Goal: Task Accomplishment & Management: Manage account settings

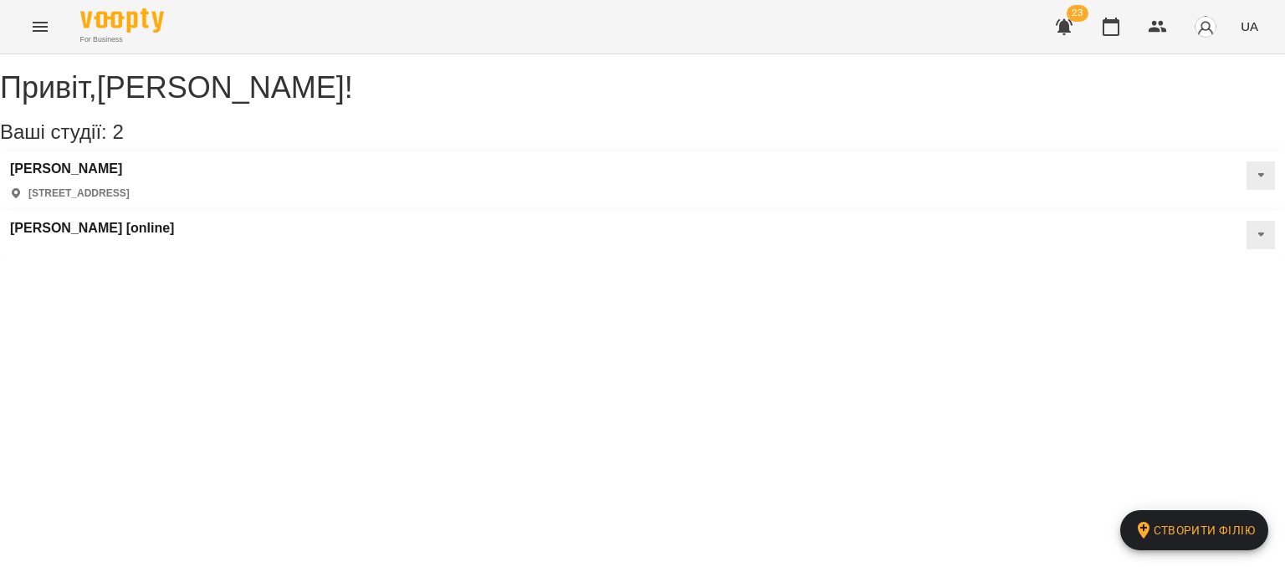
click at [27, 22] on button "Menu" at bounding box center [40, 27] width 40 height 40
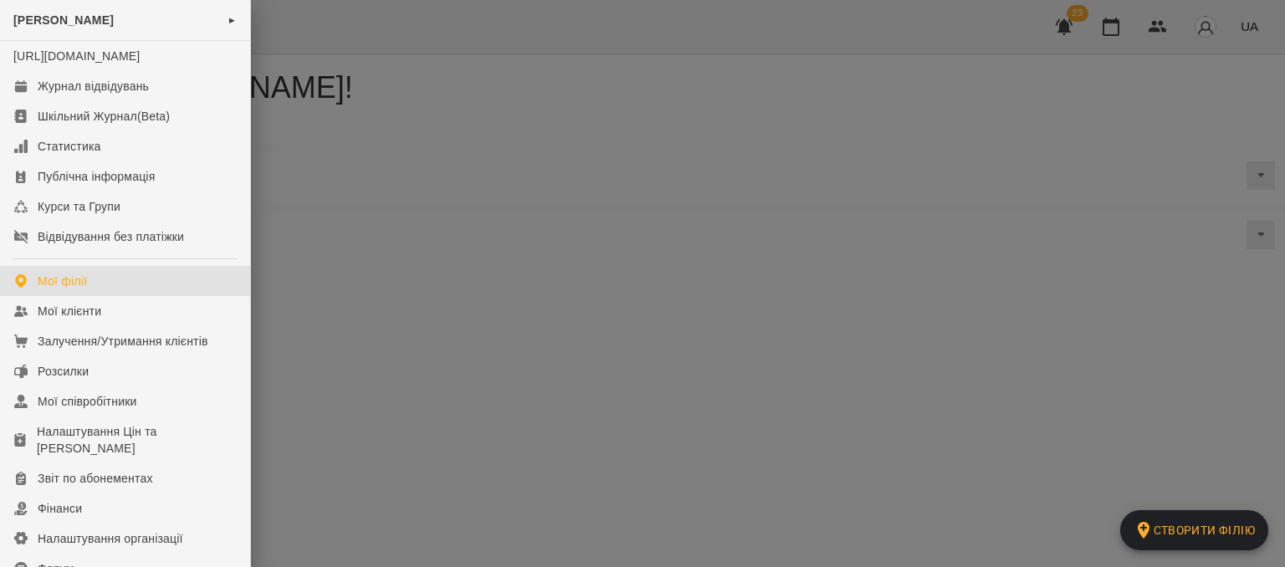
click at [800, 51] on div at bounding box center [642, 283] width 1285 height 567
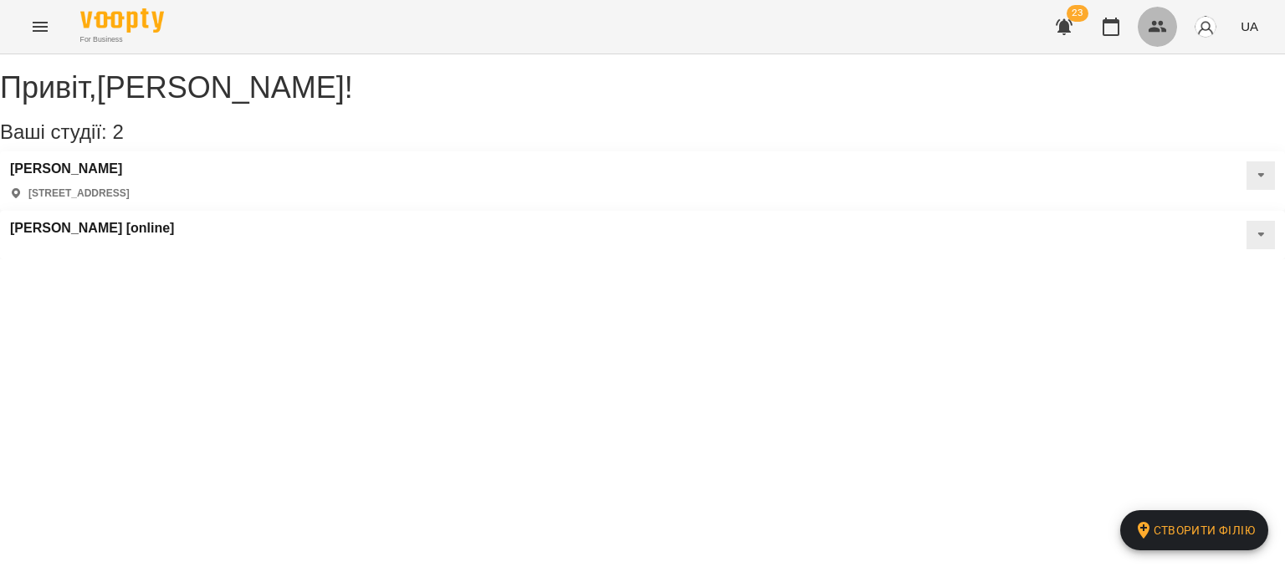
click at [1159, 27] on icon "button" at bounding box center [1158, 27] width 20 height 20
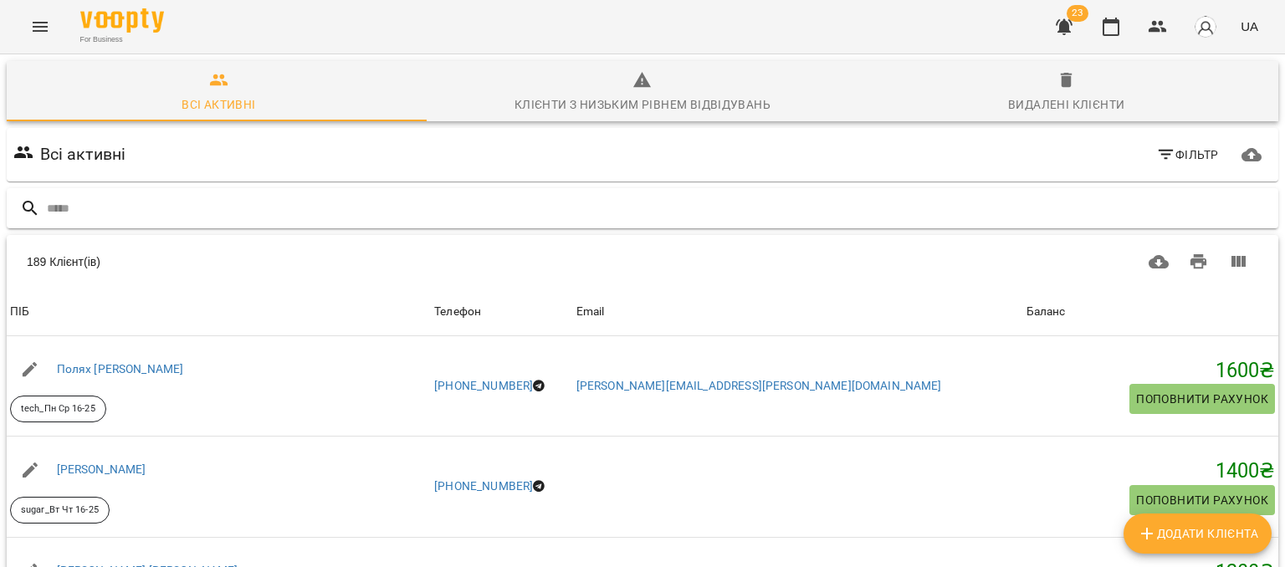
click at [361, 202] on input "text" at bounding box center [659, 209] width 1225 height 28
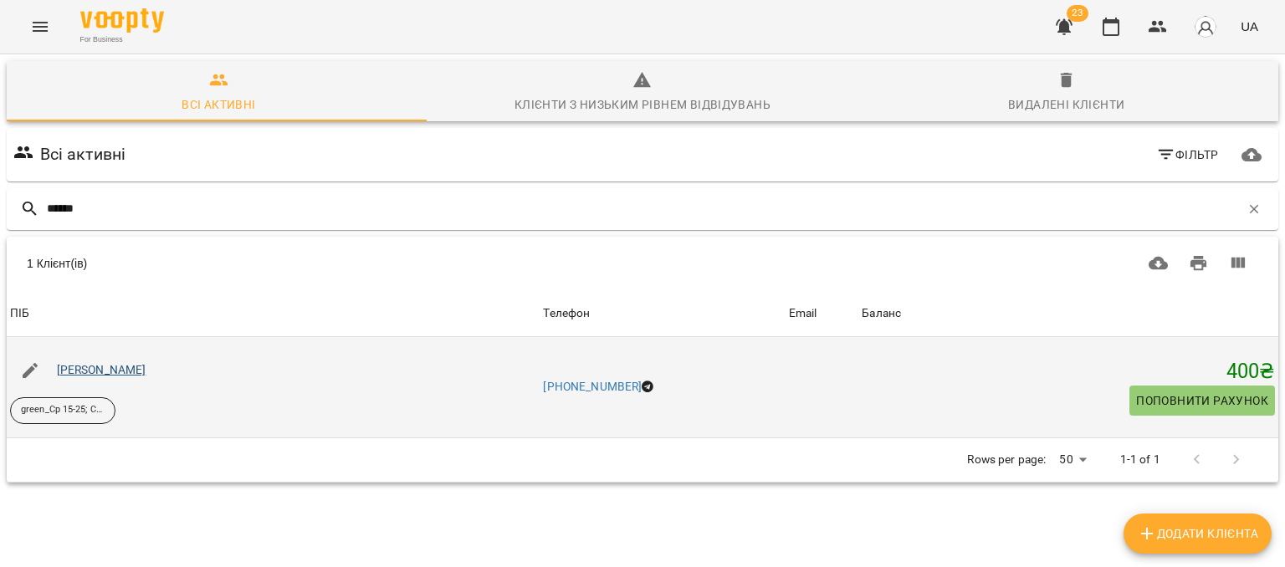
type input "******"
click at [103, 371] on link "Савенко Олег" at bounding box center [101, 369] width 89 height 13
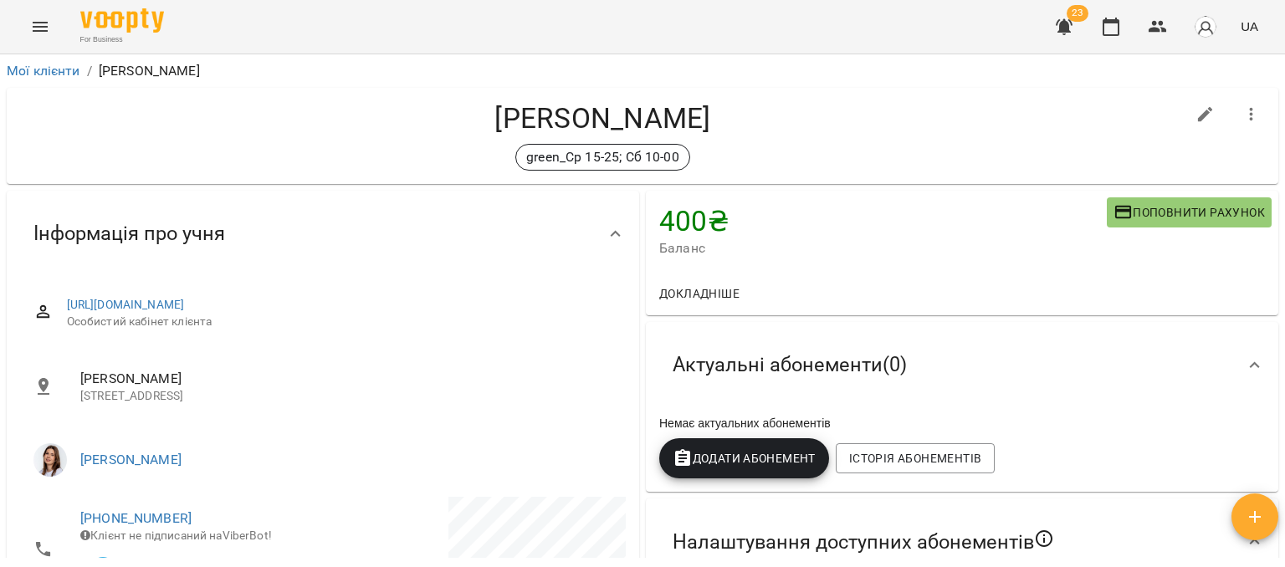
click at [1190, 206] on span "Поповнити рахунок" at bounding box center [1188, 212] width 151 height 20
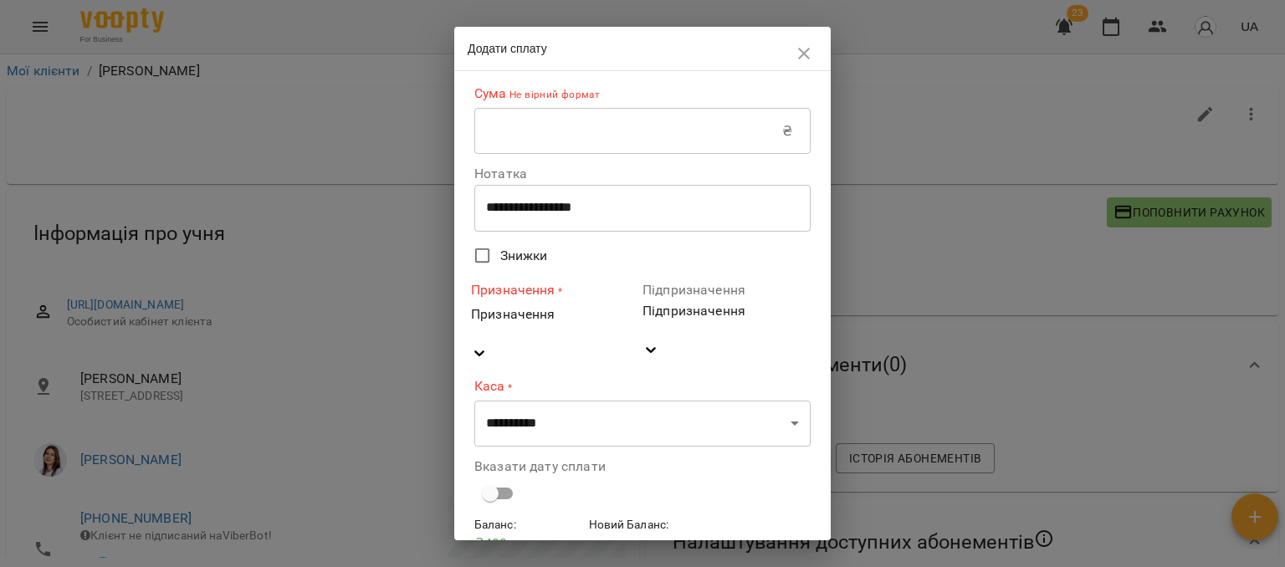
click at [541, 118] on input "text" at bounding box center [628, 131] width 308 height 47
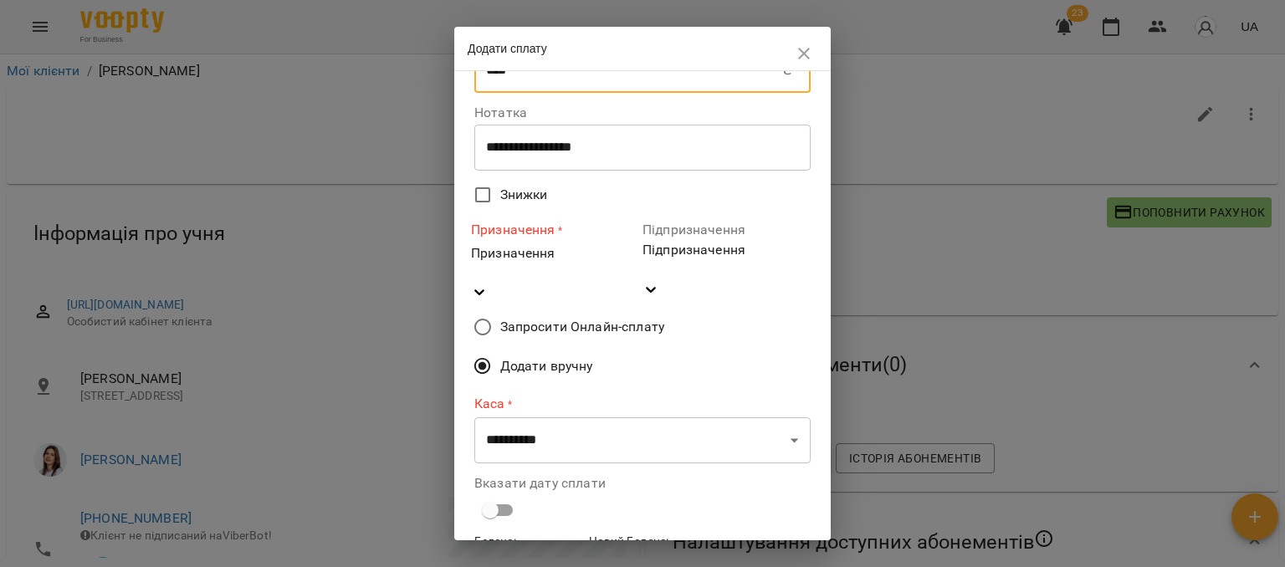
scroll to position [84, 0]
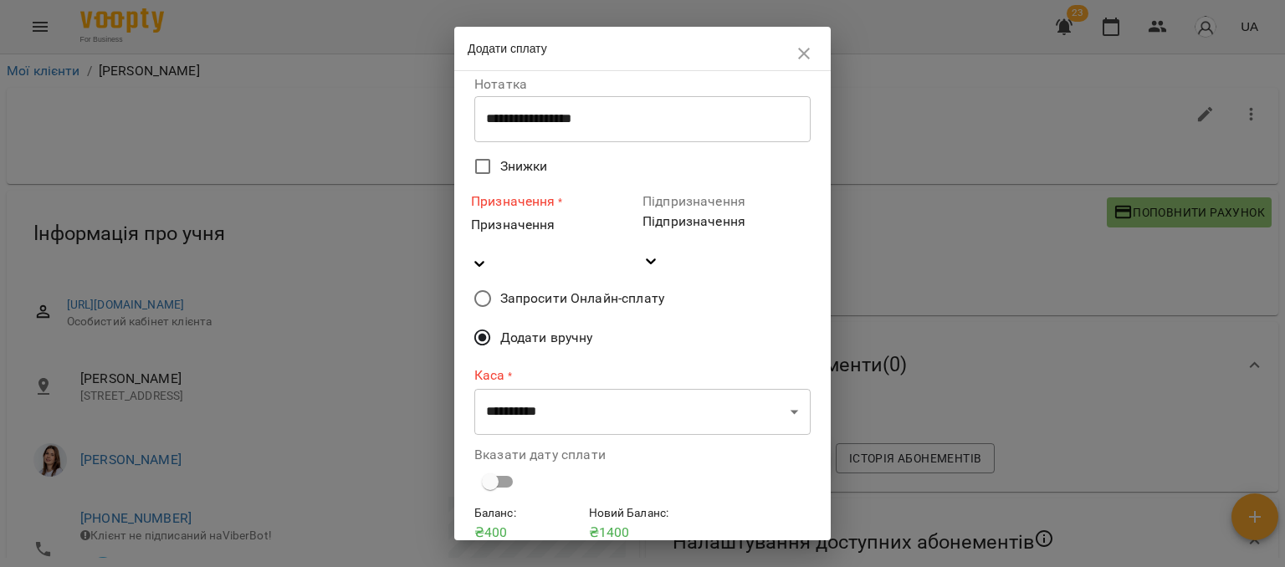
type input "****"
click at [560, 232] on div "Призначення" at bounding box center [555, 225] width 168 height 20
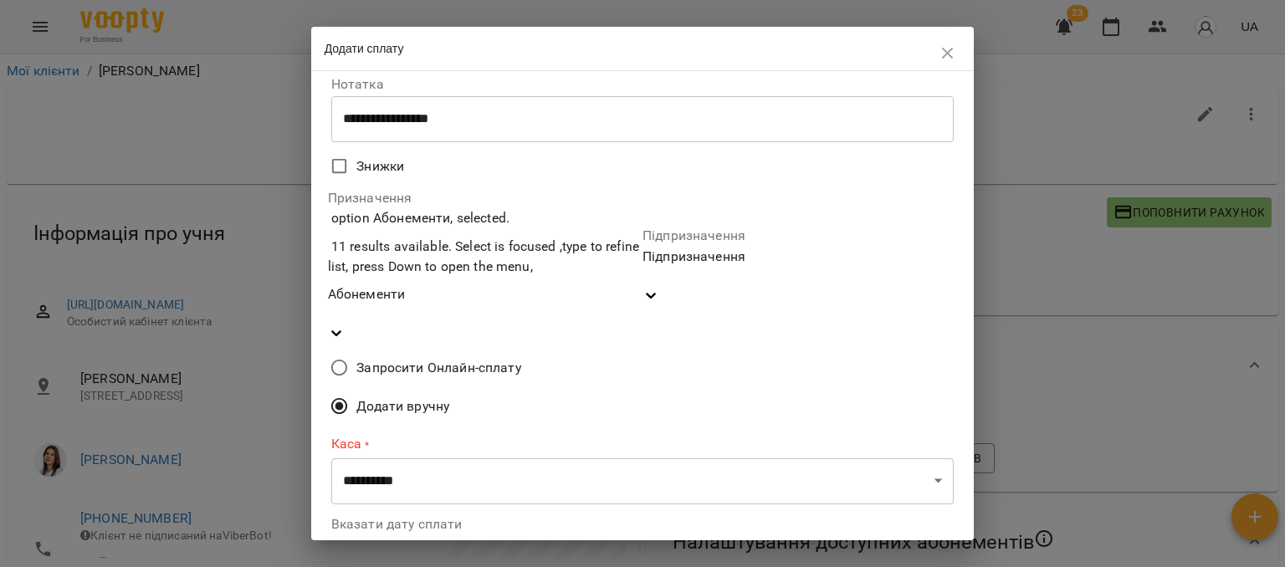
click at [686, 247] on div "Підпризначення" at bounding box center [797, 267] width 311 height 40
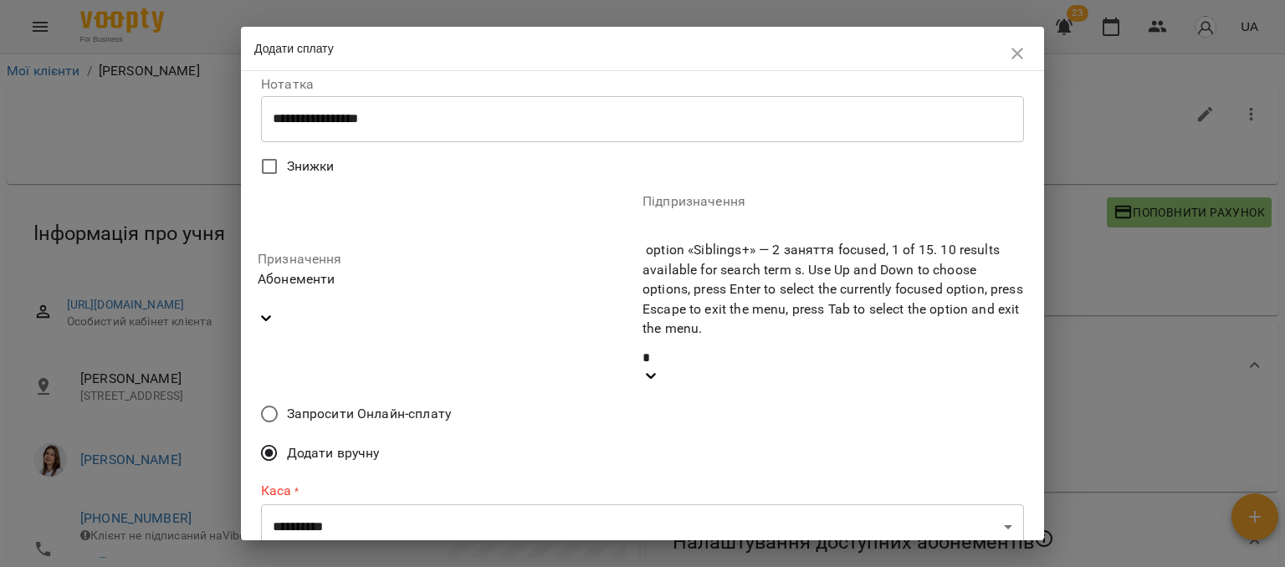
type input "**"
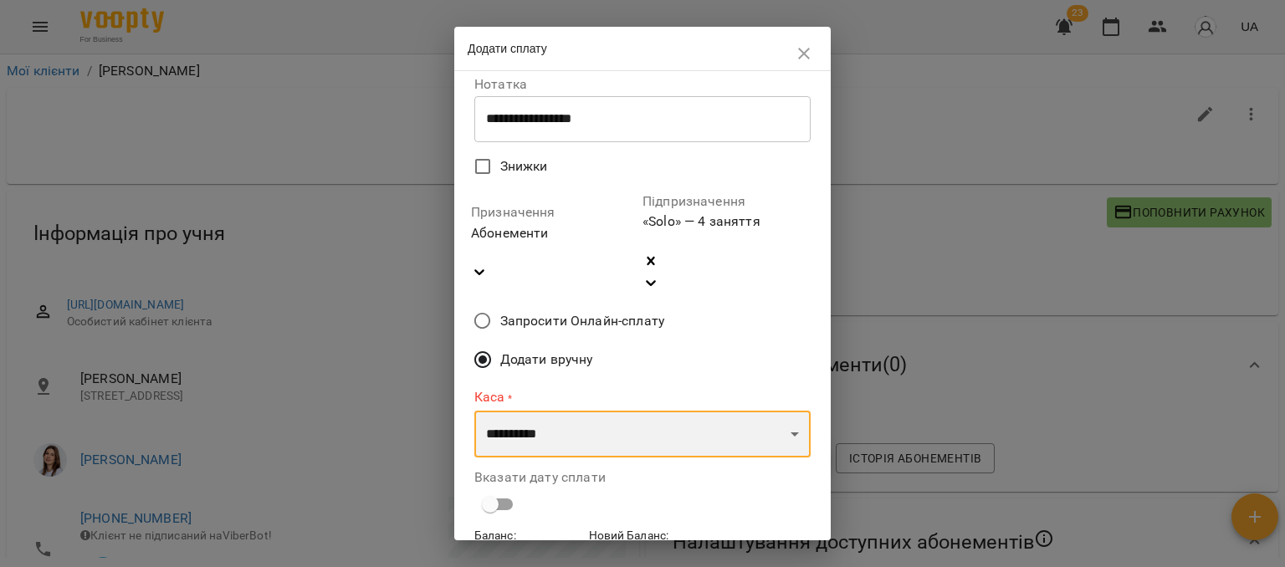
click at [589, 411] on select "**********" at bounding box center [642, 434] width 336 height 47
select select "****"
click at [474, 411] on select "**********" at bounding box center [642, 434] width 336 height 47
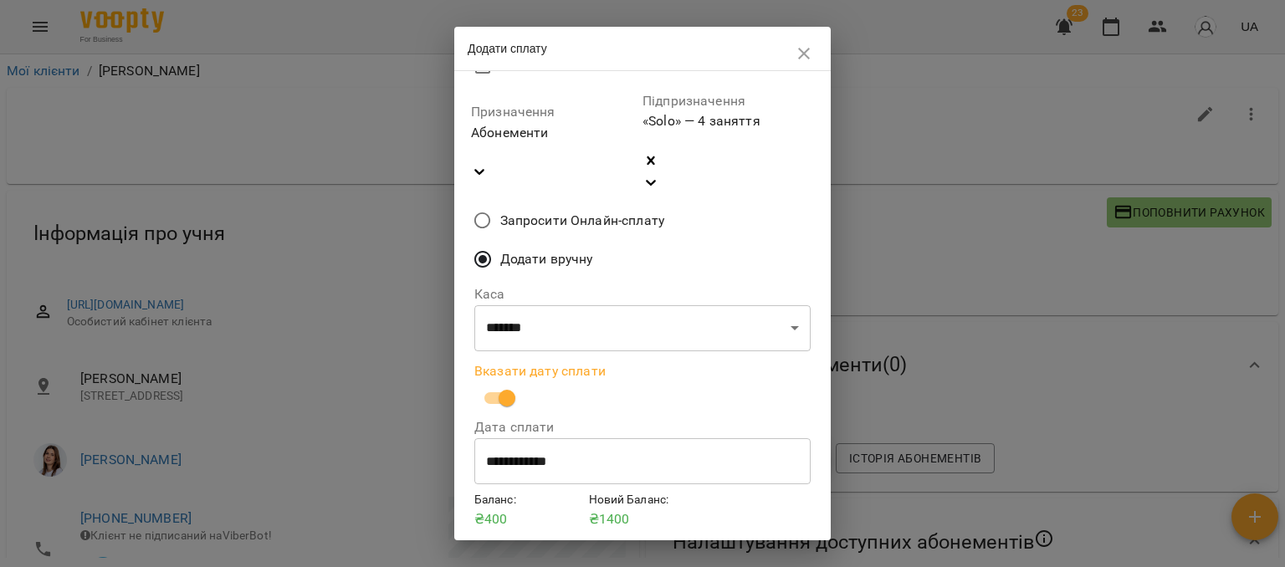
scroll to position [192, 0]
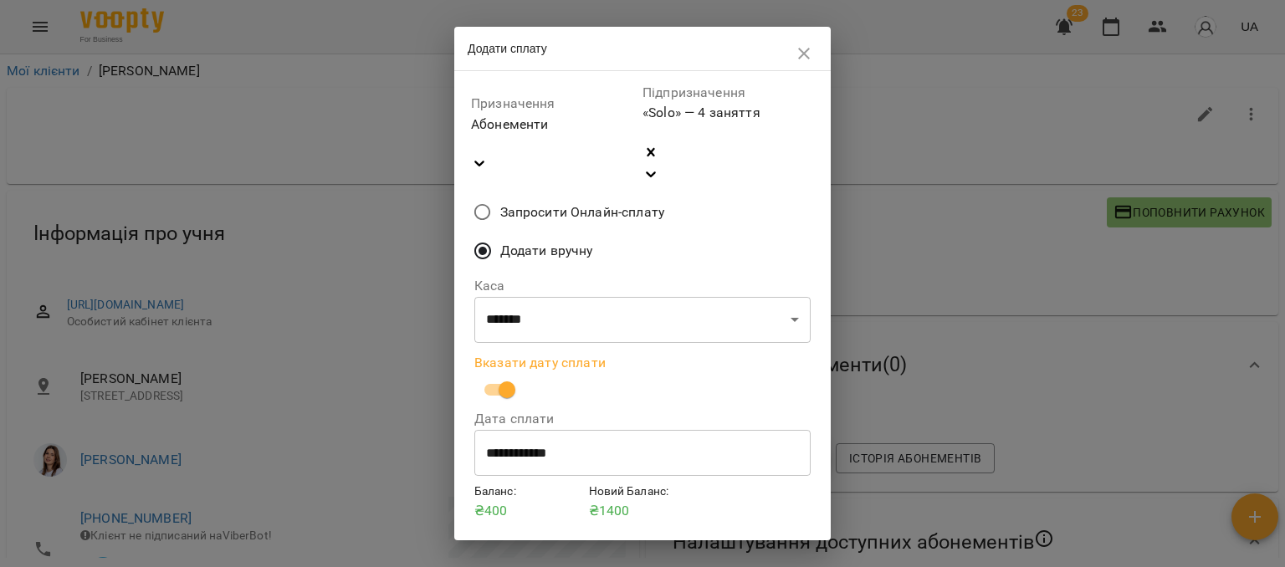
click at [633, 559] on span "Підтвердити" at bounding box center [642, 569] width 309 height 20
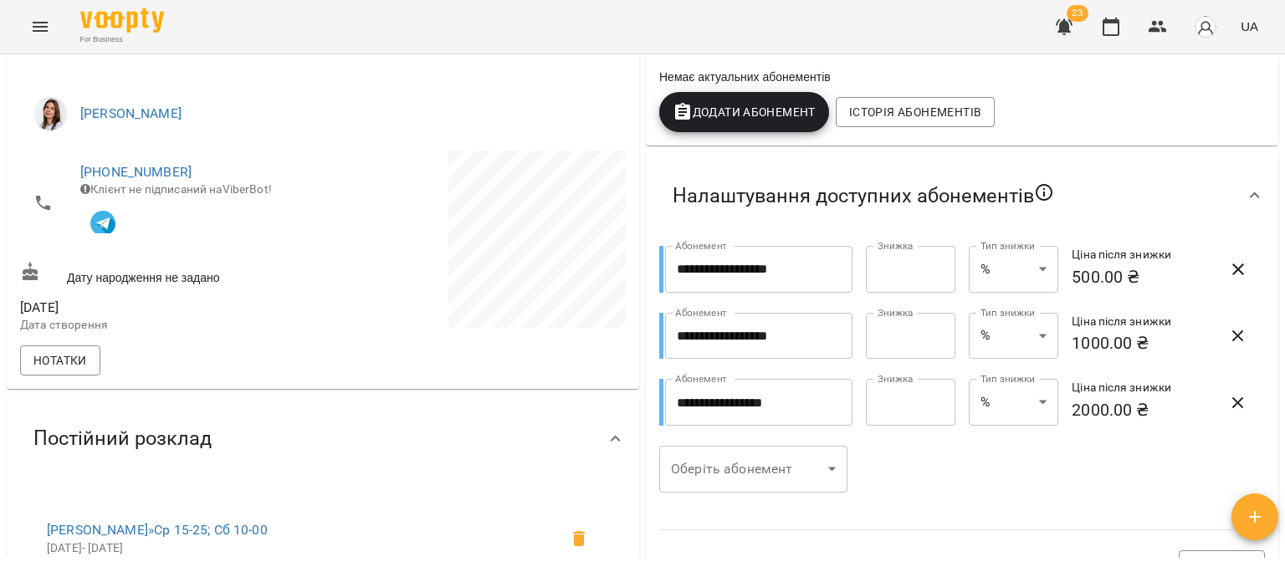
scroll to position [251, 0]
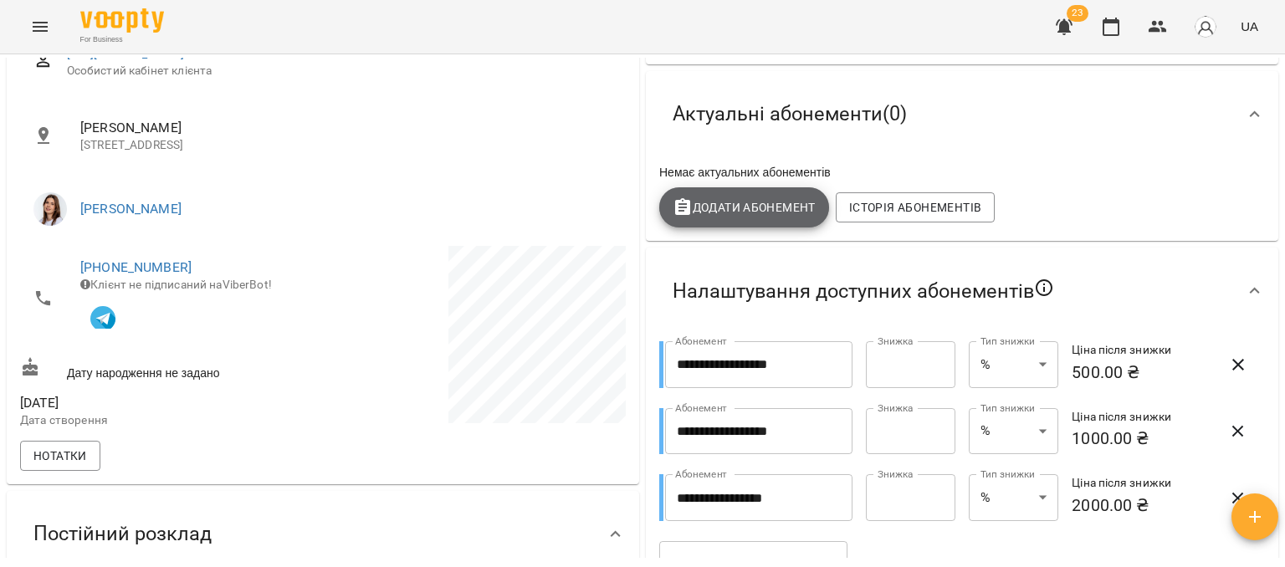
click at [713, 208] on span "Додати Абонемент" at bounding box center [743, 207] width 143 height 20
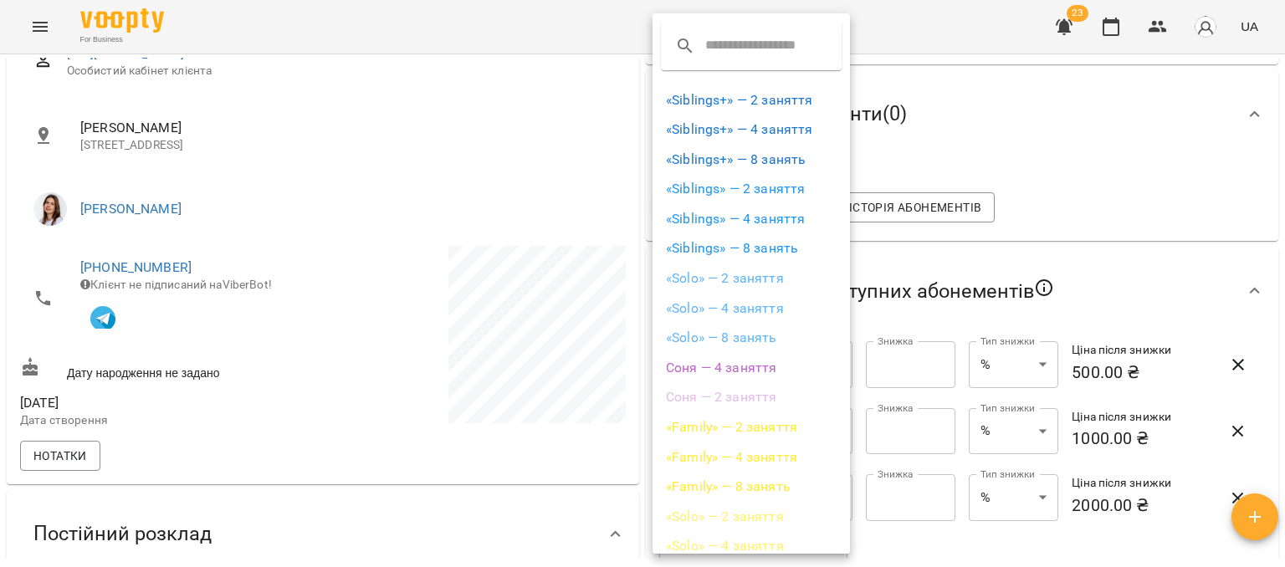
click at [723, 309] on li "«Solo» — 4 заняття" at bounding box center [750, 309] width 197 height 30
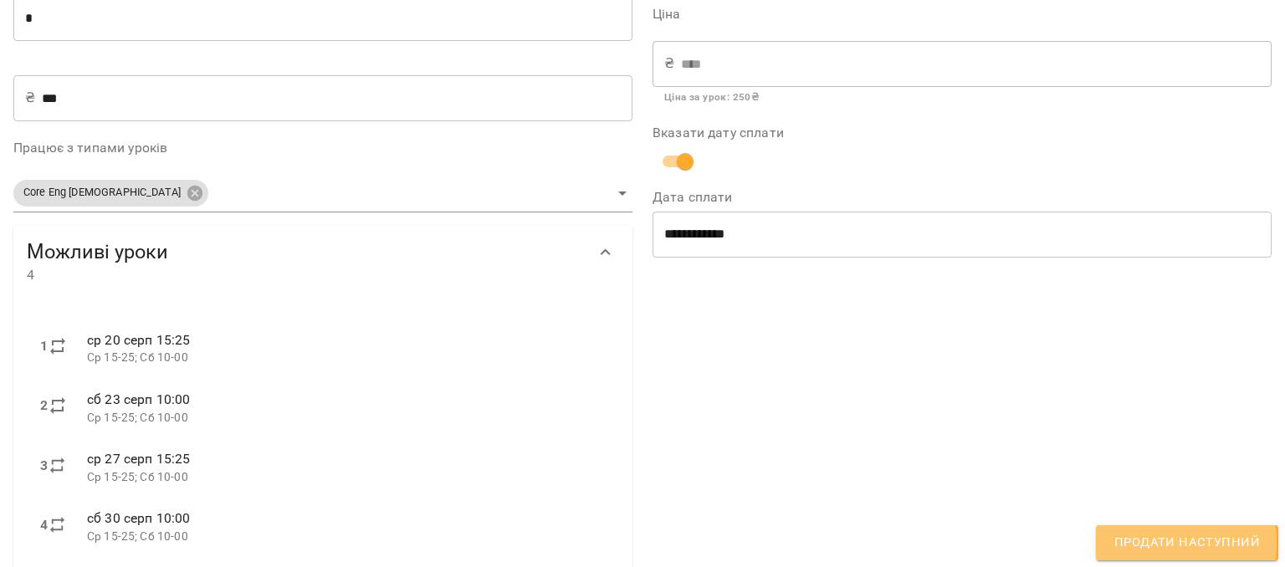
click at [1167, 543] on span "Продати наступний" at bounding box center [1187, 543] width 146 height 22
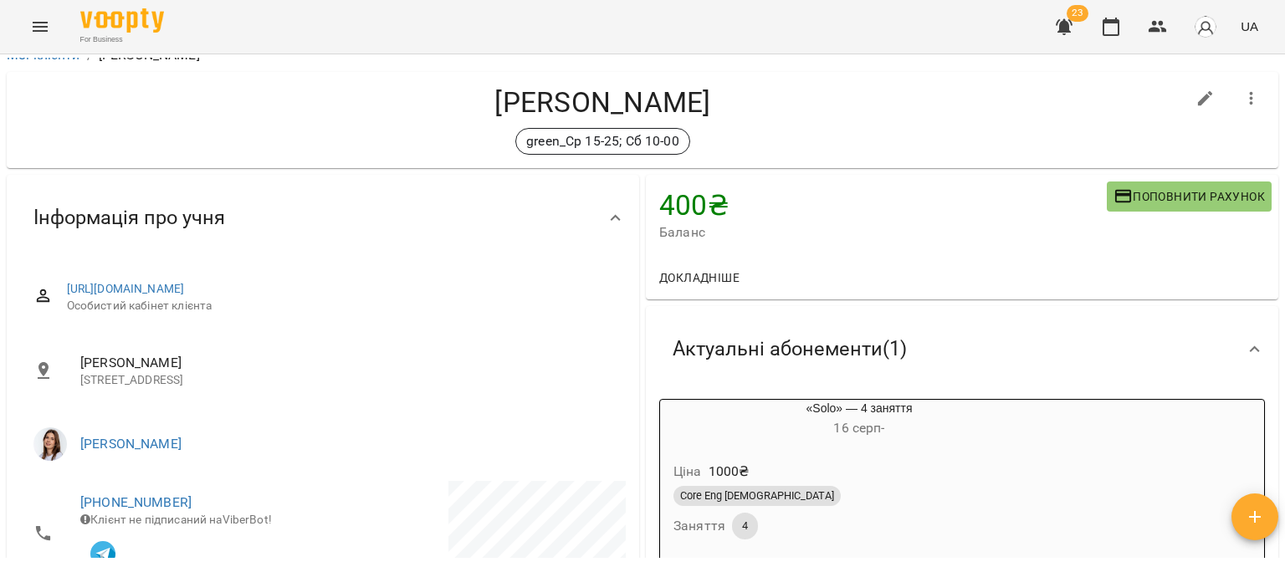
scroll to position [0, 0]
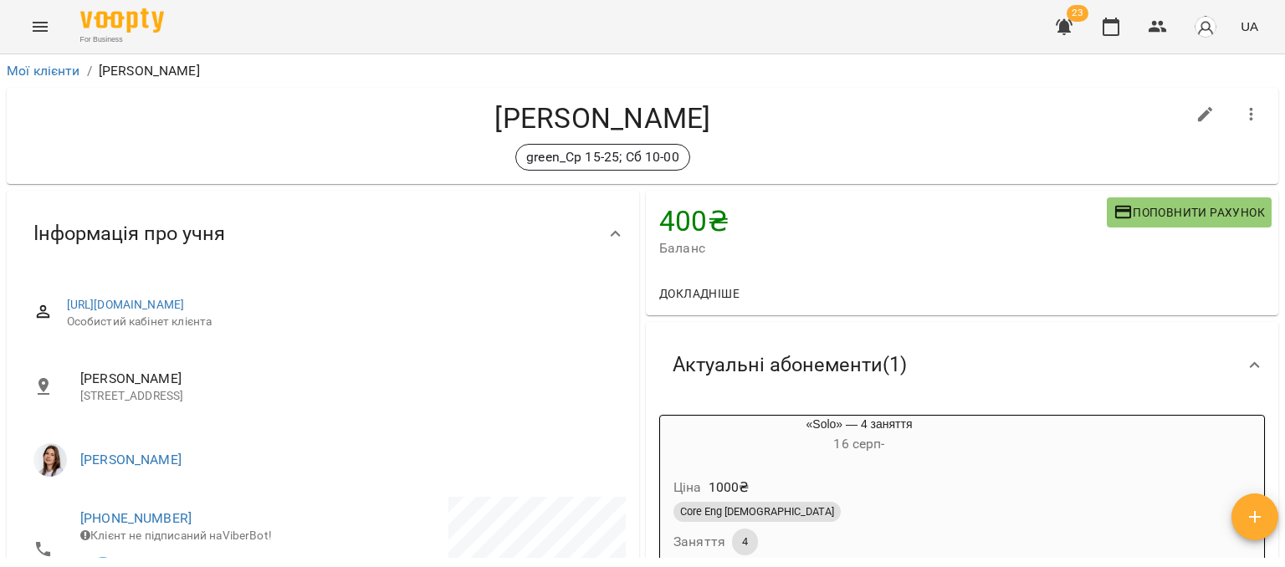
click at [53, 29] on button "Menu" at bounding box center [40, 27] width 40 height 40
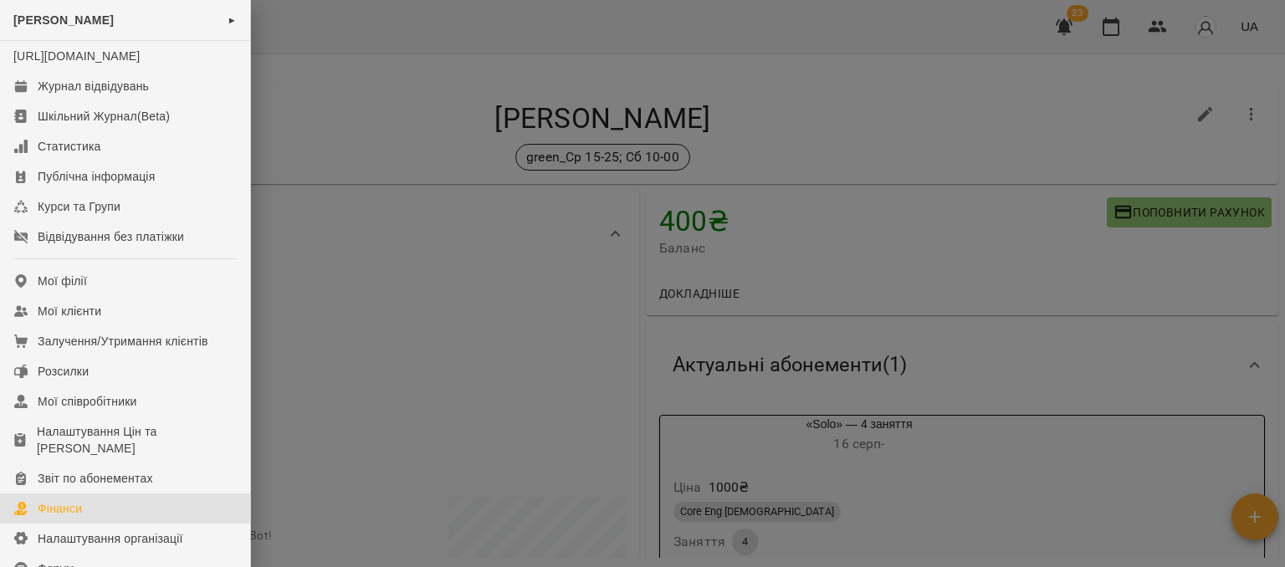
click at [87, 523] on link "Фінанси" at bounding box center [125, 508] width 250 height 30
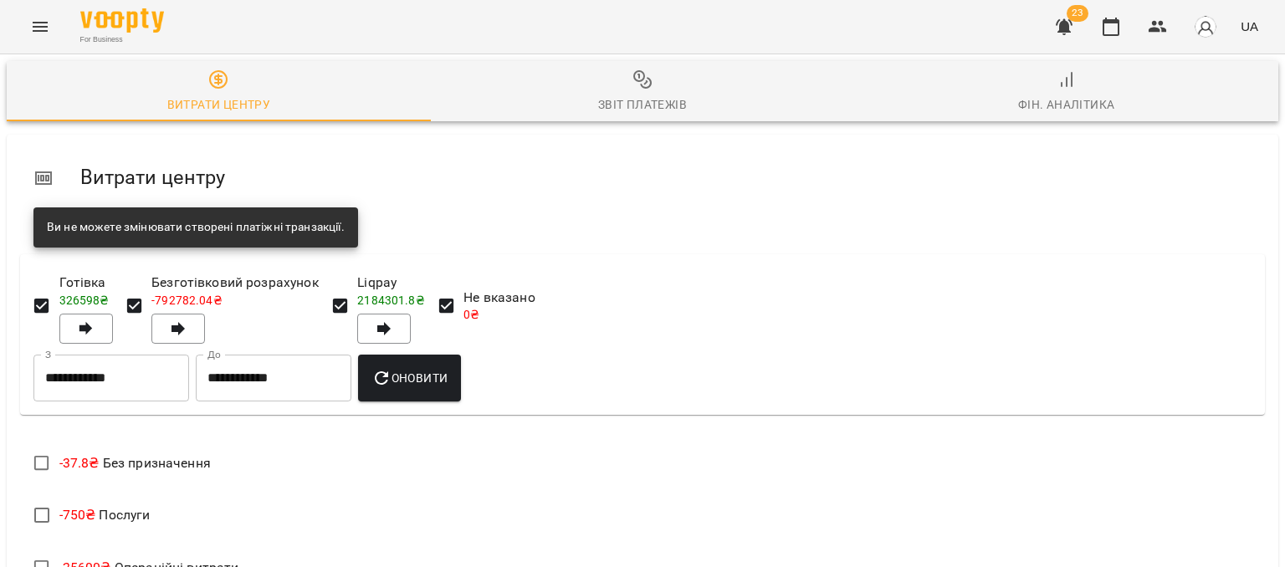
click at [617, 100] on div "Звіт платежів" at bounding box center [642, 105] width 89 height 20
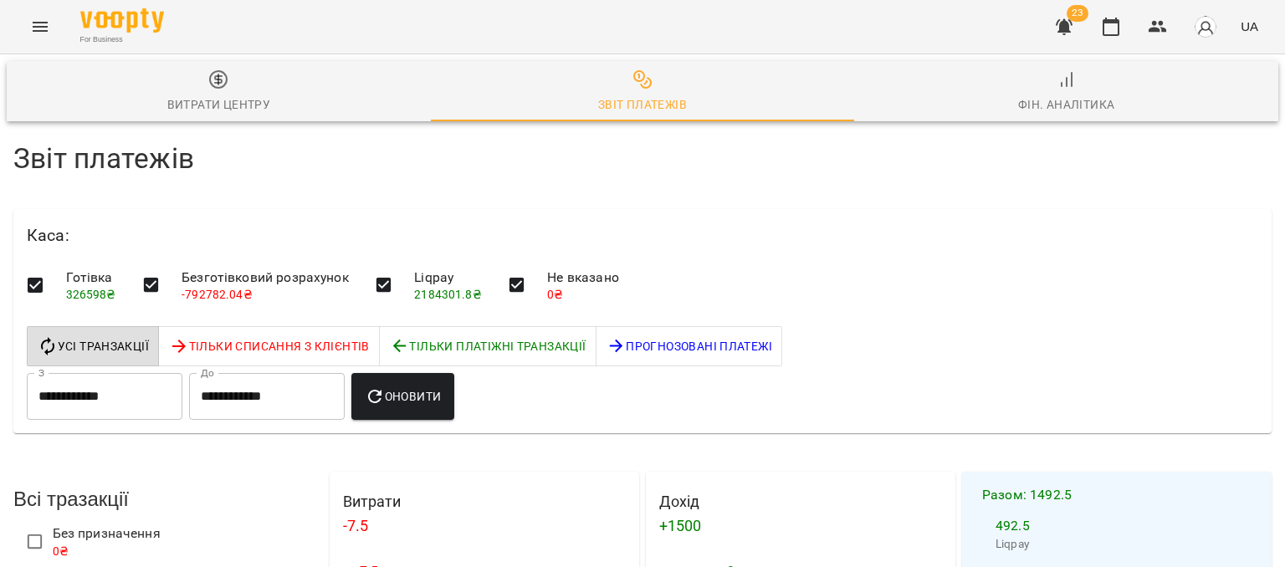
click at [163, 398] on input "**********" at bounding box center [105, 396] width 156 height 47
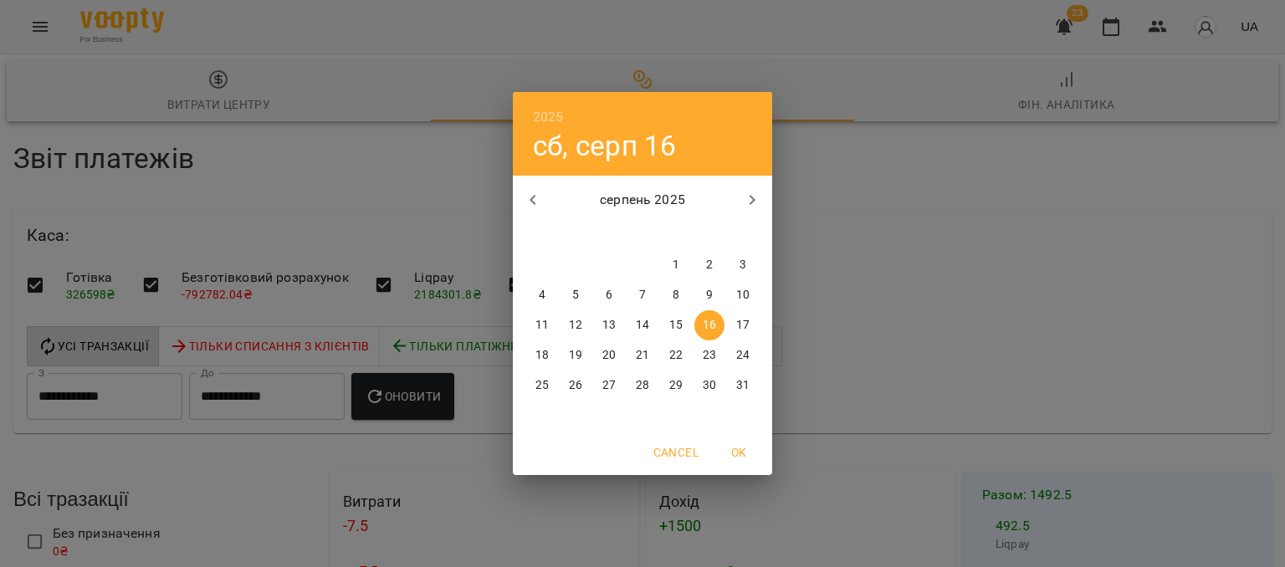
click at [524, 204] on icon "button" at bounding box center [533, 200] width 20 height 20
click at [534, 207] on icon "button" at bounding box center [533, 200] width 20 height 20
click at [539, 355] on p "16" at bounding box center [541, 355] width 13 height 17
type input "**********"
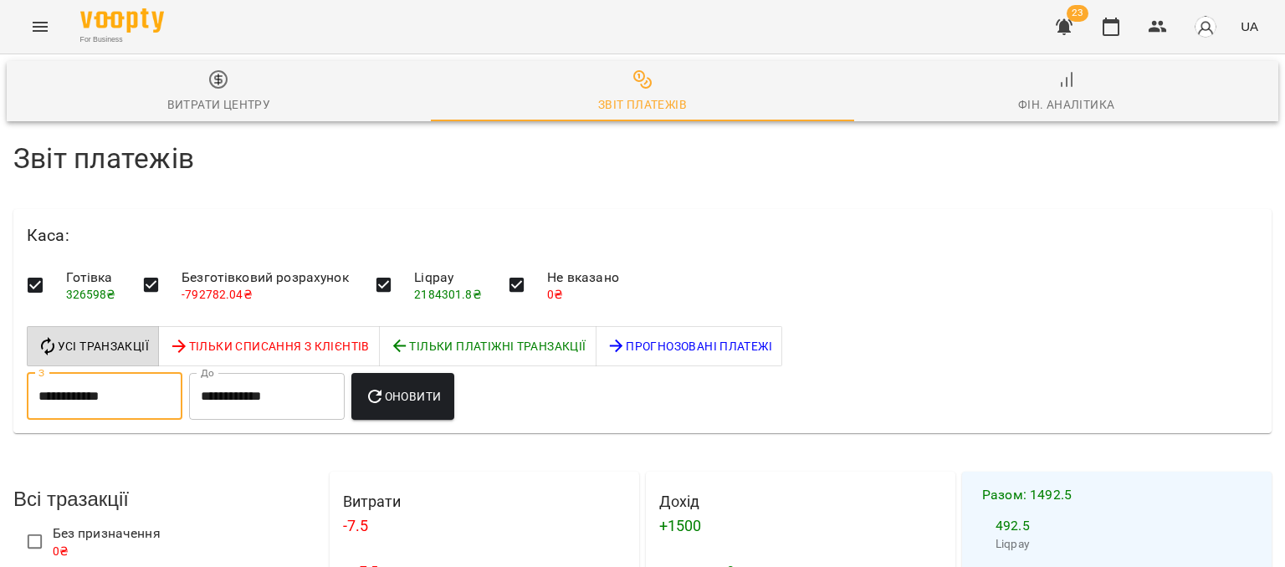
click at [432, 386] on span "Оновити" at bounding box center [403, 396] width 76 height 20
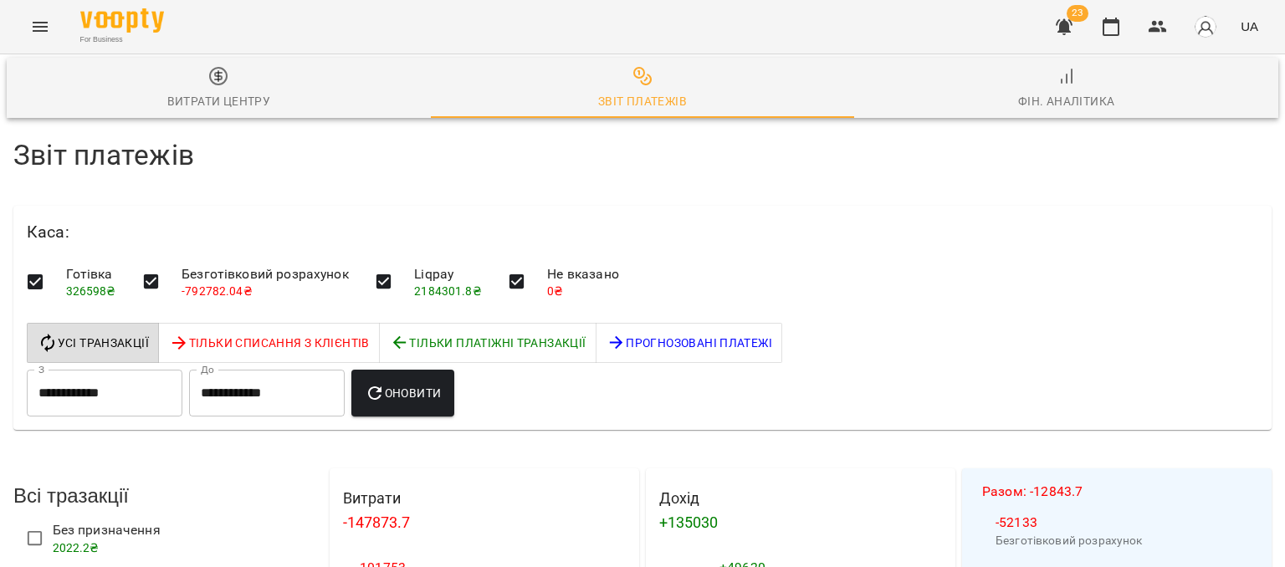
scroll to position [2242, 0]
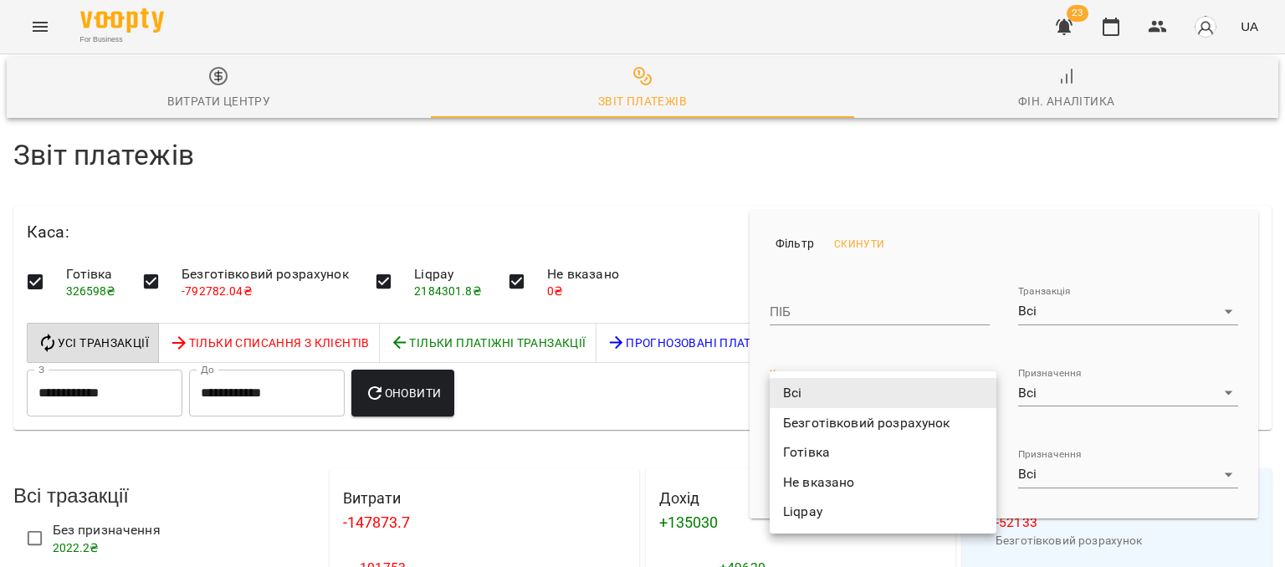
click at [845, 508] on li "Liqpay" at bounding box center [883, 512] width 227 height 30
type input "******"
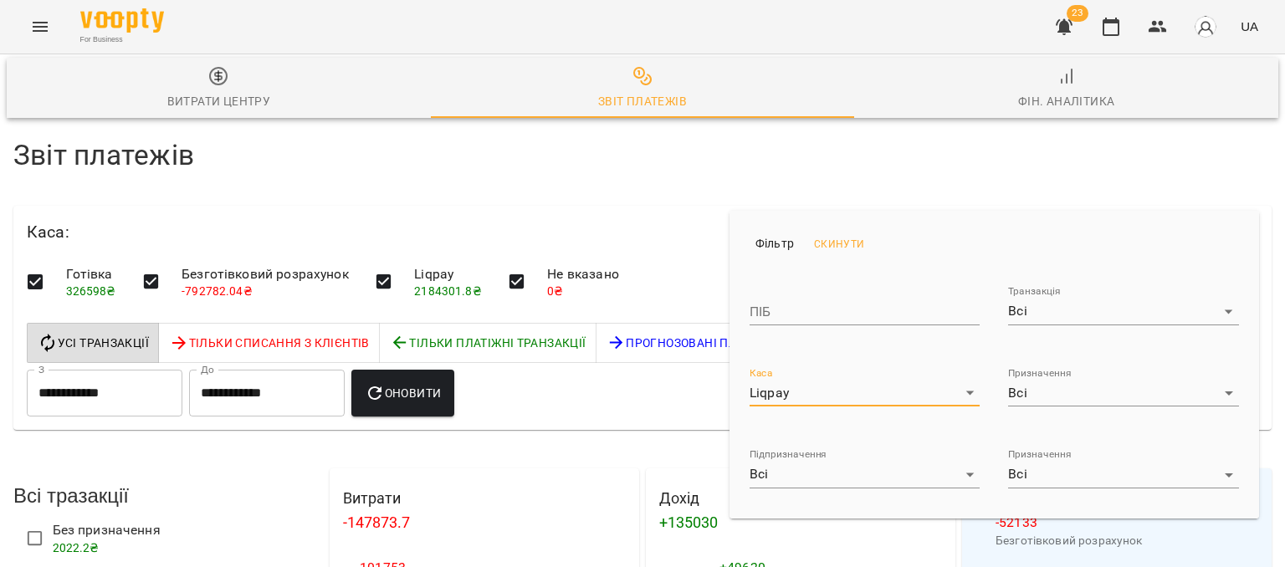
click at [627, 248] on div at bounding box center [642, 283] width 1285 height 567
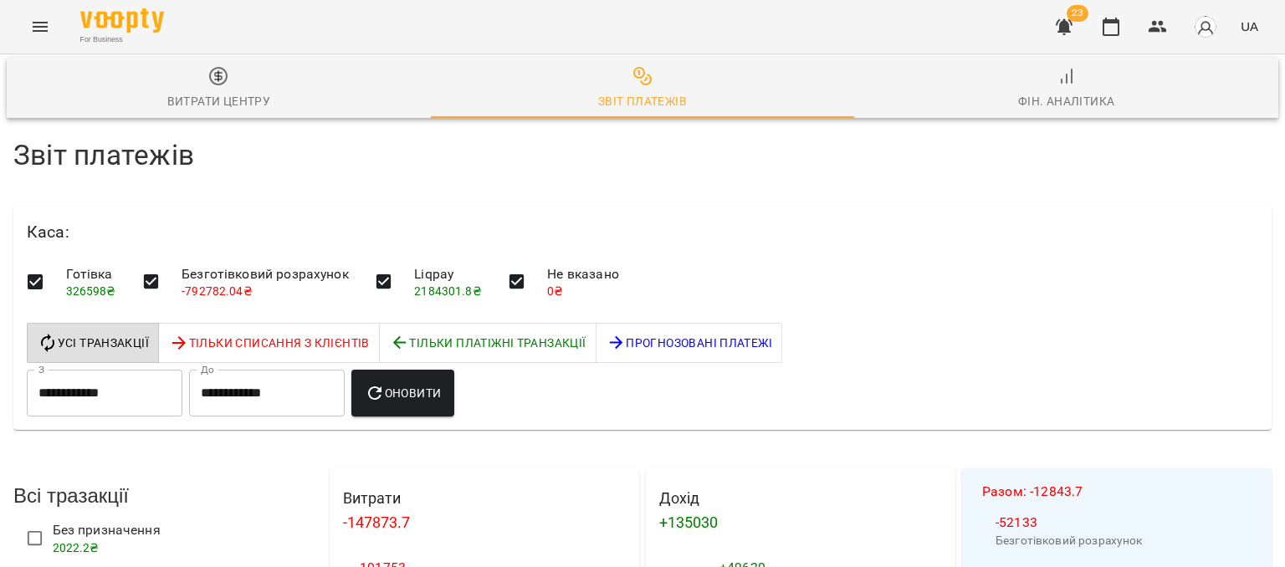
scroll to position [2493, 0]
select select "******"
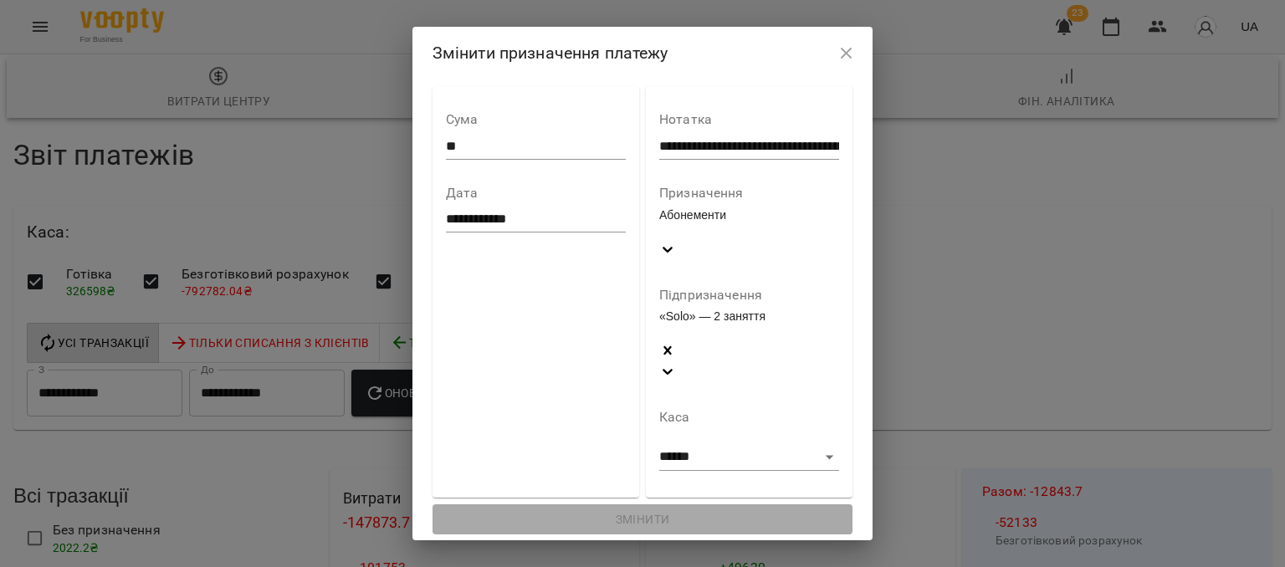
click at [803, 241] on div "Абонементи" at bounding box center [749, 224] width 180 height 34
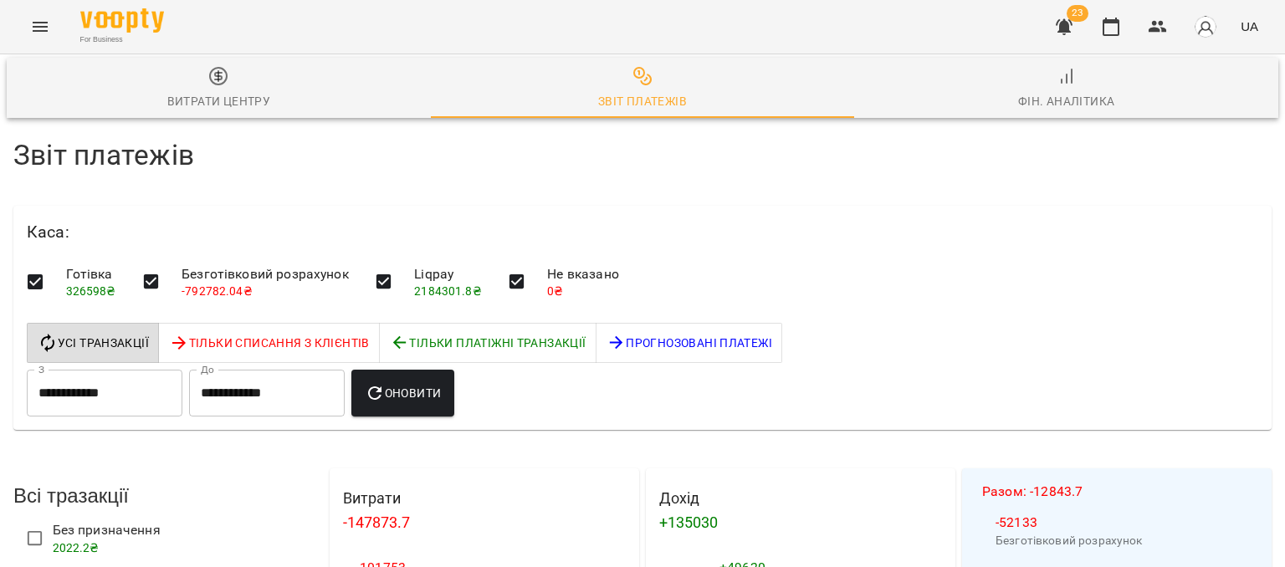
scroll to position [2074, 0]
click at [25, 20] on button "Menu" at bounding box center [40, 27] width 40 height 40
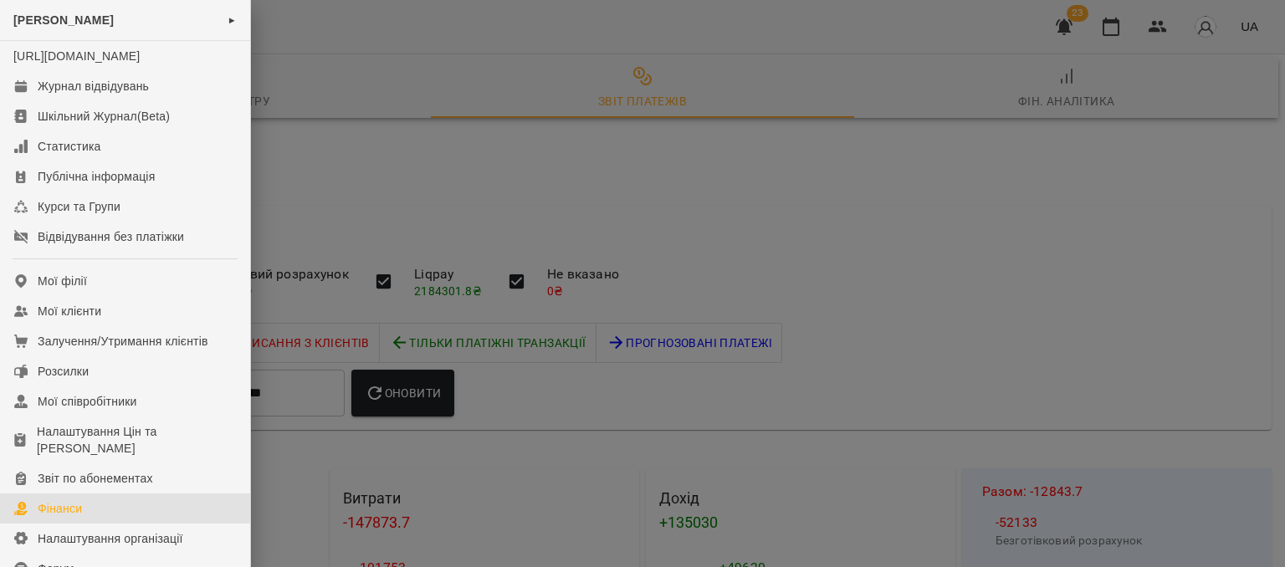
click at [384, 435] on div at bounding box center [642, 283] width 1285 height 567
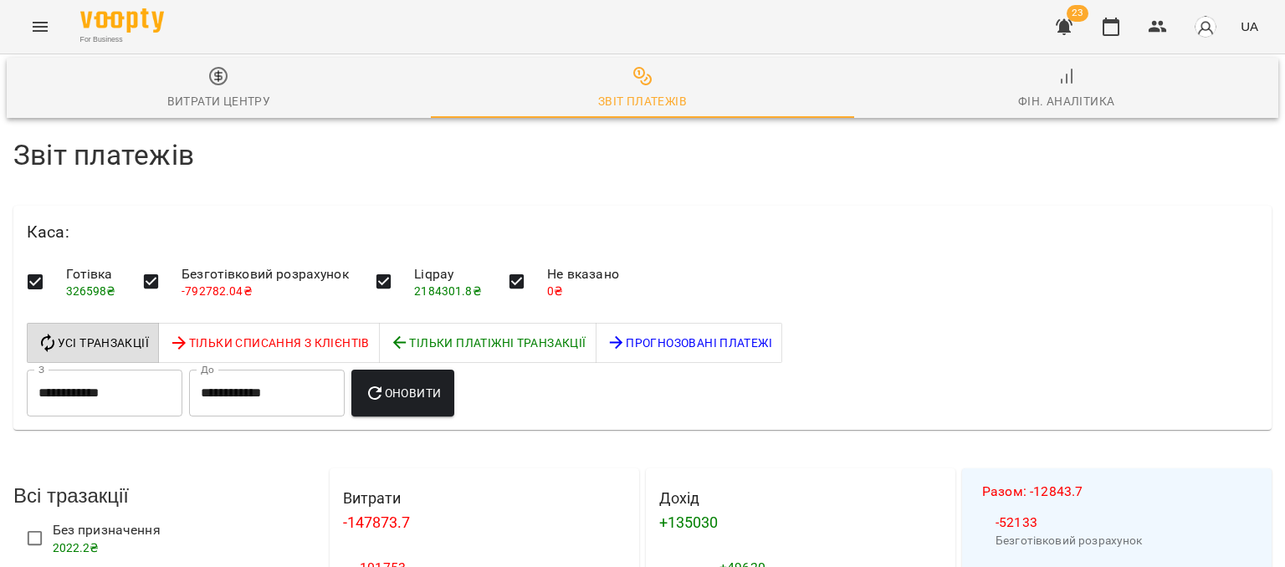
scroll to position [2760, 0]
drag, startPoint x: 539, startPoint y: 275, endPoint x: 652, endPoint y: 275, distance: 112.9
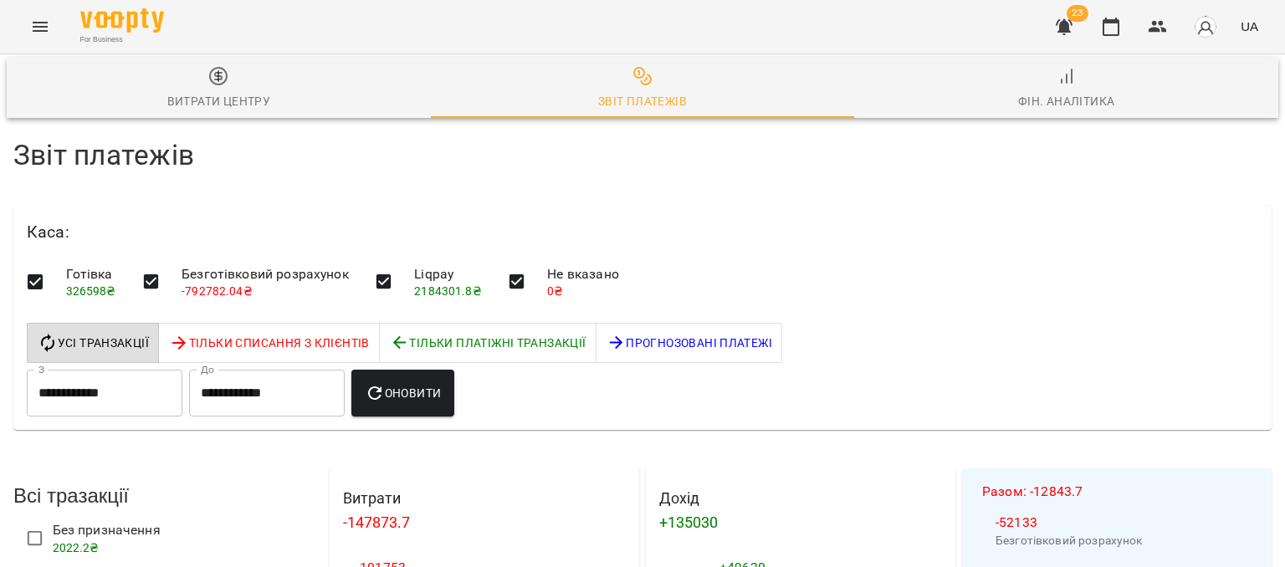
drag, startPoint x: 451, startPoint y: 258, endPoint x: 261, endPoint y: 252, distance: 190.0
drag, startPoint x: 405, startPoint y: 265, endPoint x: 348, endPoint y: 256, distance: 57.6
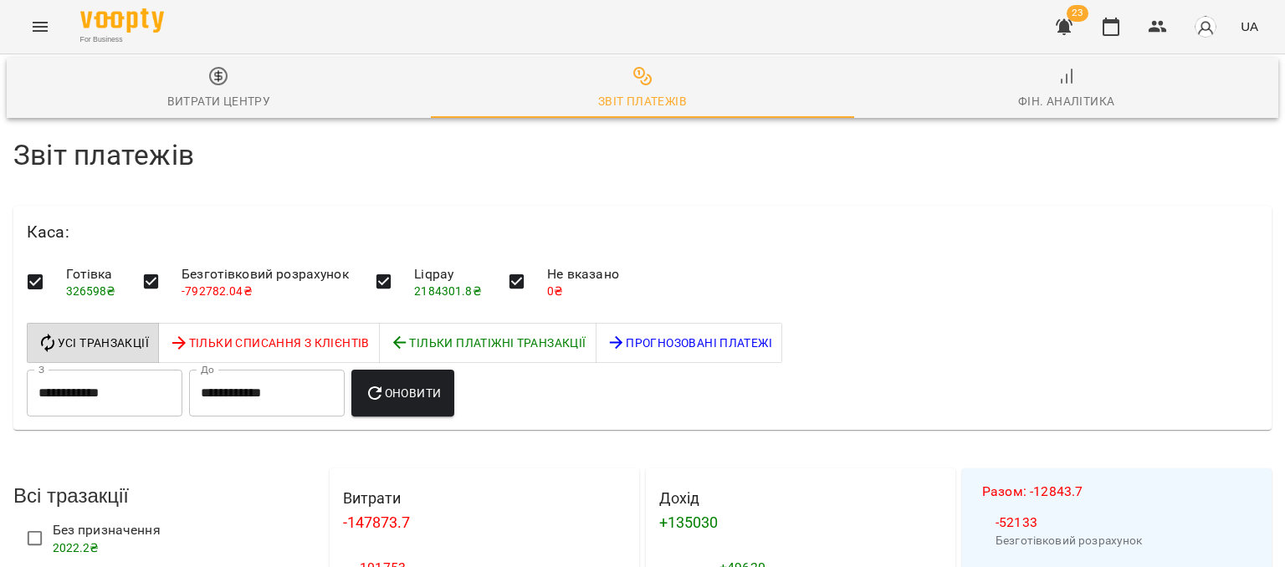
select select "******"
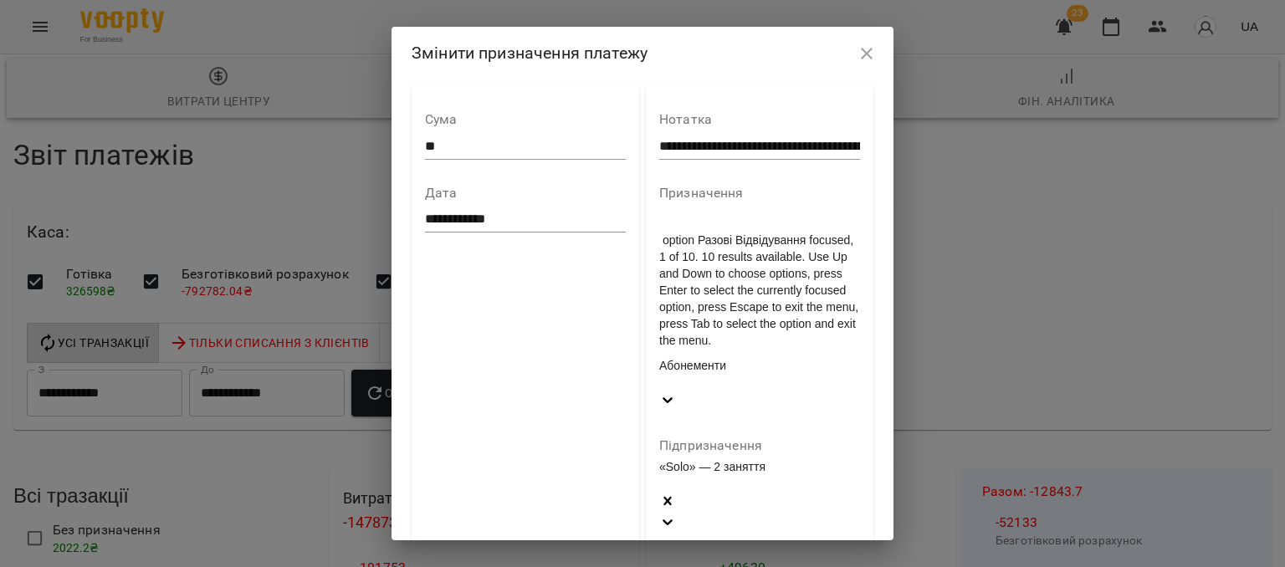
click at [772, 357] on div "Абонементи" at bounding box center [759, 374] width 201 height 34
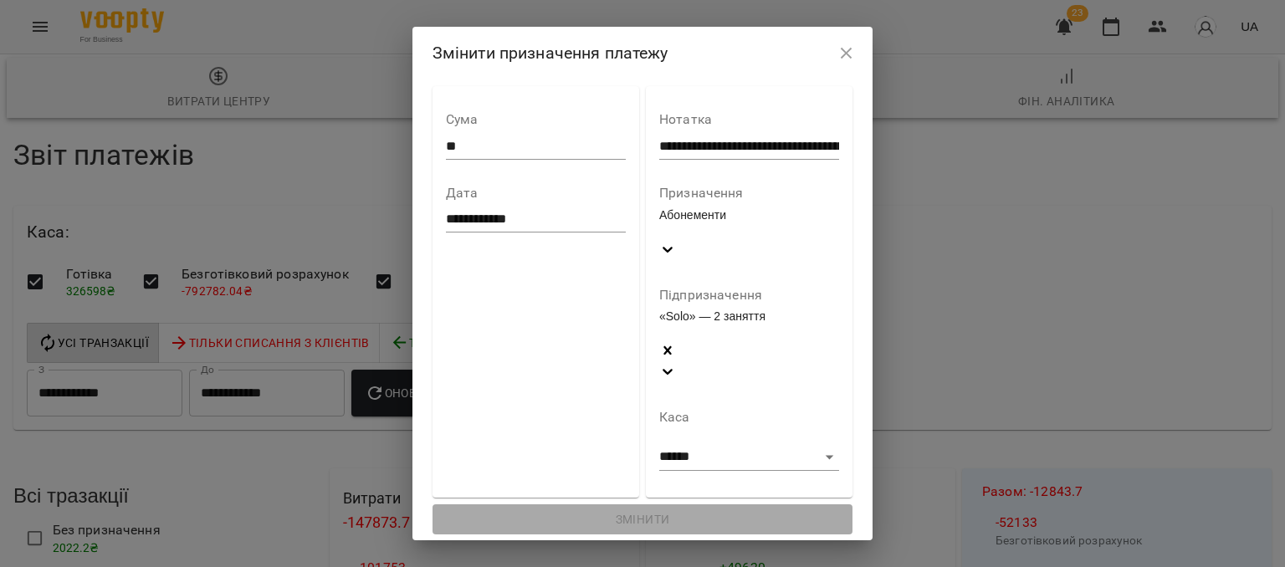
click at [612, 379] on div "**********" at bounding box center [535, 291] width 207 height 411
click at [856, 64] on icon "button" at bounding box center [846, 53] width 20 height 20
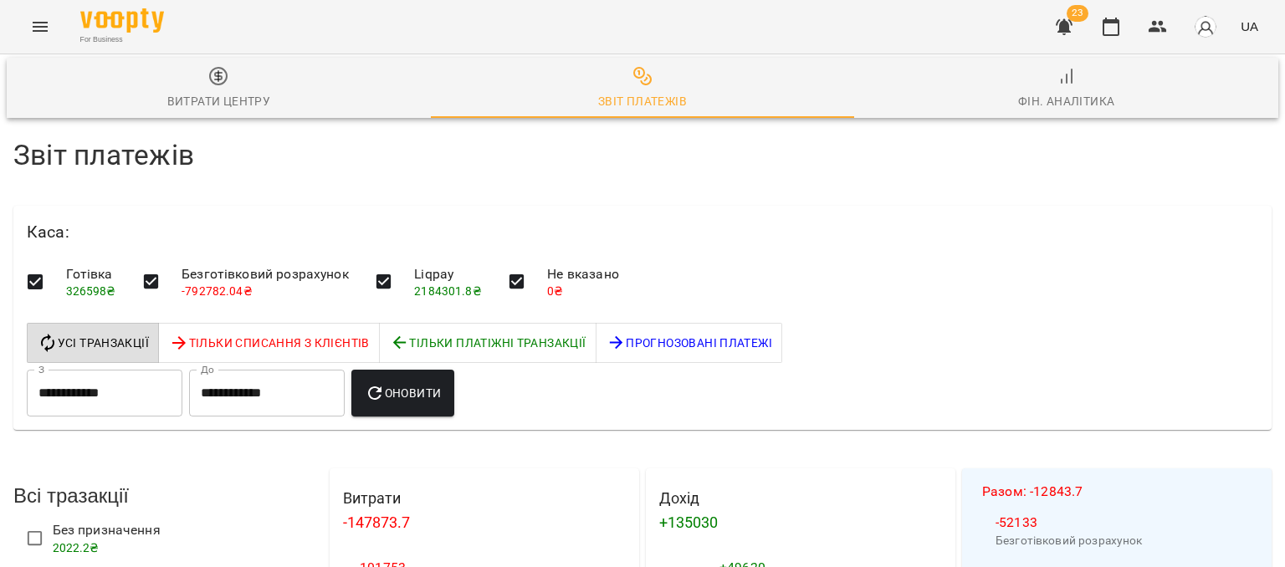
scroll to position [2509, 0]
drag, startPoint x: 1260, startPoint y: 168, endPoint x: 1237, endPoint y: 166, distance: 23.6
drag, startPoint x: 1239, startPoint y: 171, endPoint x: 1255, endPoint y: 171, distance: 16.7
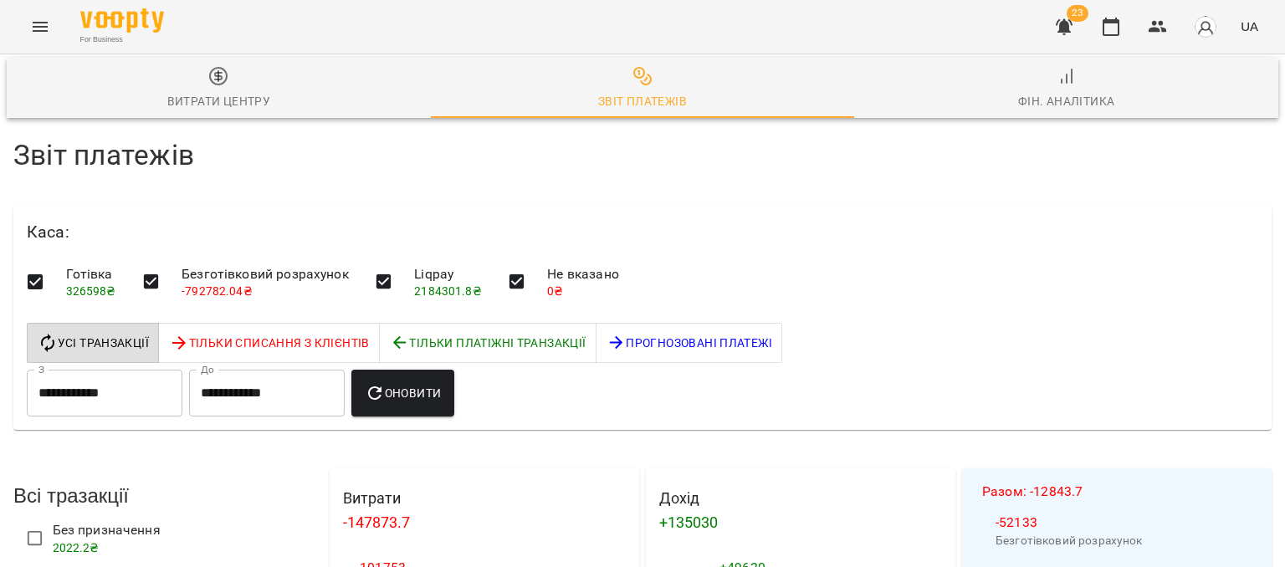
drag, startPoint x: 1259, startPoint y: 170, endPoint x: 1243, endPoint y: 169, distance: 15.9
drag, startPoint x: 1234, startPoint y: 345, endPoint x: 1251, endPoint y: 343, distance: 17.6
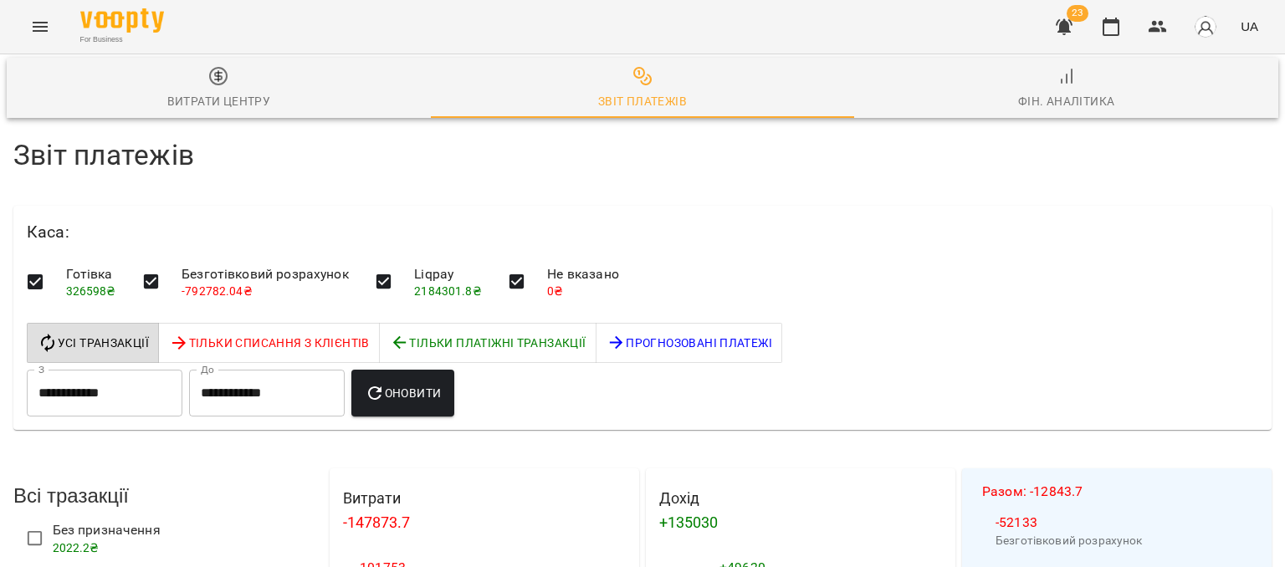
drag, startPoint x: 1249, startPoint y: 338, endPoint x: 1233, endPoint y: 339, distance: 15.9
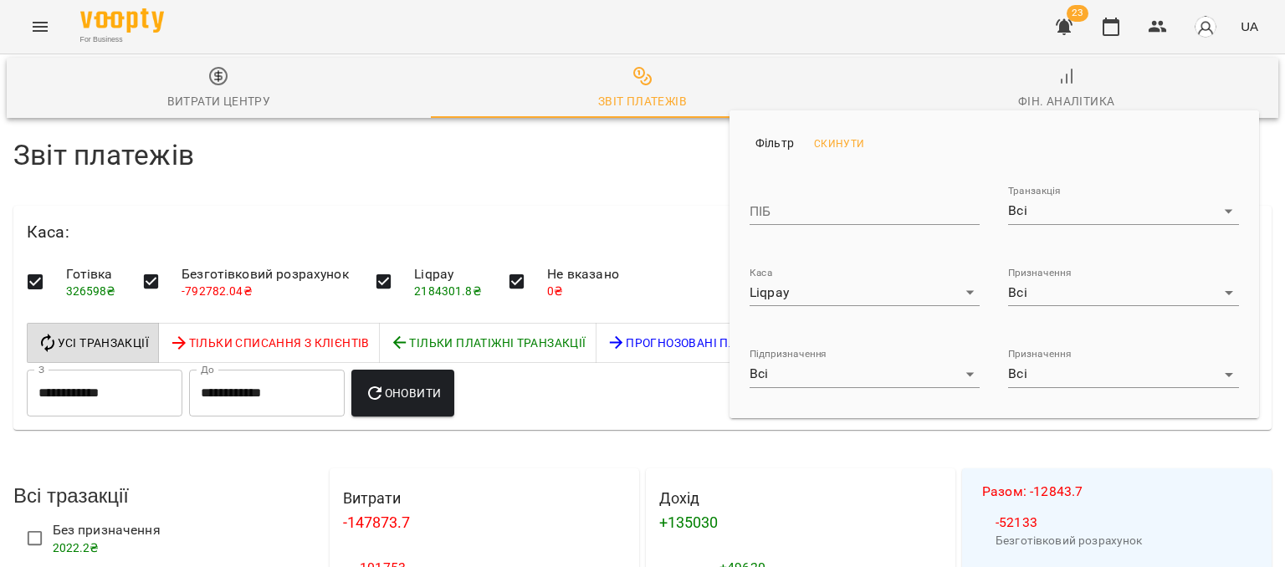
click at [589, 178] on div at bounding box center [642, 283] width 1285 height 567
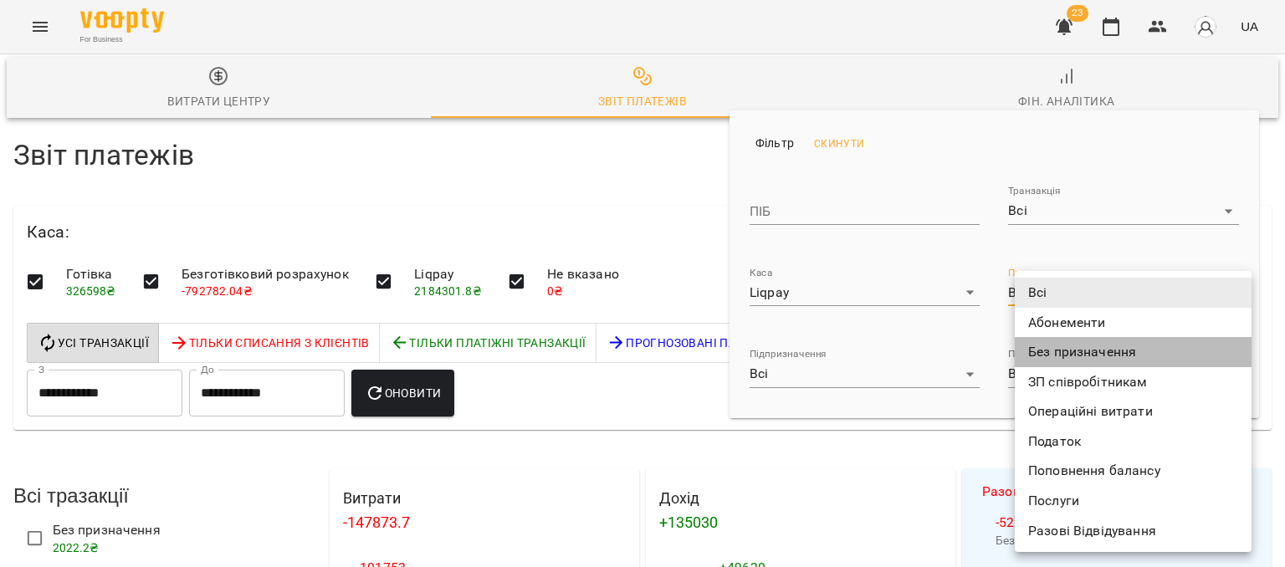
click at [1081, 352] on li "Без призначення" at bounding box center [1133, 352] width 237 height 30
type input "**********"
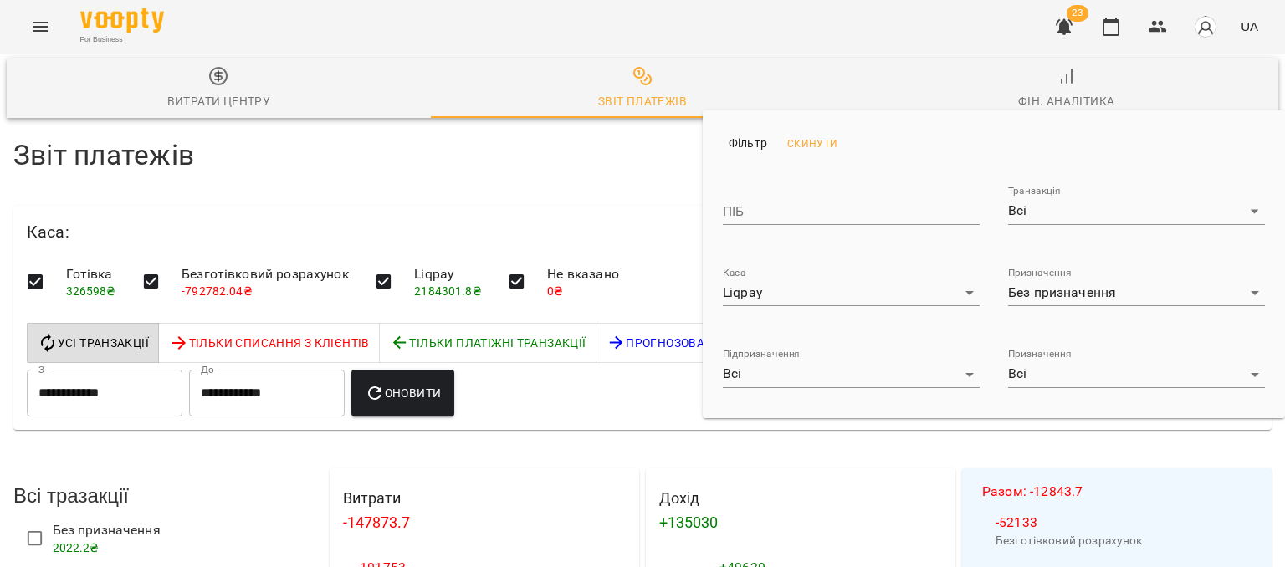
click at [593, 195] on div at bounding box center [642, 283] width 1285 height 567
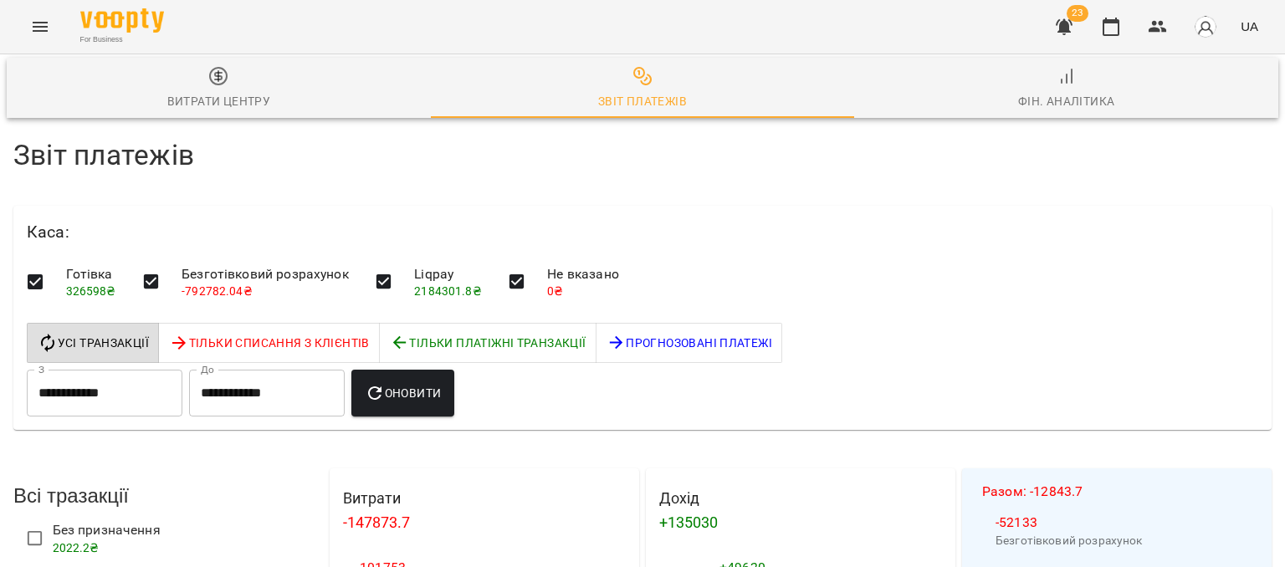
scroll to position [2509, 0]
drag, startPoint x: 1195, startPoint y: 276, endPoint x: 1146, endPoint y: 270, distance: 49.7
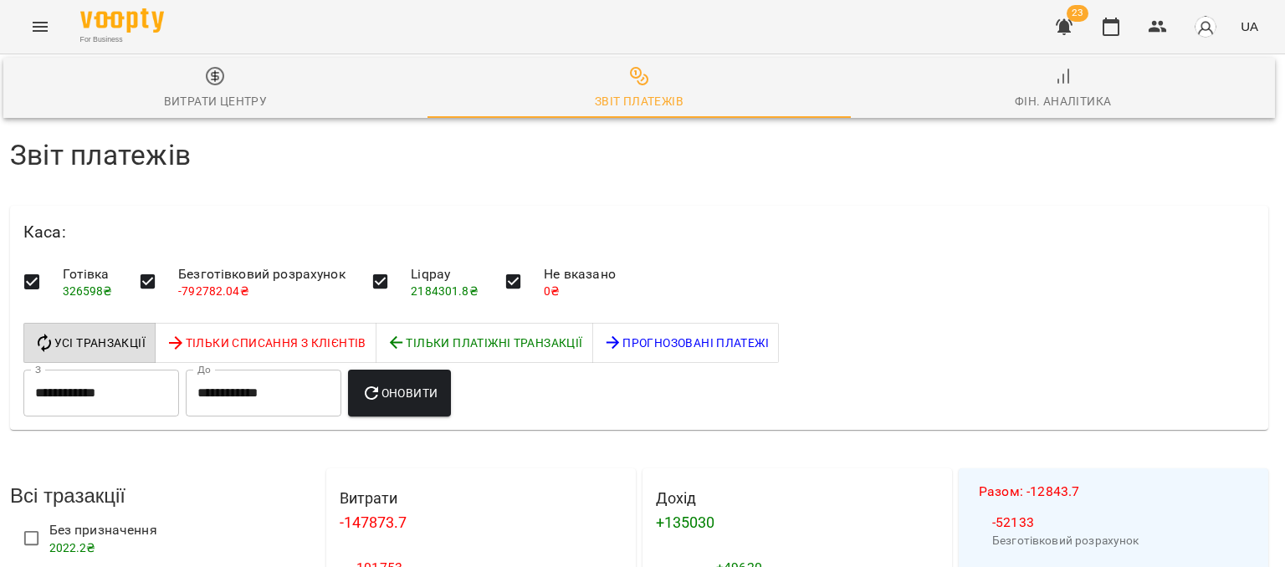
drag, startPoint x: 1226, startPoint y: 289, endPoint x: 1268, endPoint y: 289, distance: 41.8
drag, startPoint x: 1225, startPoint y: 371, endPoint x: 1258, endPoint y: 370, distance: 33.5
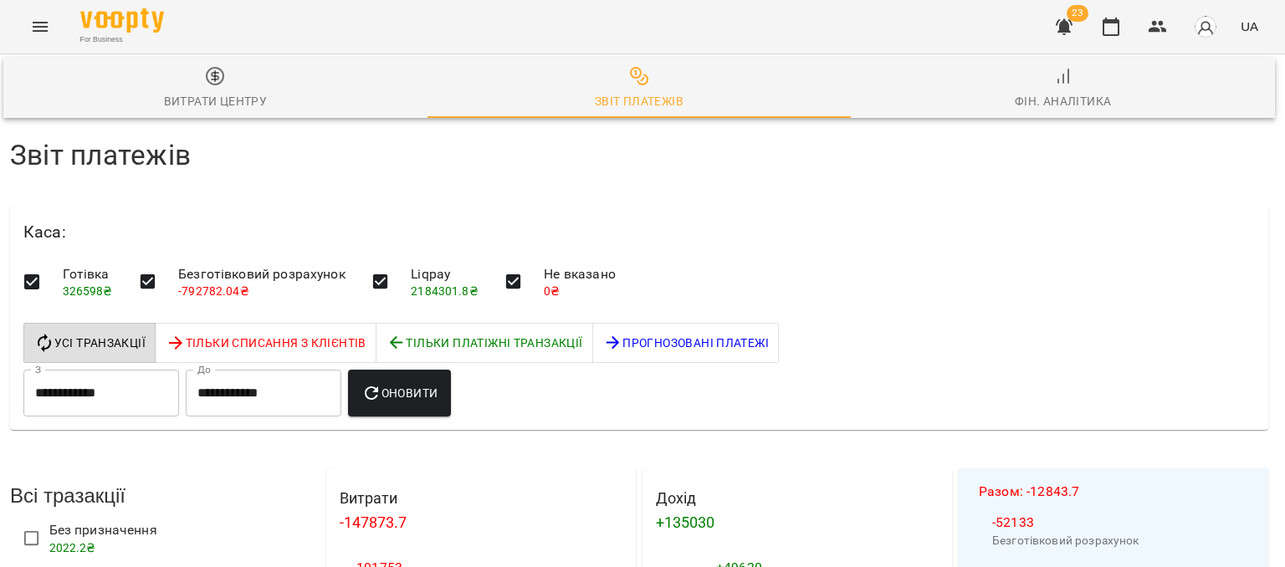
drag, startPoint x: 545, startPoint y: 339, endPoint x: 693, endPoint y: 338, distance: 148.0
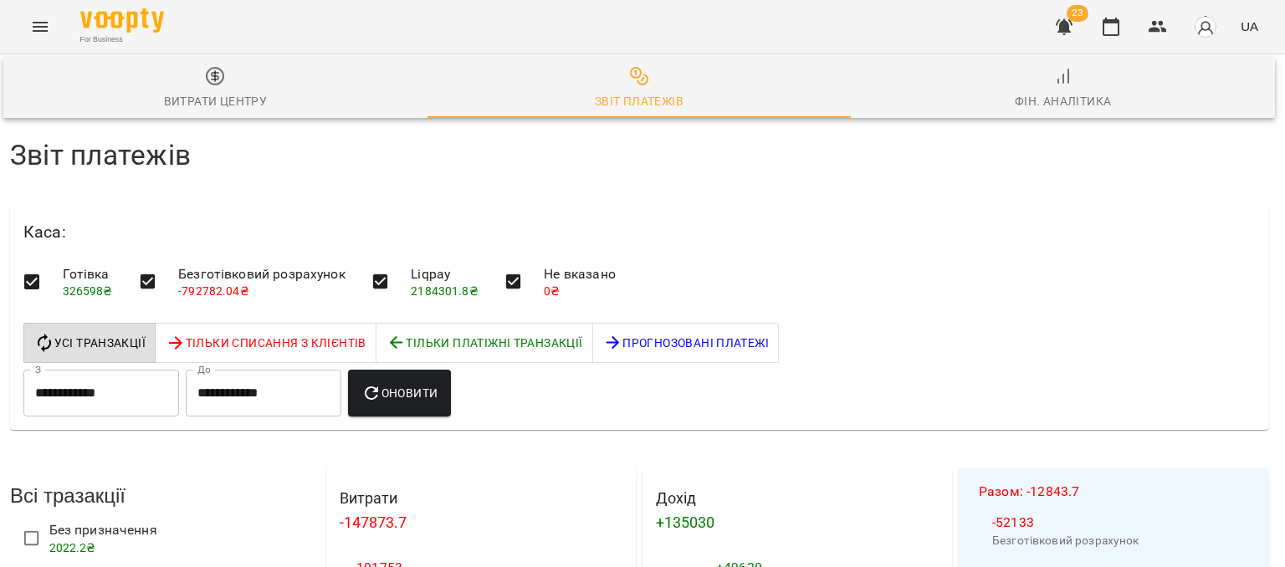
drag, startPoint x: 545, startPoint y: 337, endPoint x: 698, endPoint y: 339, distance: 153.9
drag, startPoint x: 505, startPoint y: 178, endPoint x: 650, endPoint y: 190, distance: 145.2
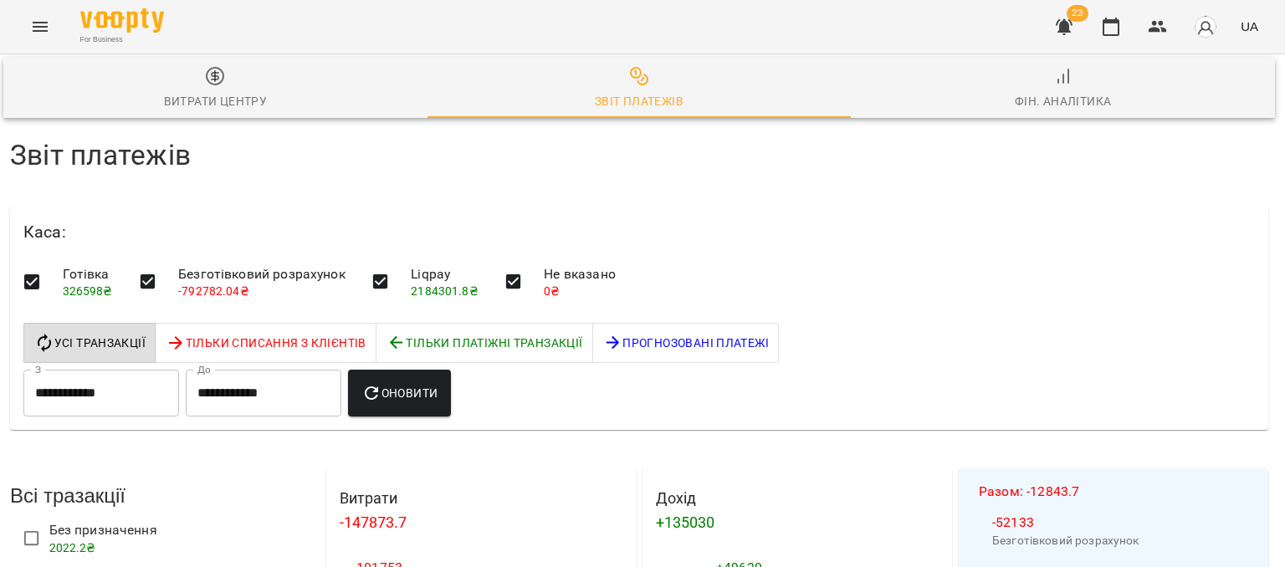
drag, startPoint x: 279, startPoint y: 339, endPoint x: 806, endPoint y: 315, distance: 527.5
drag, startPoint x: 1257, startPoint y: 355, endPoint x: 1235, endPoint y: 355, distance: 21.7
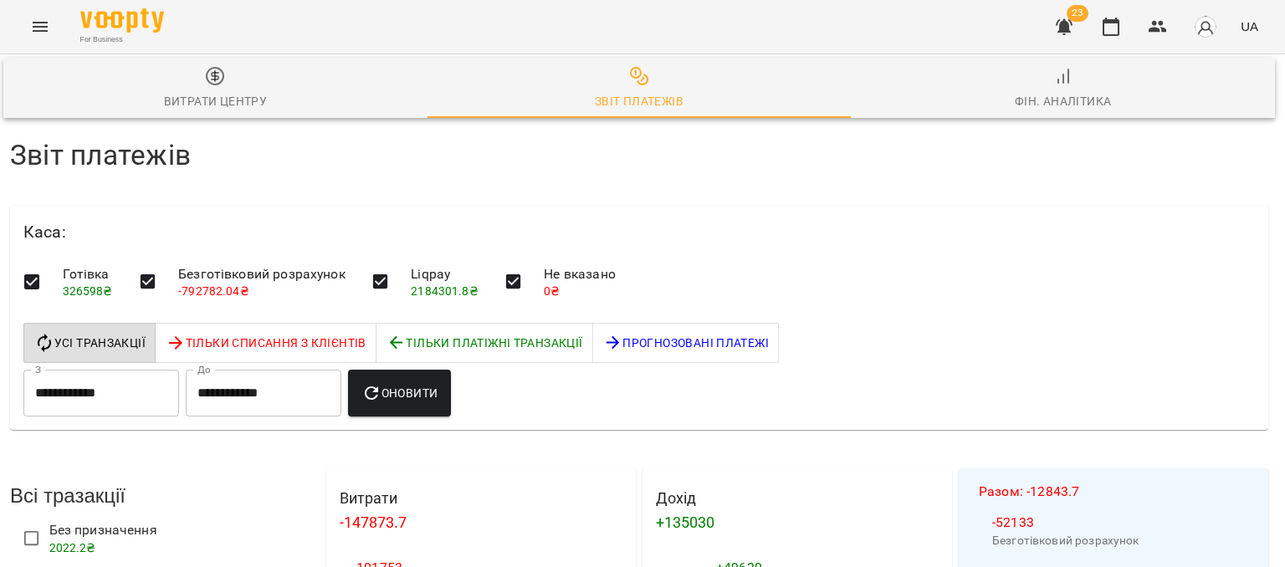
drag, startPoint x: 1228, startPoint y: 207, endPoint x: 1261, endPoint y: 206, distance: 33.5
drag, startPoint x: 1249, startPoint y: 355, endPoint x: 1235, endPoint y: 355, distance: 13.4
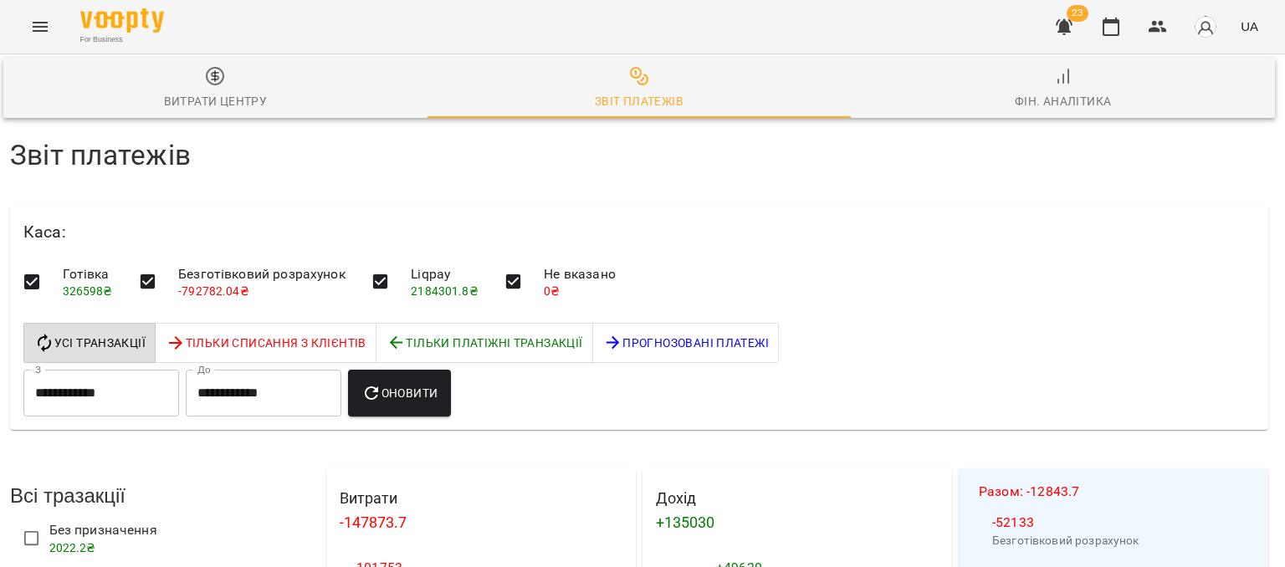
drag, startPoint x: 1237, startPoint y: 206, endPoint x: 1260, endPoint y: 202, distance: 23.0
select select "******"
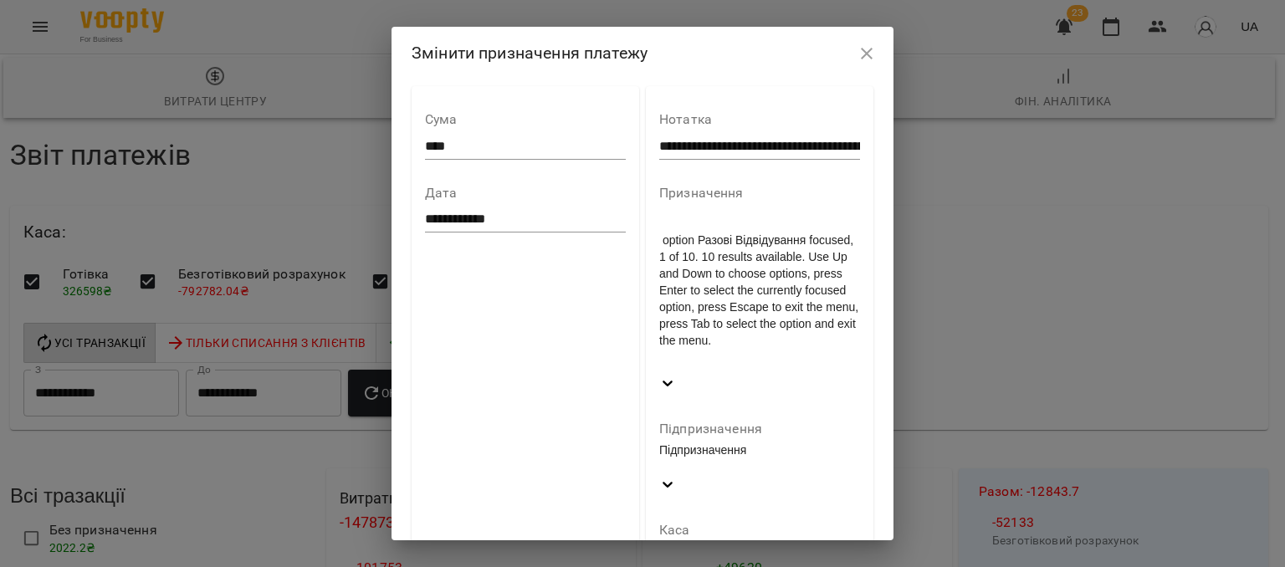
click at [746, 357] on div at bounding box center [759, 366] width 201 height 18
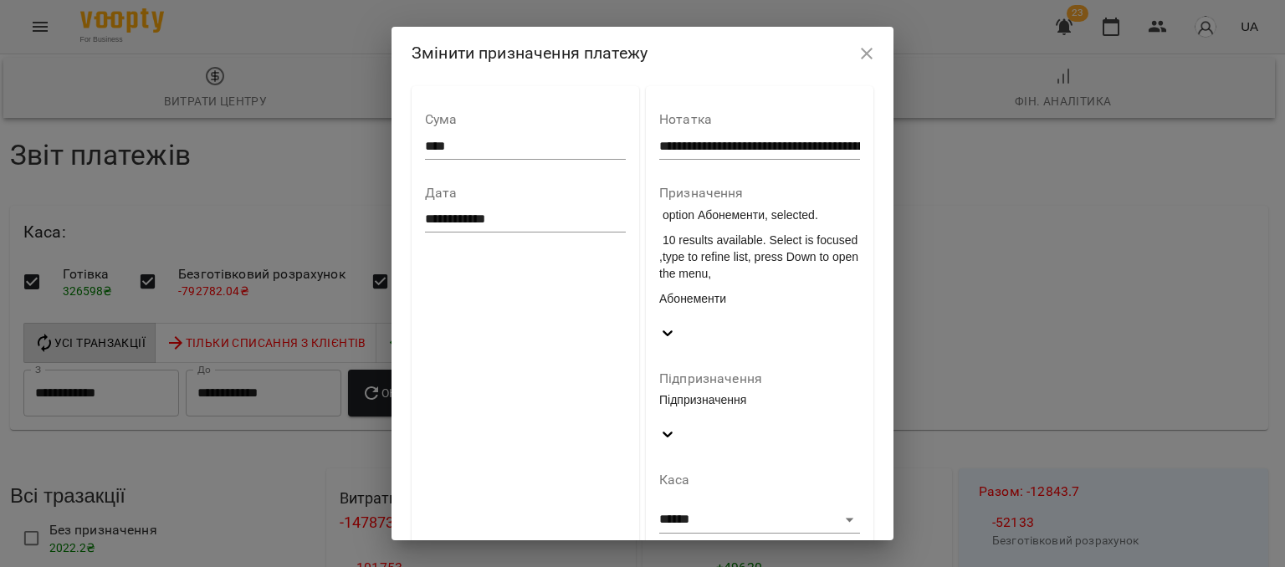
click at [780, 391] on div "Підпризначення" at bounding box center [759, 408] width 201 height 34
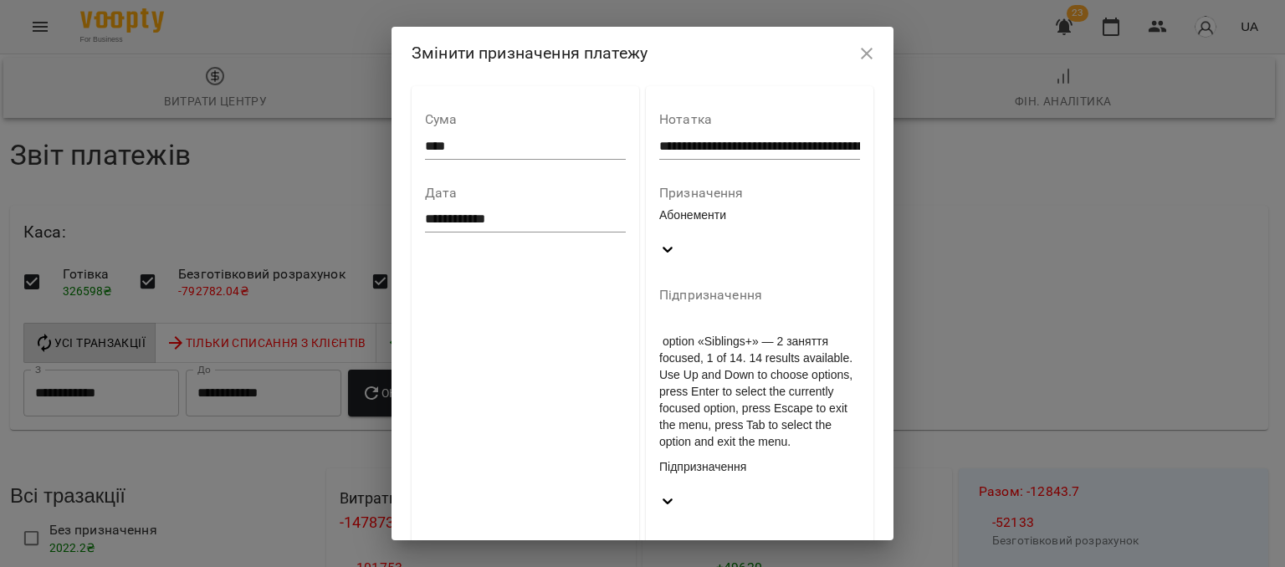
type input "*"
type input "***"
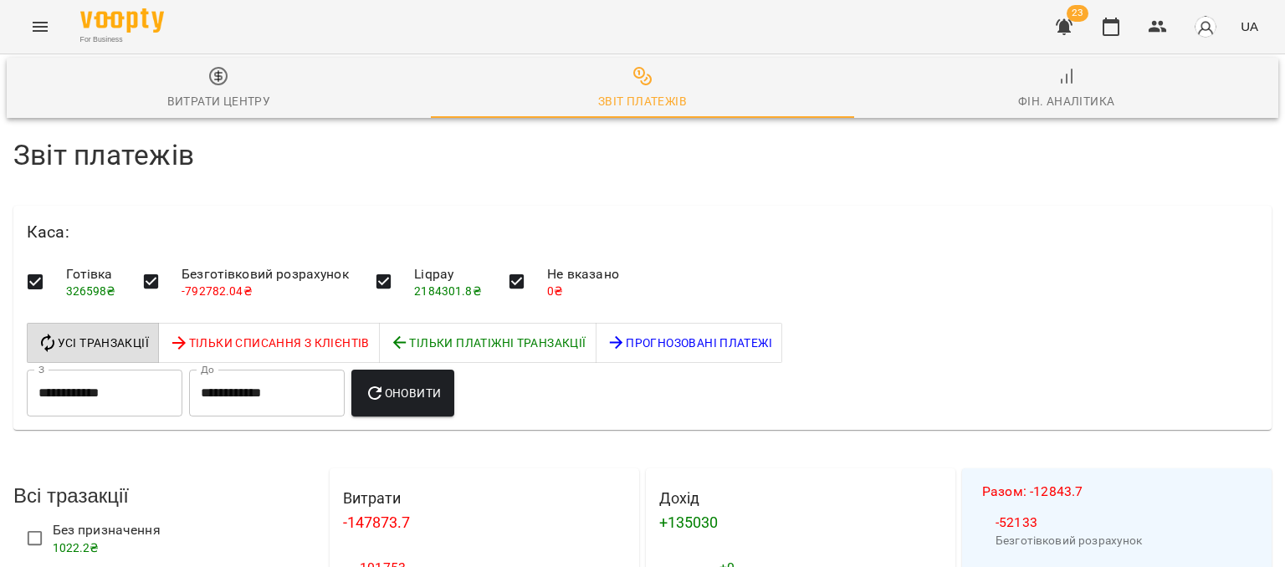
scroll to position [2342, 0]
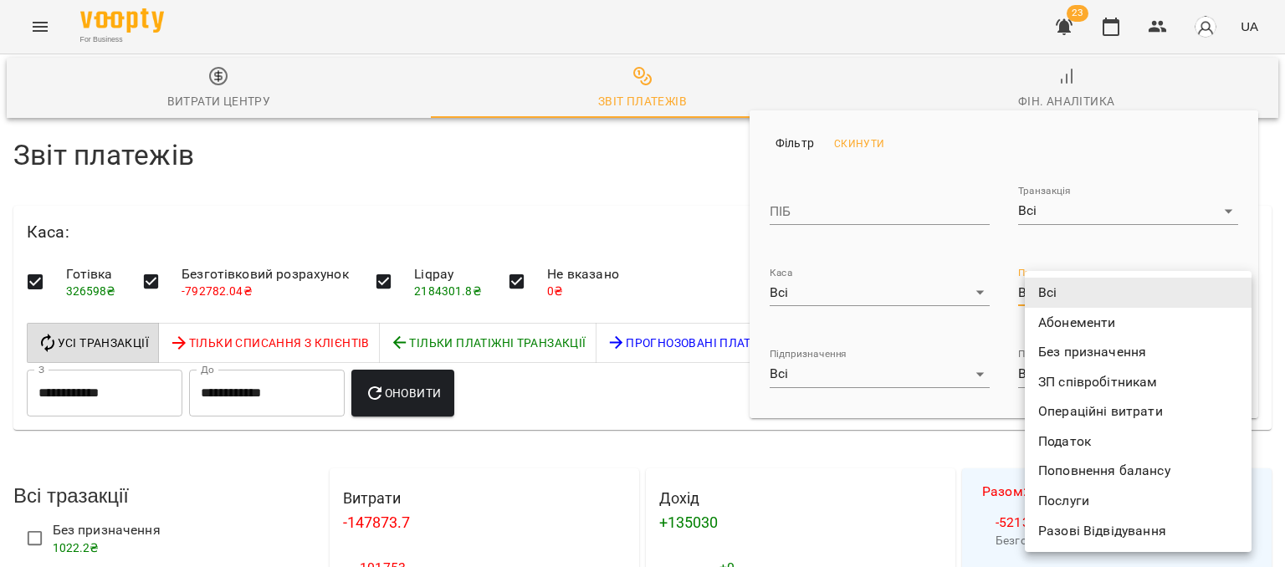
click at [1081, 348] on li "Без призначення" at bounding box center [1138, 352] width 227 height 30
type input "**********"
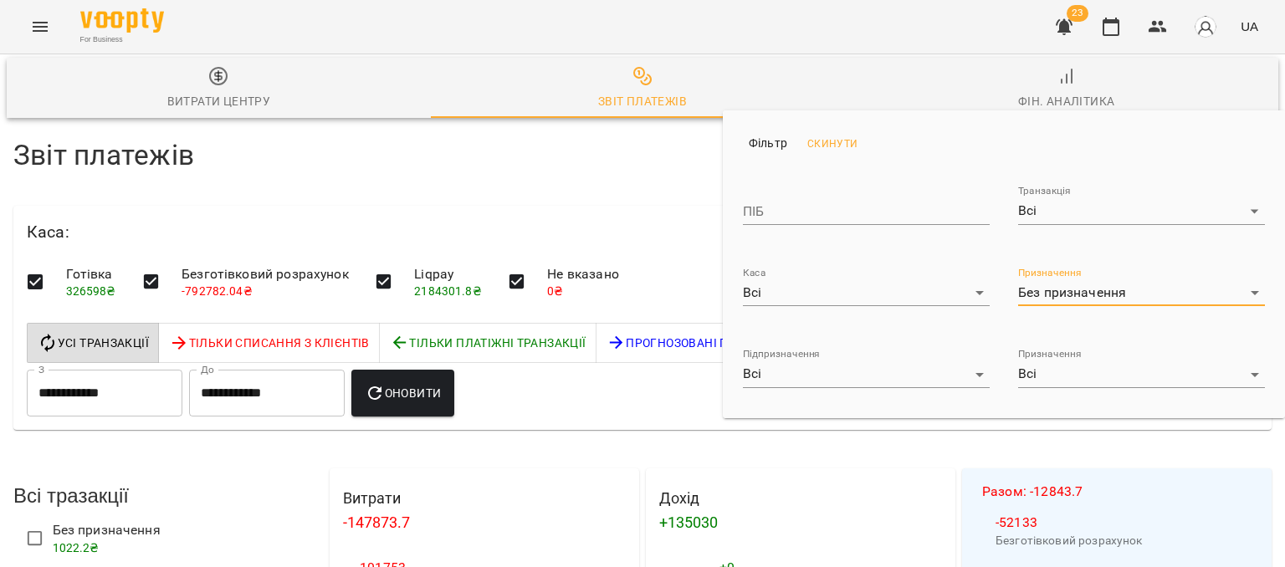
click at [616, 204] on div at bounding box center [642, 283] width 1285 height 567
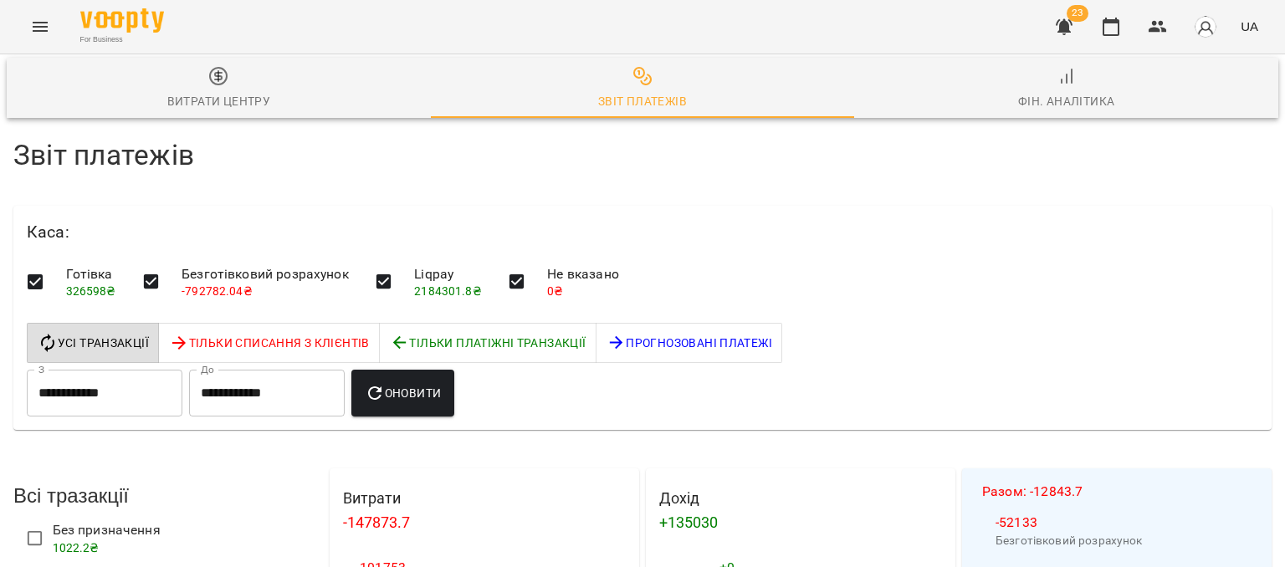
scroll to position [2509, 0]
drag, startPoint x: 1257, startPoint y: 289, endPoint x: 1222, endPoint y: 289, distance: 35.1
select select "******"
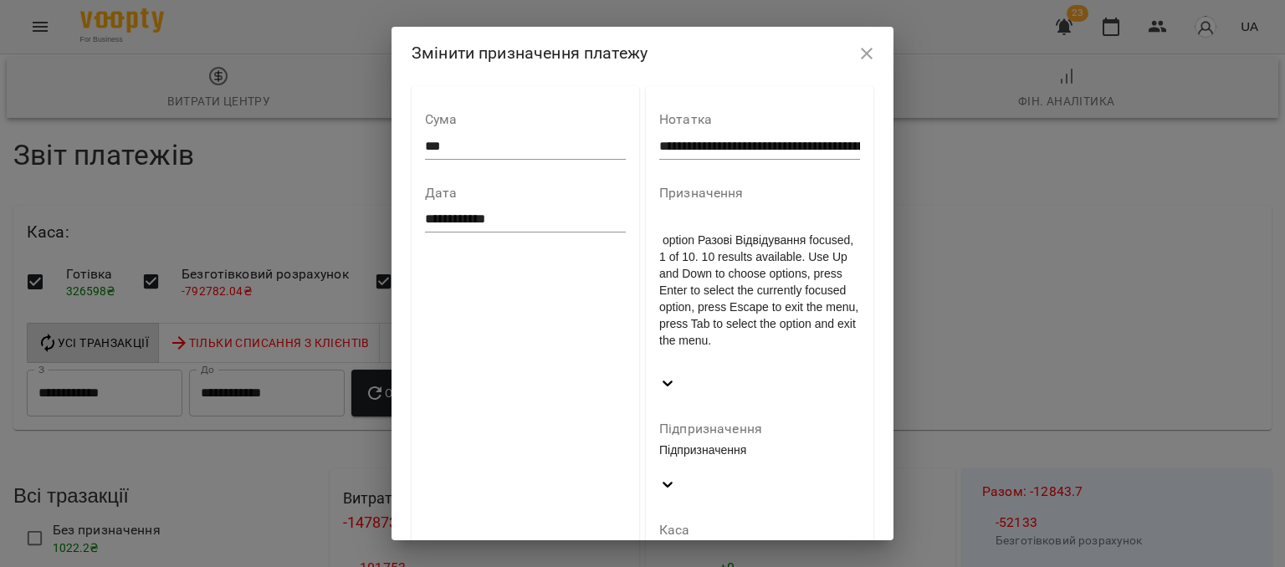
click at [738, 357] on div at bounding box center [759, 366] width 201 height 18
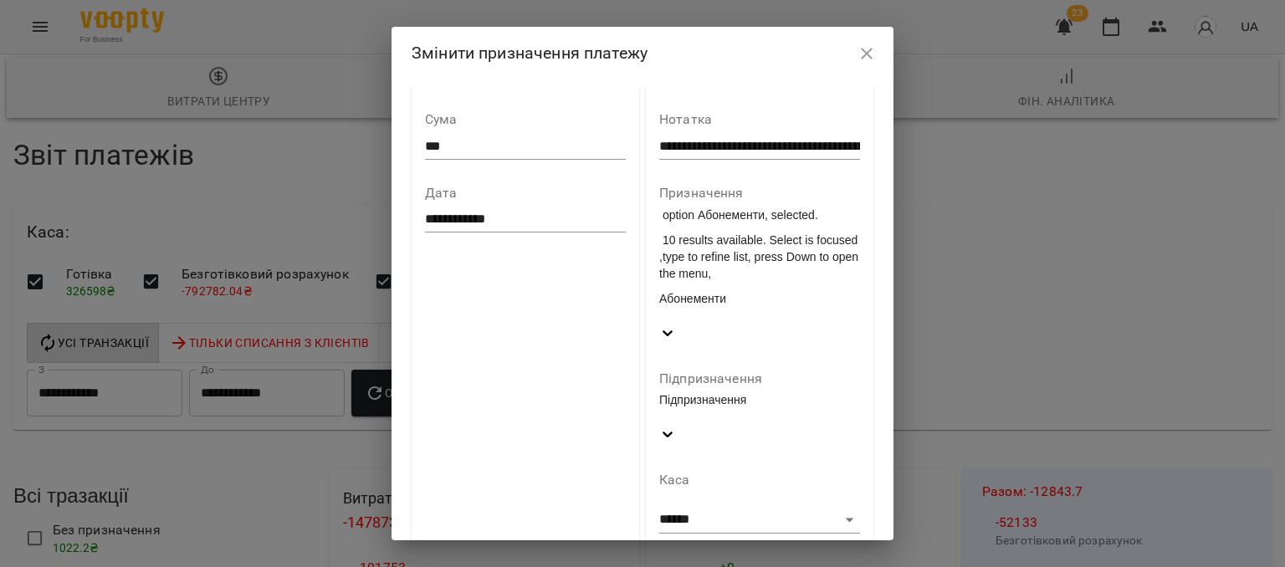
click at [708, 391] on div "Підпризначення" at bounding box center [759, 408] width 201 height 34
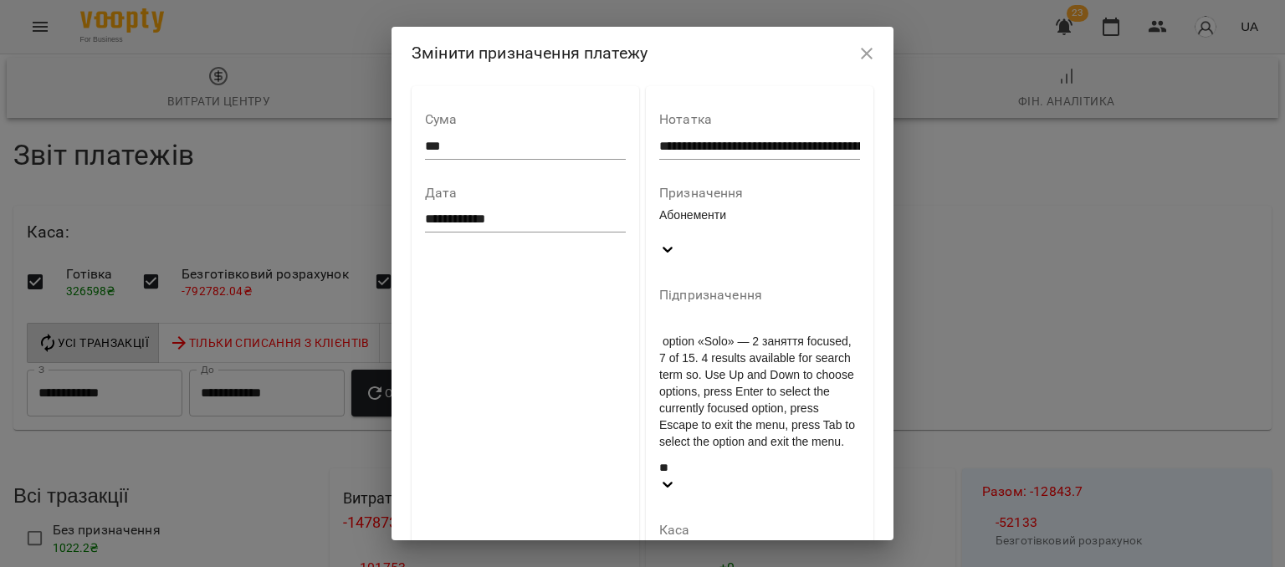
type input "***"
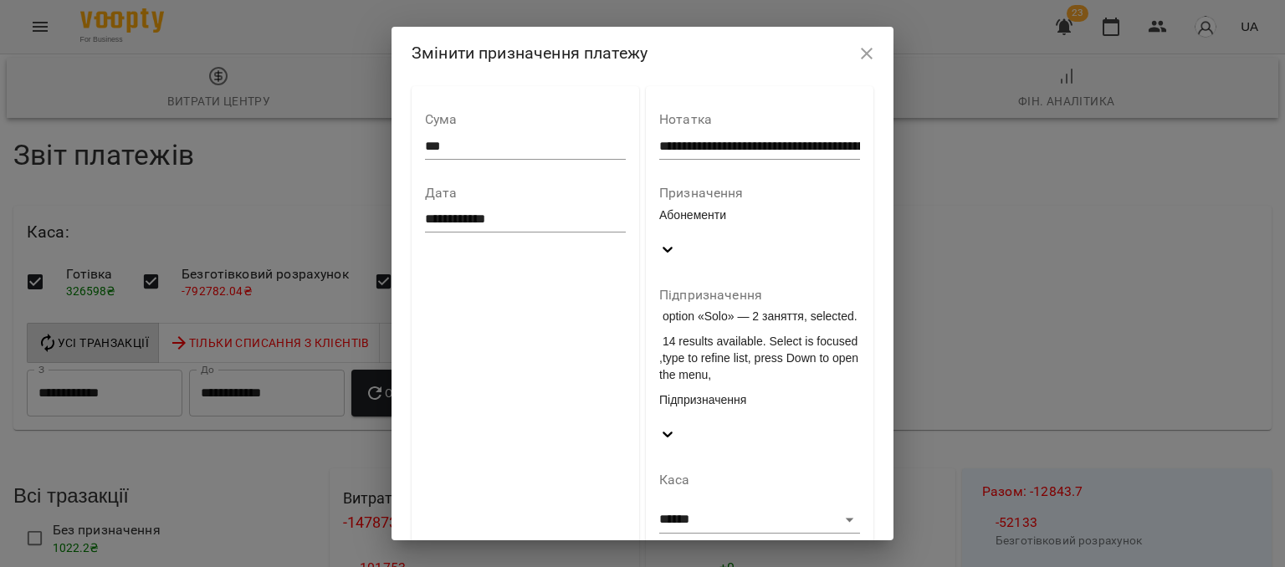
click at [746, 391] on div "Підпризначення" at bounding box center [759, 399] width 201 height 17
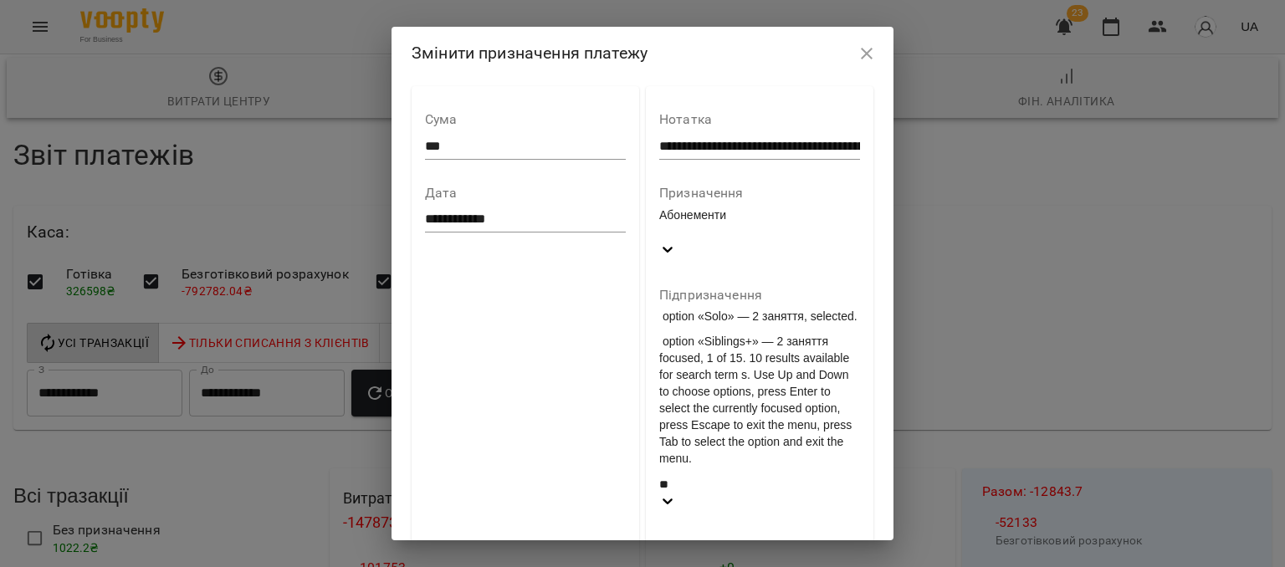
type input "***"
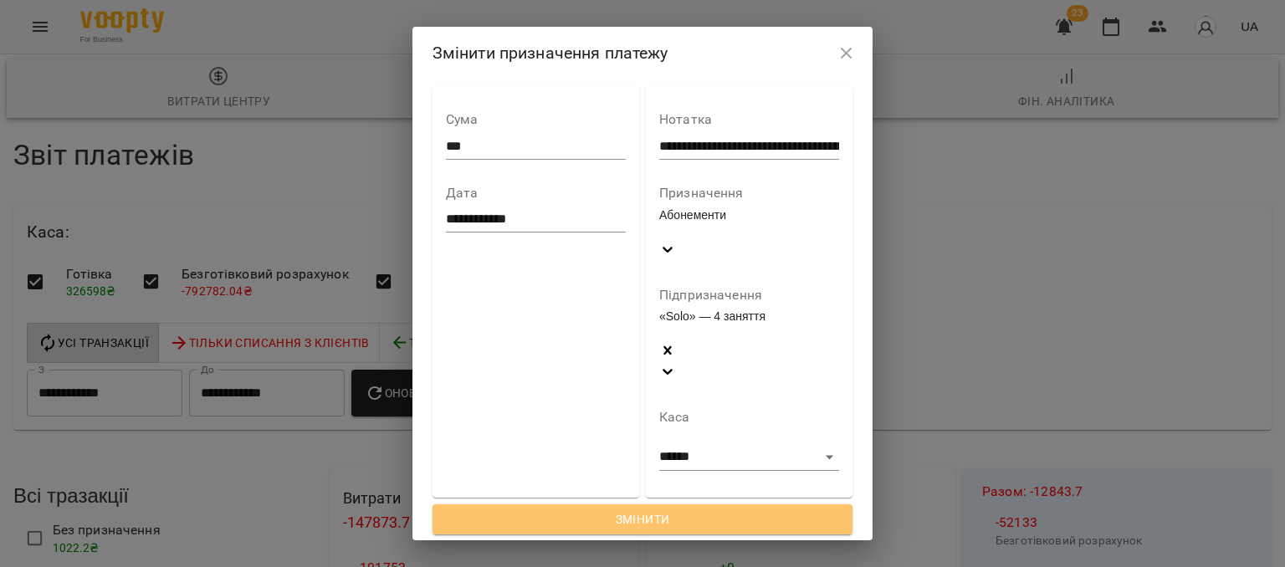
click at [687, 509] on span "Змінити" at bounding box center [643, 519] width 394 height 20
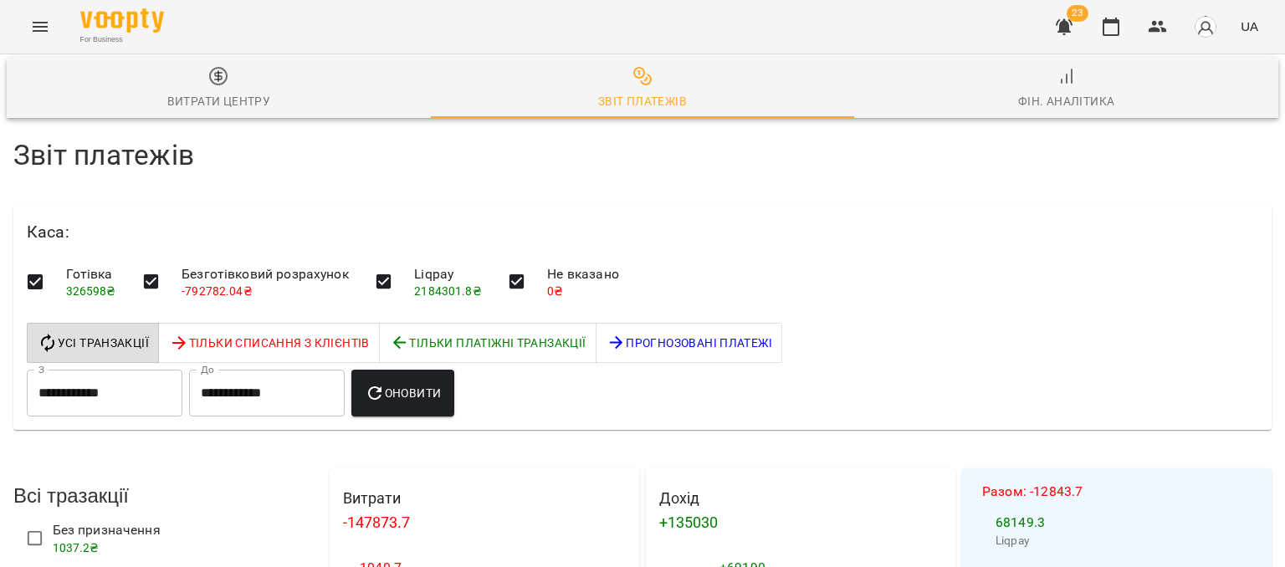
scroll to position [2342, 0]
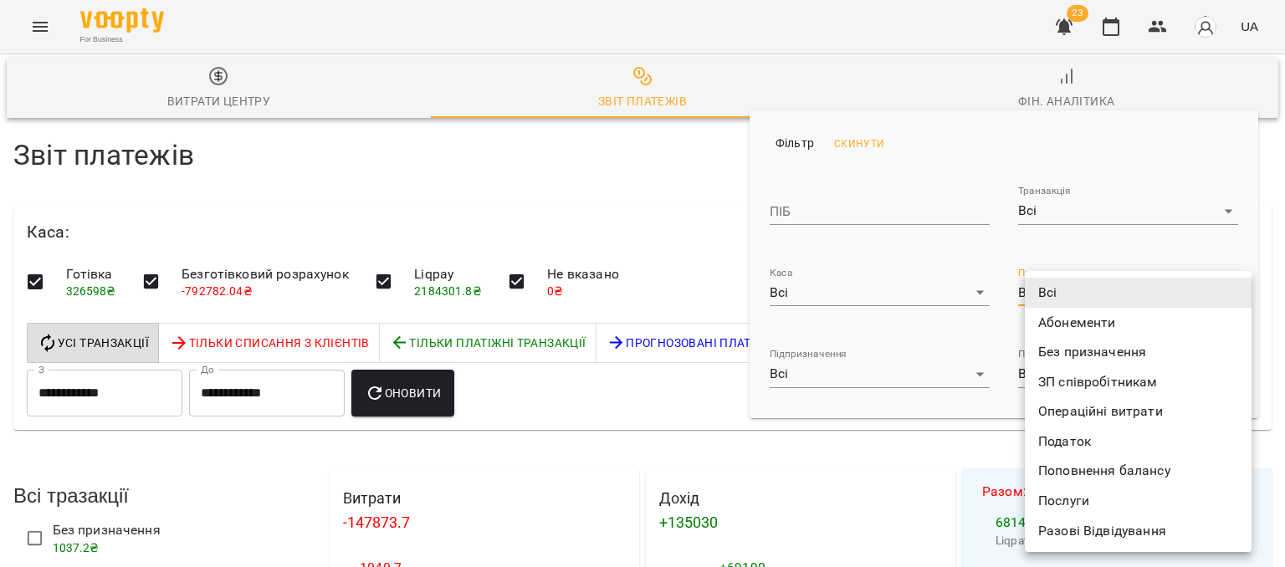
click at [1053, 352] on li "Без призначення" at bounding box center [1138, 352] width 227 height 30
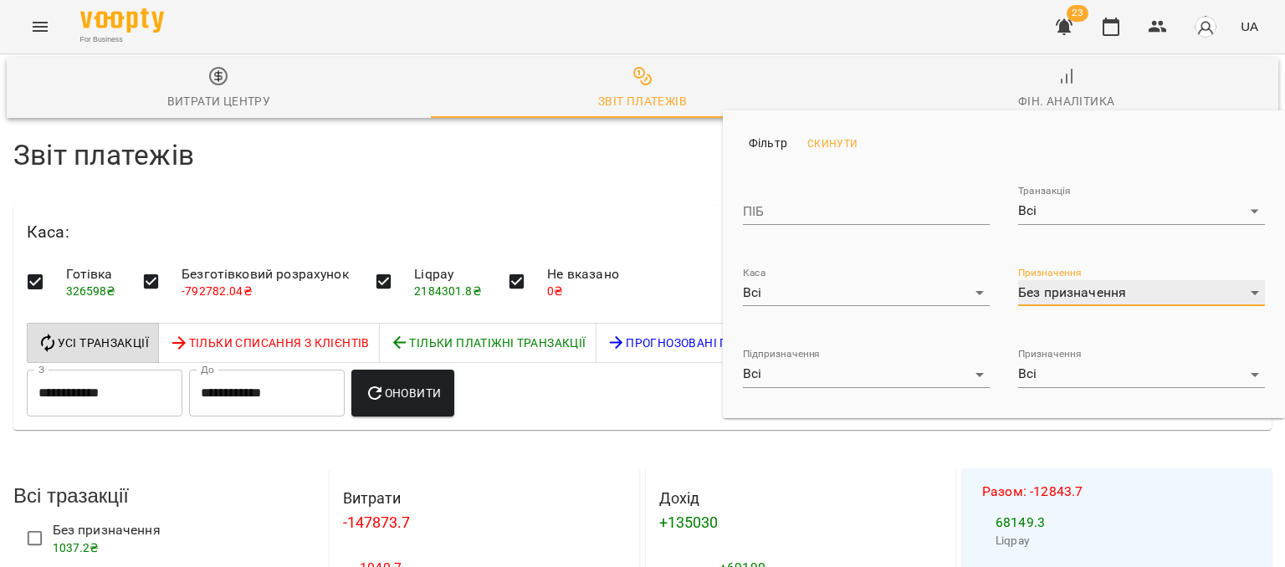
type input "**********"
click at [632, 176] on div at bounding box center [642, 283] width 1285 height 567
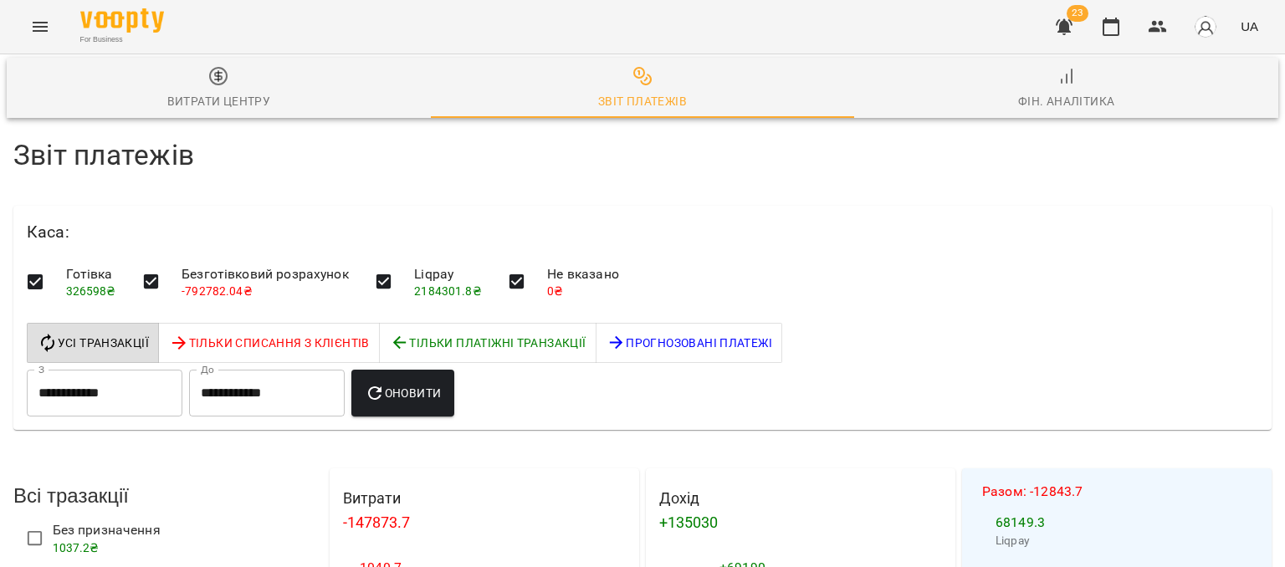
scroll to position [2064, 0]
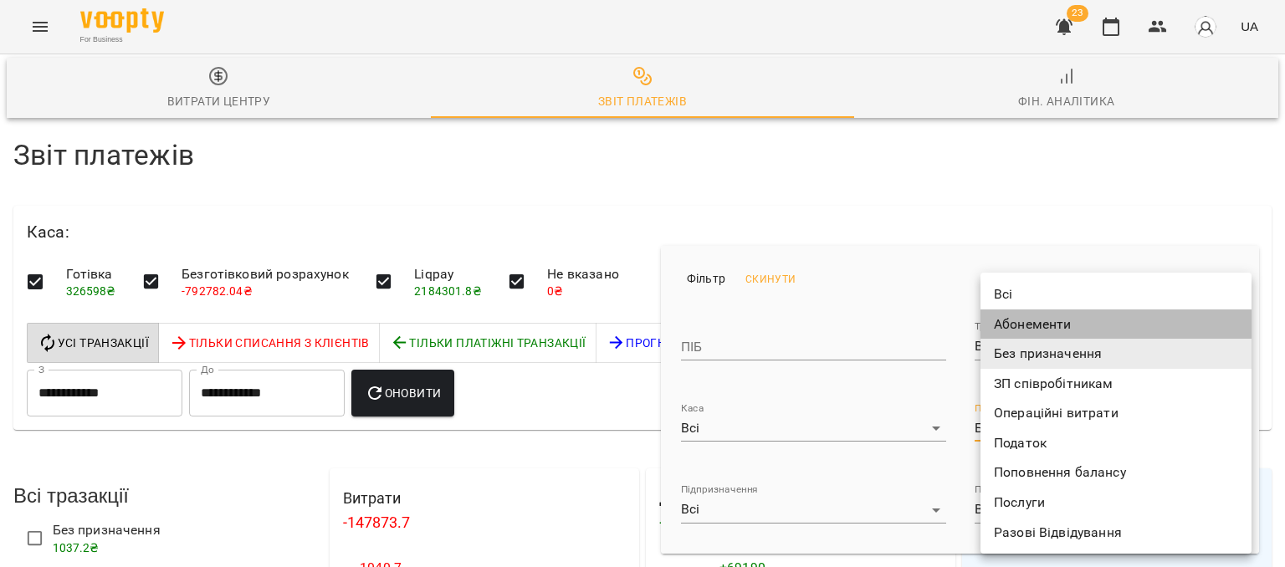
drag, startPoint x: 1018, startPoint y: 322, endPoint x: 786, endPoint y: 272, distance: 237.1
click at [1018, 322] on li "Абонементи" at bounding box center [1115, 324] width 271 height 30
type input "**********"
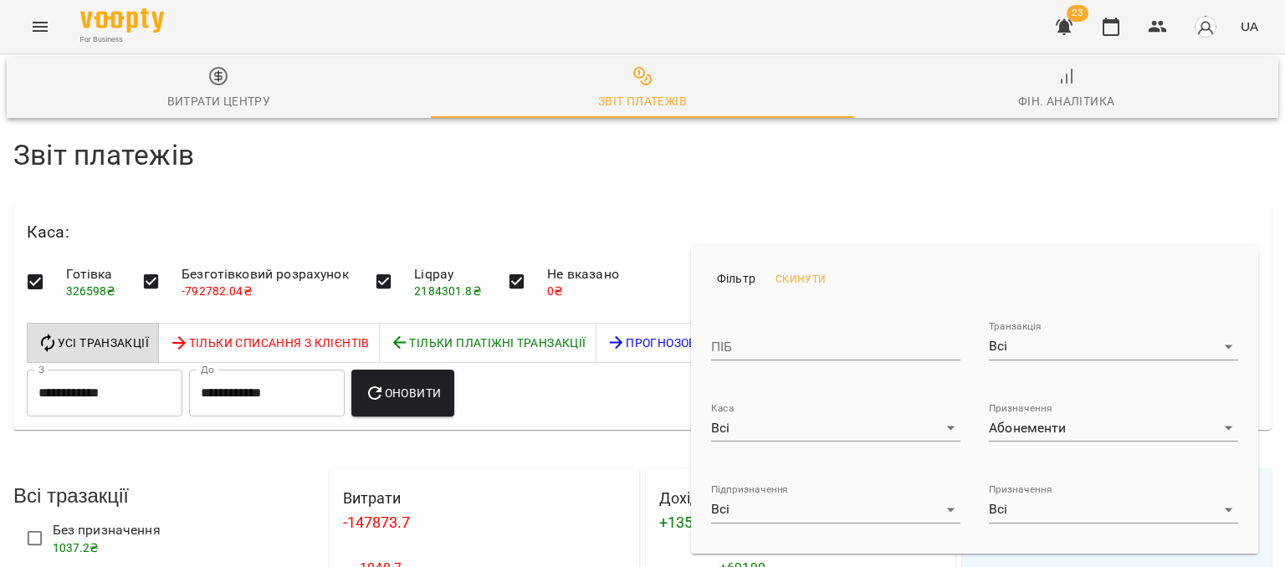
click at [747, 173] on div "Всі Абонементи Без призначення ЗП співробітникам Операційні витрати Податок Поп…" at bounding box center [642, 283] width 1285 height 567
click at [722, 197] on div at bounding box center [642, 283] width 1285 height 567
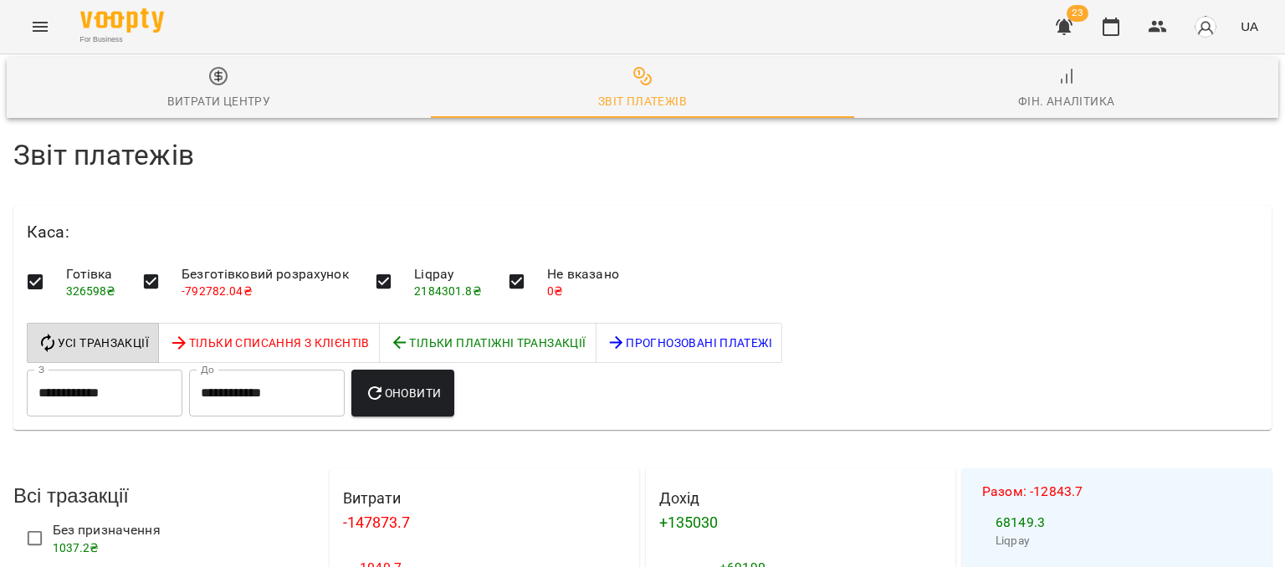
scroll to position [2148, 0]
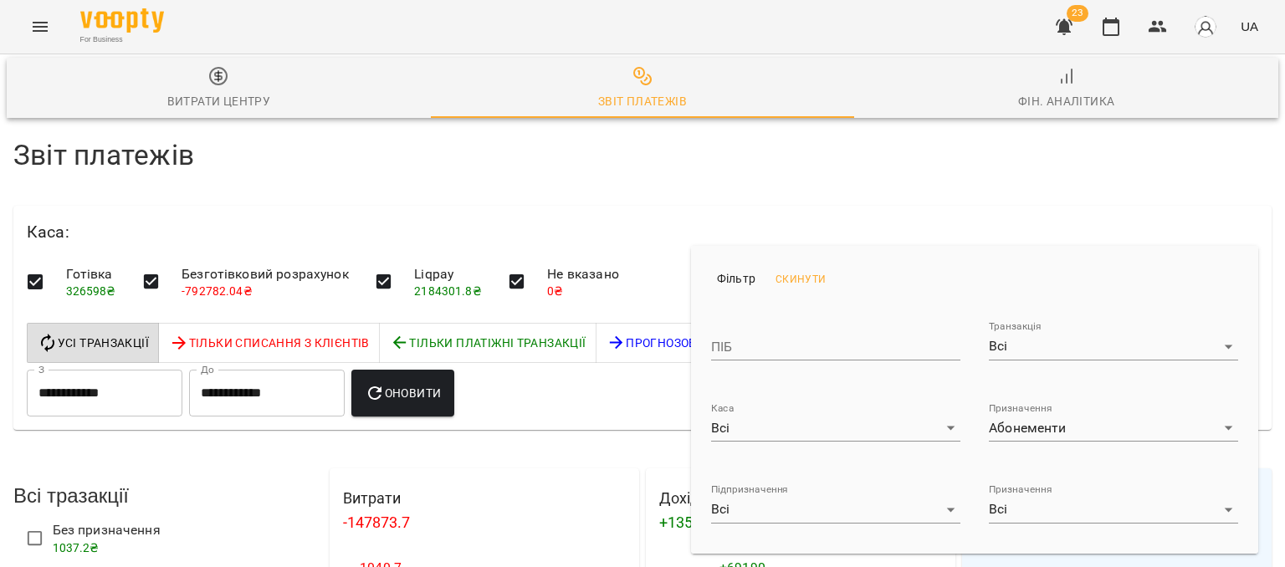
click at [767, 350] on input "text" at bounding box center [835, 347] width 249 height 27
type input "*"
type input "*****"
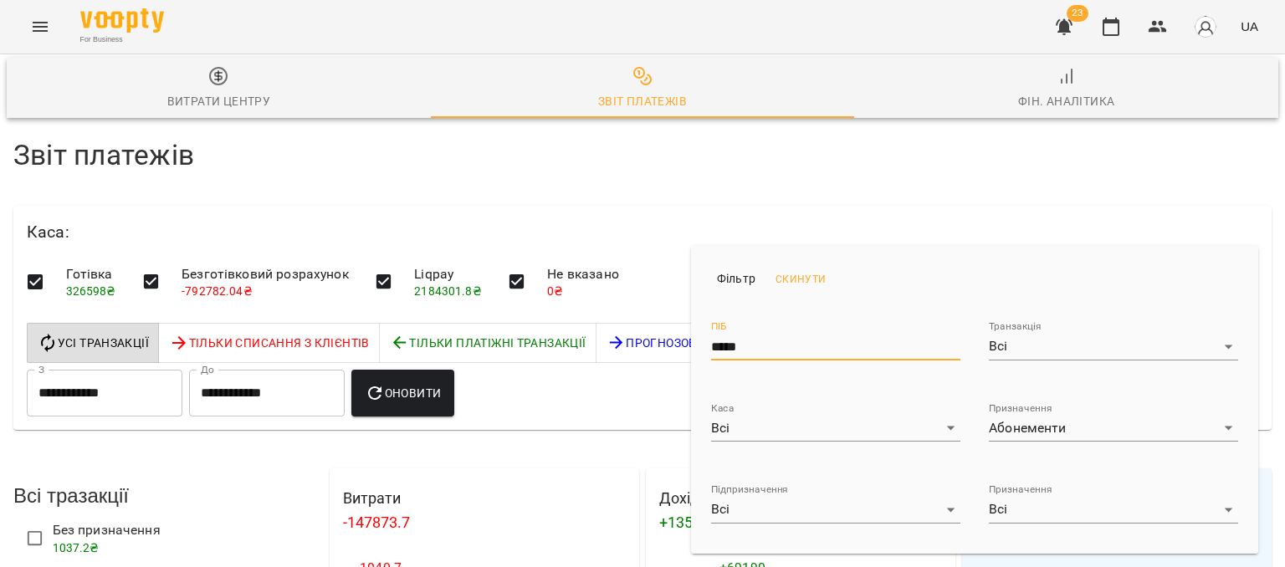
click at [492, 340] on div at bounding box center [642, 283] width 1285 height 567
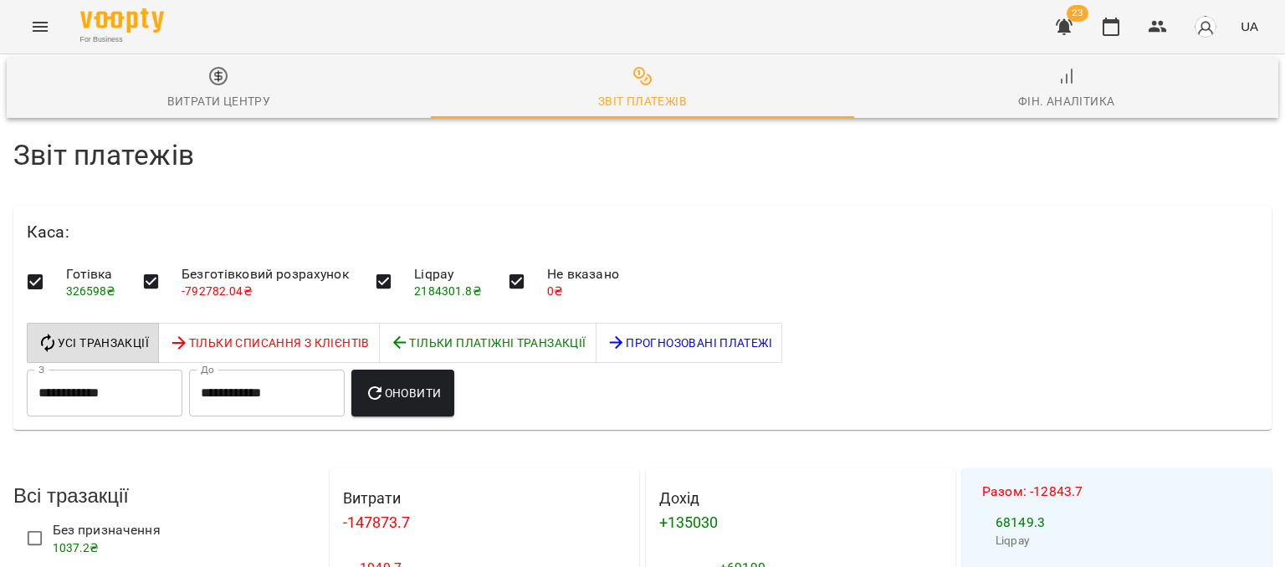
scroll to position [2466, 0]
select select "******"
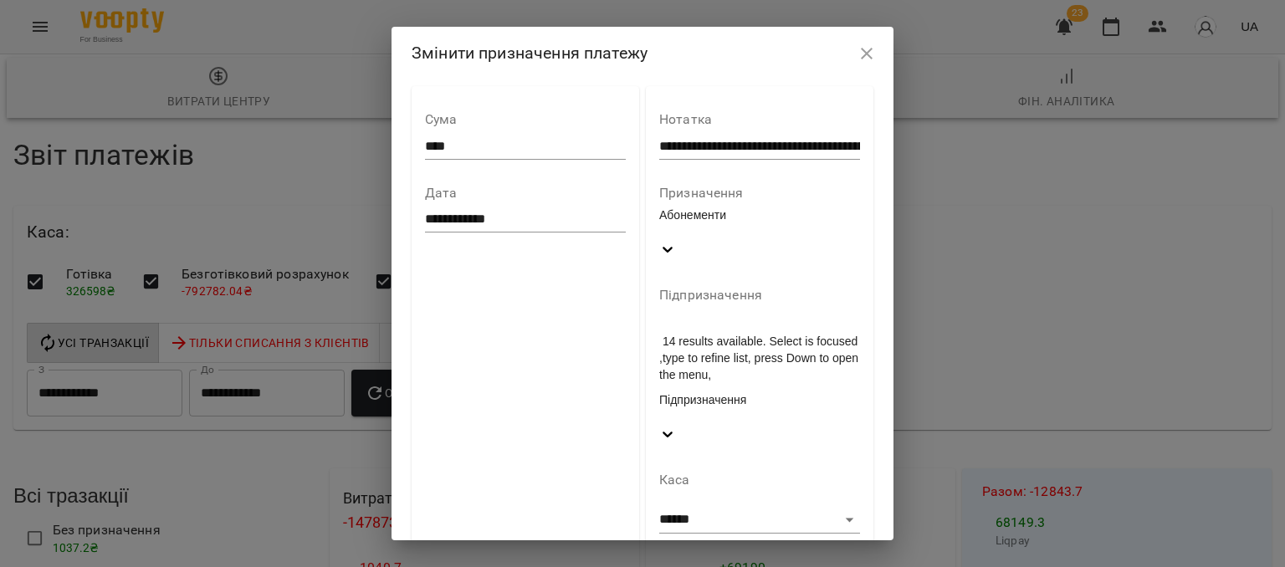
click at [713, 391] on div "Підпризначення" at bounding box center [759, 399] width 201 height 17
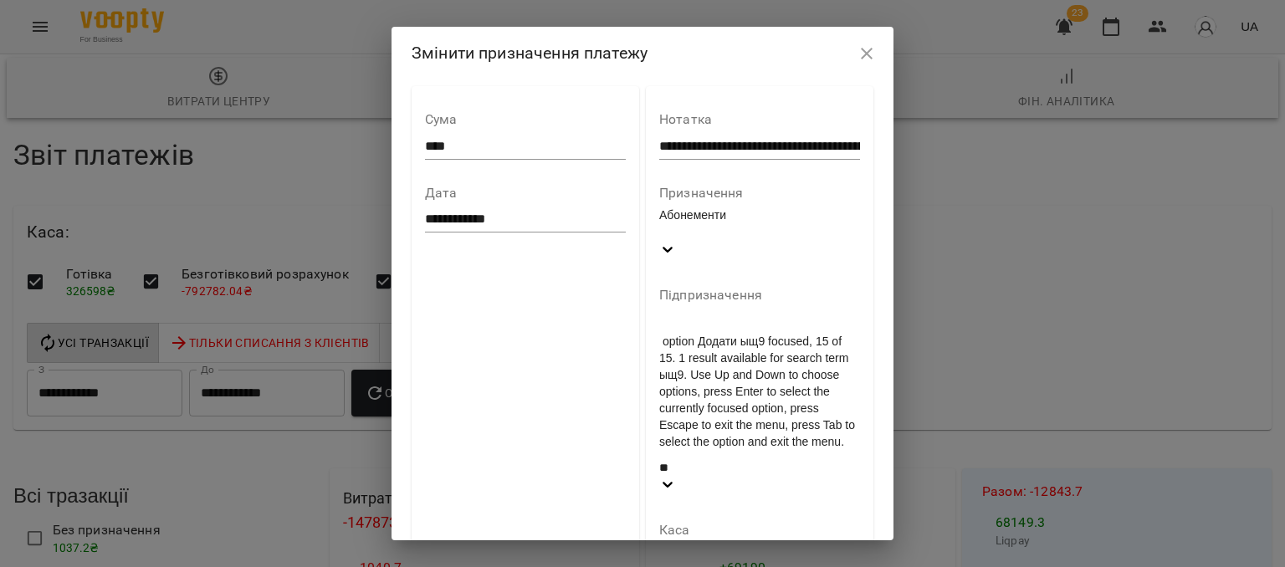
type input "*"
type input "****"
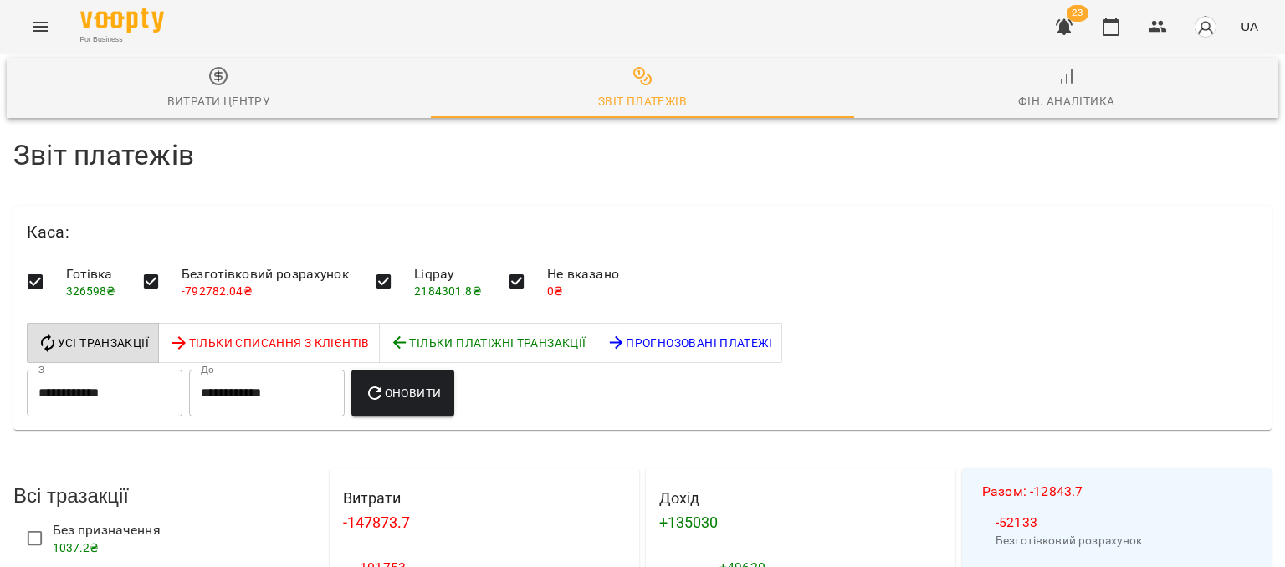
scroll to position [2258, 0]
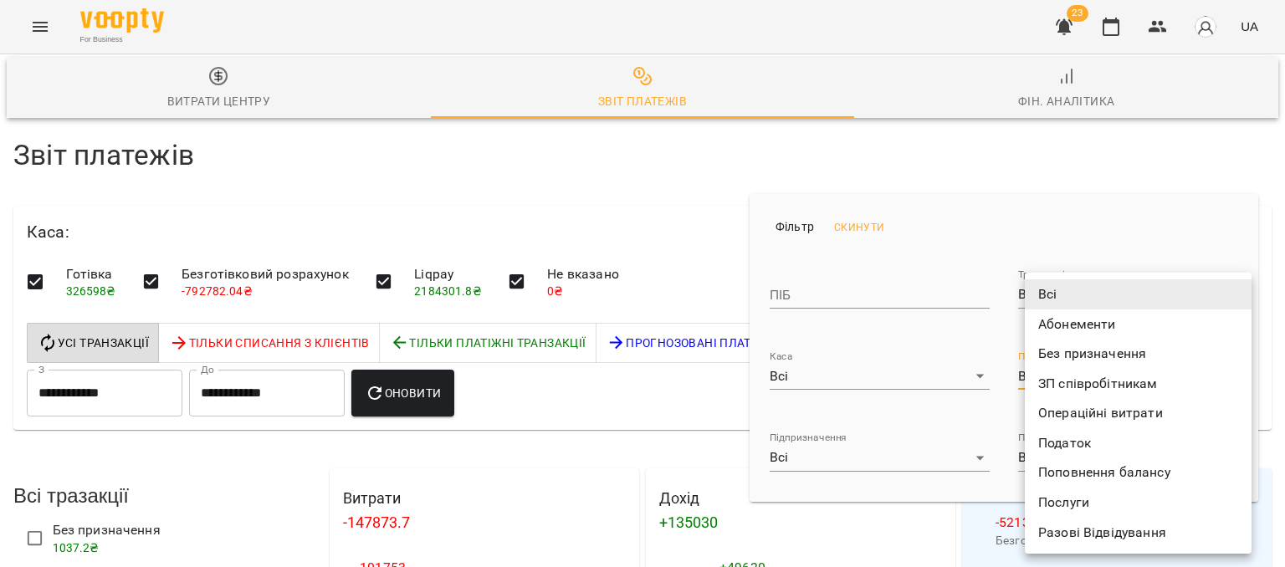
click at [1079, 345] on li "Без призначення" at bounding box center [1138, 354] width 227 height 30
type input "**********"
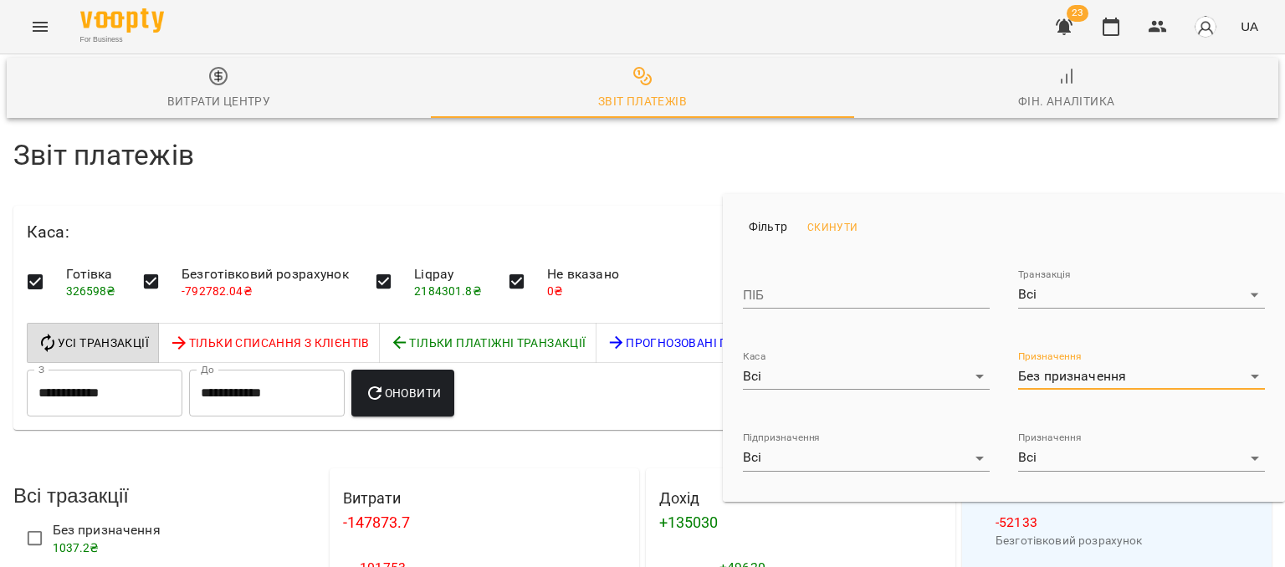
click at [614, 259] on div at bounding box center [642, 283] width 1285 height 567
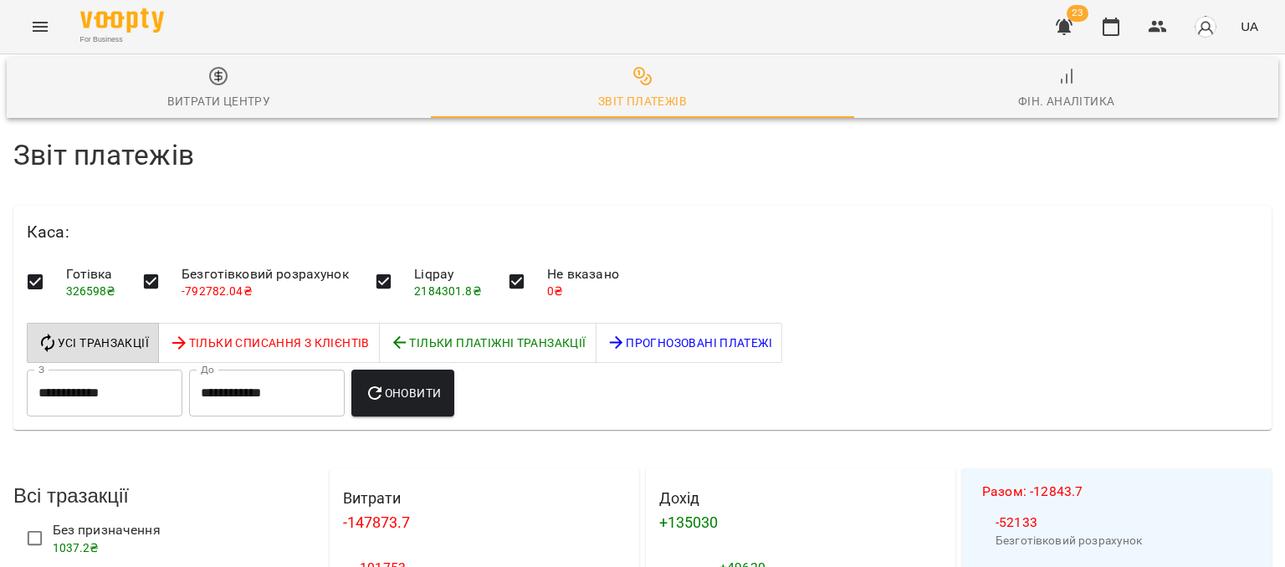
scroll to position [2315, 0]
drag, startPoint x: 539, startPoint y: 313, endPoint x: 585, endPoint y: 312, distance: 45.2
drag, startPoint x: 729, startPoint y: 195, endPoint x: 632, endPoint y: 212, distance: 97.6
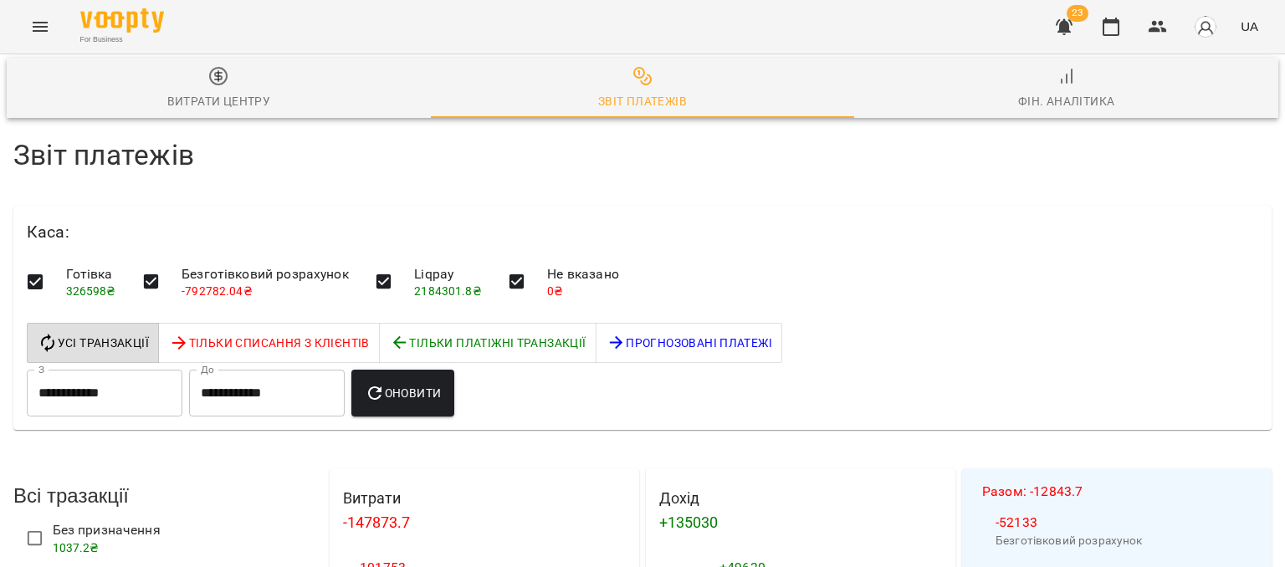
drag, startPoint x: 343, startPoint y: 228, endPoint x: 378, endPoint y: 228, distance: 35.1
drag, startPoint x: 360, startPoint y: 232, endPoint x: 342, endPoint y: 232, distance: 17.6
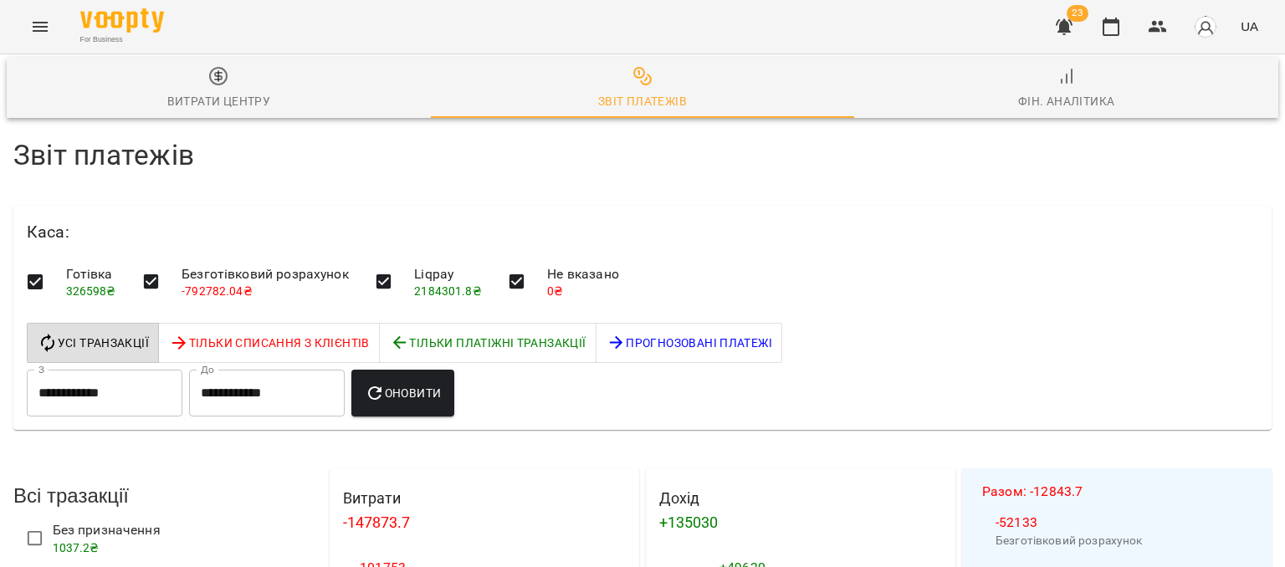
select select "******"
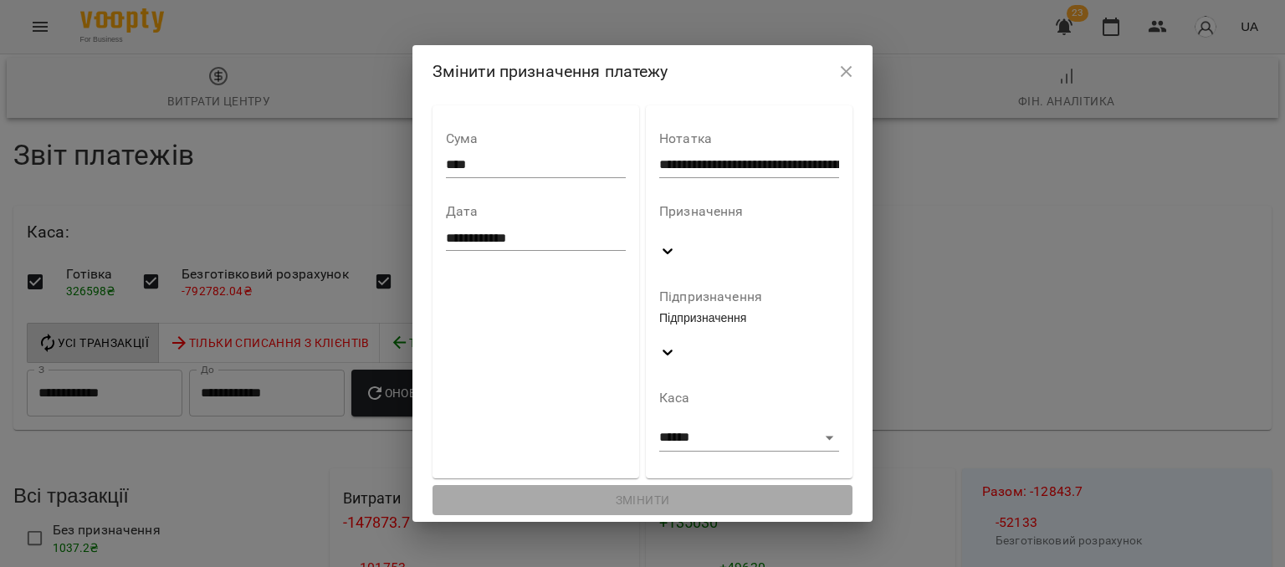
click at [752, 243] on div at bounding box center [749, 234] width 180 height 18
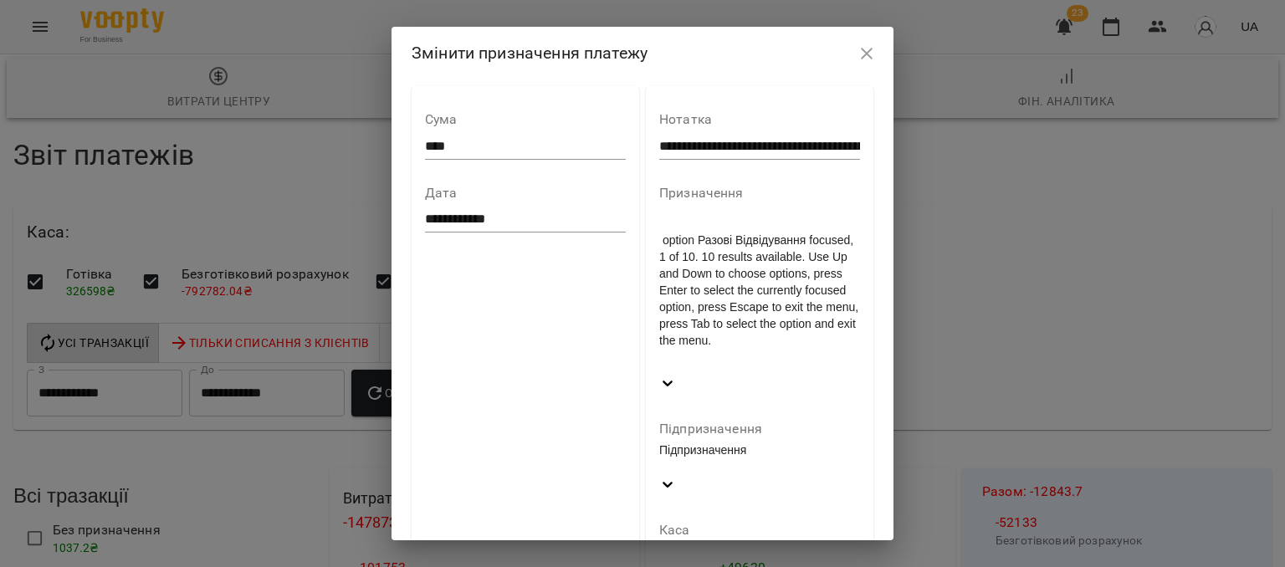
scroll to position [80, 0]
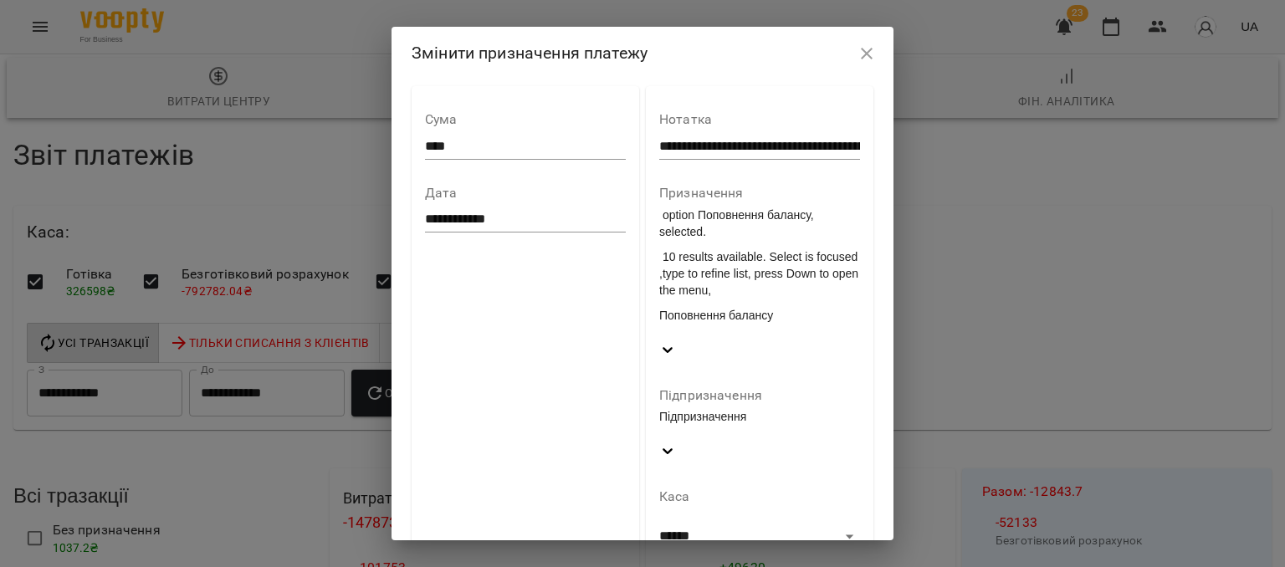
click at [773, 408] on div "Підпризначення" at bounding box center [759, 425] width 201 height 34
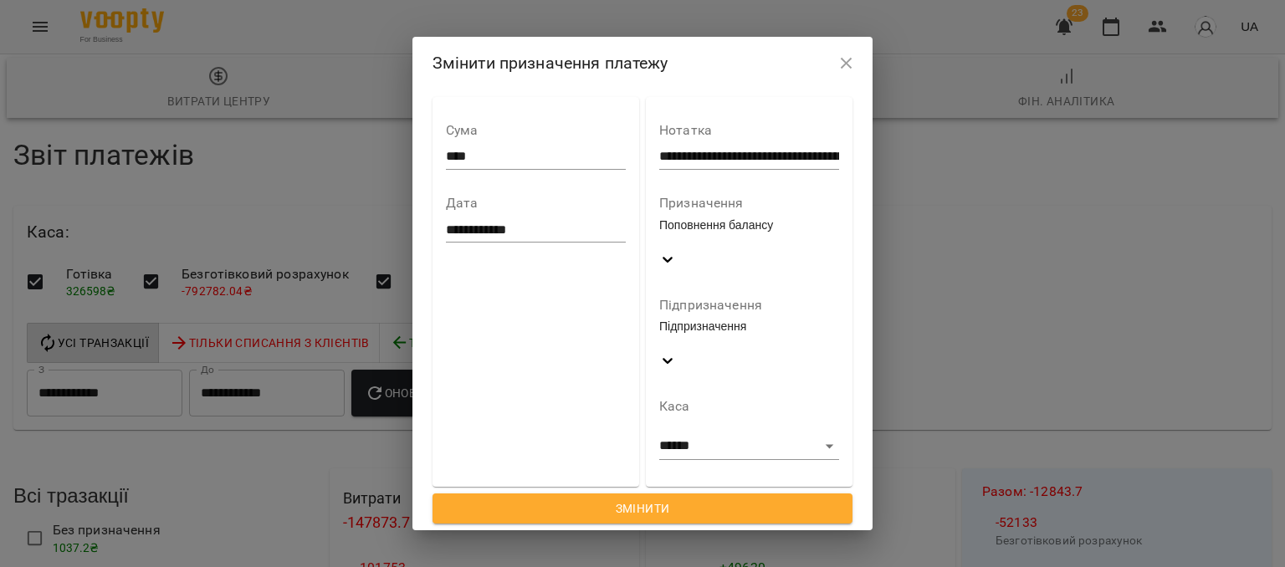
click at [780, 294] on div "**********" at bounding box center [749, 291] width 180 height 363
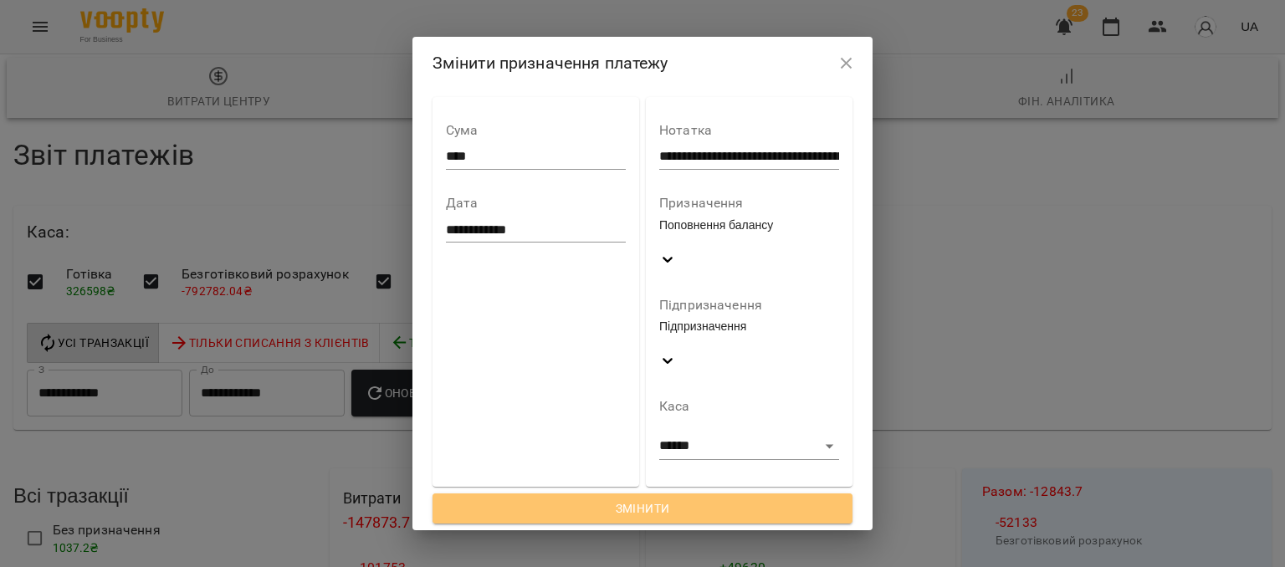
click at [696, 499] on span "Змінити" at bounding box center [643, 509] width 394 height 20
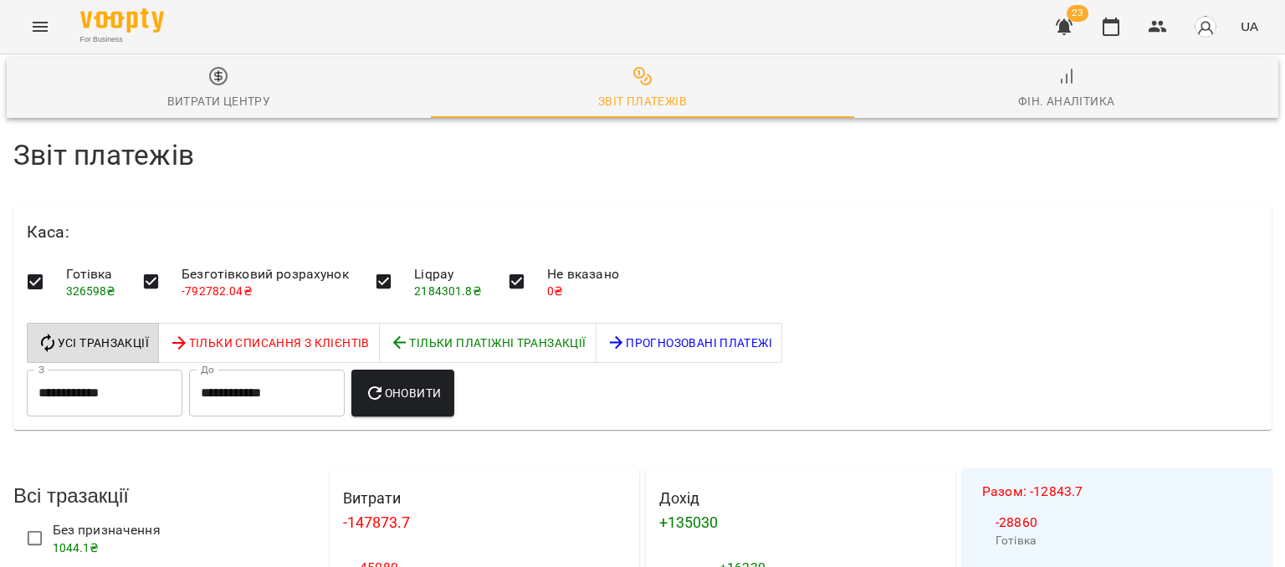
scroll to position [2241, 0]
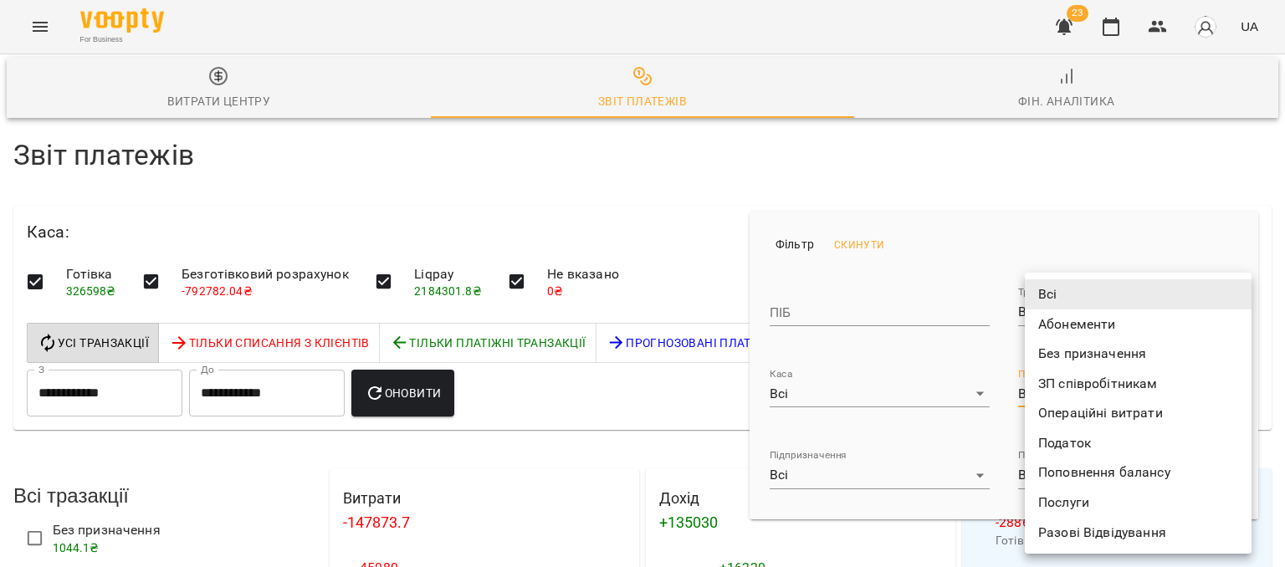
click at [1054, 356] on li "Без призначення" at bounding box center [1138, 354] width 227 height 30
type input "**********"
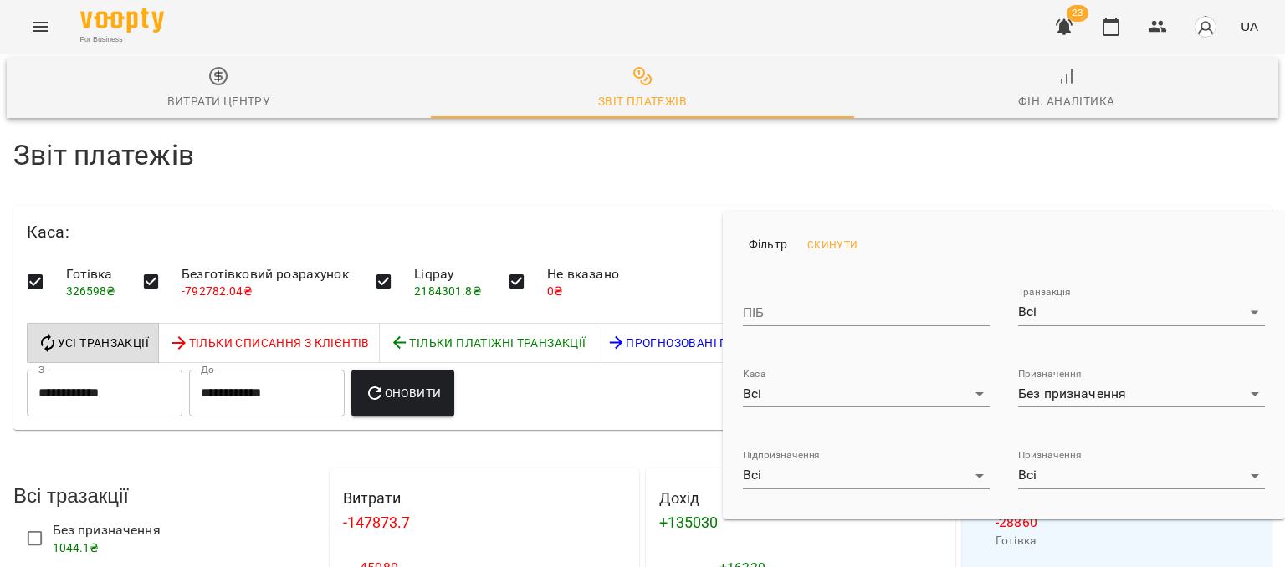
click at [536, 284] on div at bounding box center [642, 283] width 1285 height 567
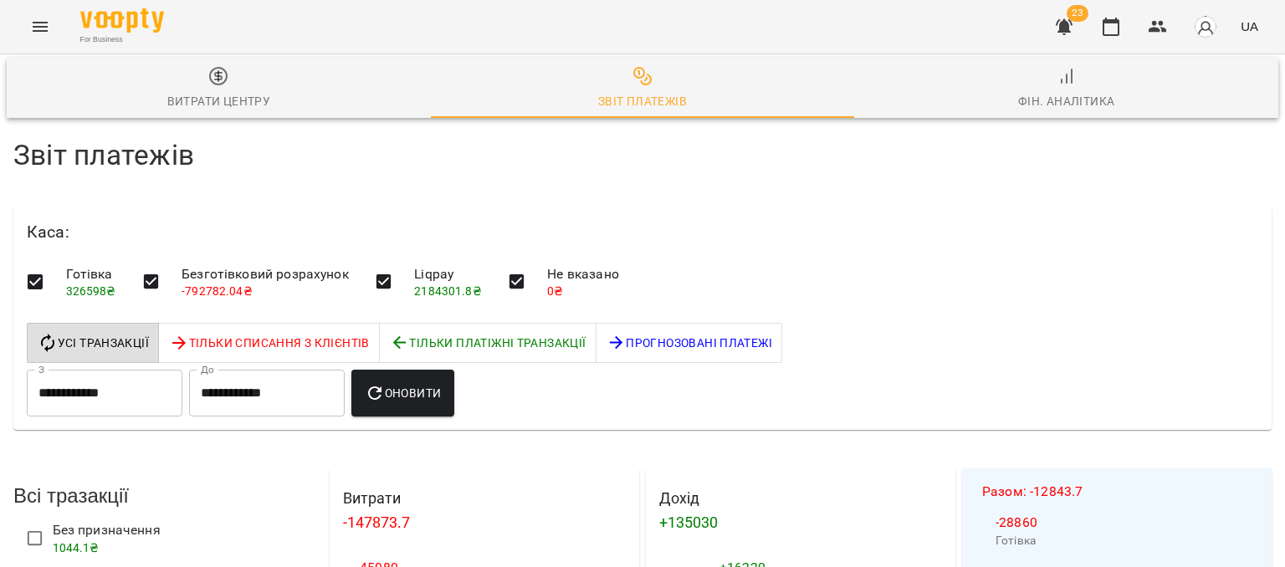
scroll to position [2583, 0]
drag, startPoint x: 1228, startPoint y: 212, endPoint x: 1284, endPoint y: 207, distance: 56.2
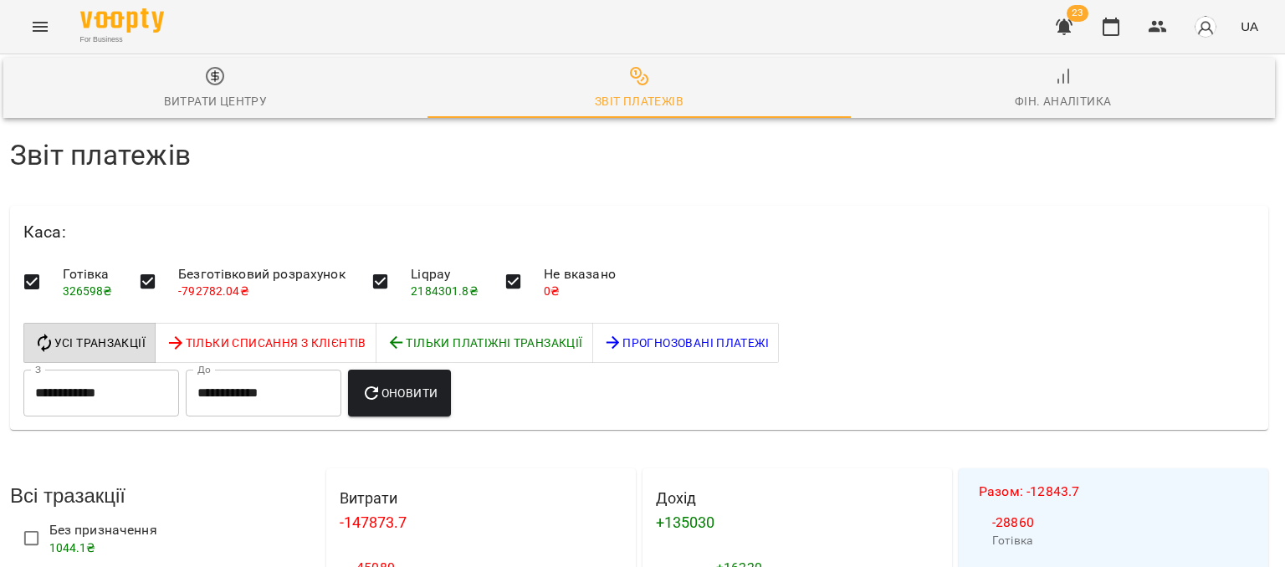
drag, startPoint x: 1230, startPoint y: 230, endPoint x: 1263, endPoint y: 228, distance: 32.7
drag, startPoint x: 1228, startPoint y: 376, endPoint x: 1261, endPoint y: 379, distance: 33.6
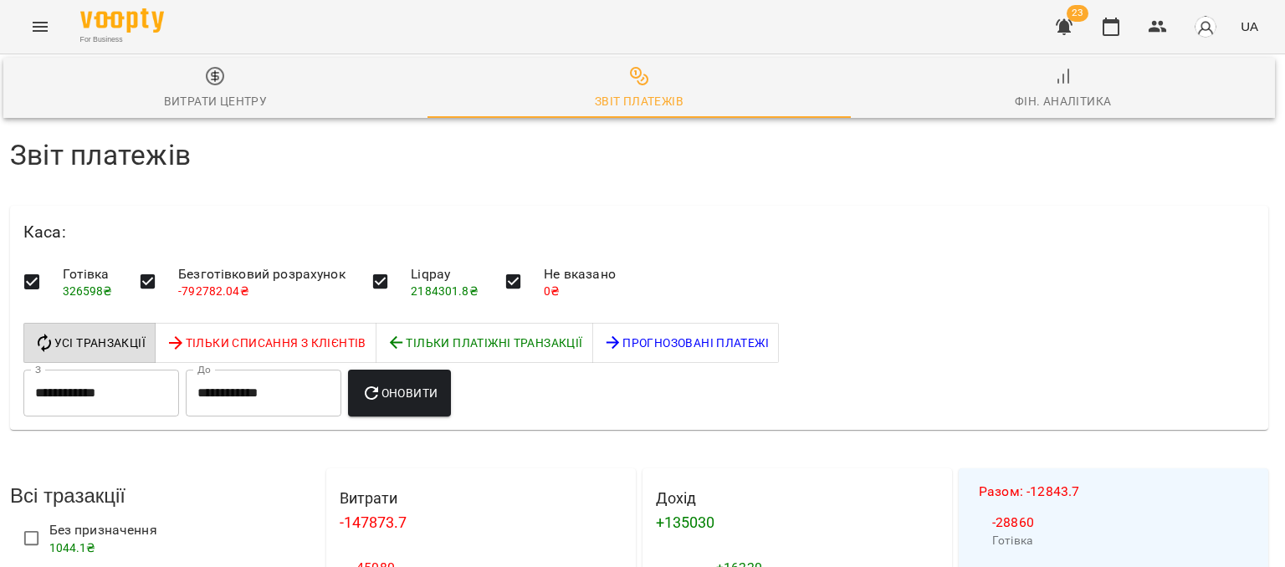
drag, startPoint x: 1230, startPoint y: 241, endPoint x: 1263, endPoint y: 228, distance: 36.0
drag, startPoint x: 1248, startPoint y: 381, endPoint x: 1229, endPoint y: 381, distance: 19.2
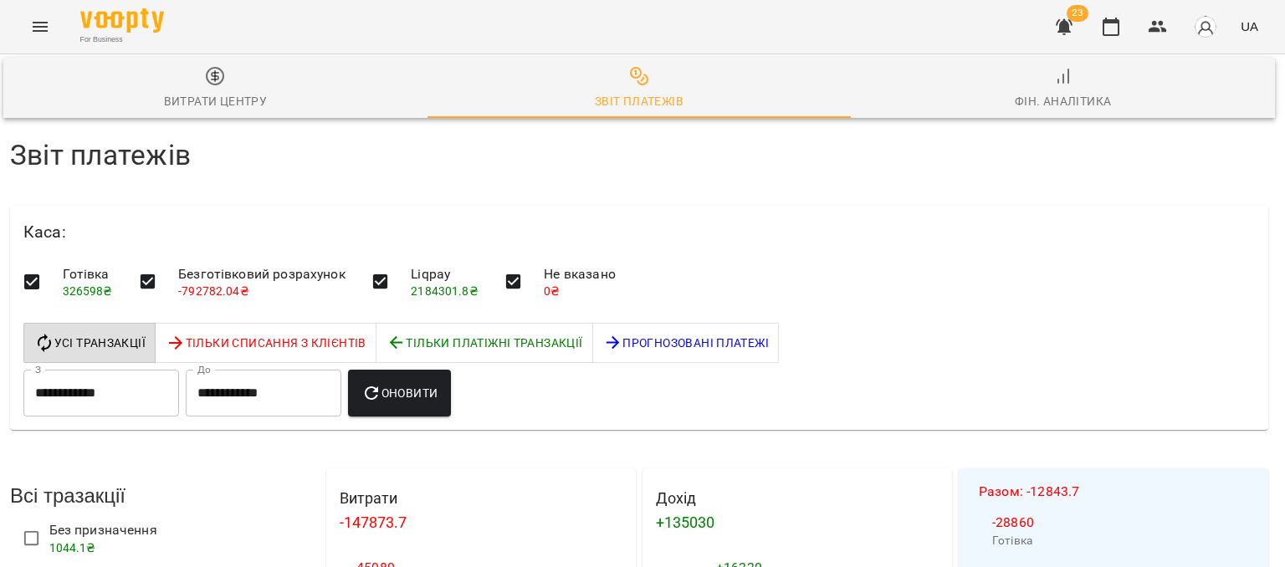
drag, startPoint x: 1240, startPoint y: 233, endPoint x: 1243, endPoint y: 244, distance: 12.0
click at [1155, 38] on button "button" at bounding box center [1158, 27] width 40 height 40
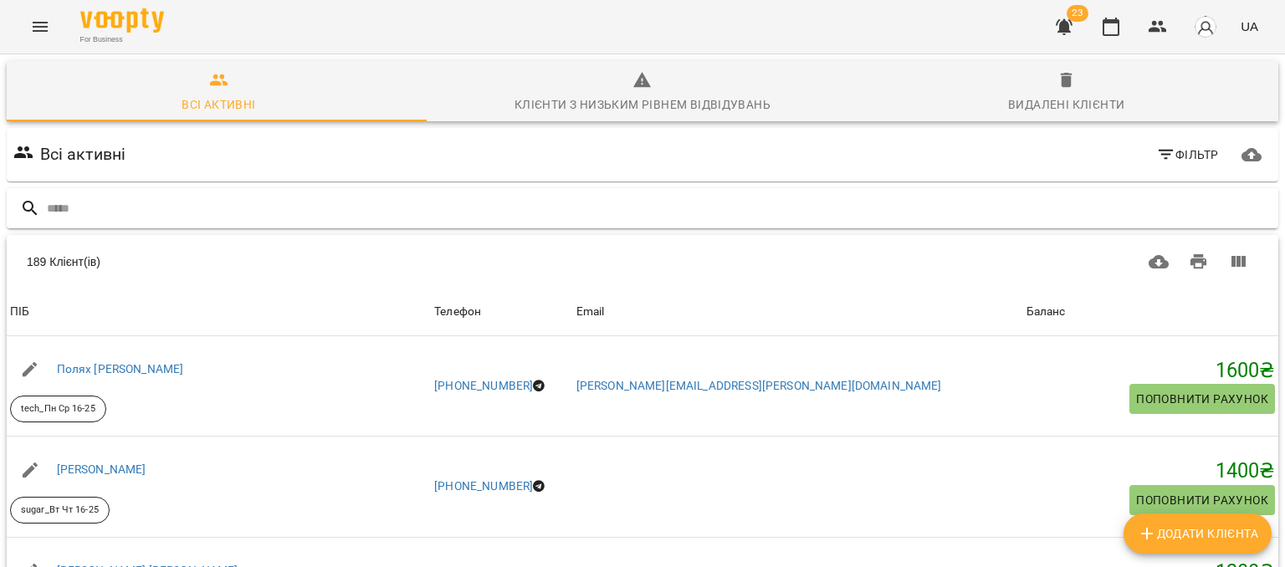
click at [328, 198] on input "text" at bounding box center [659, 209] width 1225 height 28
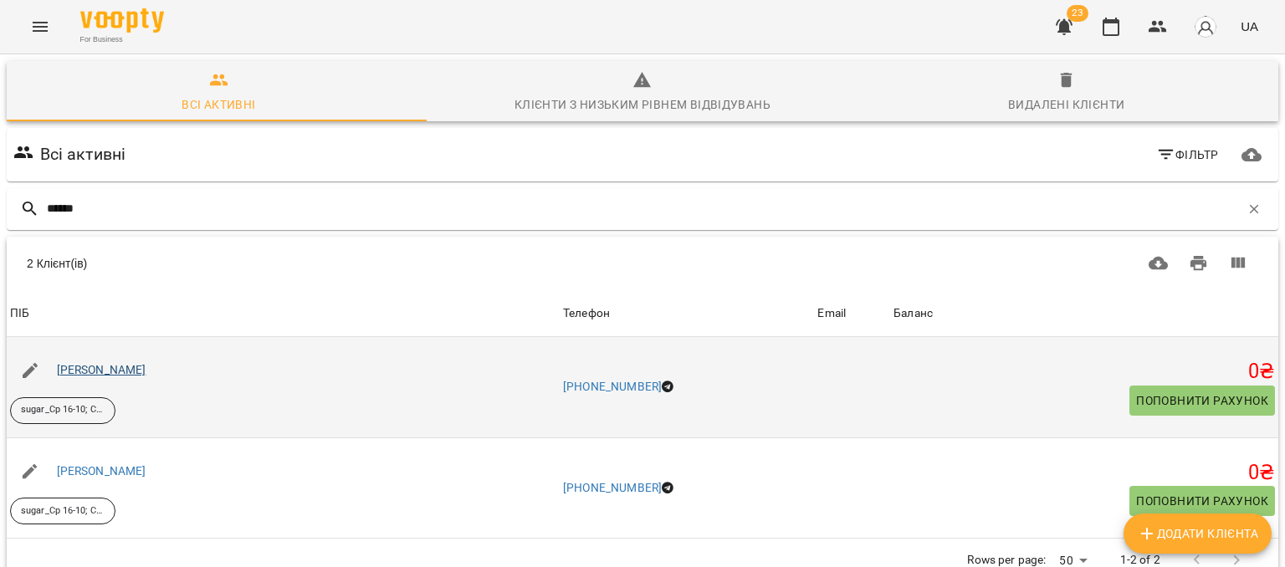
type input "******"
click at [117, 366] on link "Овчаренко Дар'я Владиславівна" at bounding box center [101, 369] width 89 height 13
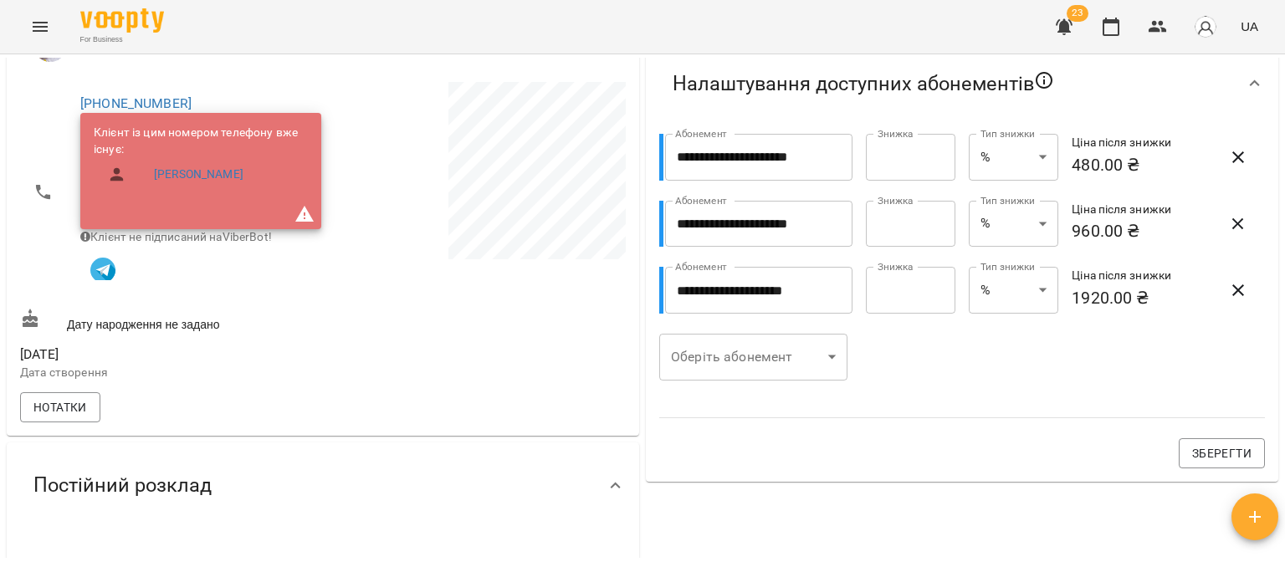
scroll to position [418, 0]
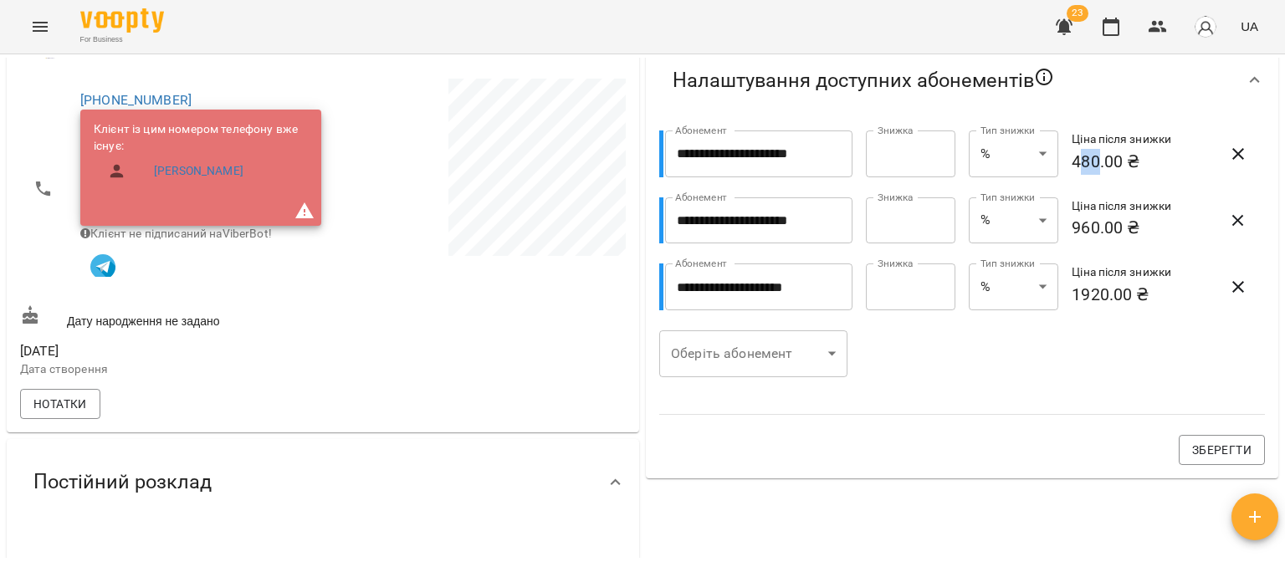
drag, startPoint x: 1091, startPoint y: 162, endPoint x: 1067, endPoint y: 159, distance: 23.7
click at [1071, 159] on h6 "480.00 ₴" at bounding box center [1141, 162] width 141 height 26
click at [1071, 162] on h6 "480.00 ₴" at bounding box center [1141, 162] width 141 height 26
drag, startPoint x: 1087, startPoint y: 161, endPoint x: 1063, endPoint y: 159, distance: 24.3
click at [1071, 159] on h6 "480.00 ₴" at bounding box center [1141, 162] width 141 height 26
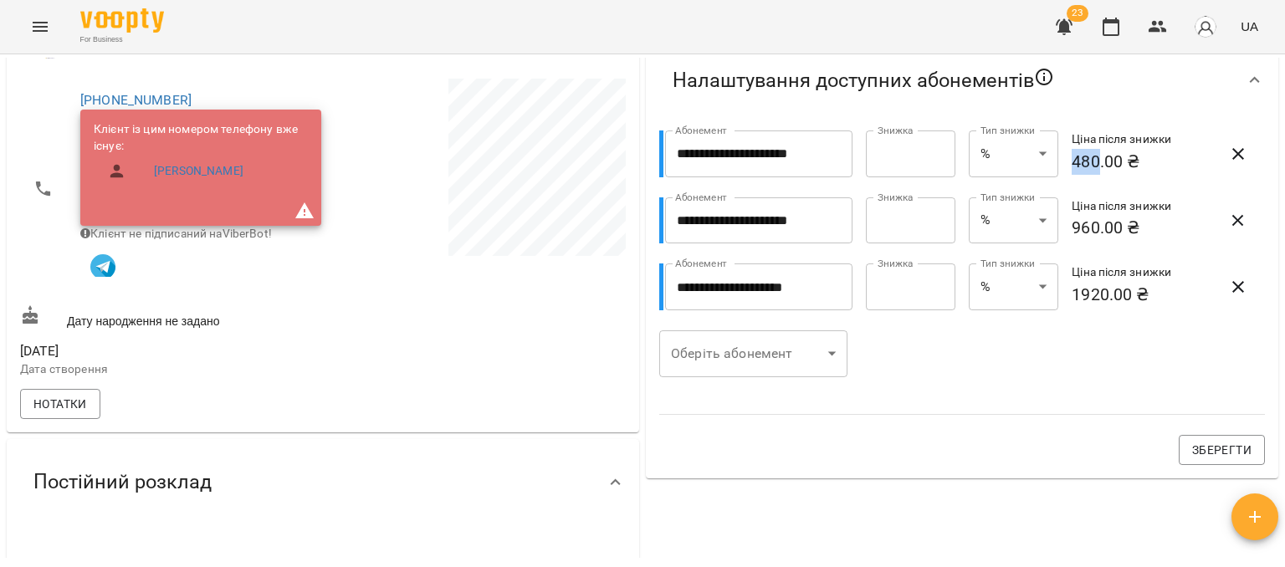
click at [1071, 166] on h6 "480.00 ₴" at bounding box center [1141, 162] width 141 height 26
drag, startPoint x: 1083, startPoint y: 165, endPoint x: 1064, endPoint y: 162, distance: 19.4
click at [1071, 162] on h6 "480.00 ₴" at bounding box center [1141, 162] width 141 height 26
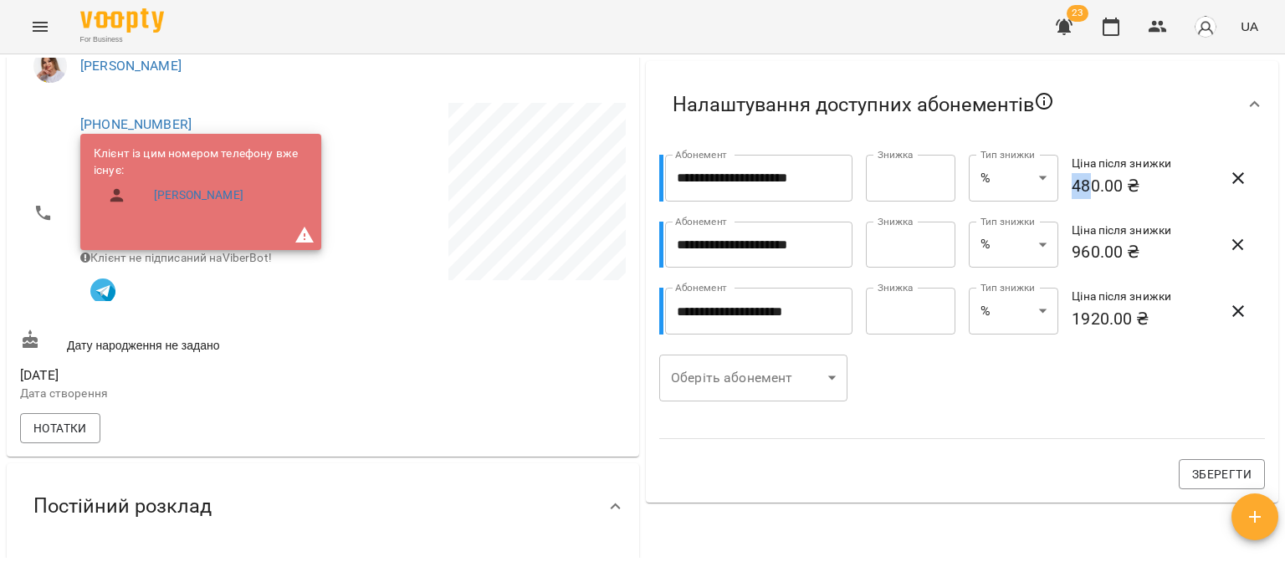
scroll to position [365, 0]
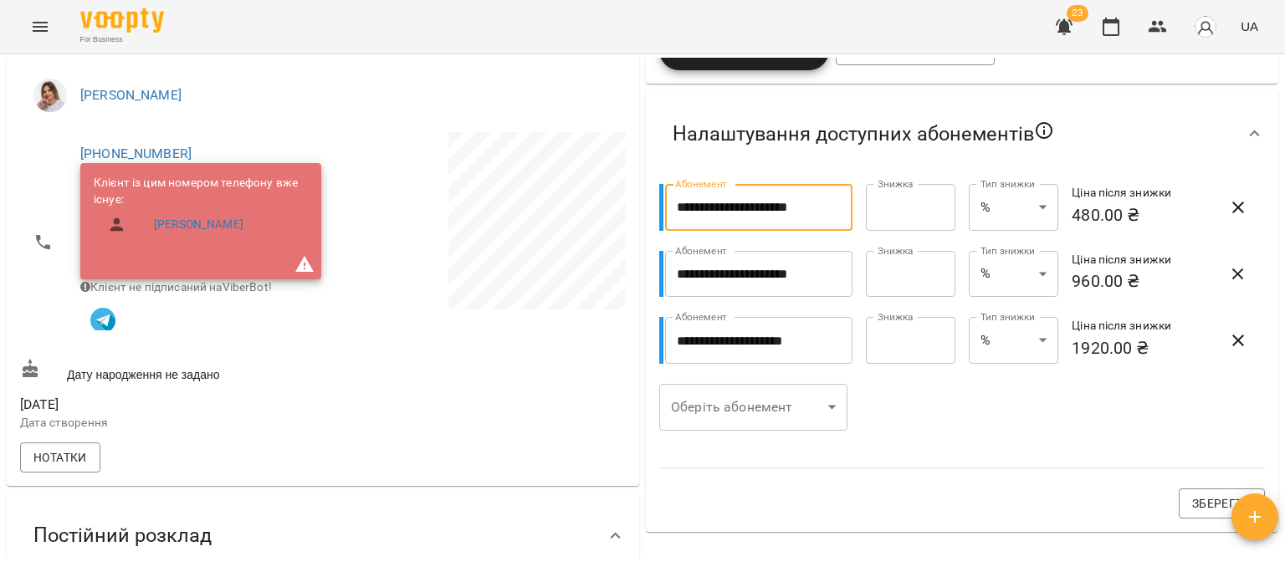
drag, startPoint x: 813, startPoint y: 206, endPoint x: 684, endPoint y: 209, distance: 128.9
click at [684, 209] on input "**********" at bounding box center [758, 207] width 187 height 47
click at [678, 206] on input "**********" at bounding box center [758, 207] width 187 height 47
drag, startPoint x: 736, startPoint y: 207, endPoint x: 677, endPoint y: 211, distance: 59.5
click at [677, 211] on input "**********" at bounding box center [758, 207] width 187 height 47
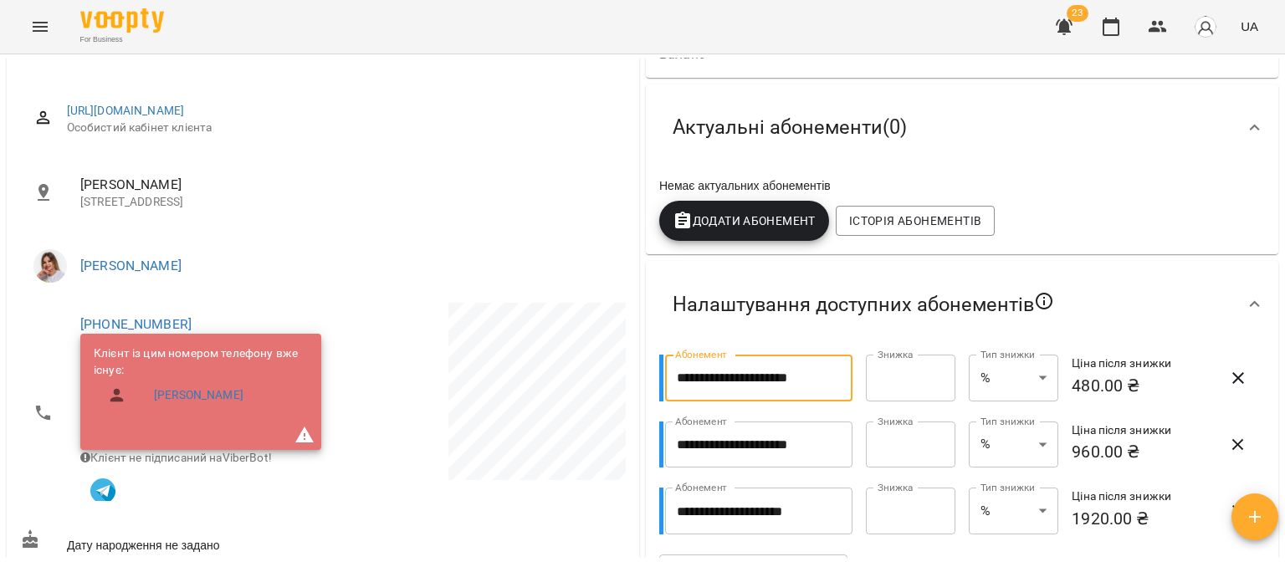
scroll to position [114, 0]
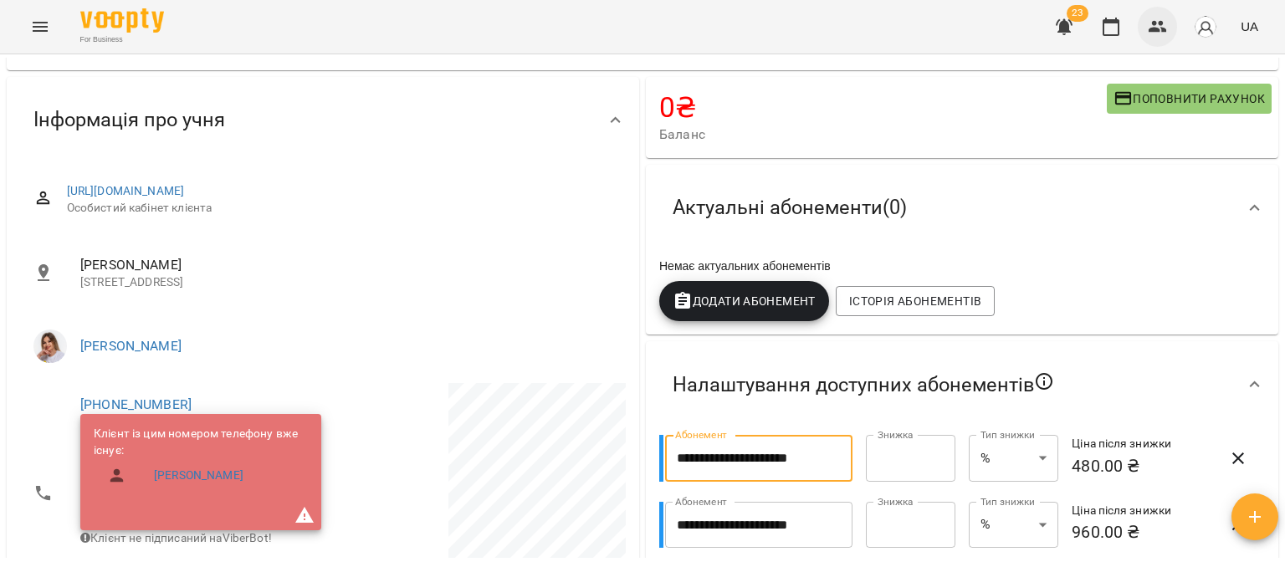
click at [1164, 25] on icon "button" at bounding box center [1158, 27] width 20 height 20
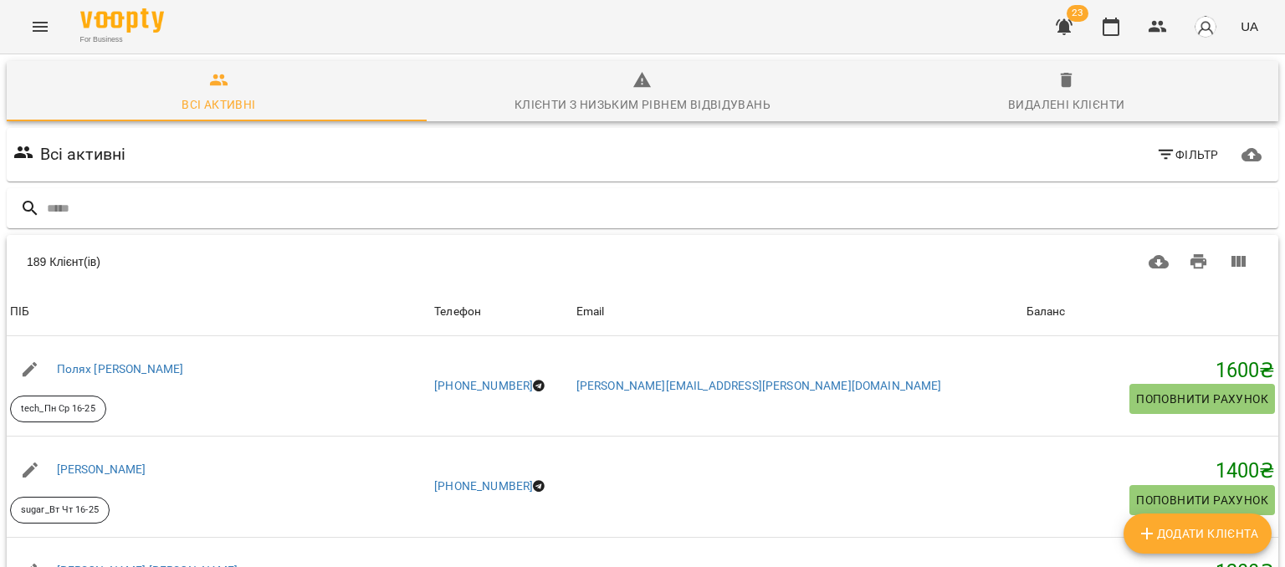
click at [1180, 153] on span "Фільтр" at bounding box center [1187, 155] width 63 height 20
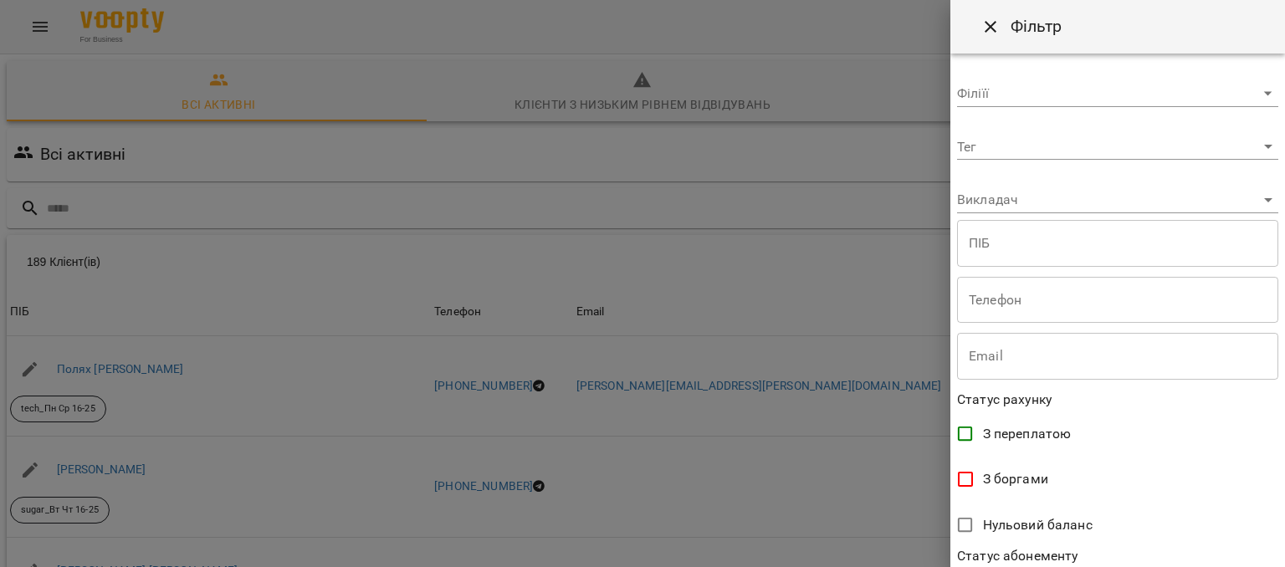
click at [1012, 154] on body "For Business 23 UA Всі активні Клієнти з низьким рівнем відвідувань Видалені кл…" at bounding box center [642, 437] width 1285 height 874
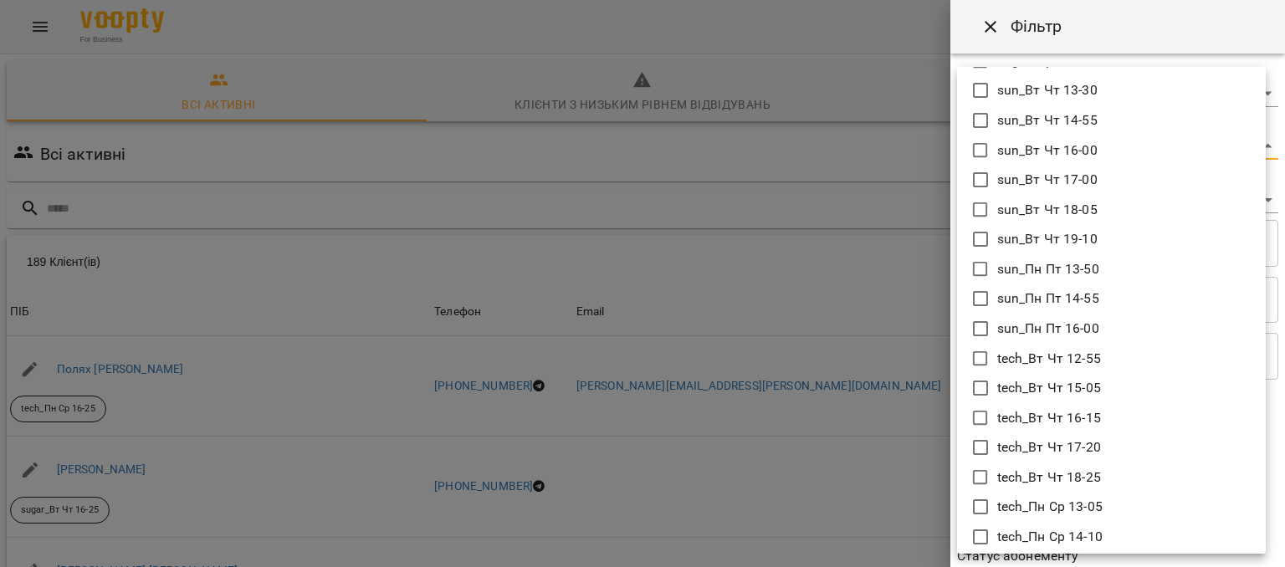
scroll to position [1251, 0]
click at [982, 501] on icon at bounding box center [980, 503] width 20 height 20
type input "**********"
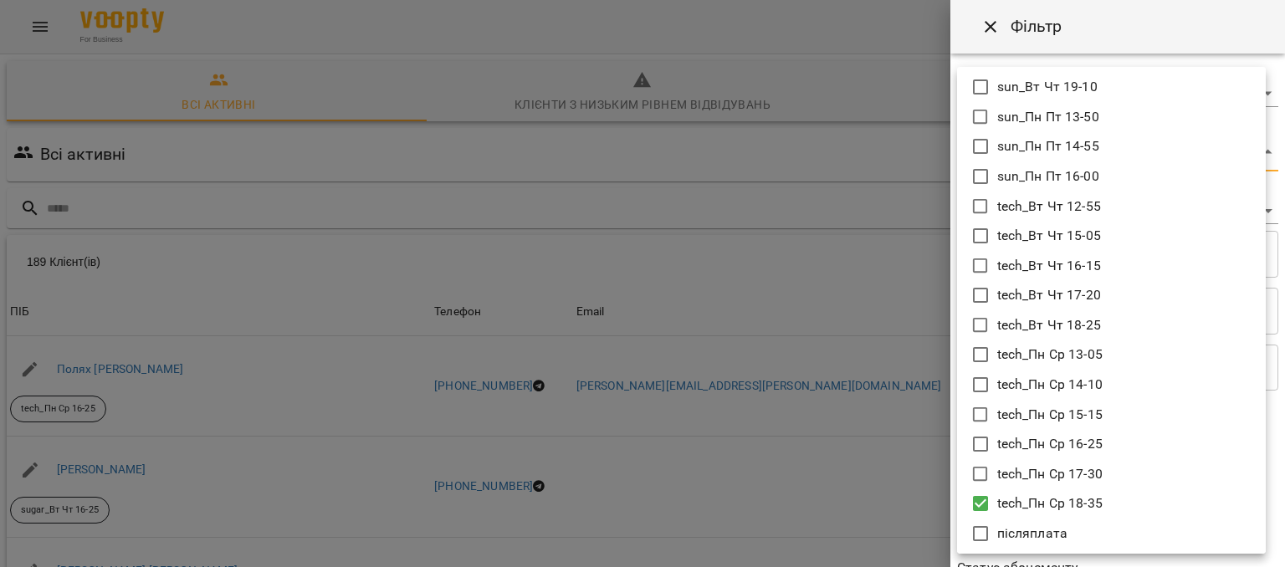
click at [877, 436] on div at bounding box center [642, 283] width 1285 height 567
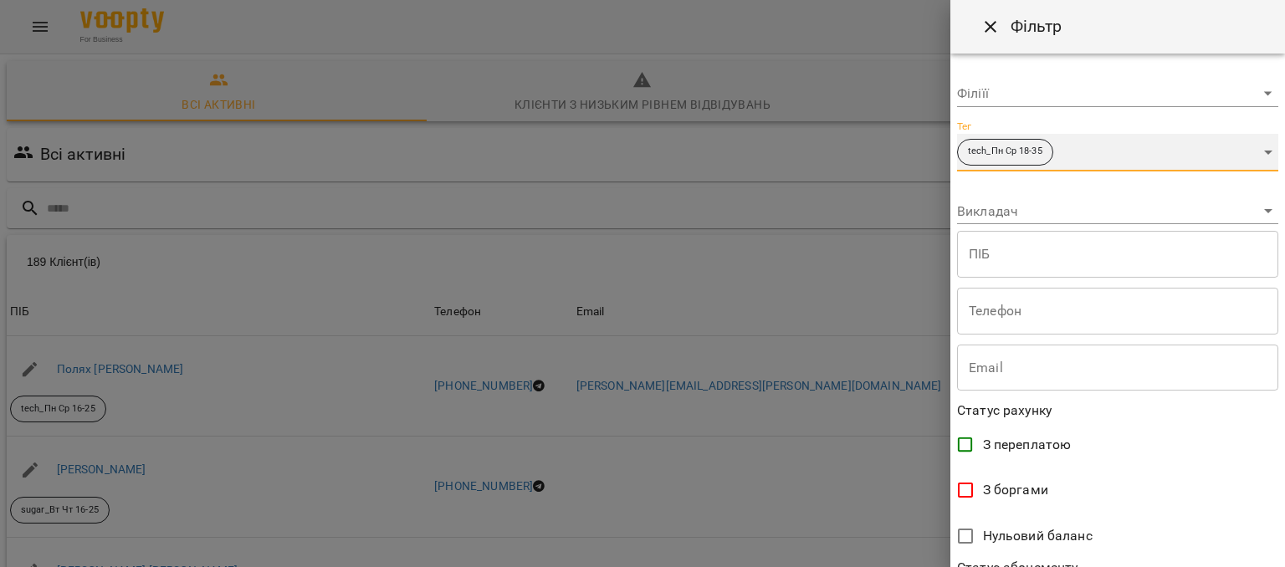
scroll to position [376, 0]
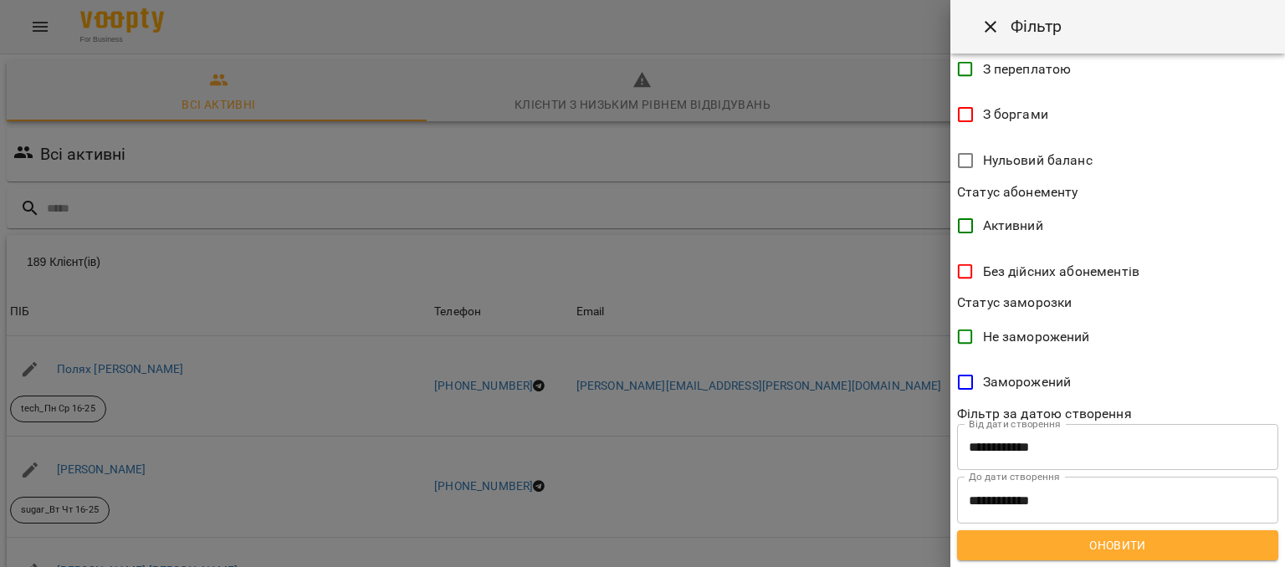
click at [1059, 544] on span "Оновити" at bounding box center [1117, 545] width 294 height 20
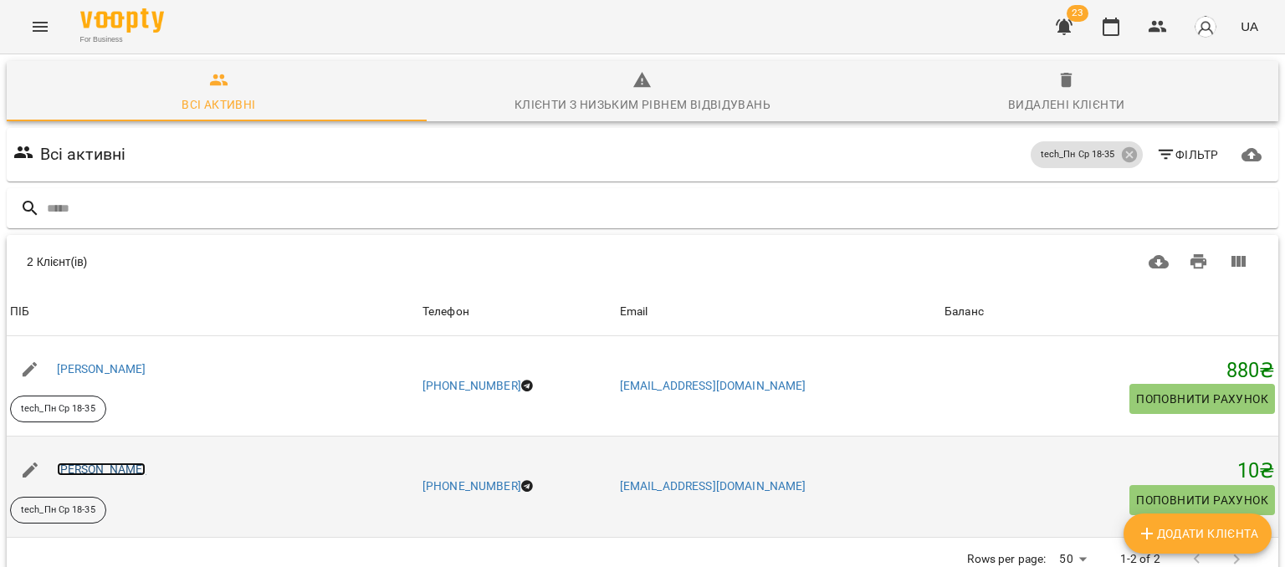
click at [120, 468] on link "Левченко Марина Ігорівна" at bounding box center [101, 469] width 89 height 13
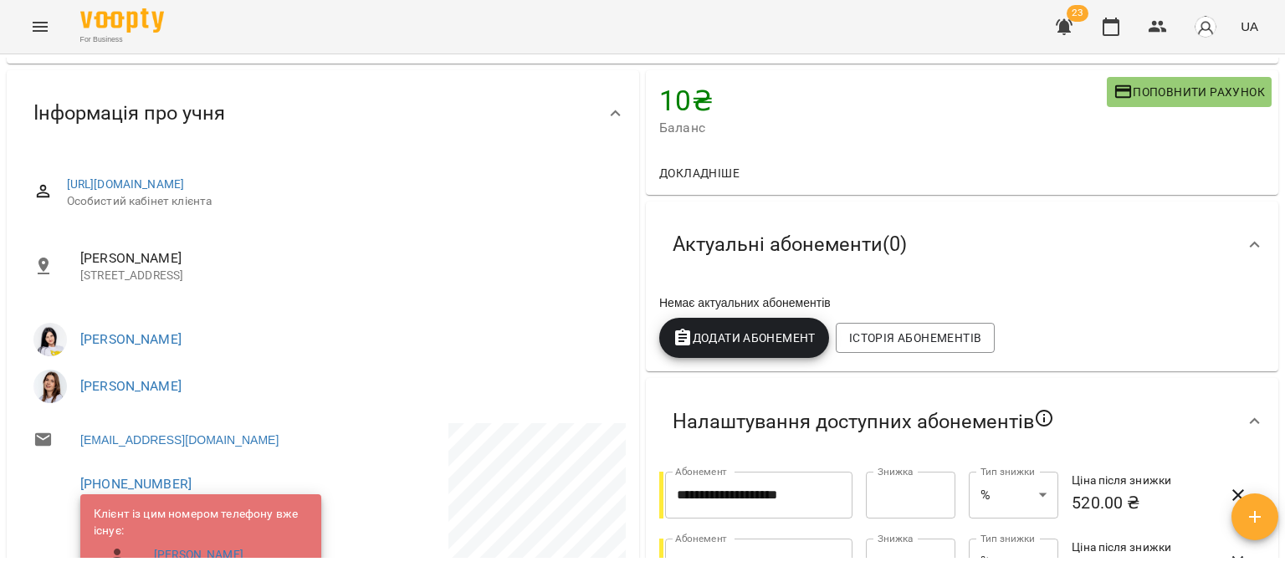
scroll to position [335, 0]
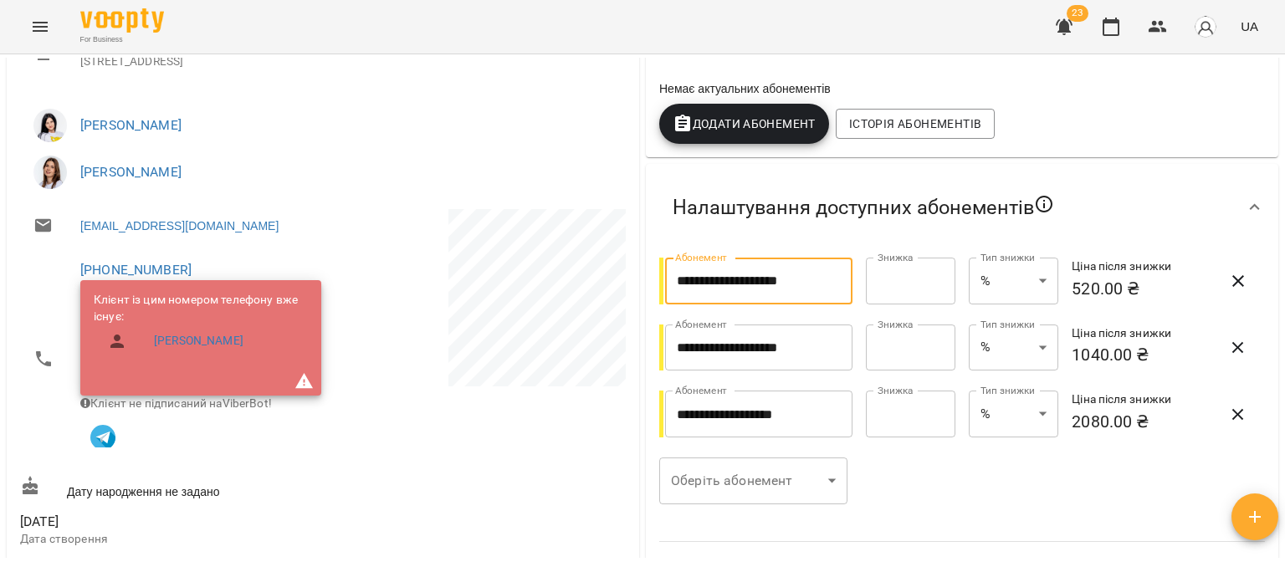
drag, startPoint x: 719, startPoint y: 284, endPoint x: 662, endPoint y: 283, distance: 57.7
click at [665, 283] on input "**********" at bounding box center [758, 281] width 187 height 47
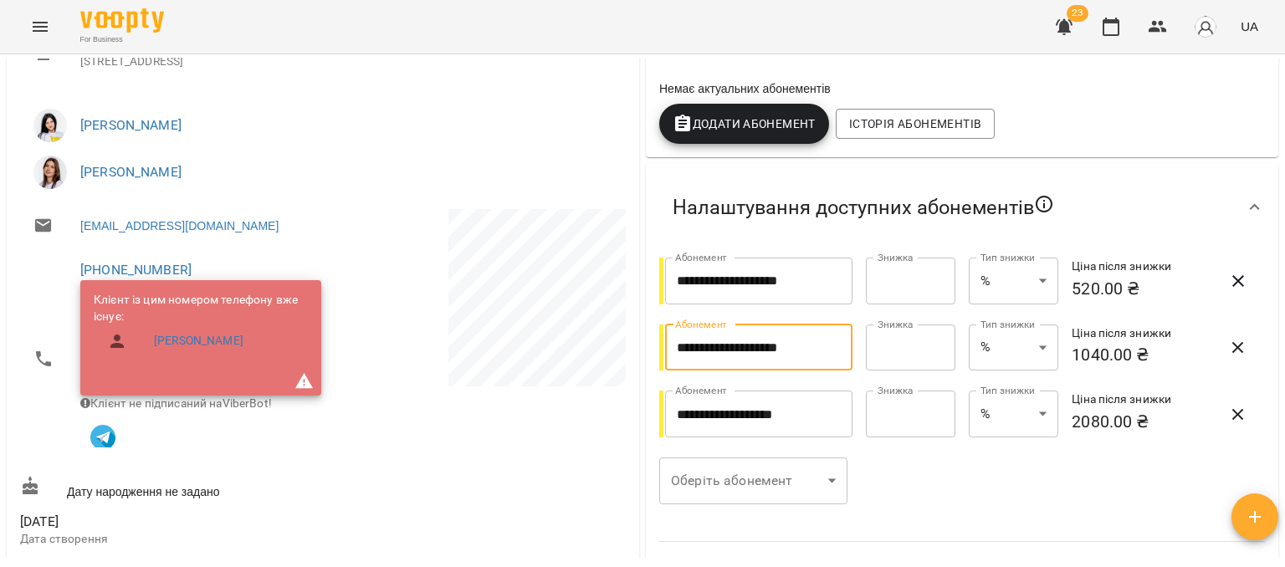
drag, startPoint x: 724, startPoint y: 349, endPoint x: 656, endPoint y: 347, distance: 67.8
click at [659, 347] on div "**********" at bounding box center [755, 348] width 193 height 47
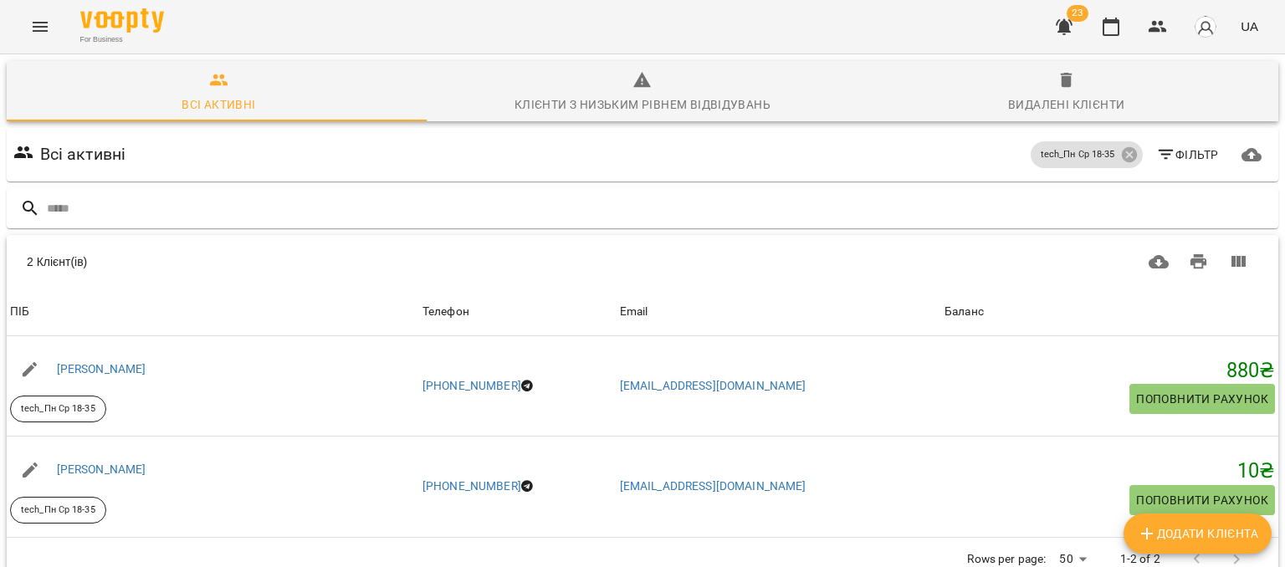
scroll to position [74, 0]
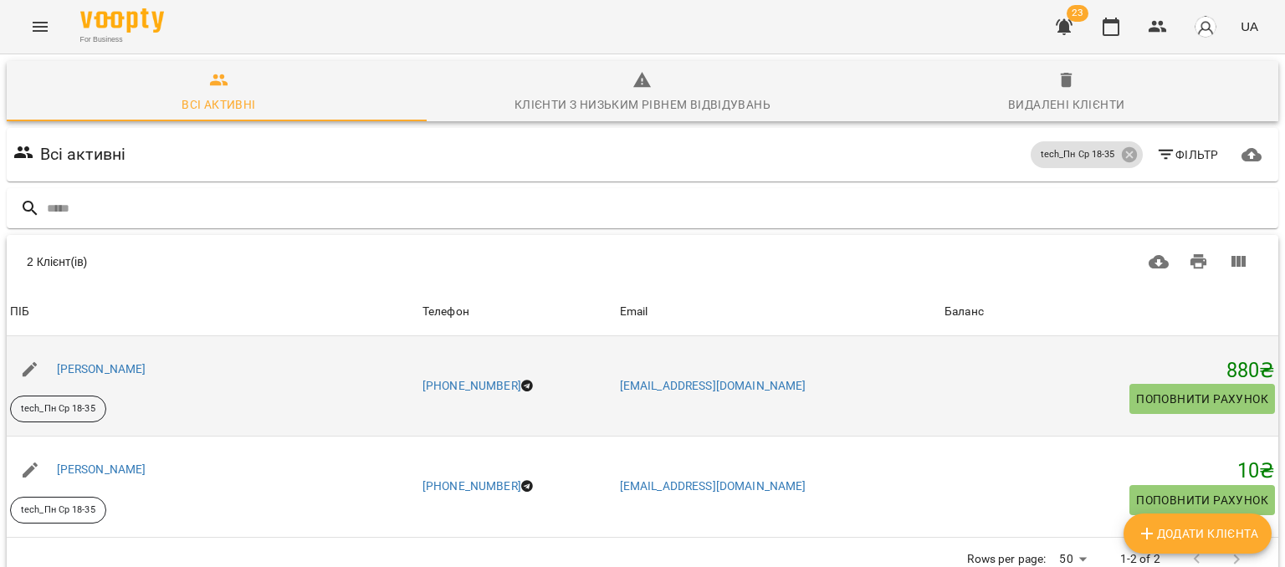
click at [130, 358] on div "Зігар Наталія Сергіївна" at bounding box center [102, 369] width 96 height 23
click at [134, 362] on link "Зігар Наталія Сергіївна" at bounding box center [101, 368] width 89 height 13
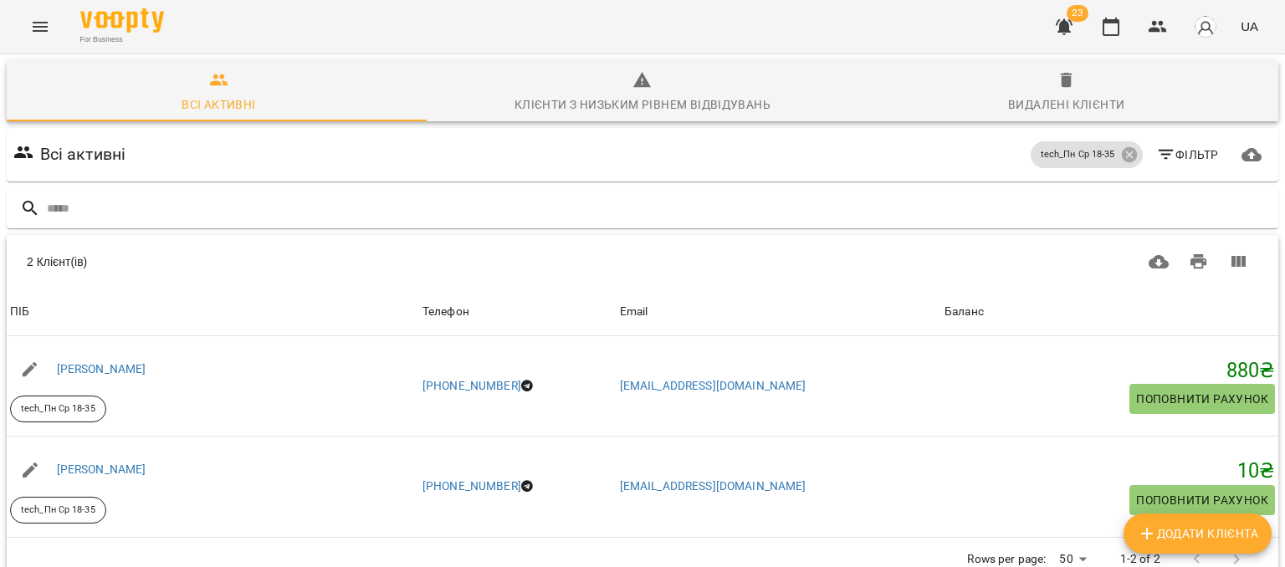
click at [1178, 146] on span "Фільтр" at bounding box center [1187, 155] width 63 height 20
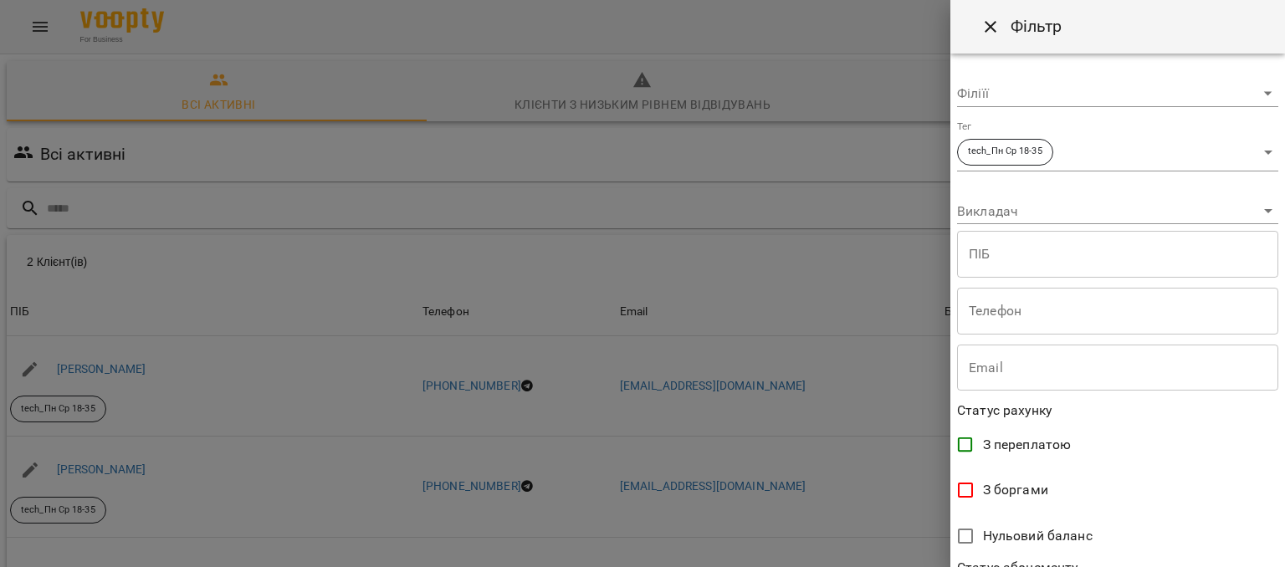
click at [1082, 169] on body "**********" at bounding box center [642, 353] width 1285 height 706
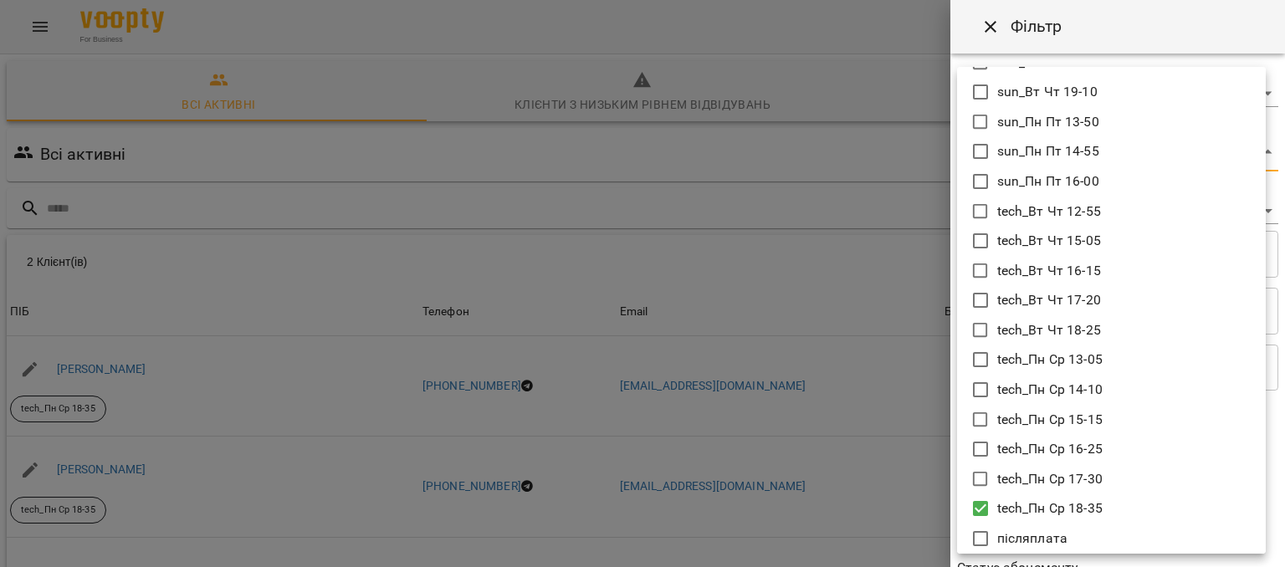
scroll to position [1251, 0]
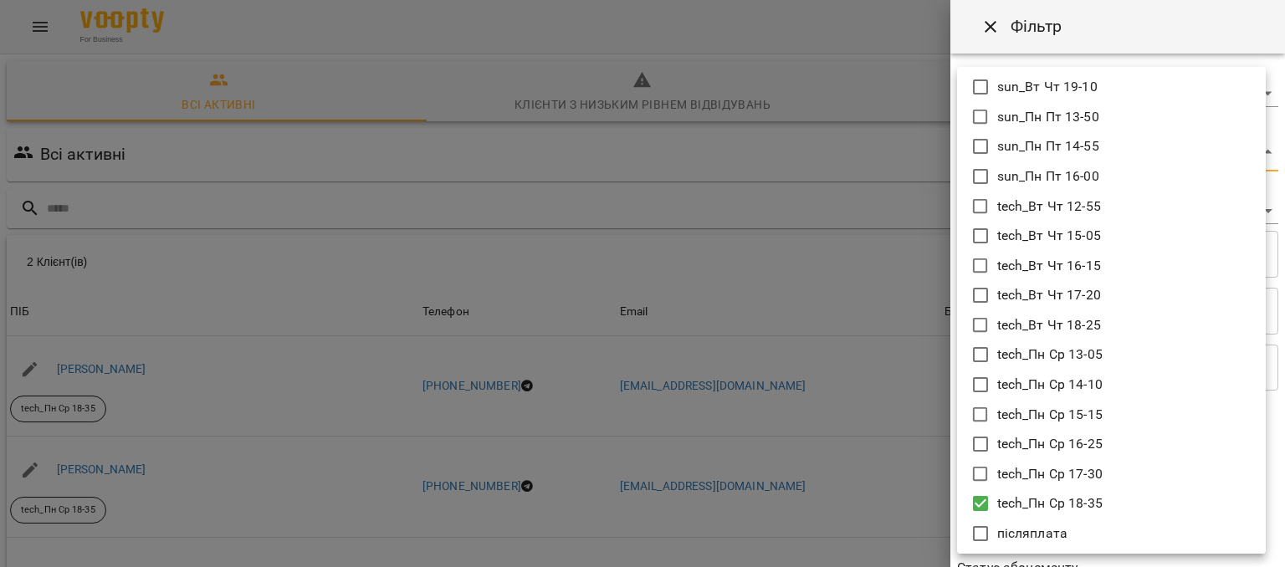
click at [1023, 497] on p "tech_Пн Ср 18-35" at bounding box center [1049, 503] width 105 height 20
click at [1020, 473] on p "tech_Пн Ср 17-30" at bounding box center [1049, 474] width 105 height 20
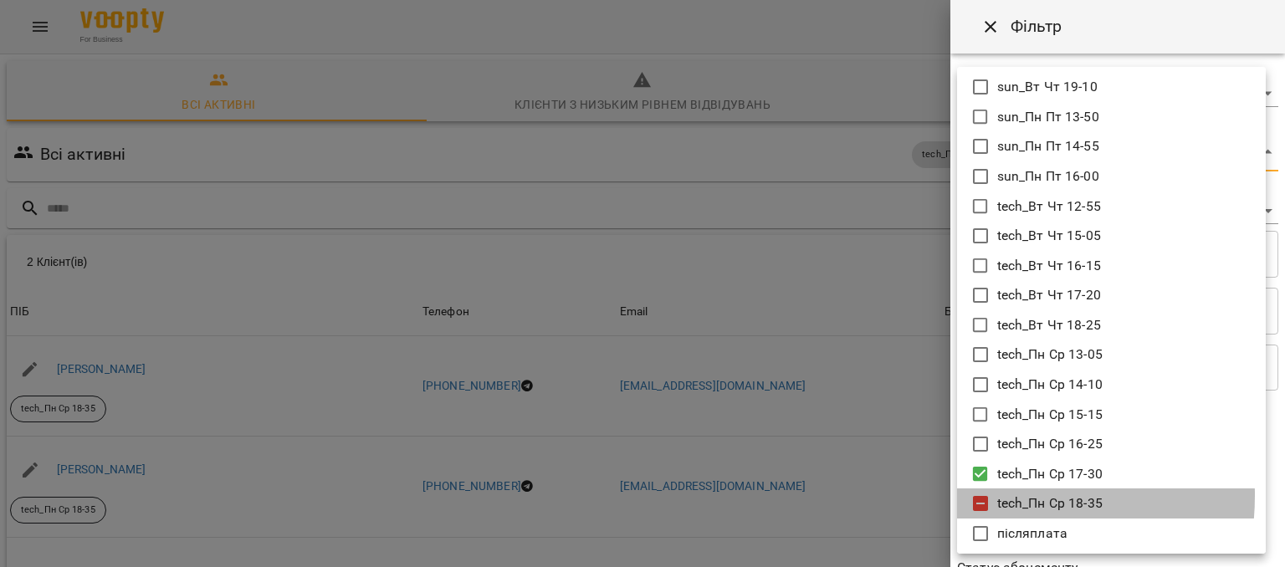
click at [993, 494] on li "tech_Пн Ср 18-35" at bounding box center [1111, 503] width 309 height 30
type input "**********"
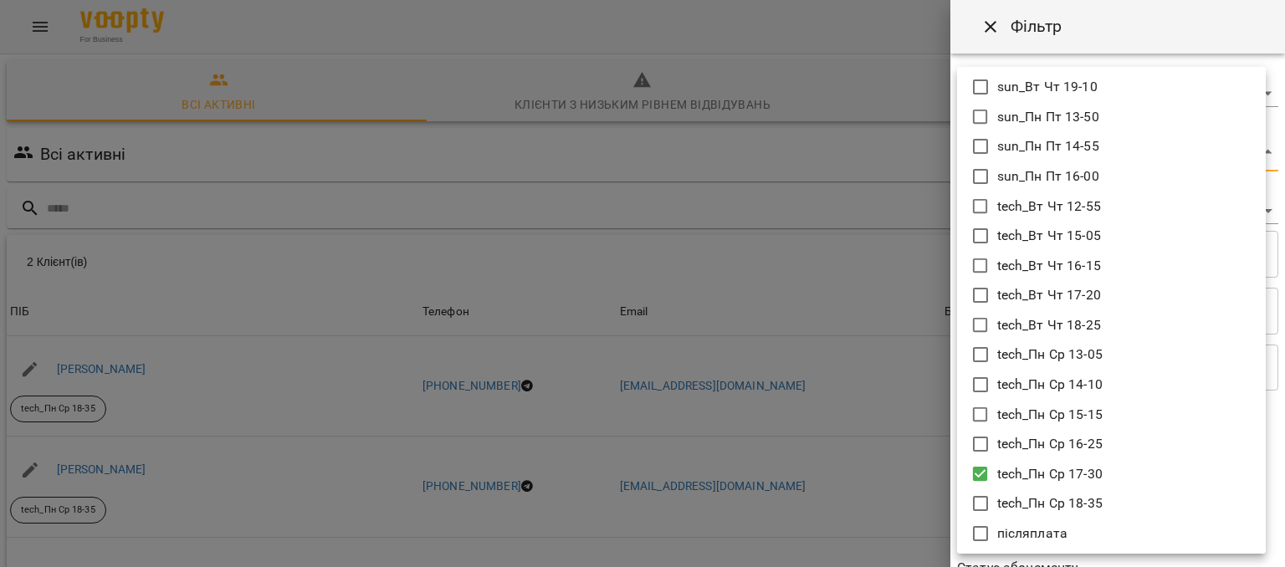
click at [887, 463] on div at bounding box center [642, 283] width 1285 height 567
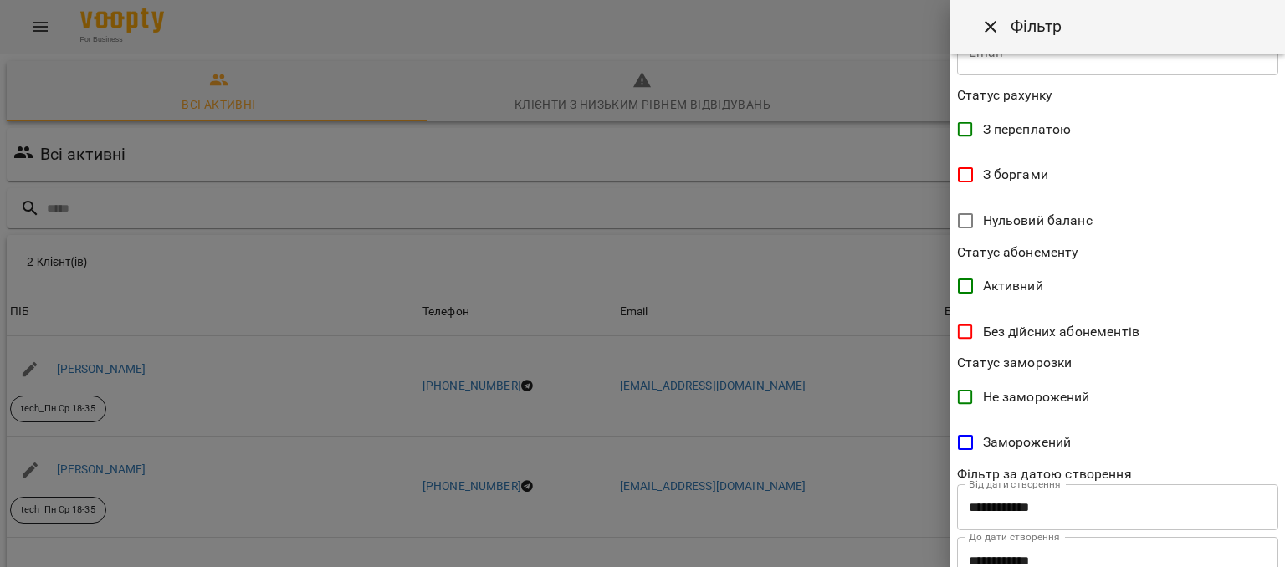
scroll to position [376, 0]
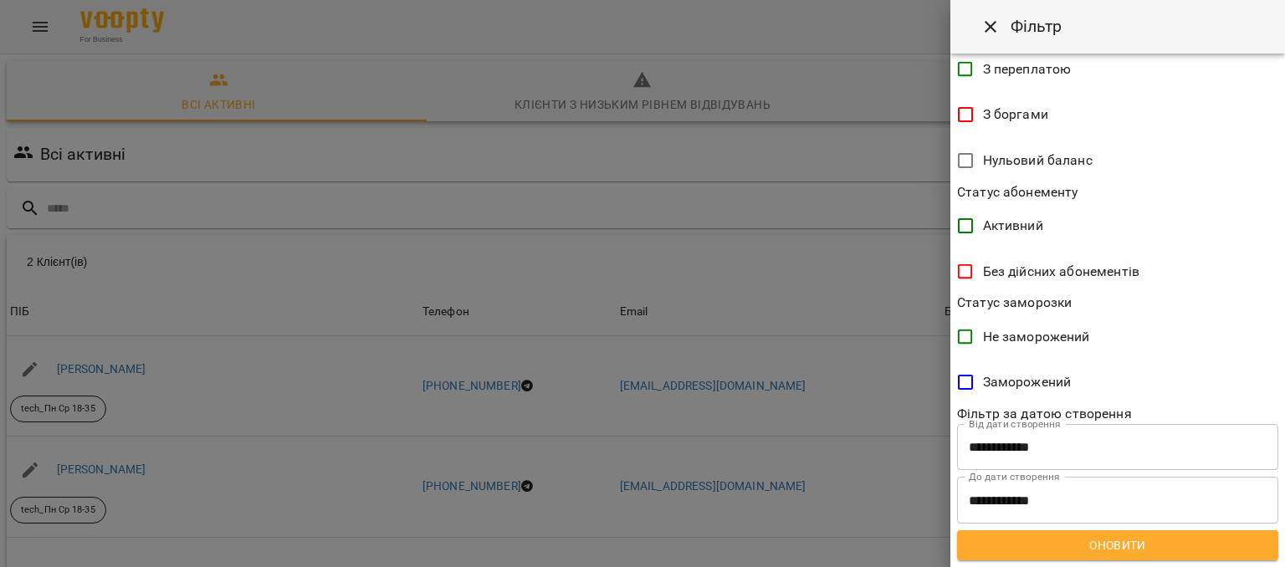
click at [1081, 540] on span "Оновити" at bounding box center [1117, 545] width 294 height 20
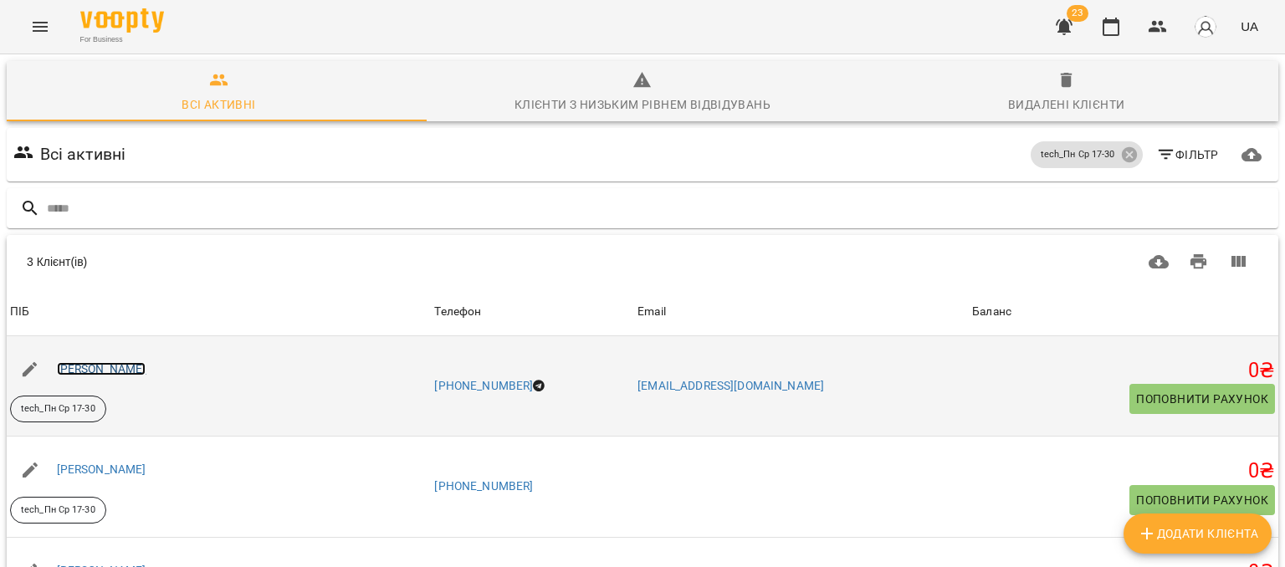
click at [146, 368] on link "Денисенко Ольга Олександрівна" at bounding box center [101, 368] width 89 height 13
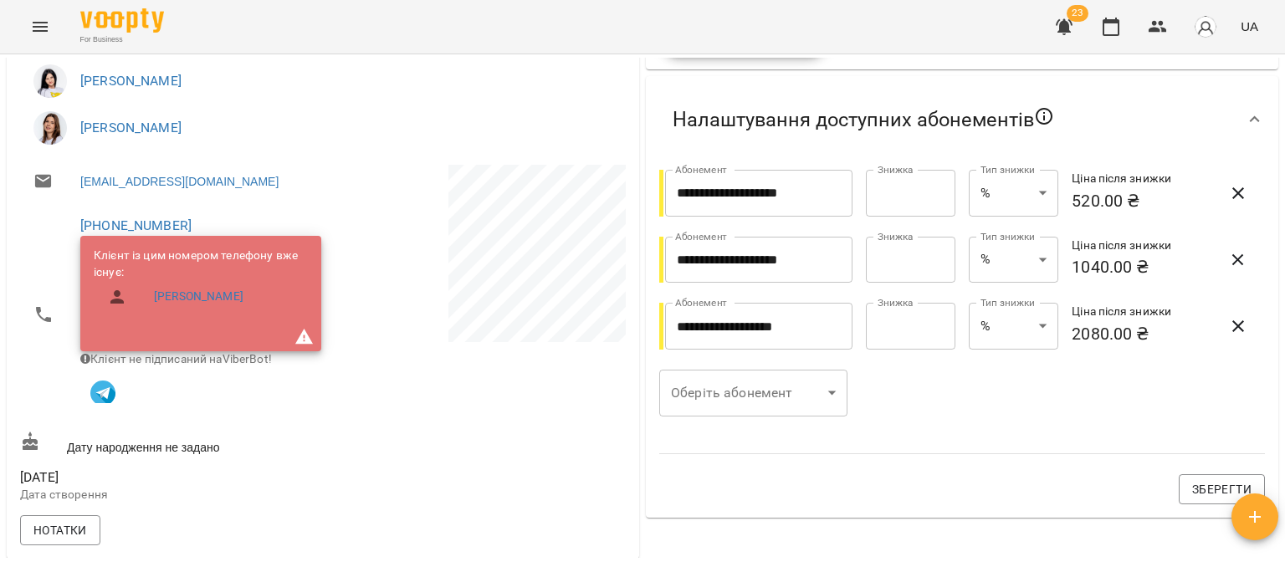
scroll to position [295, 0]
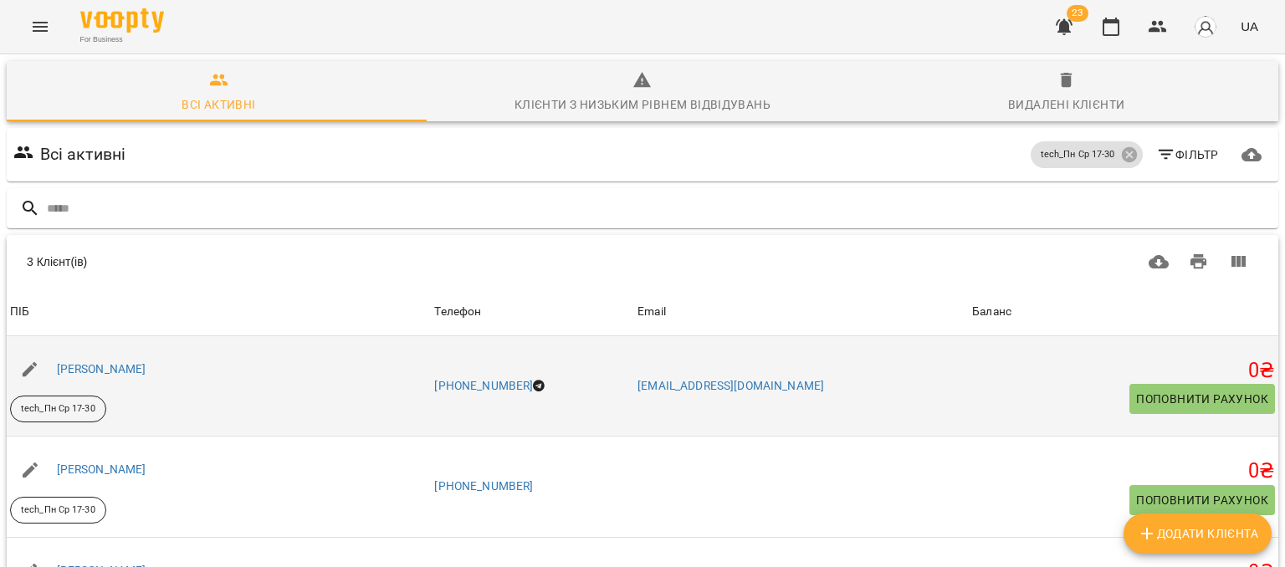
scroll to position [167, 0]
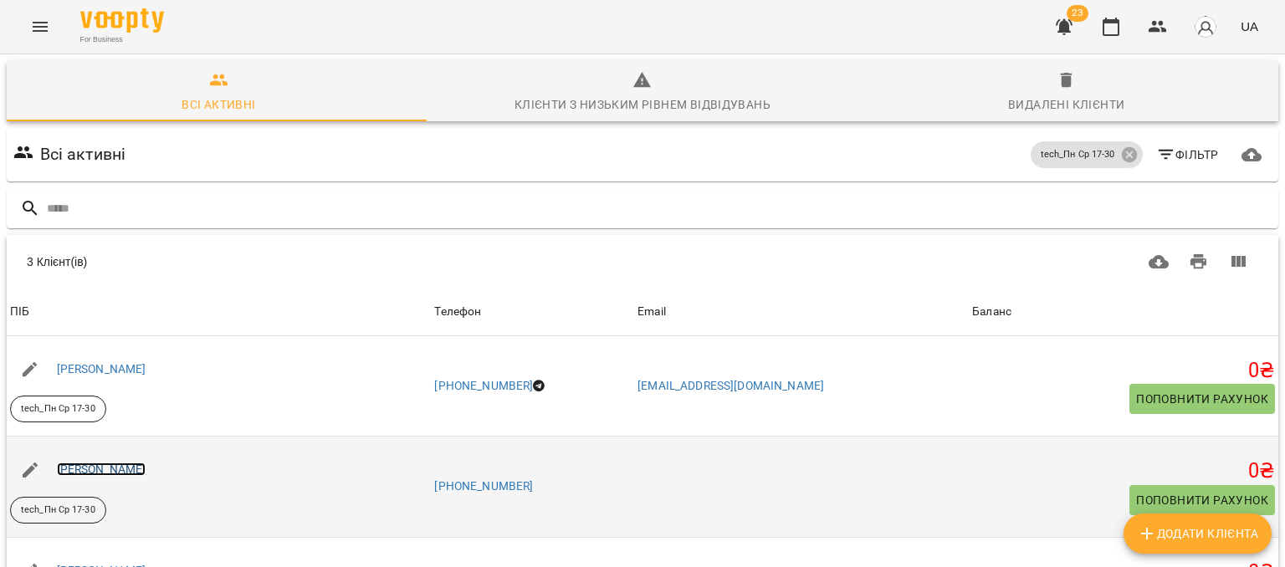
click at [130, 463] on link "Тетяна Гончарова" at bounding box center [101, 469] width 89 height 13
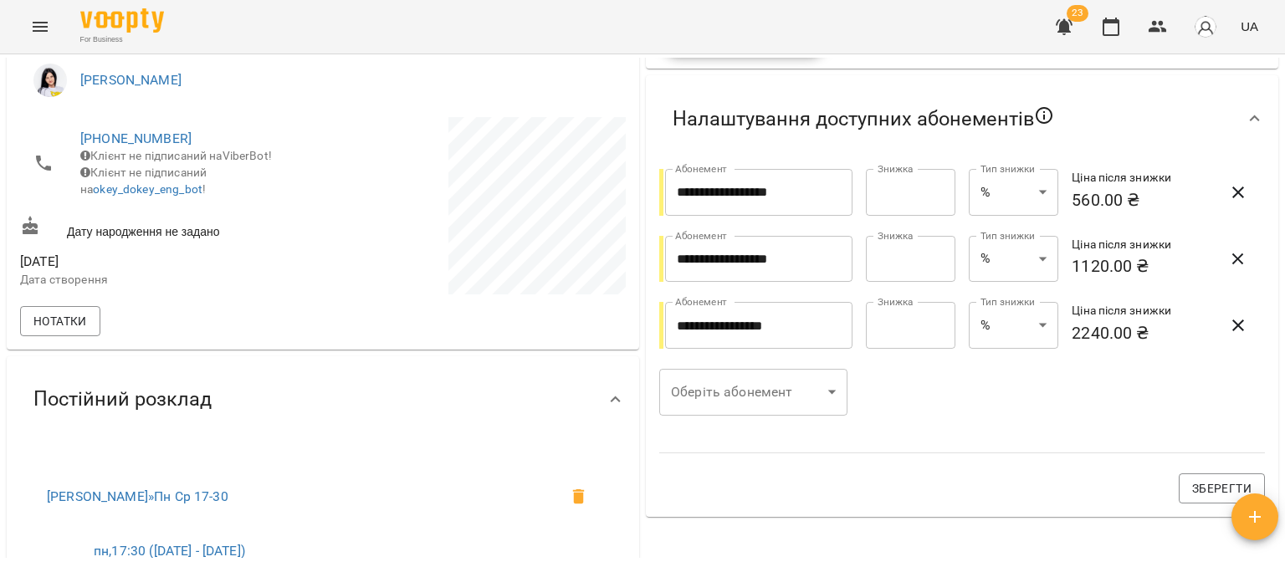
scroll to position [296, 0]
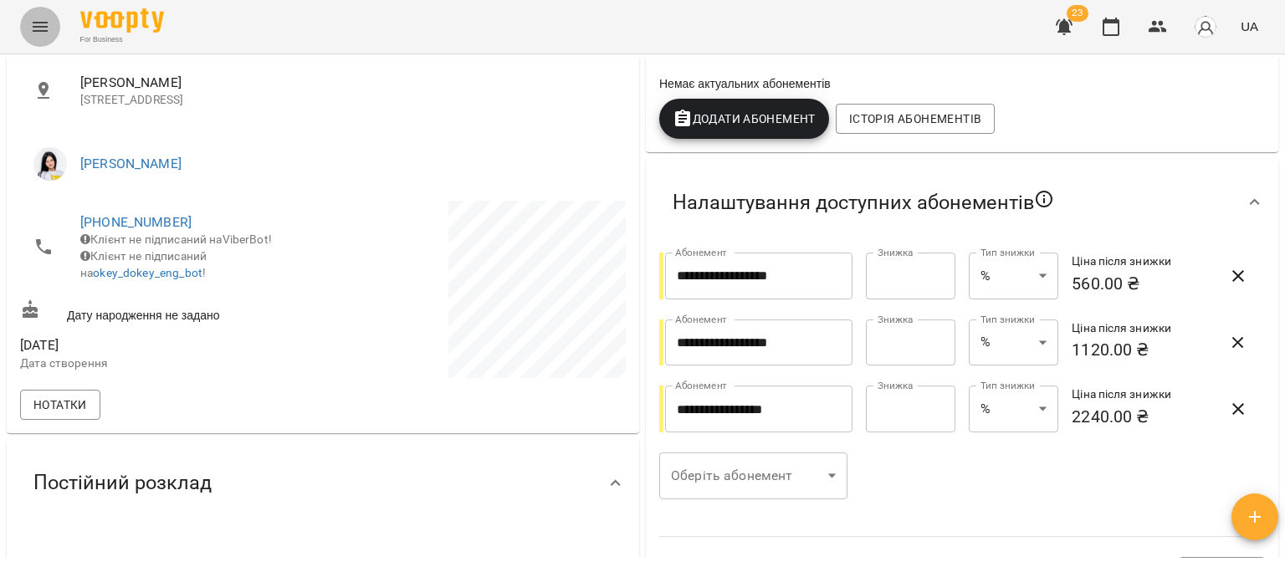
click at [33, 35] on icon "Menu" at bounding box center [40, 27] width 20 height 20
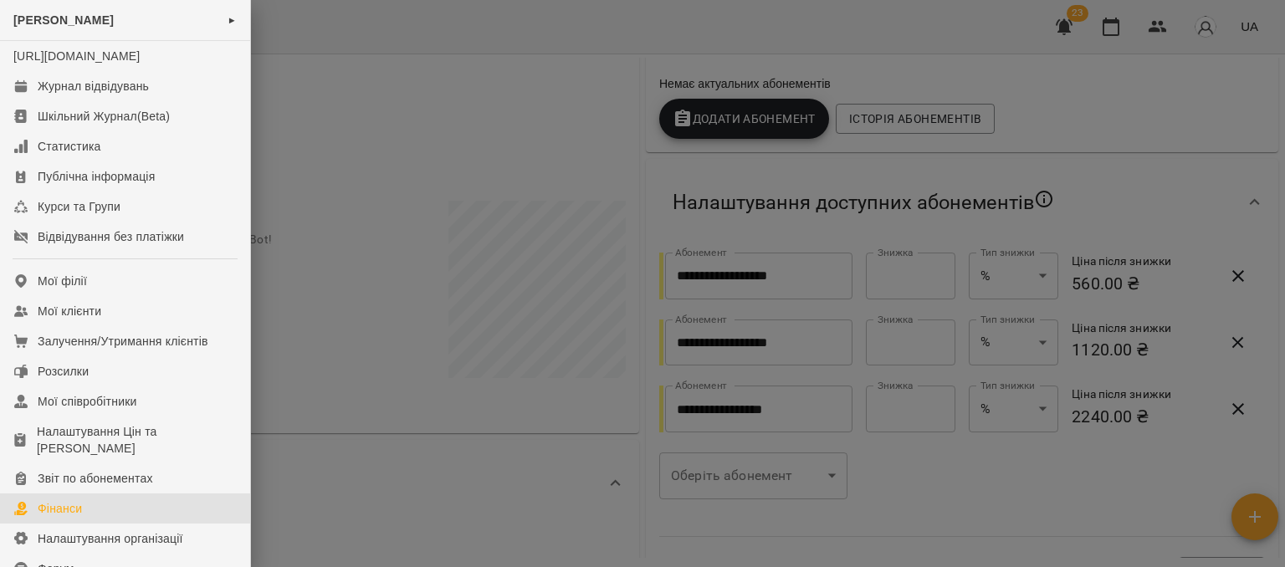
drag, startPoint x: 86, startPoint y: 519, endPoint x: 275, endPoint y: 452, distance: 200.5
click at [86, 519] on link "Фінанси" at bounding box center [125, 508] width 250 height 30
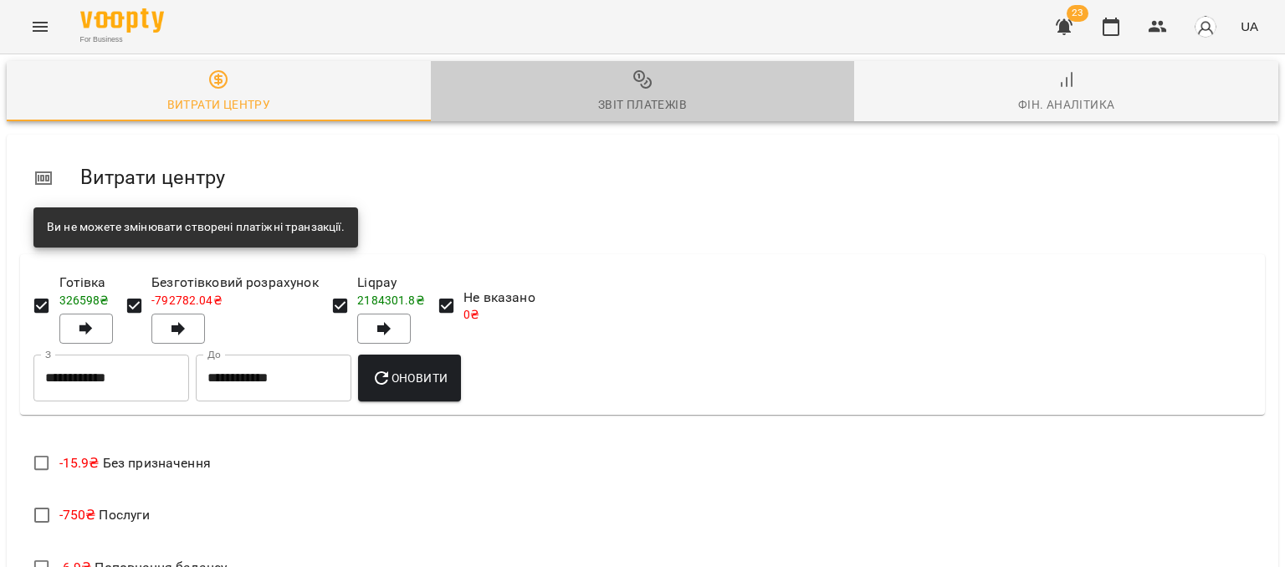
click at [639, 95] on div "Звіт платежів" at bounding box center [642, 105] width 89 height 20
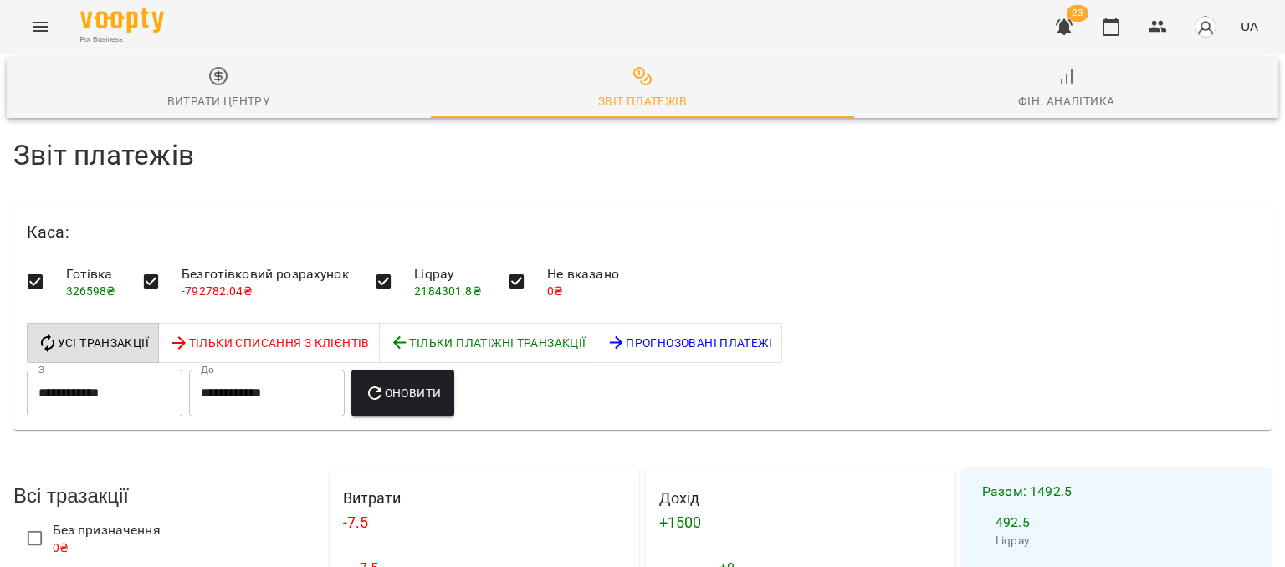
scroll to position [167, 0]
click at [124, 370] on input "**********" at bounding box center [105, 393] width 156 height 47
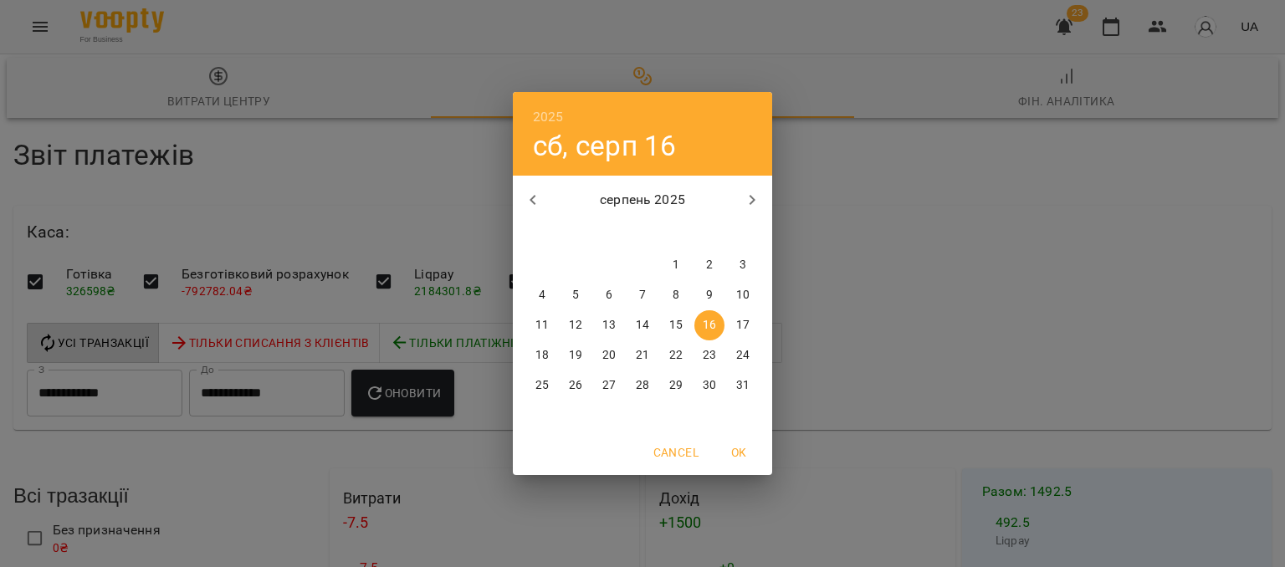
click at [529, 187] on button "button" at bounding box center [533, 200] width 40 height 40
click at [529, 204] on icon "button" at bounding box center [533, 200] width 20 height 20
click at [544, 352] on p "16" at bounding box center [541, 355] width 13 height 17
type input "**********"
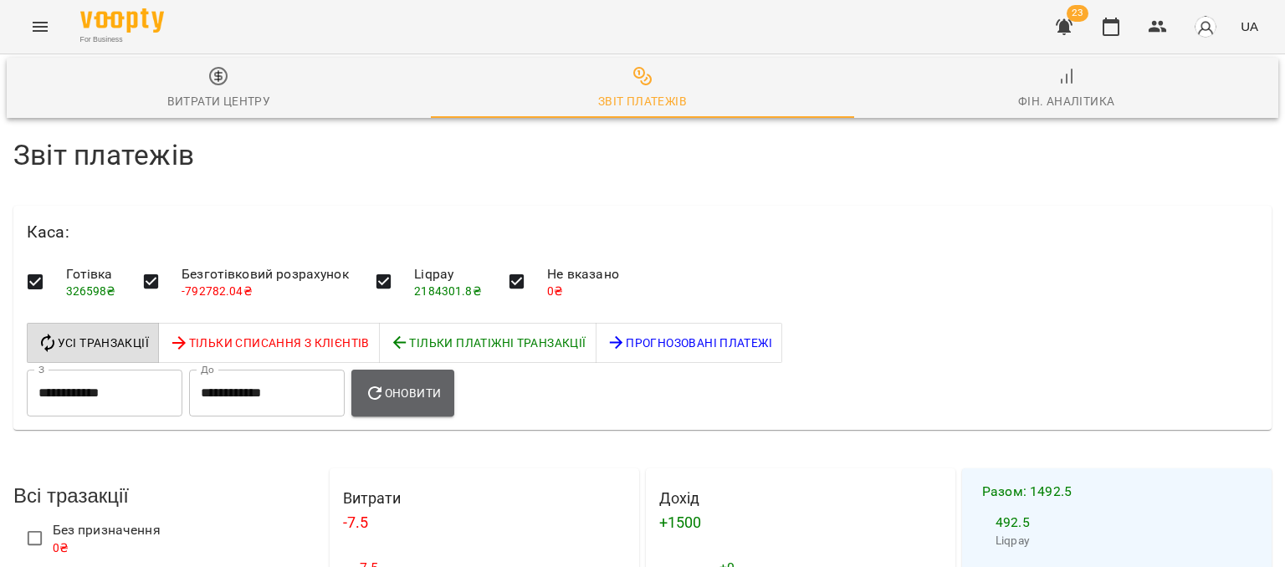
click at [454, 370] on button "Оновити" at bounding box center [402, 393] width 103 height 47
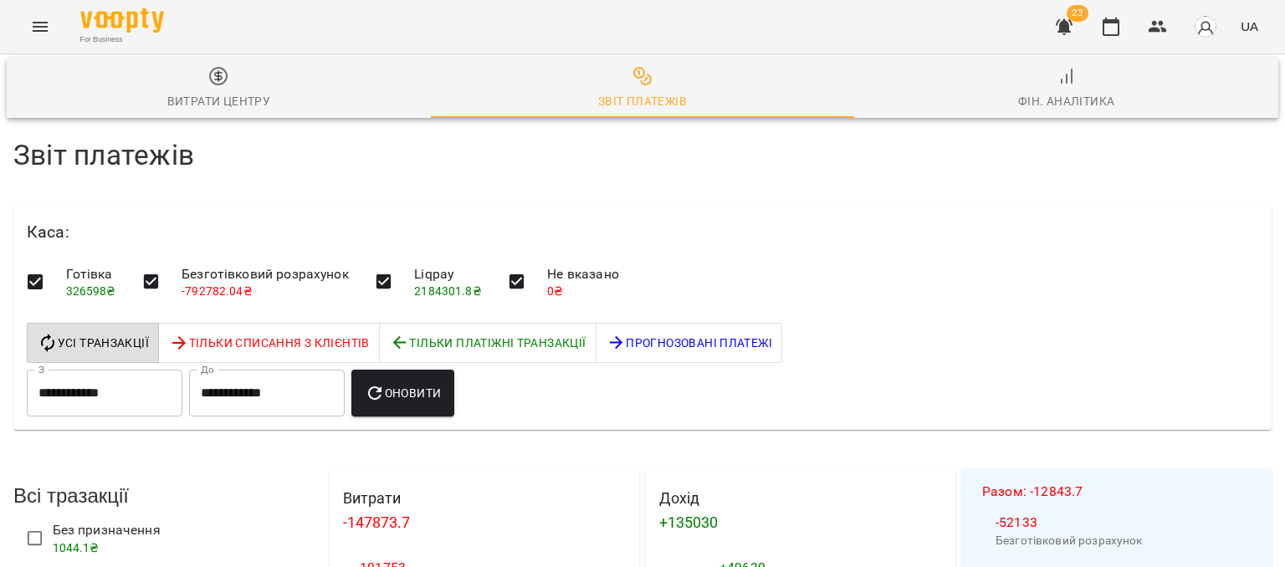
scroll to position [2073, 0]
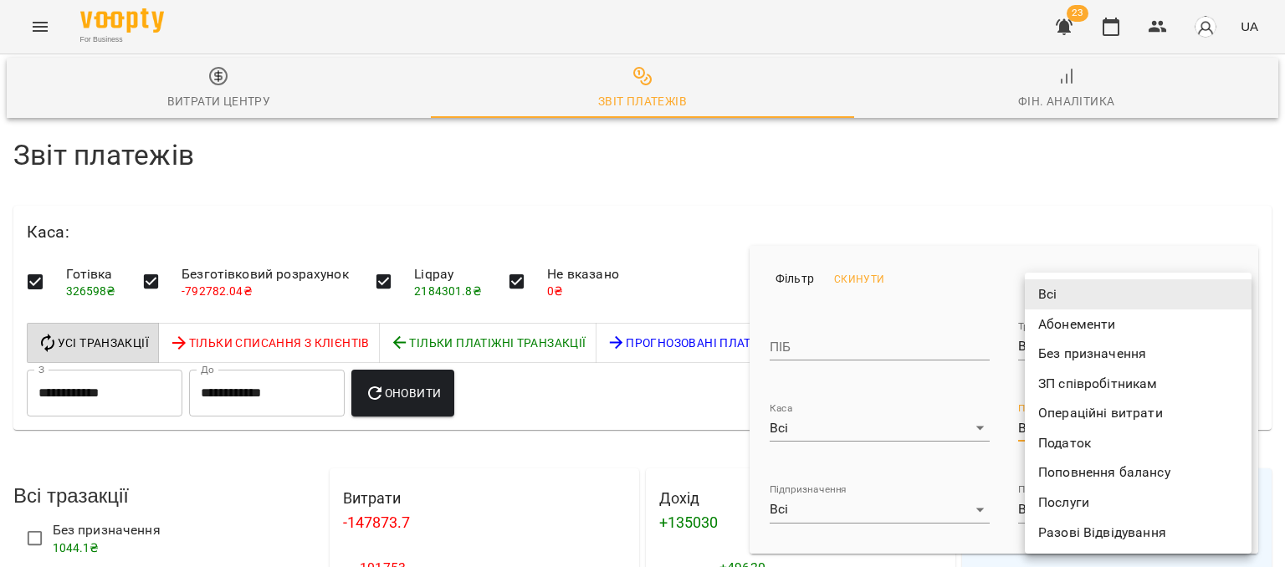
click at [1076, 534] on li "Разові Відвідування" at bounding box center [1138, 533] width 227 height 30
type input "**********"
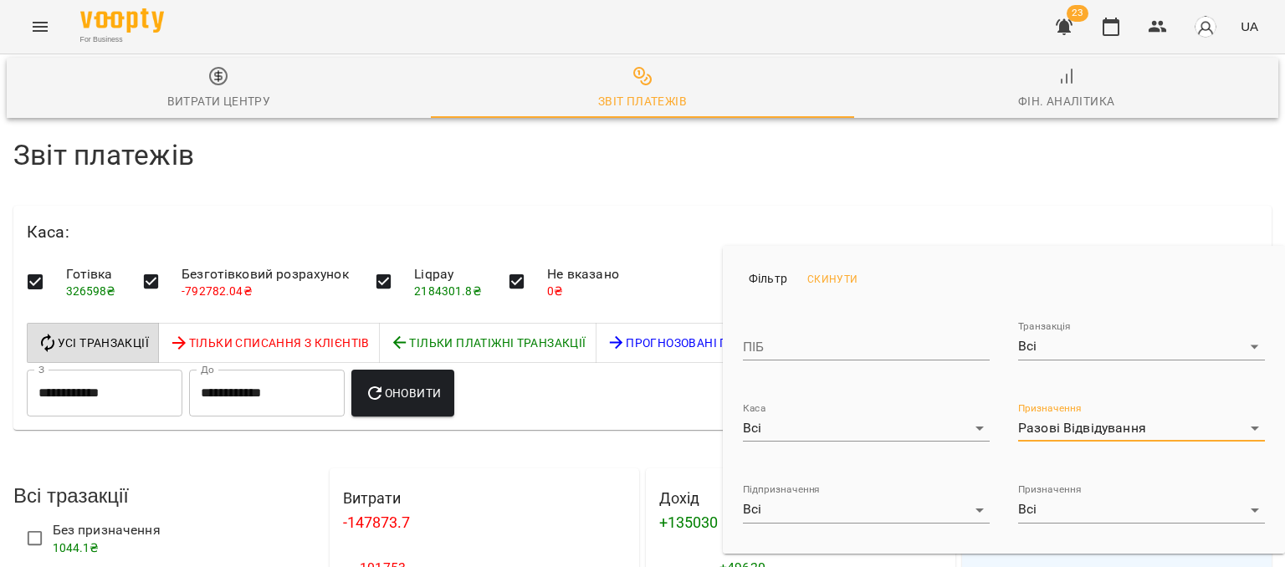
click at [842, 199] on div at bounding box center [642, 283] width 1285 height 567
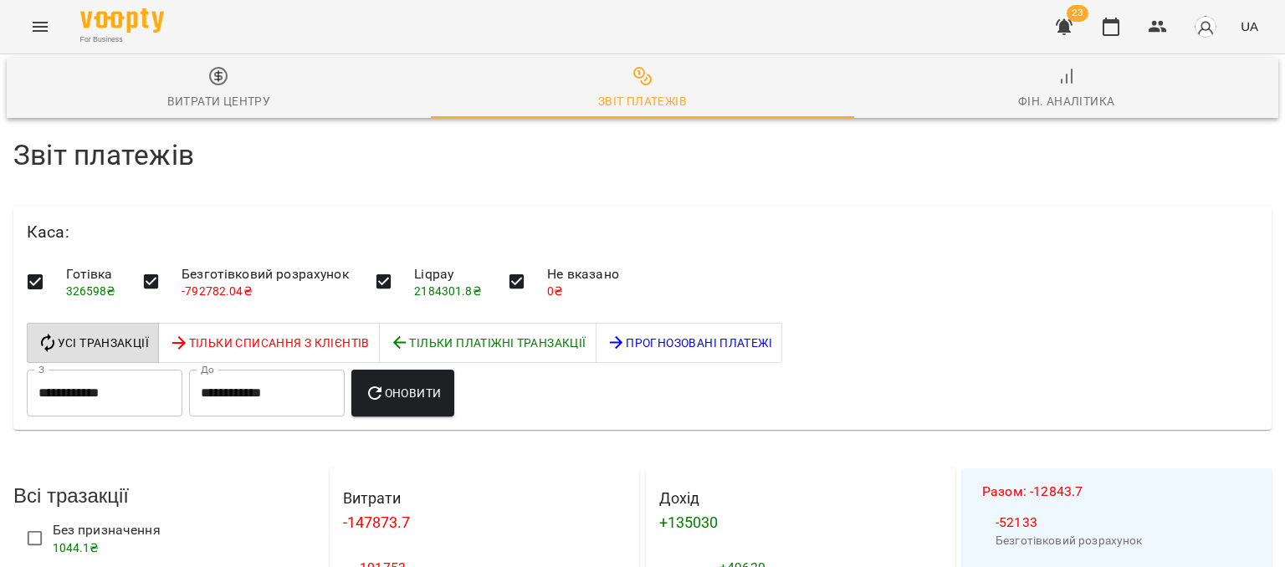
scroll to position [3332, 0]
select select "******"
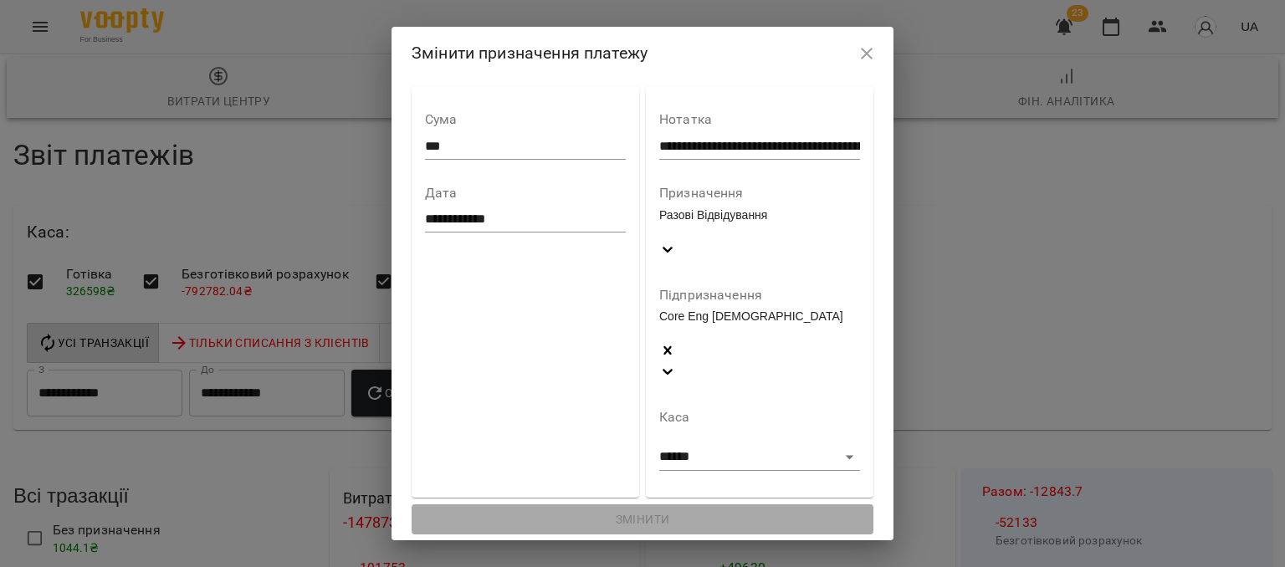
click at [759, 325] on div "Core Eng [DEMOGRAPHIC_DATA]" at bounding box center [759, 316] width 201 height 17
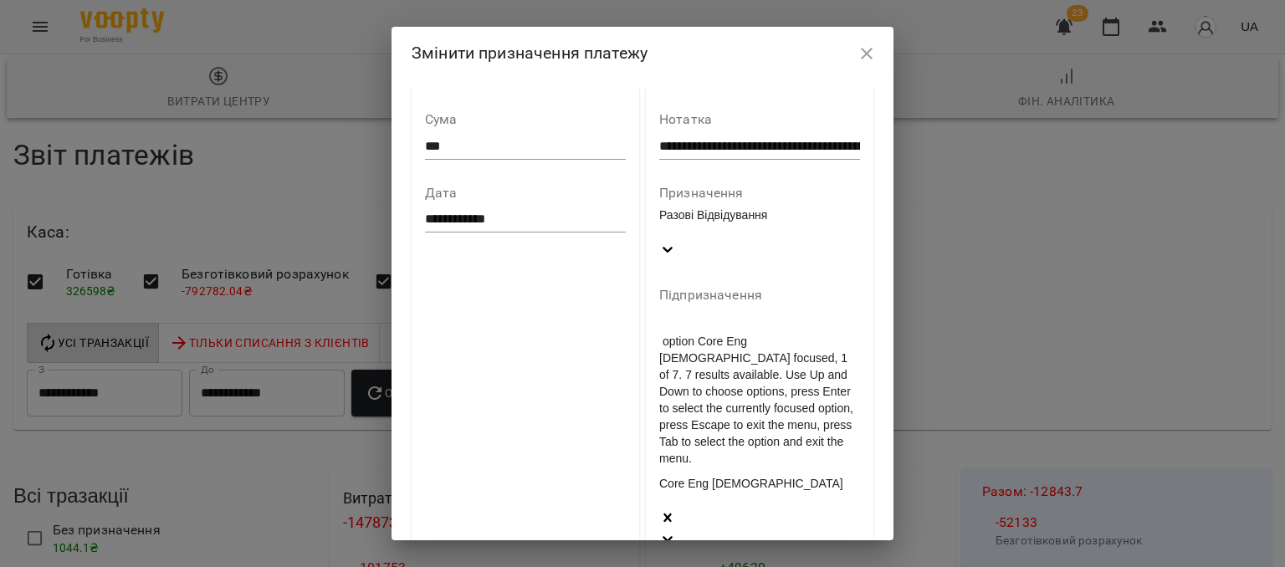
click at [870, 64] on icon "button" at bounding box center [866, 53] width 20 height 20
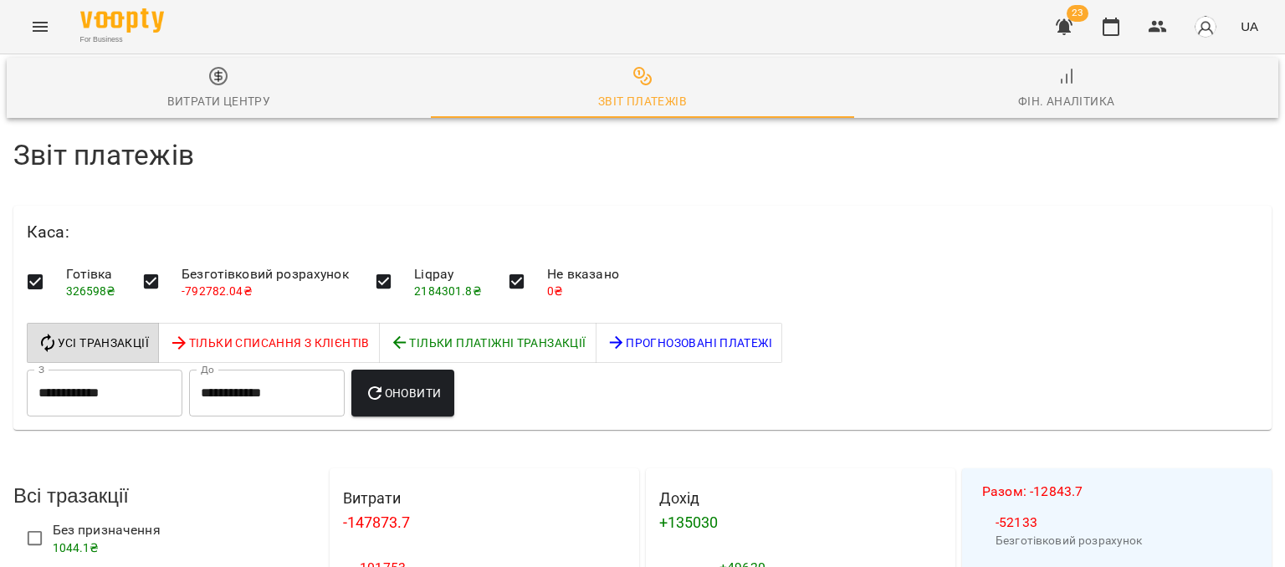
scroll to position [2914, 0]
drag, startPoint x: 1151, startPoint y: 24, endPoint x: 1143, endPoint y: 32, distance: 11.3
click at [1151, 24] on icon "button" at bounding box center [1158, 27] width 20 height 20
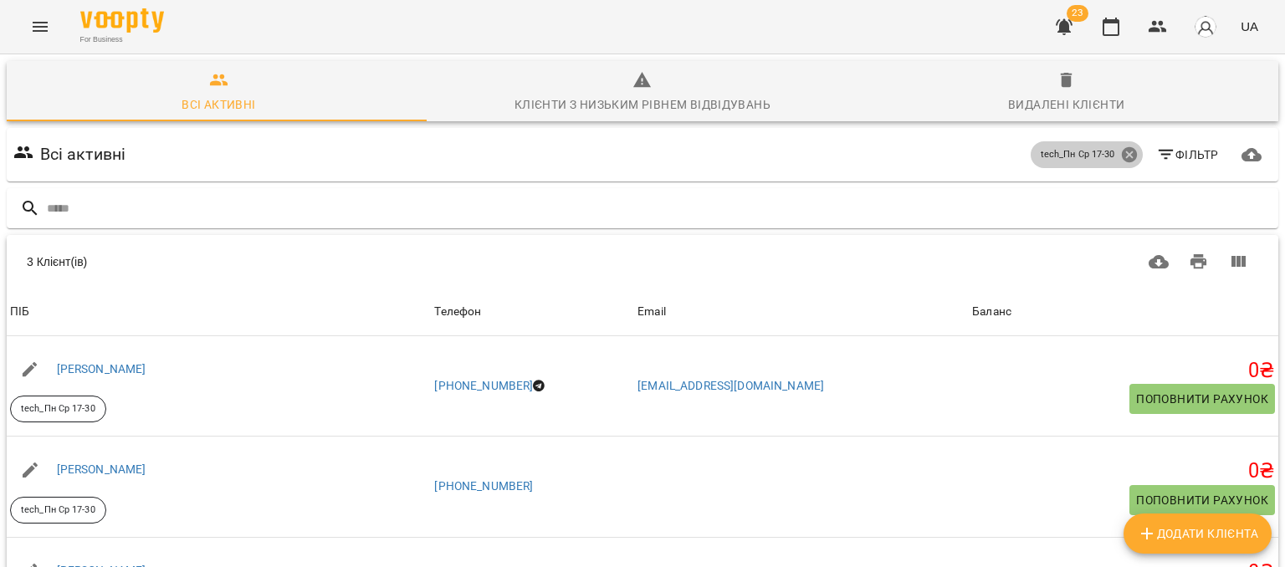
click at [1120, 155] on icon at bounding box center [1129, 155] width 18 height 18
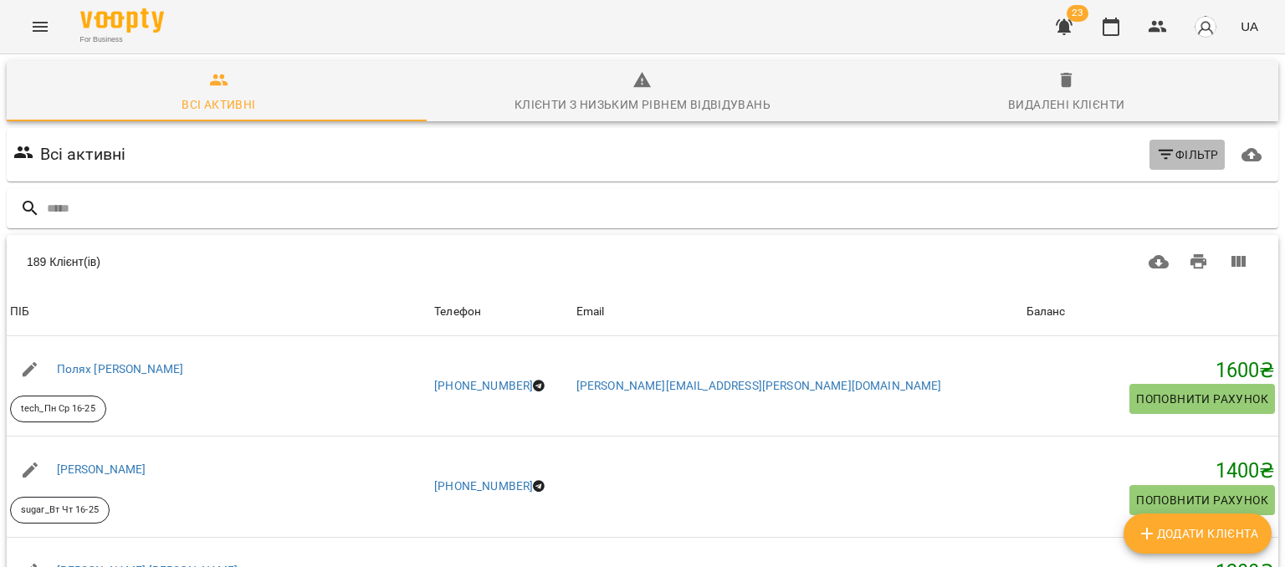
click at [1182, 153] on span "Фільтр" at bounding box center [1187, 155] width 63 height 20
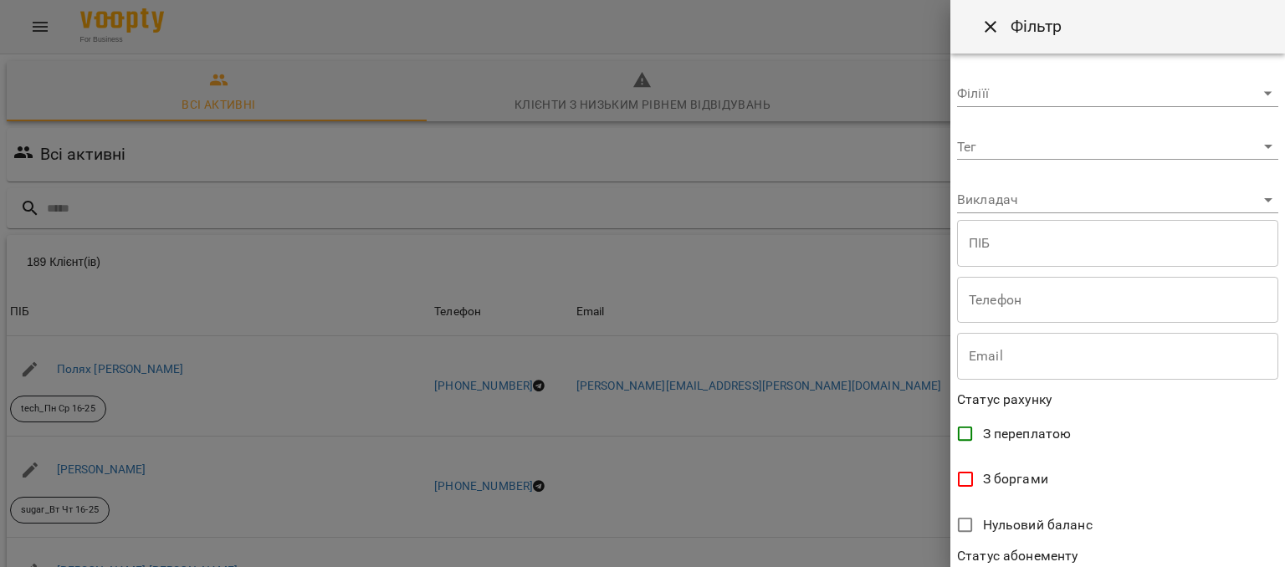
click at [1020, 151] on body "For Business 23 UA Всі активні Клієнти з низьким рівнем відвідувань Видалені кл…" at bounding box center [642, 437] width 1285 height 874
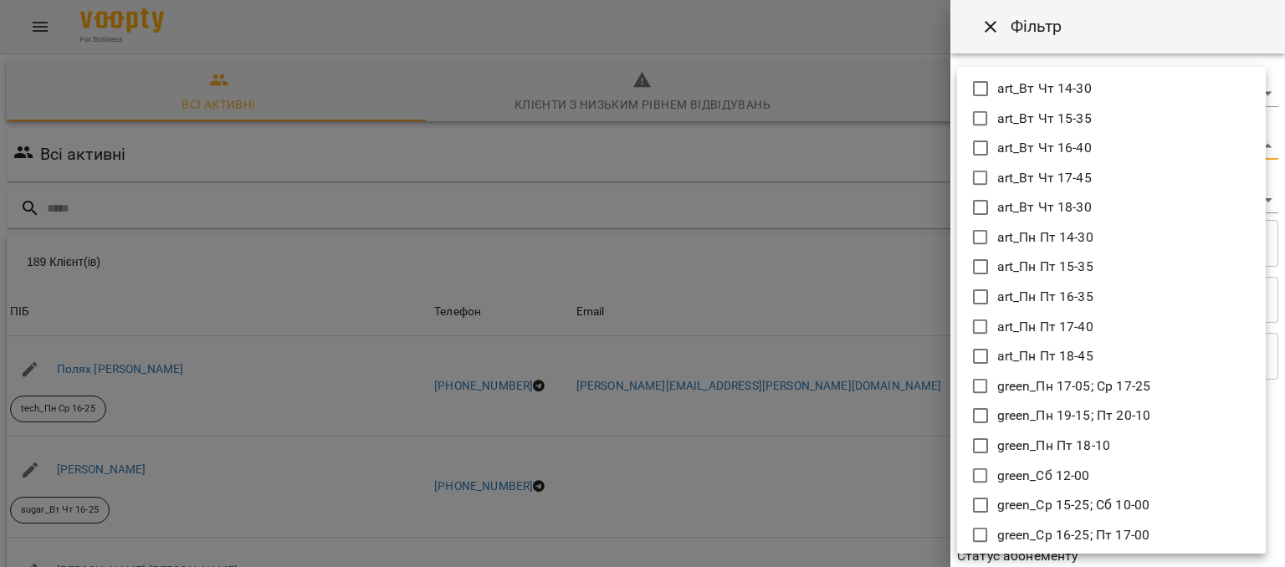
click at [970, 238] on icon at bounding box center [980, 238] width 20 height 20
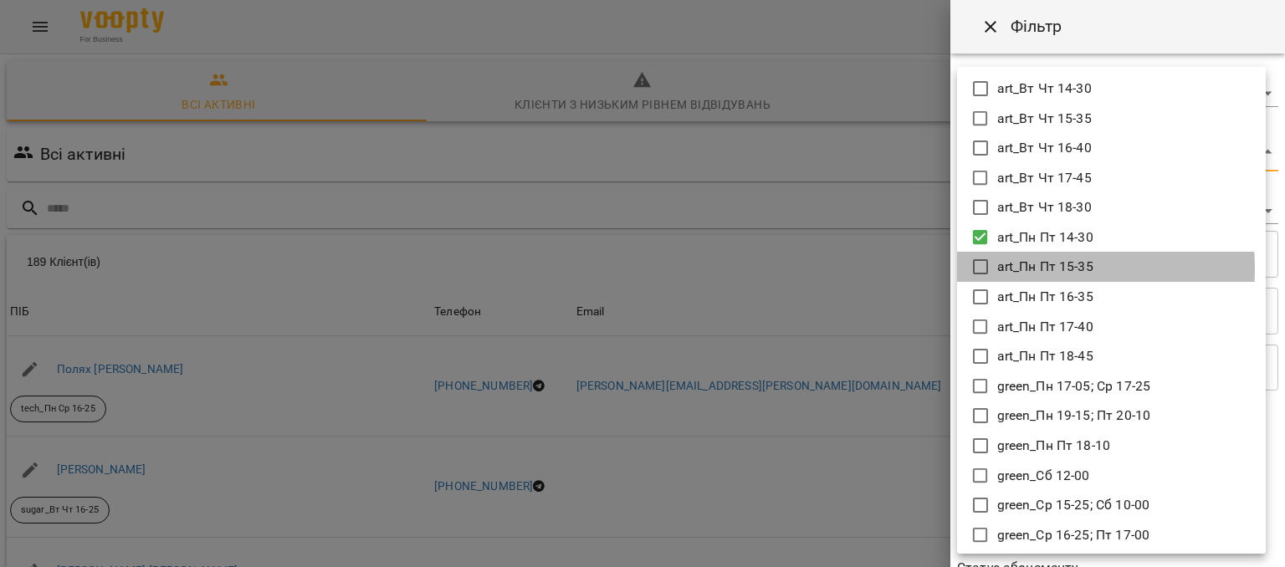
click at [984, 268] on icon at bounding box center [980, 267] width 20 height 20
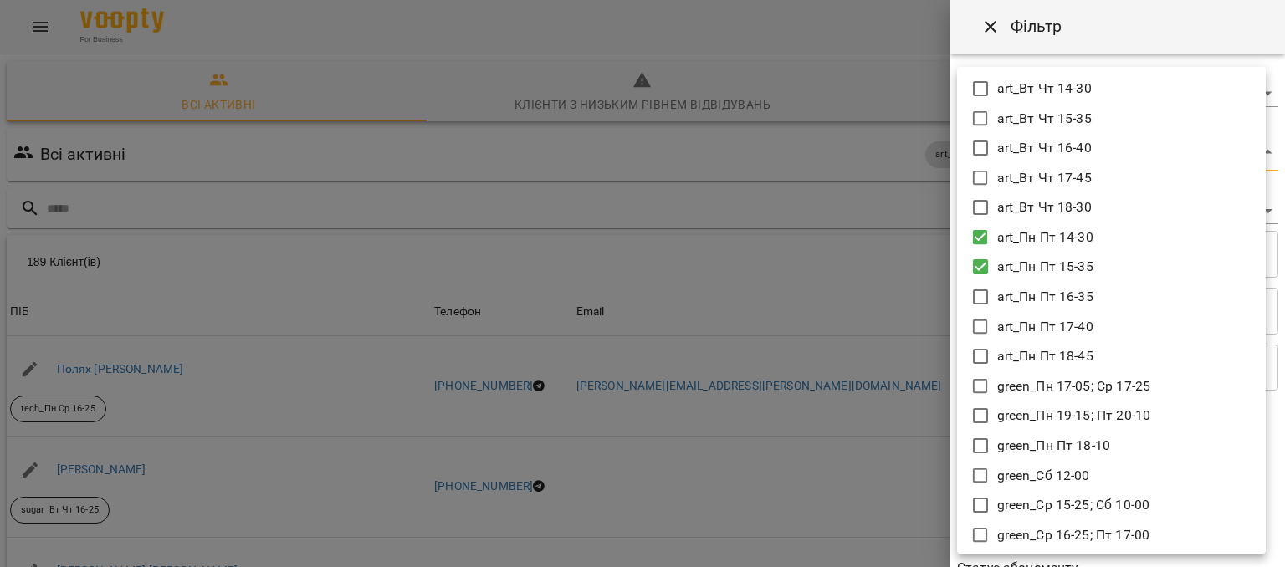
click at [983, 300] on icon at bounding box center [980, 297] width 20 height 20
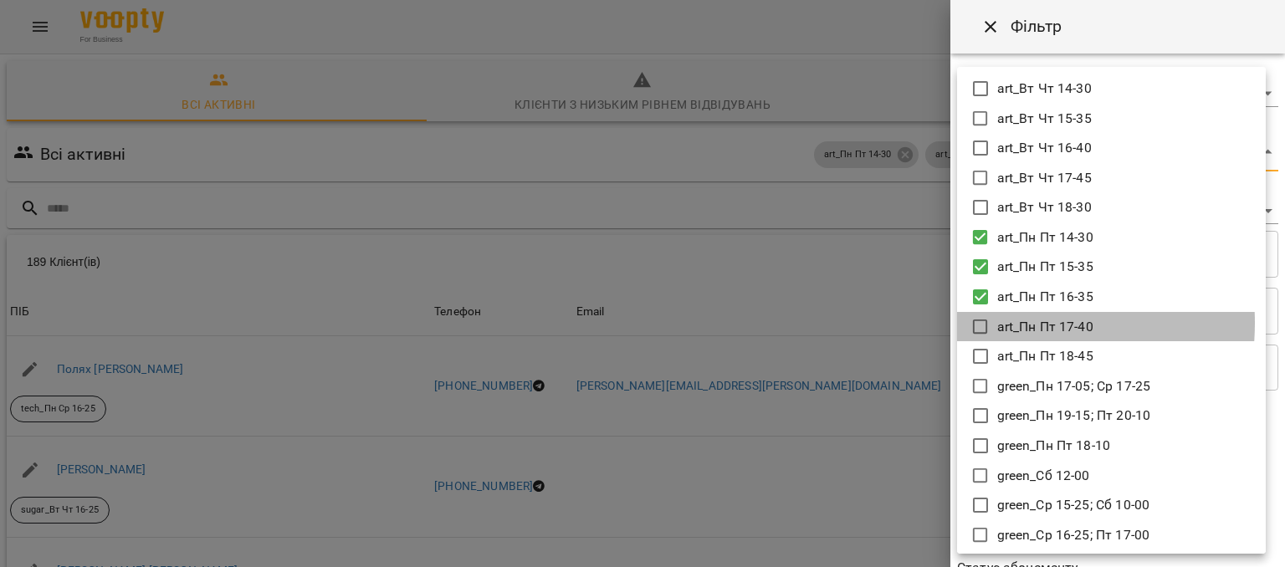
click at [980, 322] on icon at bounding box center [980, 327] width 20 height 20
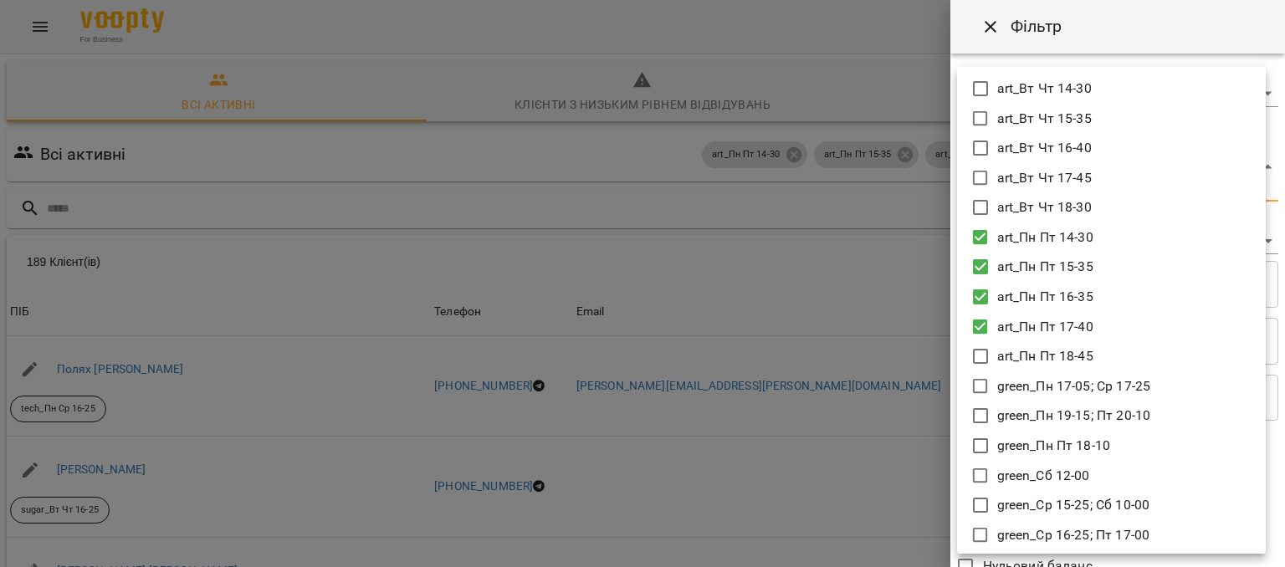
click at [978, 322] on icon at bounding box center [980, 327] width 15 height 15
click at [983, 292] on icon at bounding box center [980, 296] width 15 height 15
click at [984, 271] on icon at bounding box center [980, 266] width 15 height 15
click at [979, 273] on icon at bounding box center [980, 266] width 15 height 15
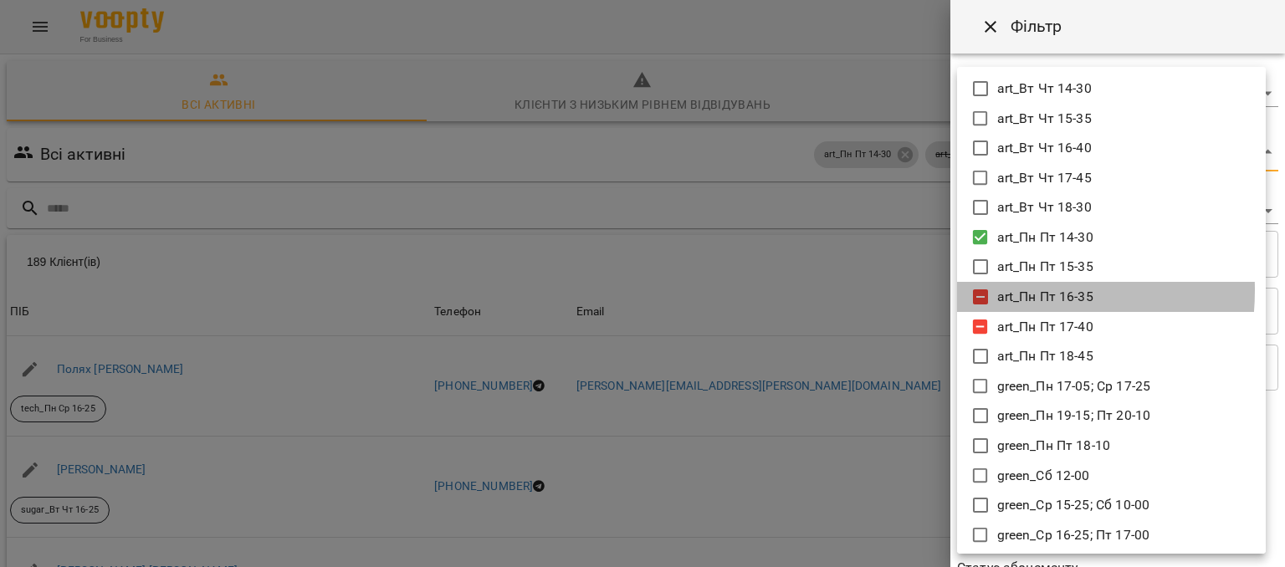
click at [981, 290] on icon at bounding box center [980, 296] width 15 height 15
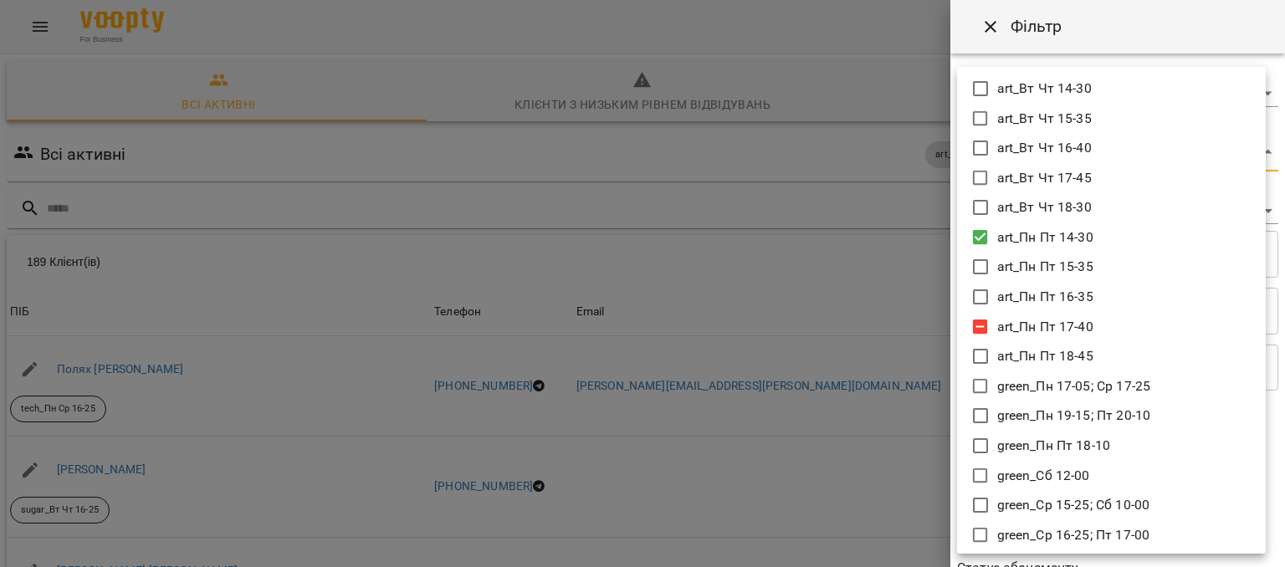
click at [977, 324] on icon at bounding box center [980, 327] width 15 height 15
type input "**********"
click at [830, 339] on div at bounding box center [642, 283] width 1285 height 567
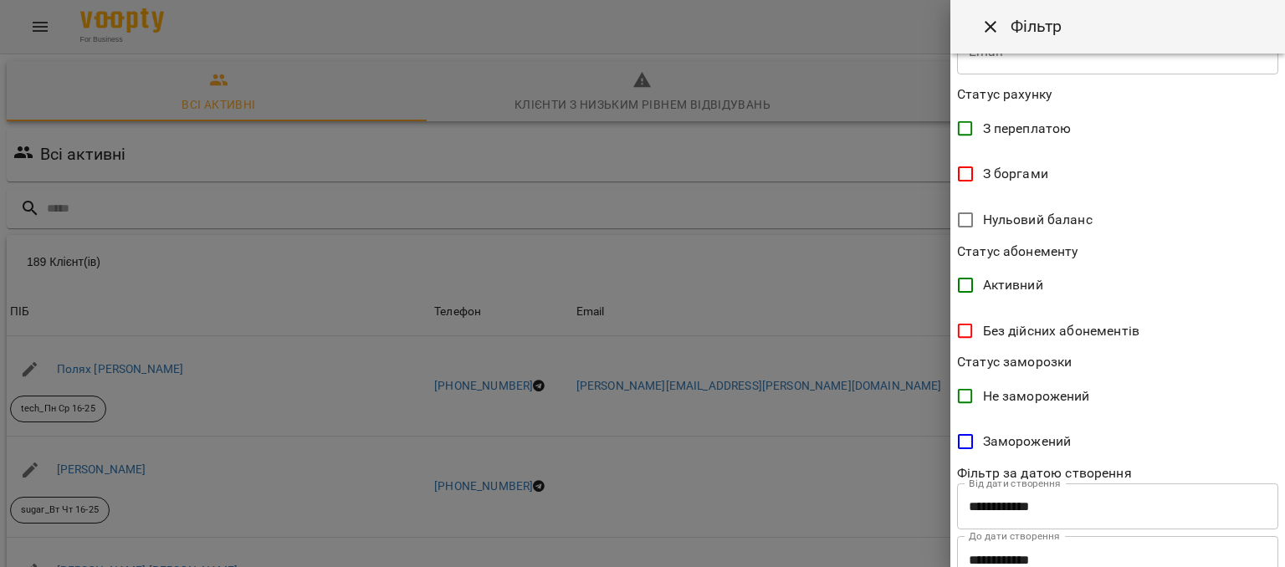
scroll to position [376, 0]
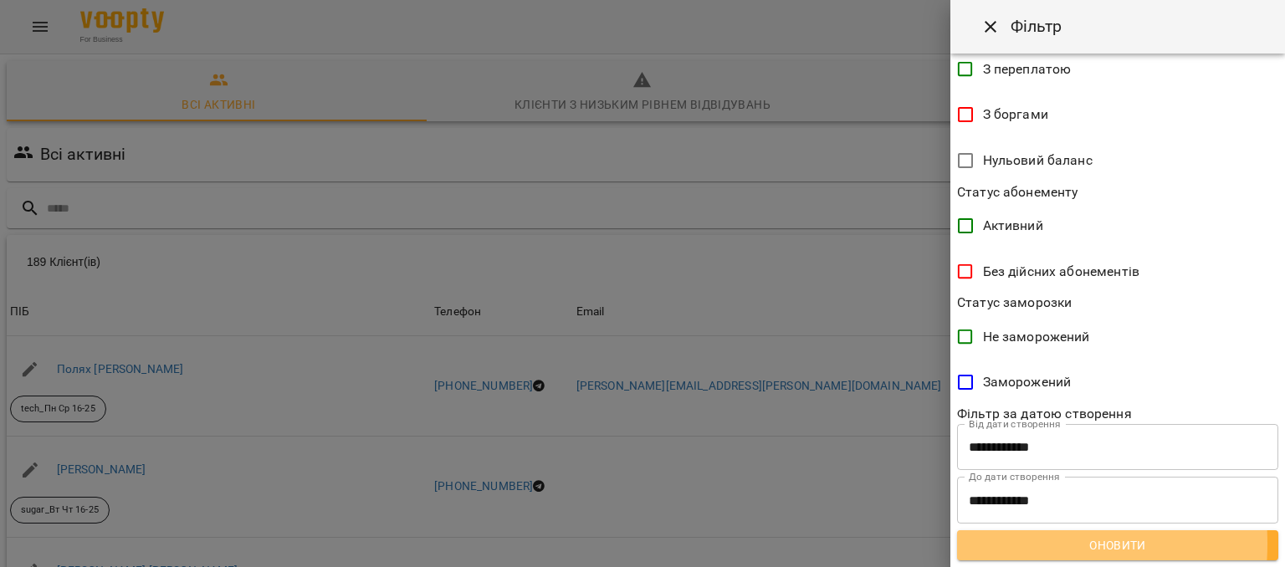
click at [990, 543] on span "Оновити" at bounding box center [1117, 545] width 294 height 20
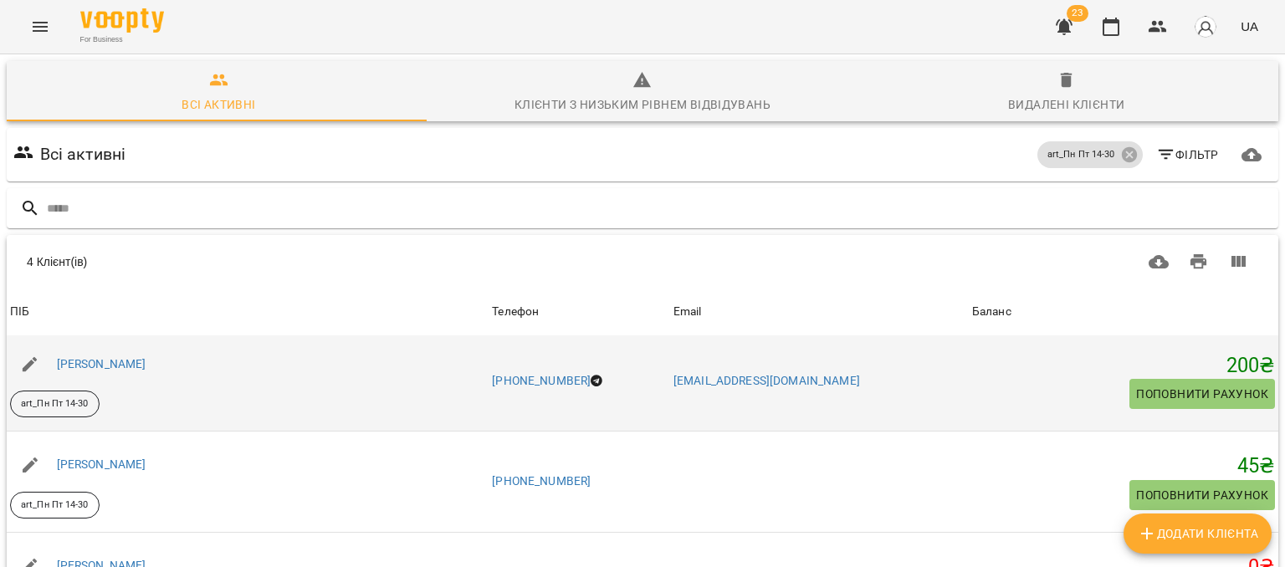
scroll to position [0, 0]
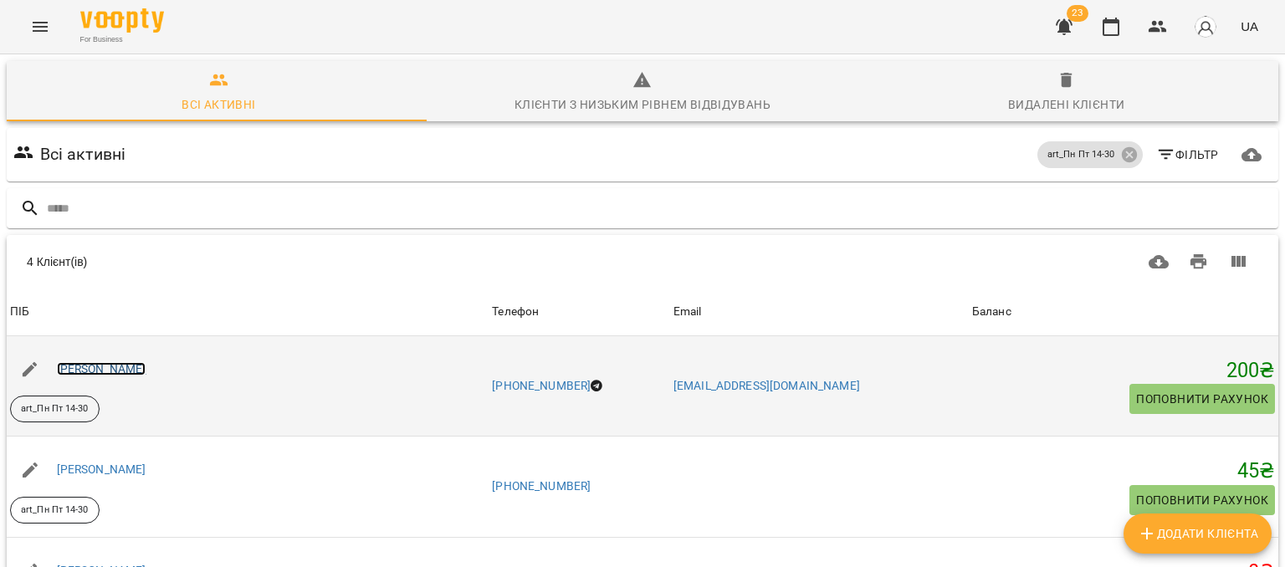
click at [146, 362] on link "Масляник Артем Дмитрович" at bounding box center [101, 368] width 89 height 13
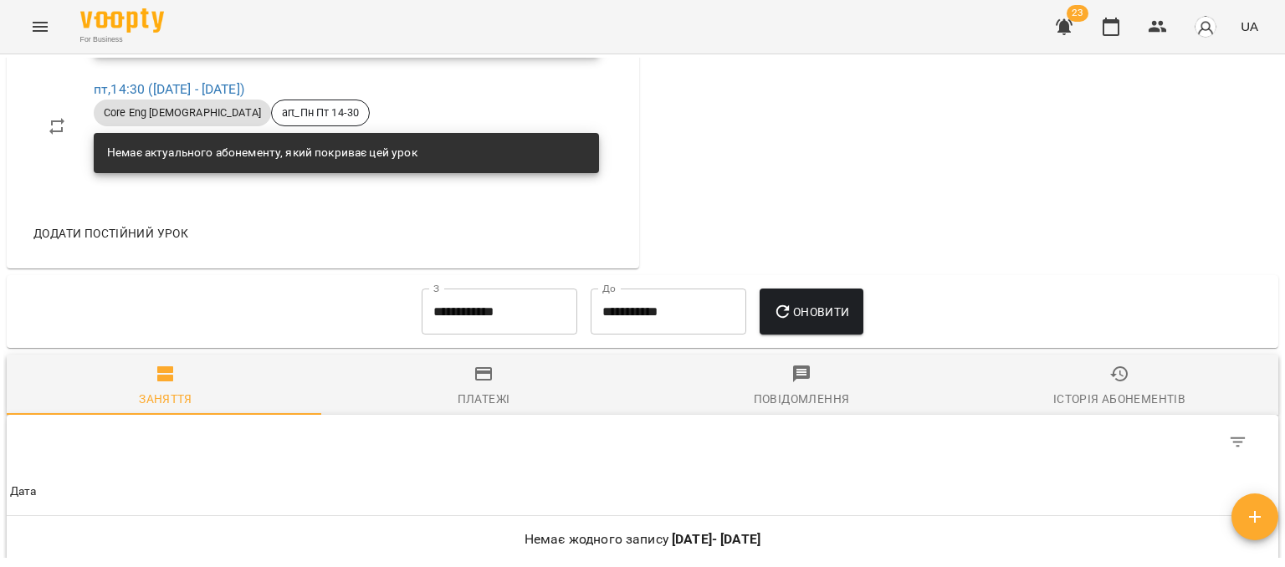
scroll to position [1171, 0]
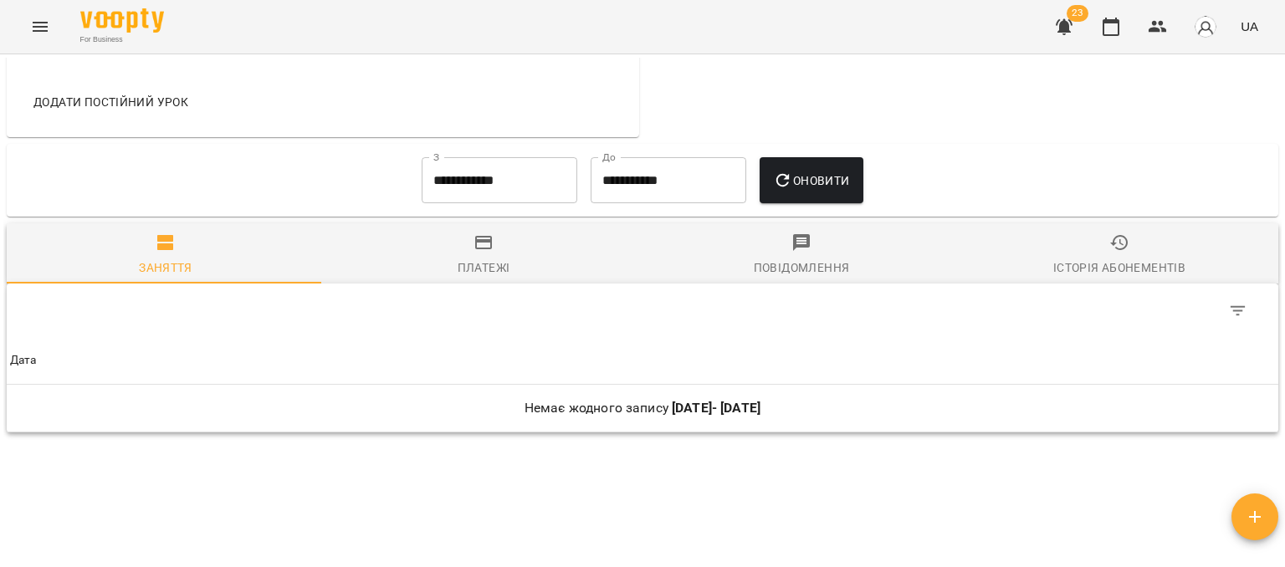
click at [488, 182] on input "**********" at bounding box center [500, 180] width 156 height 47
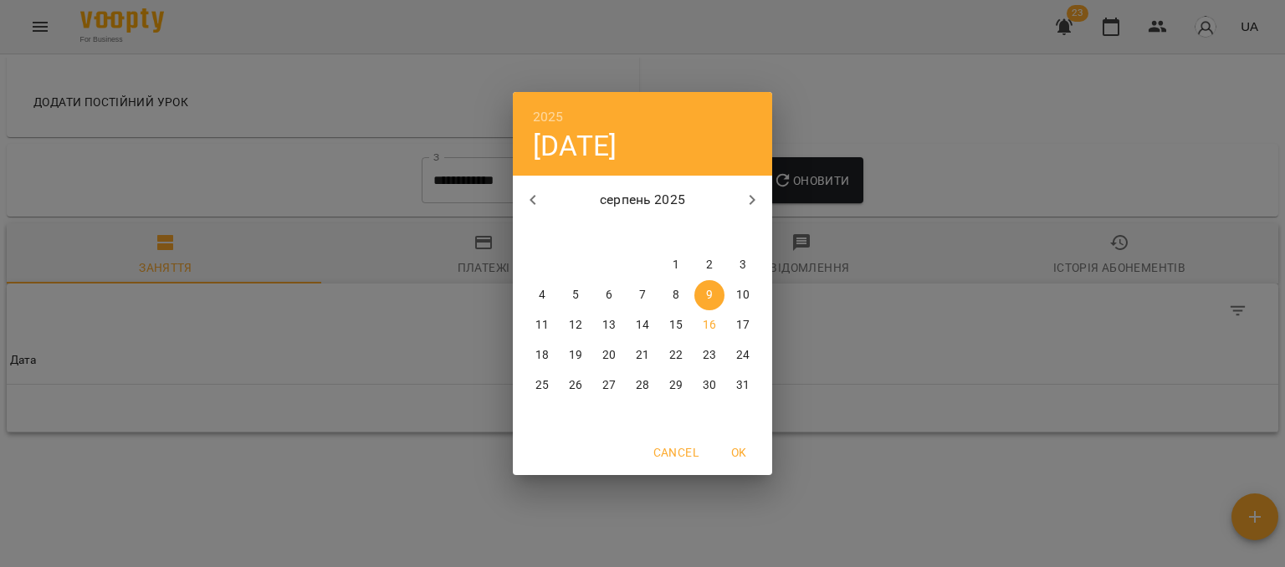
click at [536, 205] on icon "button" at bounding box center [533, 200] width 20 height 20
click at [534, 205] on icon "button" at bounding box center [533, 200] width 20 height 20
click at [739, 265] on span "1" at bounding box center [743, 265] width 30 height 17
type input "**********"
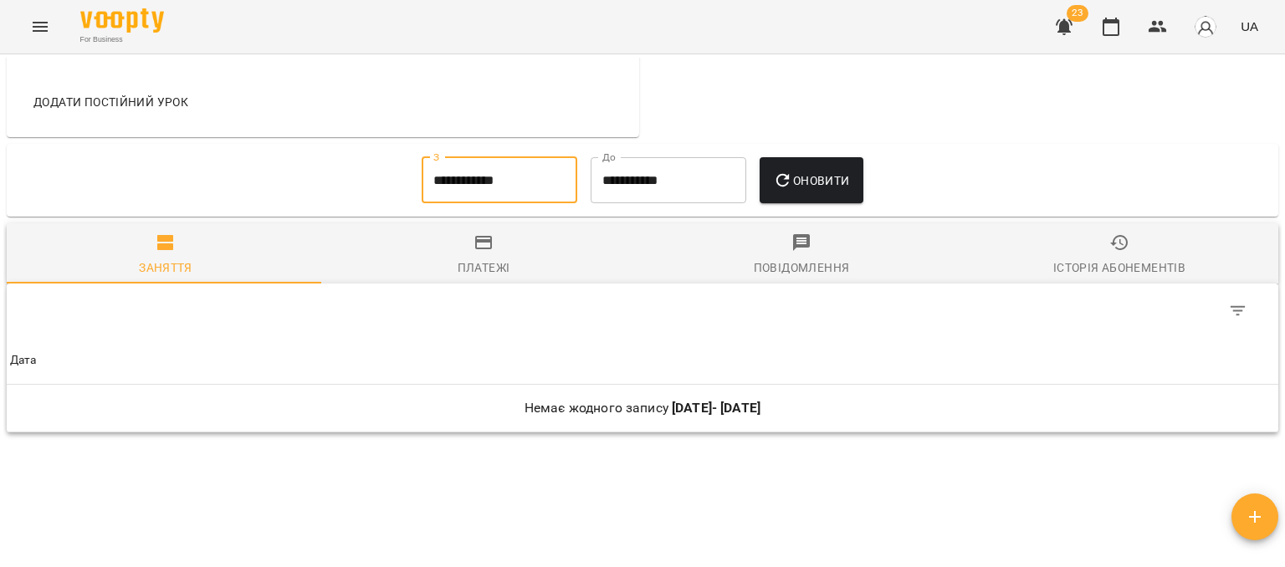
click at [622, 200] on input "**********" at bounding box center [669, 180] width 156 height 47
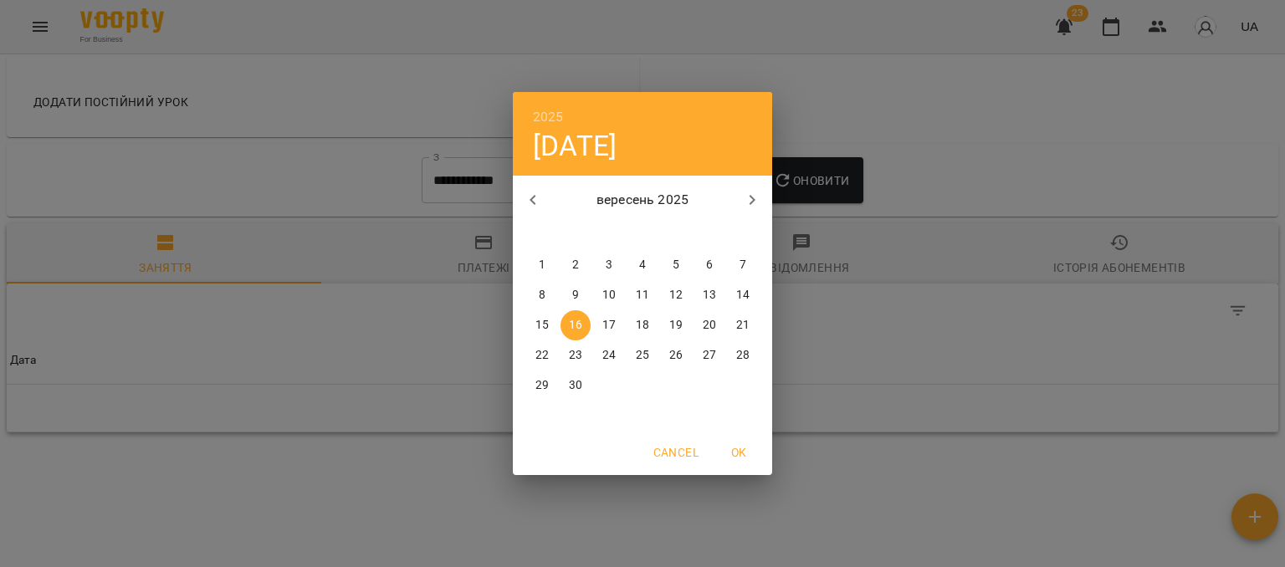
click at [545, 204] on button "button" at bounding box center [533, 200] width 40 height 40
click at [545, 209] on button "button" at bounding box center [533, 200] width 40 height 40
click at [542, 412] on p "30" at bounding box center [541, 415] width 13 height 17
type input "**********"
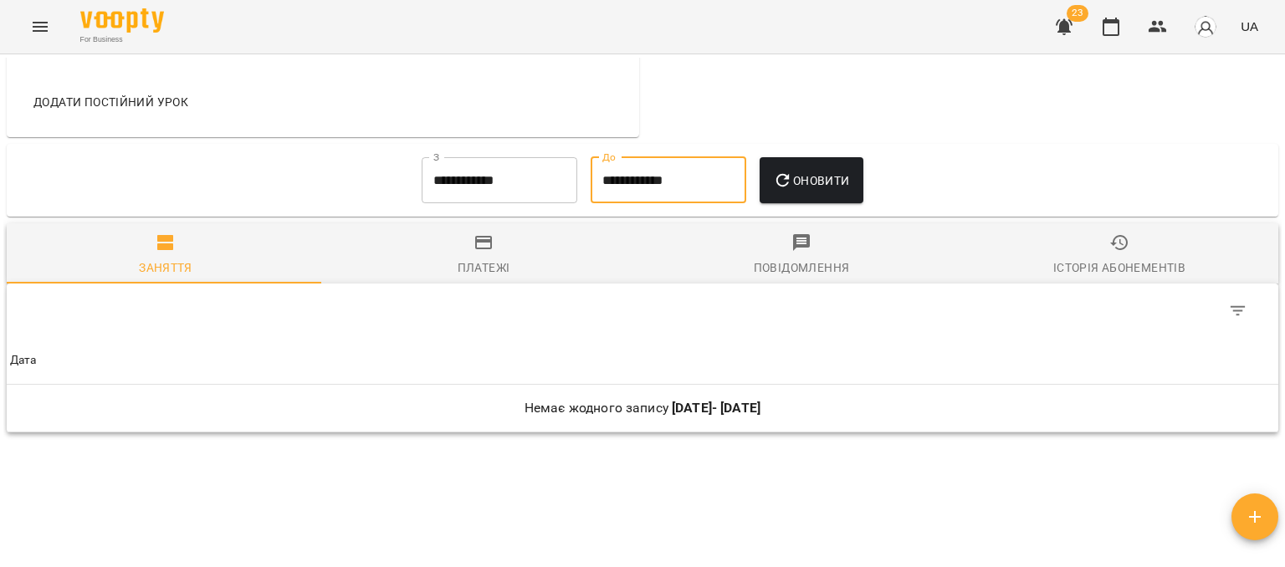
click at [819, 189] on span "Оновити" at bounding box center [811, 181] width 76 height 20
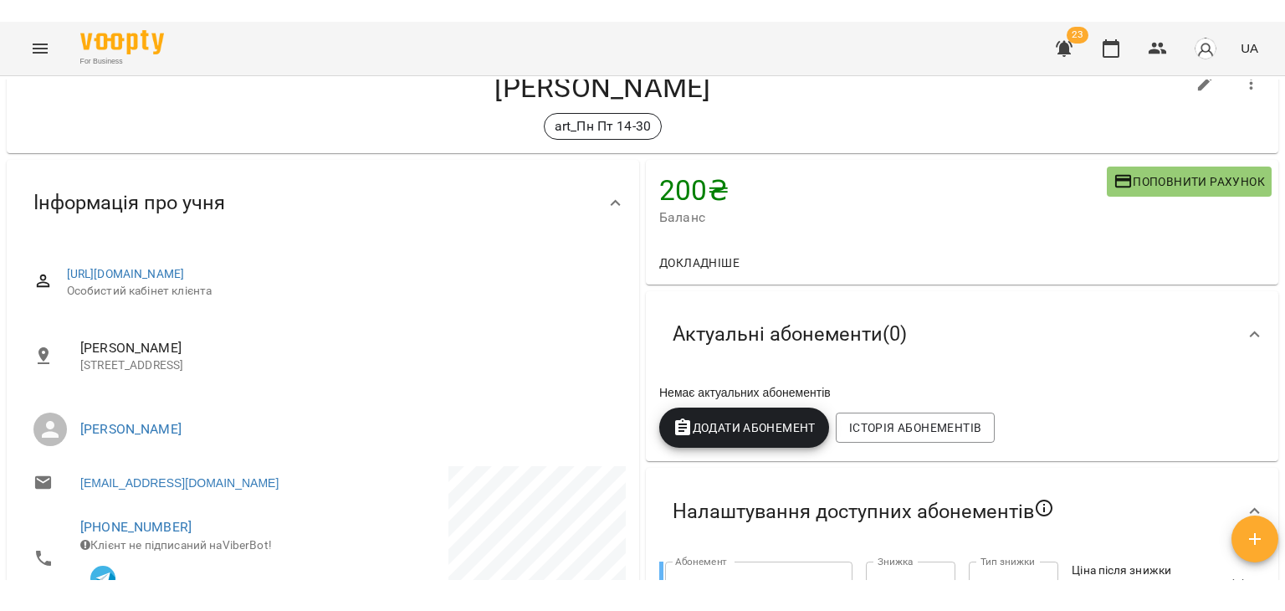
scroll to position [0, 0]
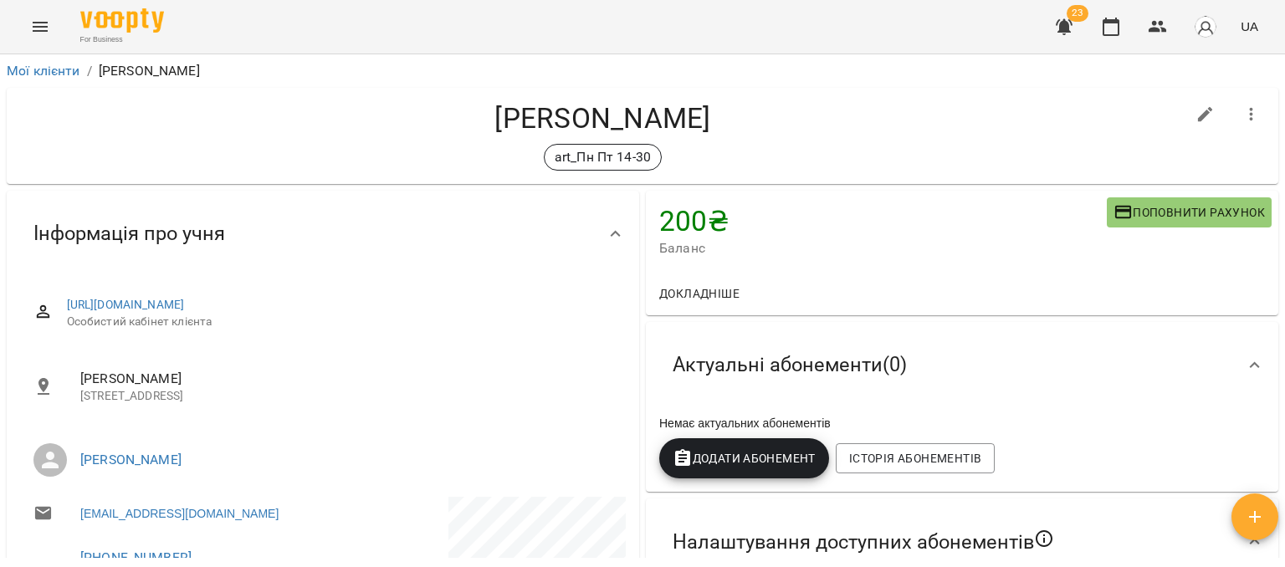
drag, startPoint x: 404, startPoint y: 112, endPoint x: 801, endPoint y: 111, distance: 397.3
click at [801, 111] on h4 "Масляник Артем Дмитрович" at bounding box center [602, 118] width 1165 height 34
copy h4 "Масляник Артем Дмитрович"
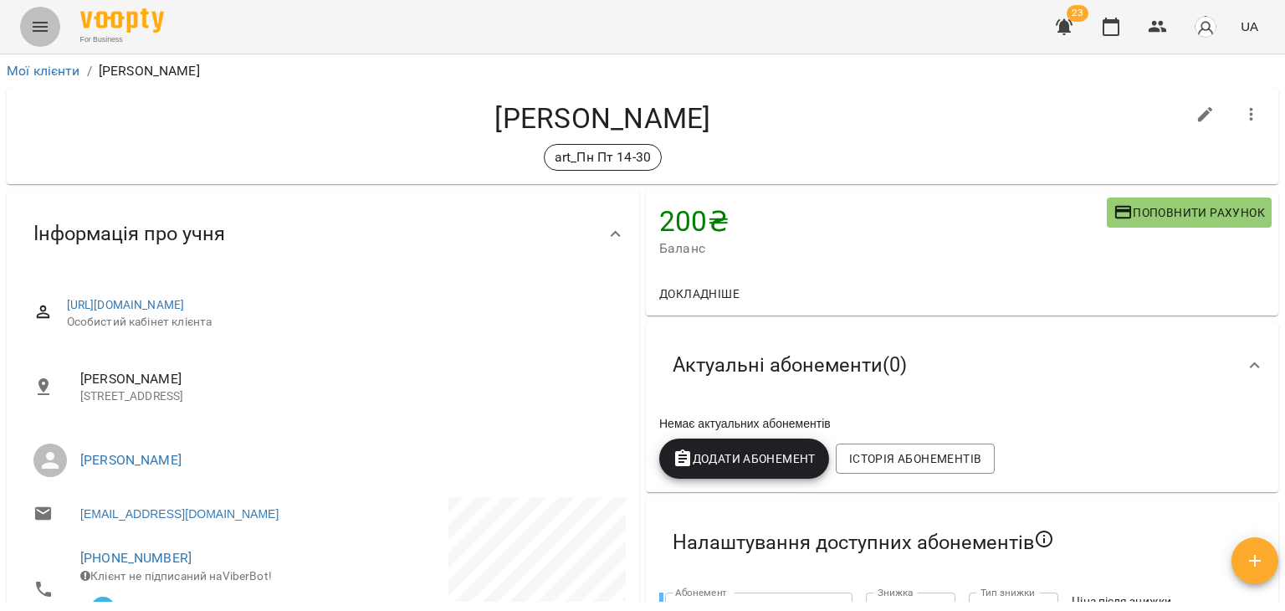
click at [54, 19] on button "Menu" at bounding box center [40, 27] width 40 height 40
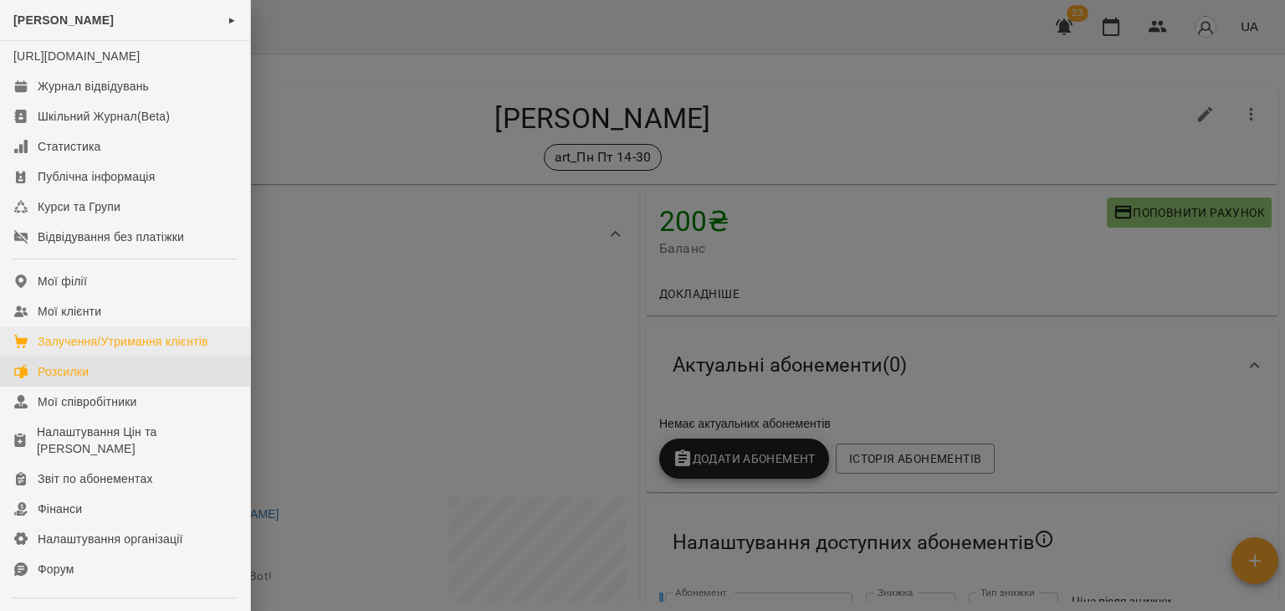
drag, startPoint x: 81, startPoint y: 386, endPoint x: 105, endPoint y: 372, distance: 27.7
click at [82, 380] on div "Розсилки" at bounding box center [63, 371] width 51 height 17
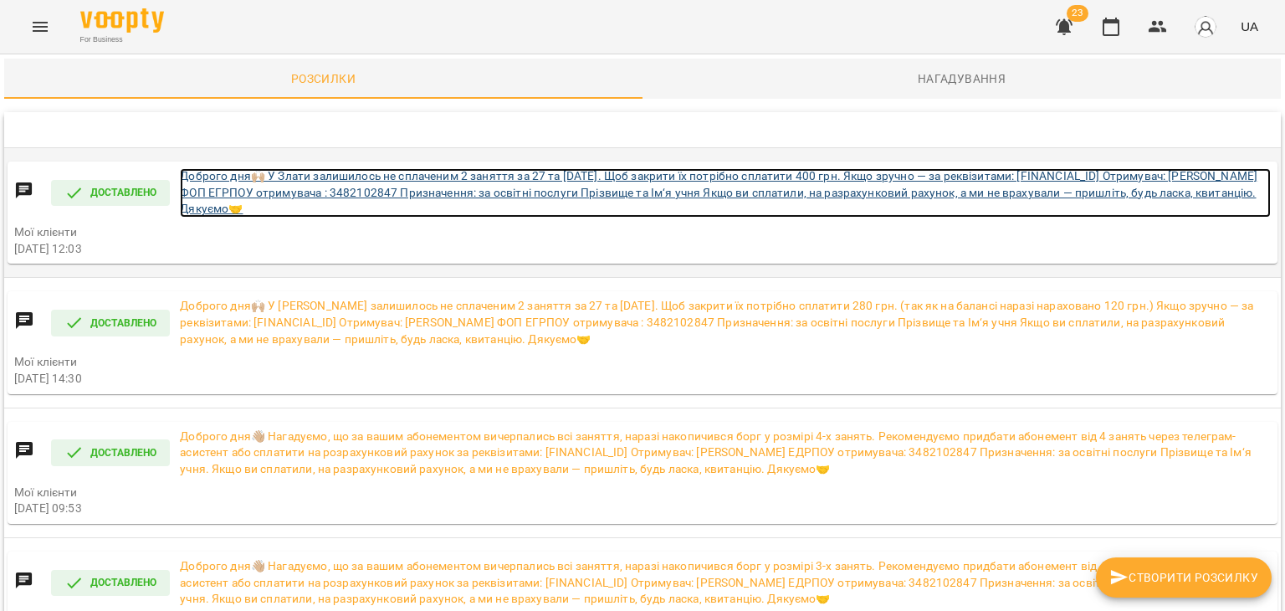
click at [524, 185] on link "Доброго дня🙌🏼 У Злати залишилось не сплаченим 2 заняття за 27 та 30 червня. Щоб…" at bounding box center [725, 192] width 1091 height 49
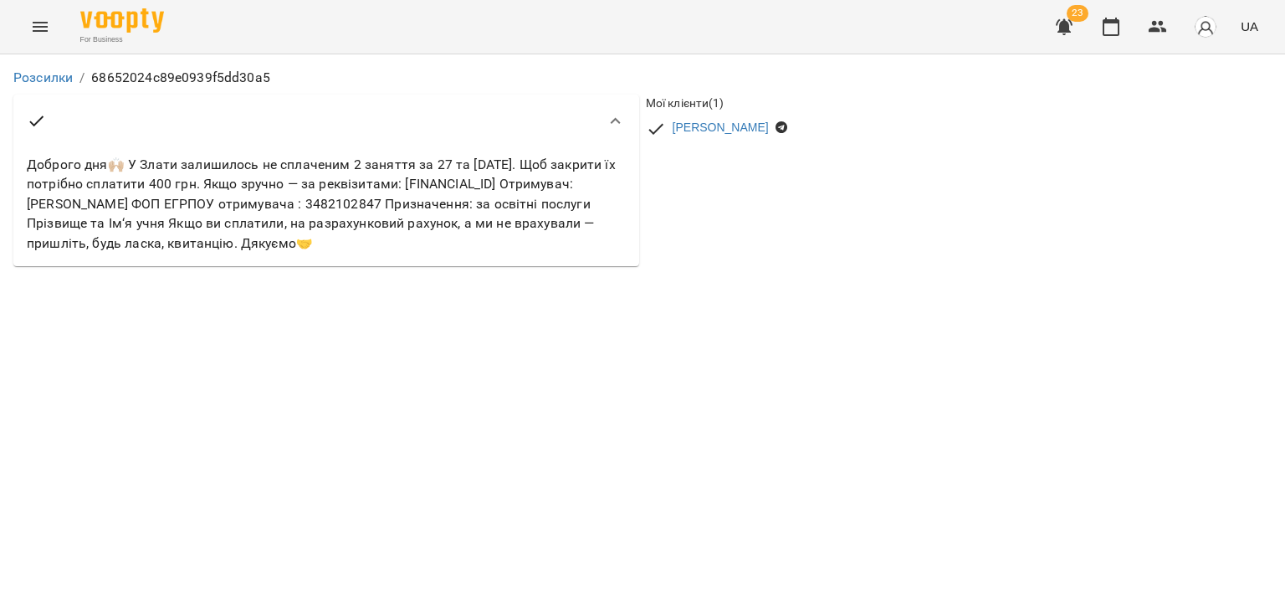
drag, startPoint x: 599, startPoint y: 244, endPoint x: 28, endPoint y: 156, distance: 577.2
click at [28, 156] on p "Доброго дня🙌🏼 У Злати залишилось не сплаченим 2 заняття за 27 та 30 червня. Щоб…" at bounding box center [326, 204] width 599 height 99
click at [388, 279] on div "Розсилки / 68652024c89e0939f5dd30a5 Доброго дня🙌🏼 У Злати залишилось не сплачен…" at bounding box center [642, 166] width 1285 height 225
drag, startPoint x: 153, startPoint y: 157, endPoint x: 326, endPoint y: 161, distance: 173.2
click at [325, 161] on p "Доброго дня🙌🏼 У Злати залишилось не сплаченим 2 заняття за 27 та 30 червня. Щоб…" at bounding box center [326, 204] width 599 height 99
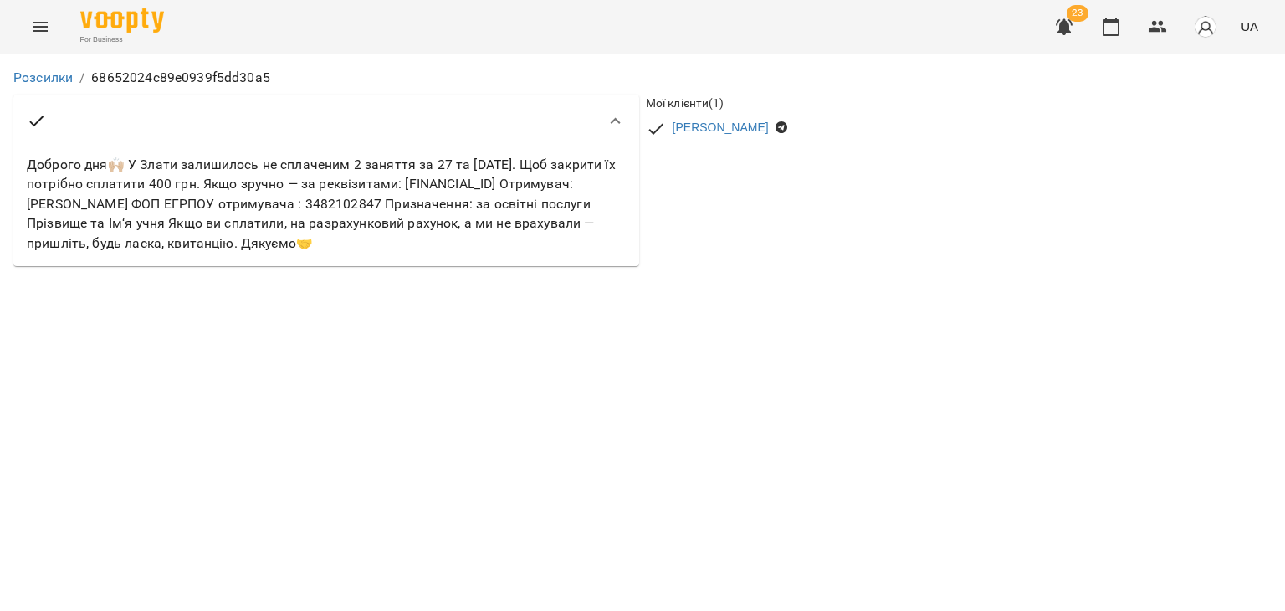
click at [359, 161] on p "Доброго дня🙌🏼 У Злати залишилось не сплаченим 2 заняття за 27 та 30 червня. Щоб…" at bounding box center [326, 204] width 599 height 99
click at [351, 161] on p "Доброго дня🙌🏼 У Злати залишилось не сплаченим 2 заняття за 27 та 30 червня. Щоб…" at bounding box center [326, 204] width 599 height 99
click at [42, 74] on link "Розсилки" at bounding box center [42, 77] width 59 height 16
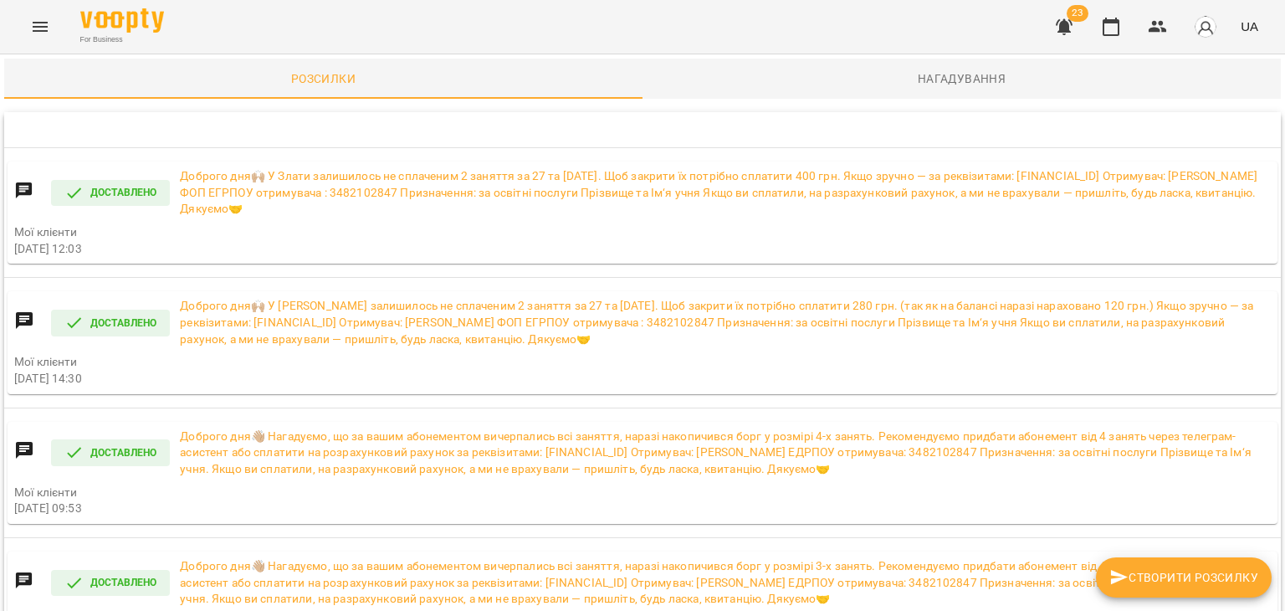
click at [1146, 28] on button "button" at bounding box center [1158, 27] width 40 height 40
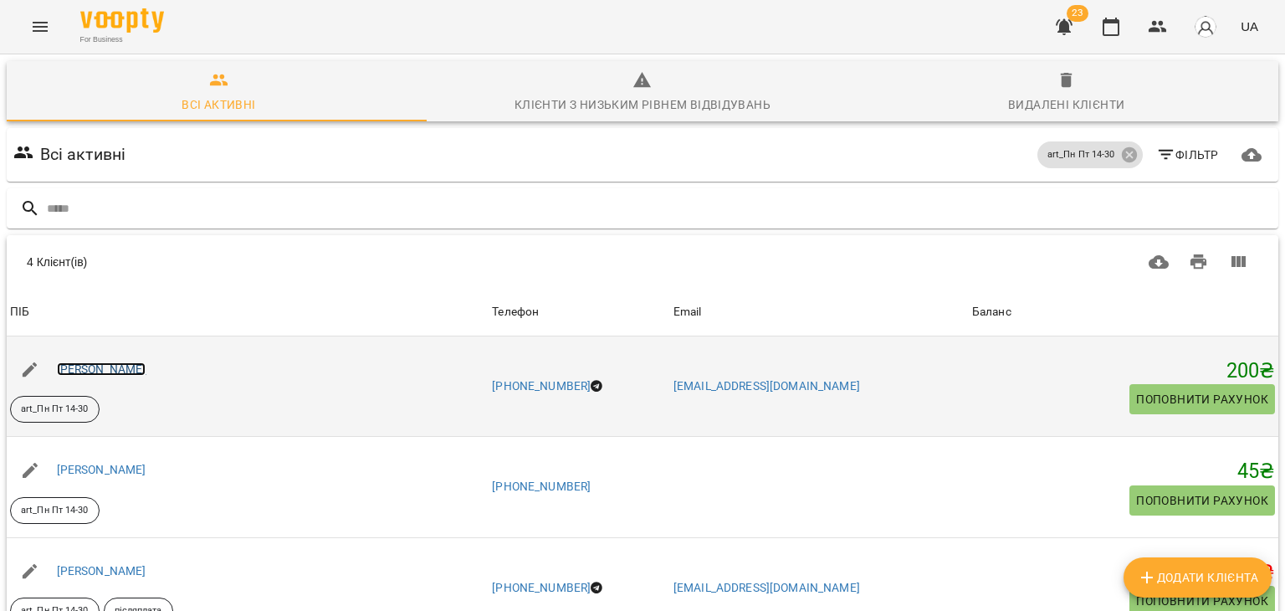
click at [146, 363] on link "Масляник Артем Дмитрович" at bounding box center [101, 368] width 89 height 13
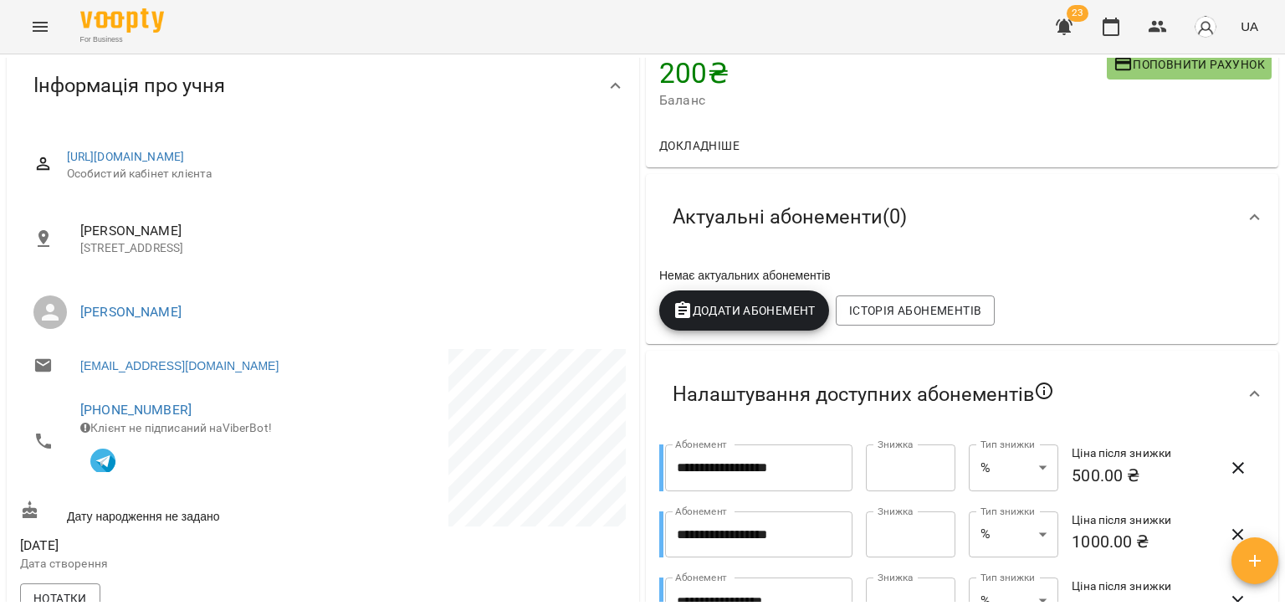
scroll to position [167, 0]
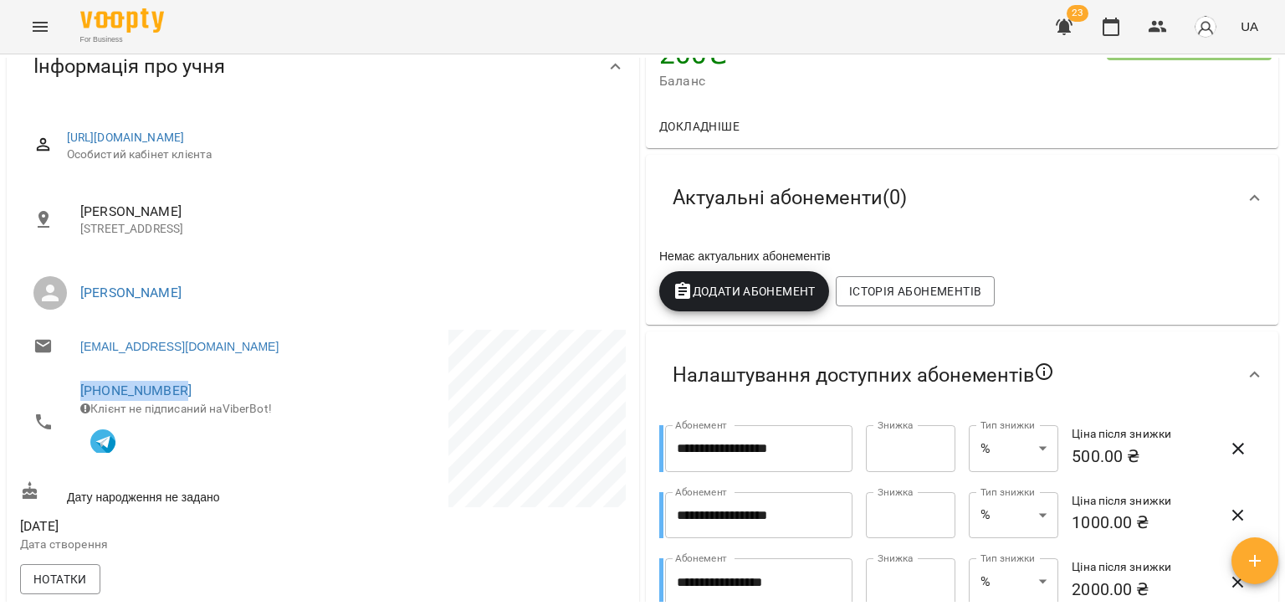
drag, startPoint x: 195, startPoint y: 390, endPoint x: 79, endPoint y: 392, distance: 116.3
click at [79, 392] on li "+380950250245 Клієнт не підписаний на ViberBot!" at bounding box center [169, 421] width 299 height 105
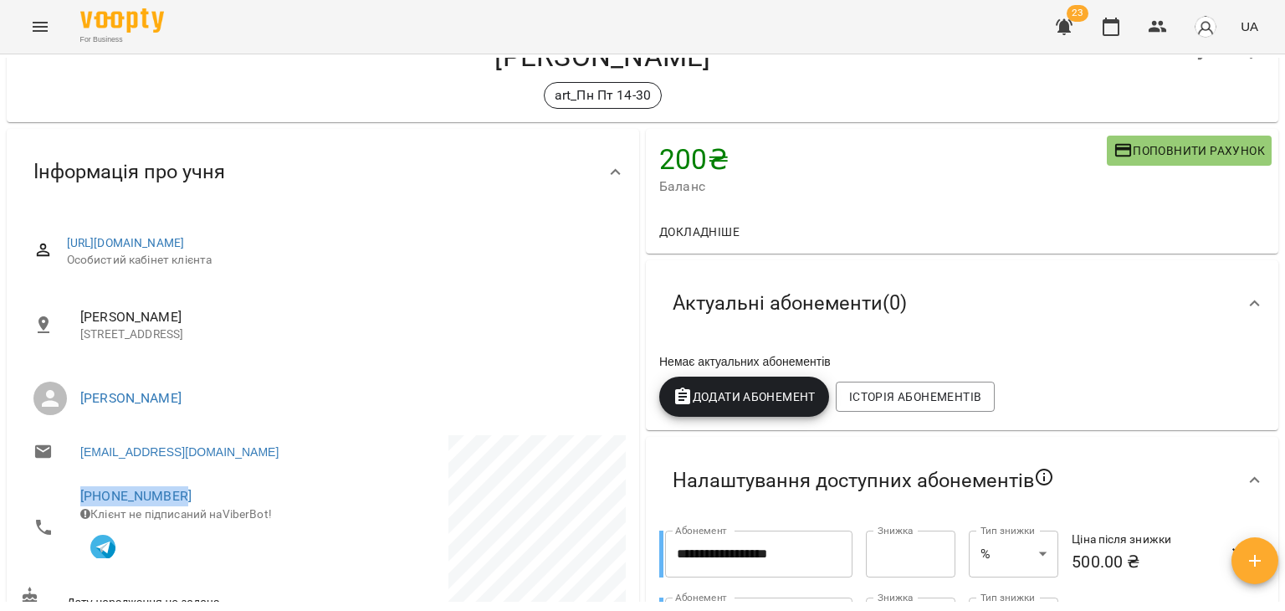
scroll to position [0, 0]
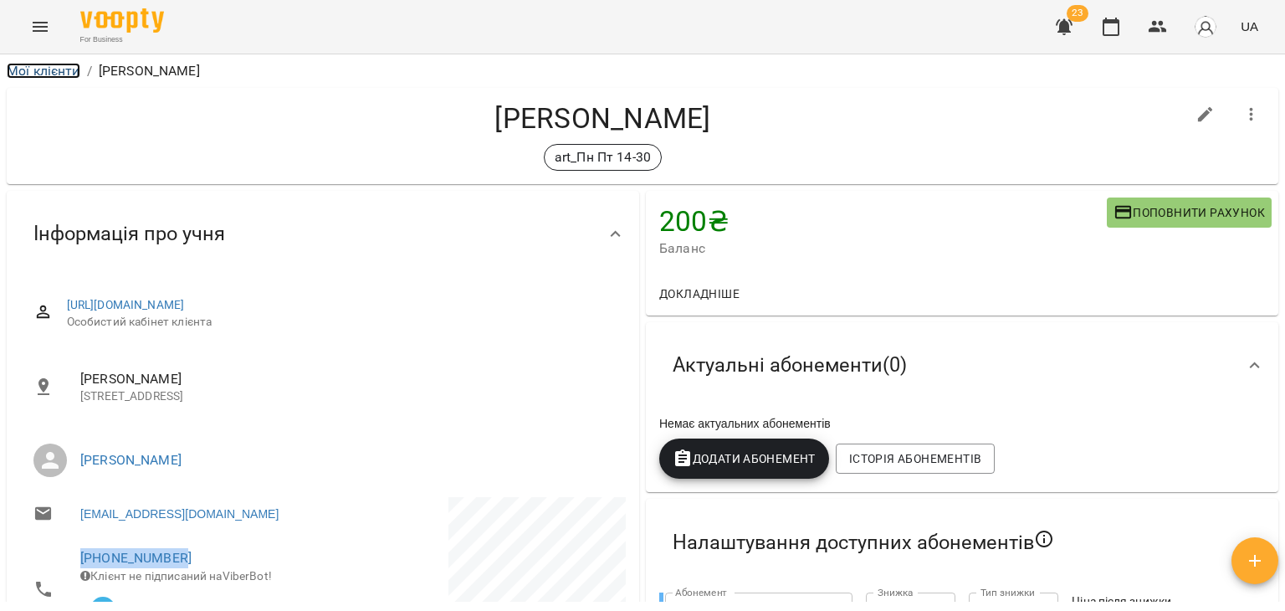
click at [51, 73] on link "Мої клієнти" at bounding box center [44, 71] width 74 height 16
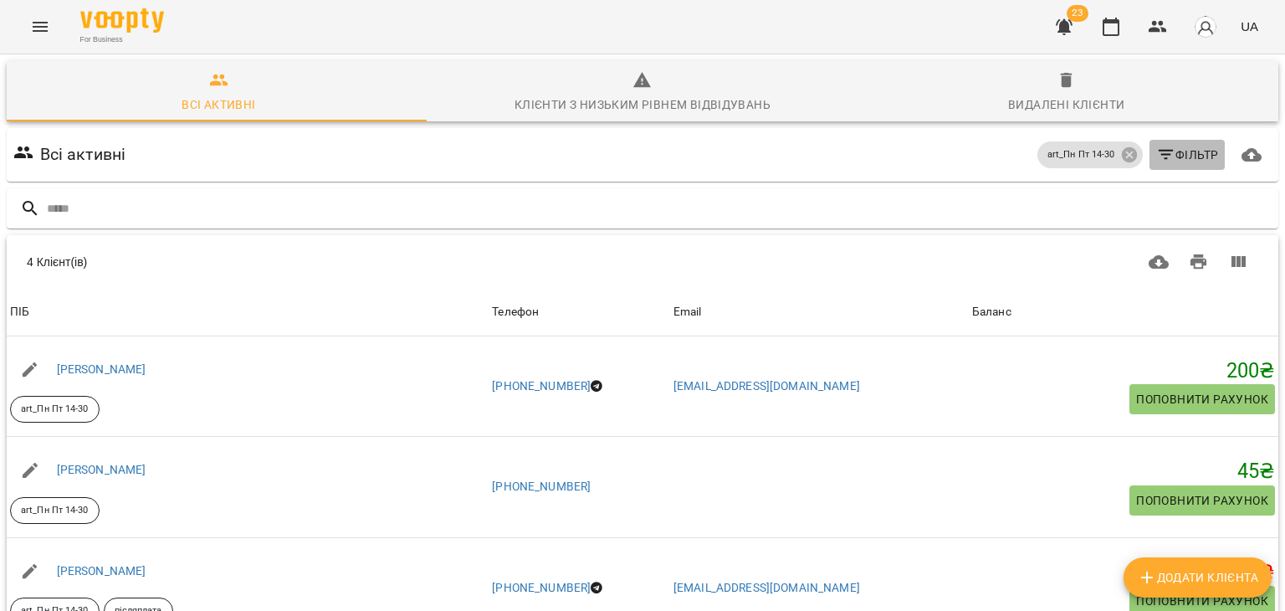
click at [1175, 152] on span "Фільтр" at bounding box center [1187, 155] width 63 height 20
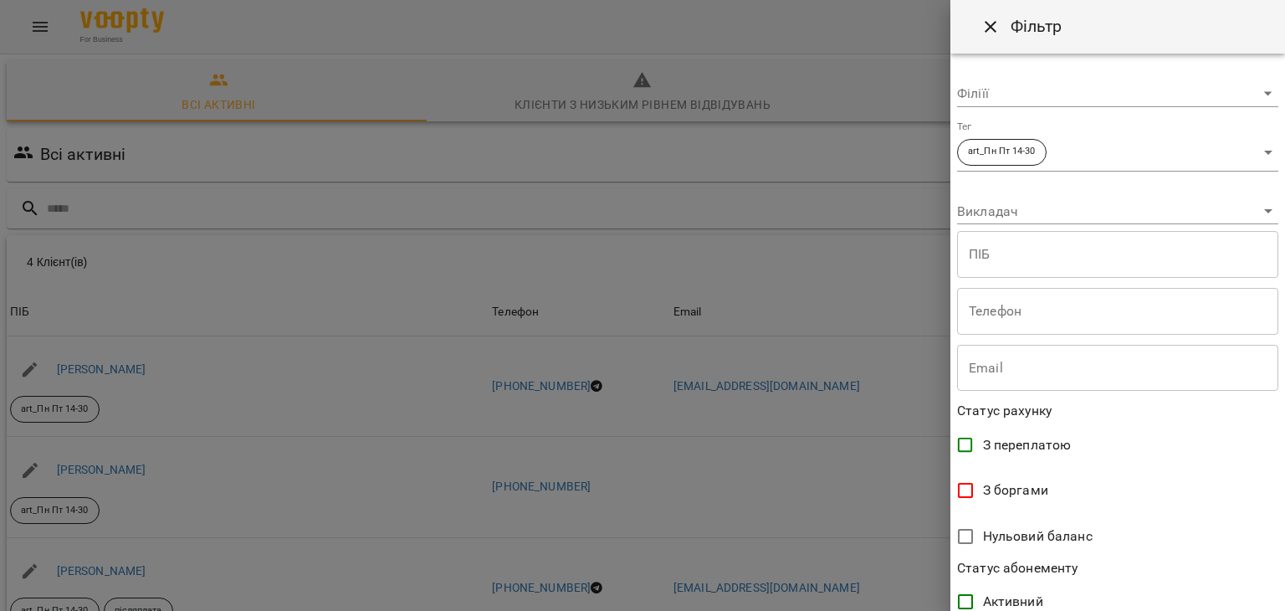
click at [1062, 148] on body "For Business 23 UA Всі активні Клієнти з низьким рівнем відвідувань Видалені кл…" at bounding box center [642, 437] width 1285 height 874
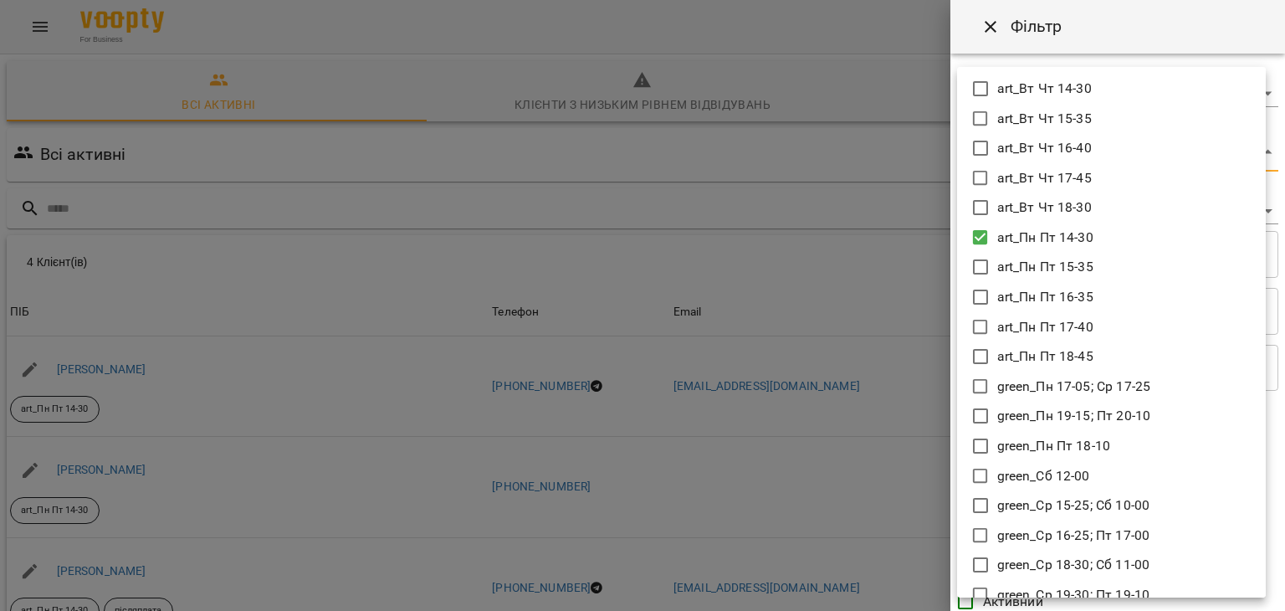
click at [985, 236] on icon at bounding box center [980, 237] width 15 height 15
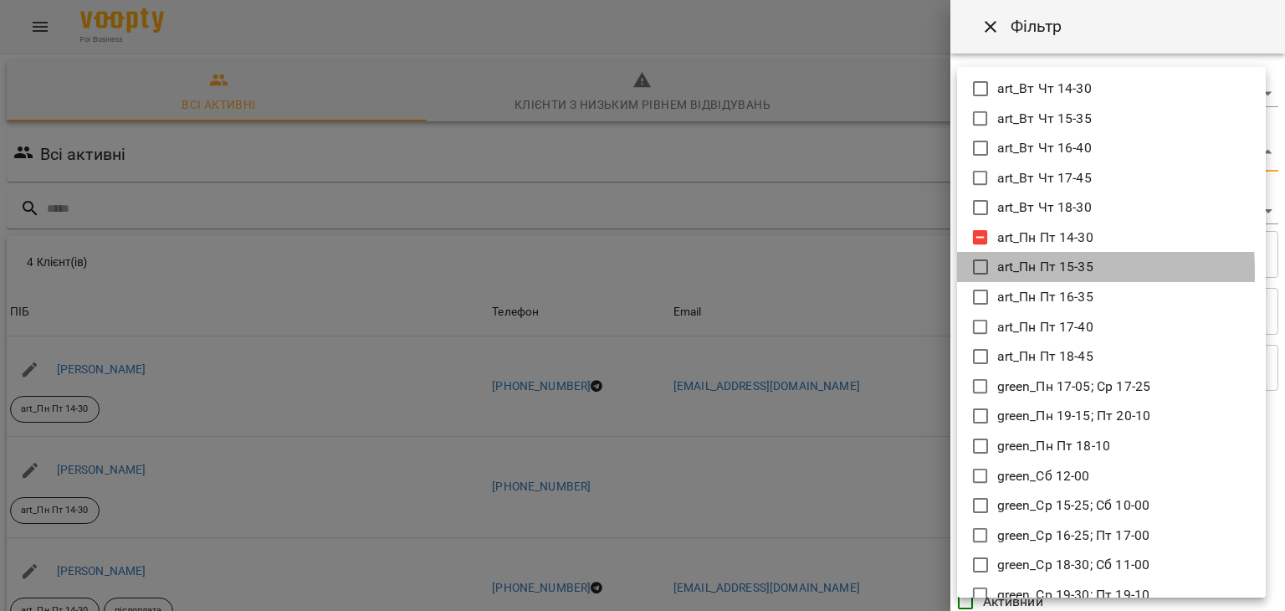
click at [981, 271] on icon at bounding box center [980, 267] width 20 height 20
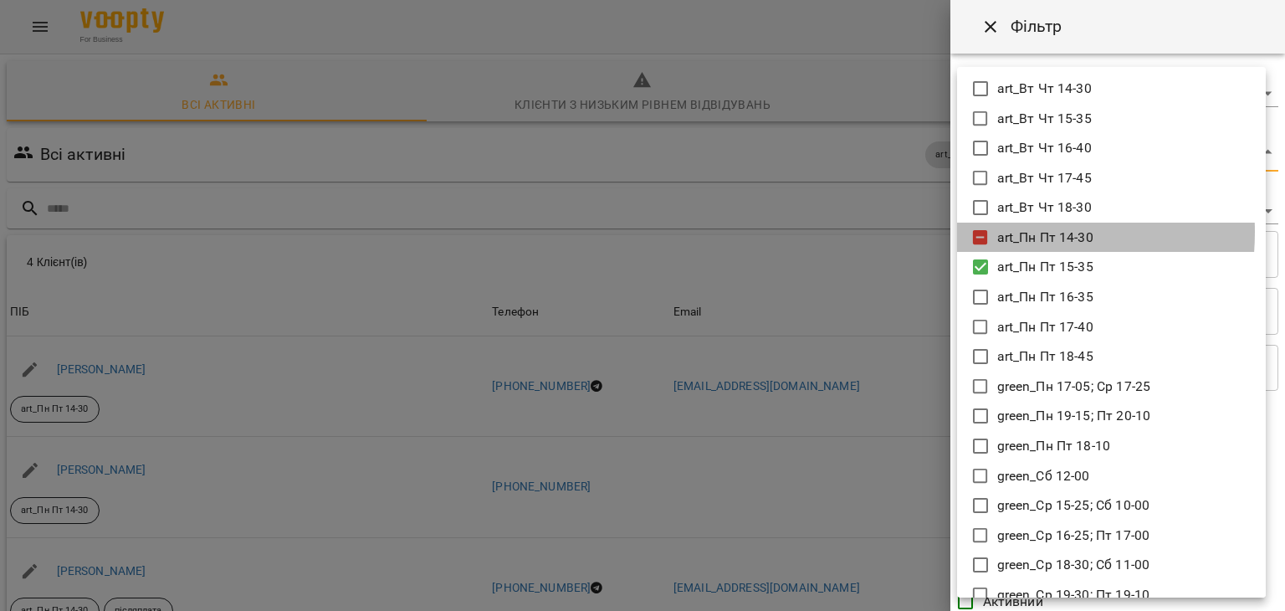
click at [974, 232] on icon at bounding box center [980, 237] width 15 height 15
type input "**********"
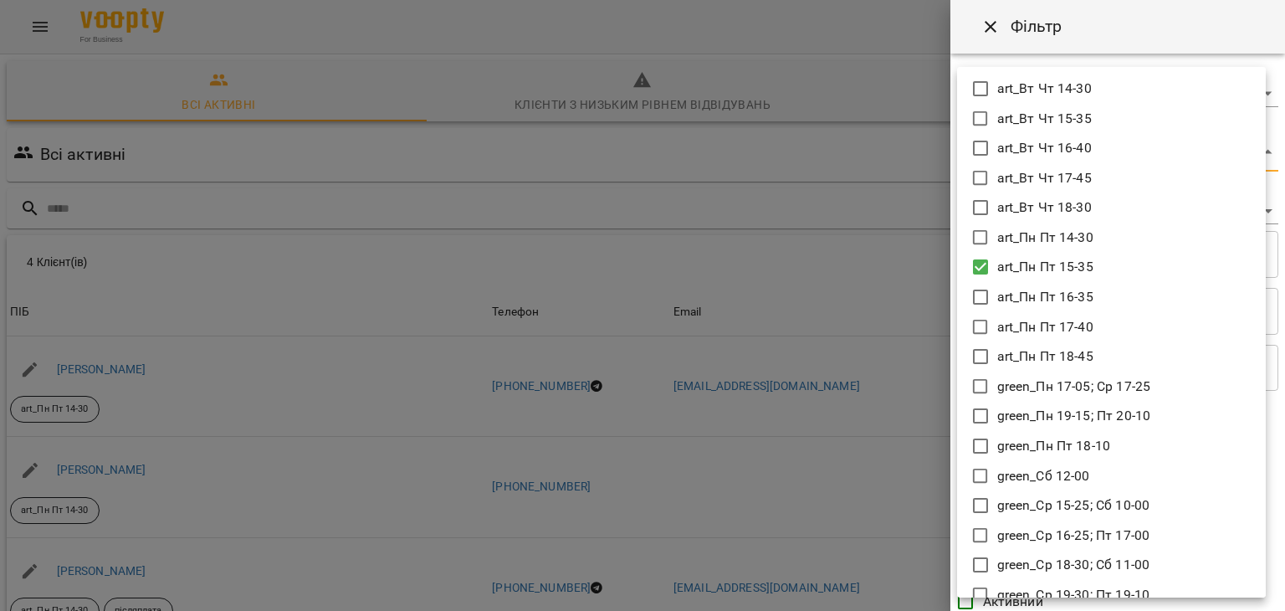
click at [888, 292] on div at bounding box center [642, 305] width 1285 height 611
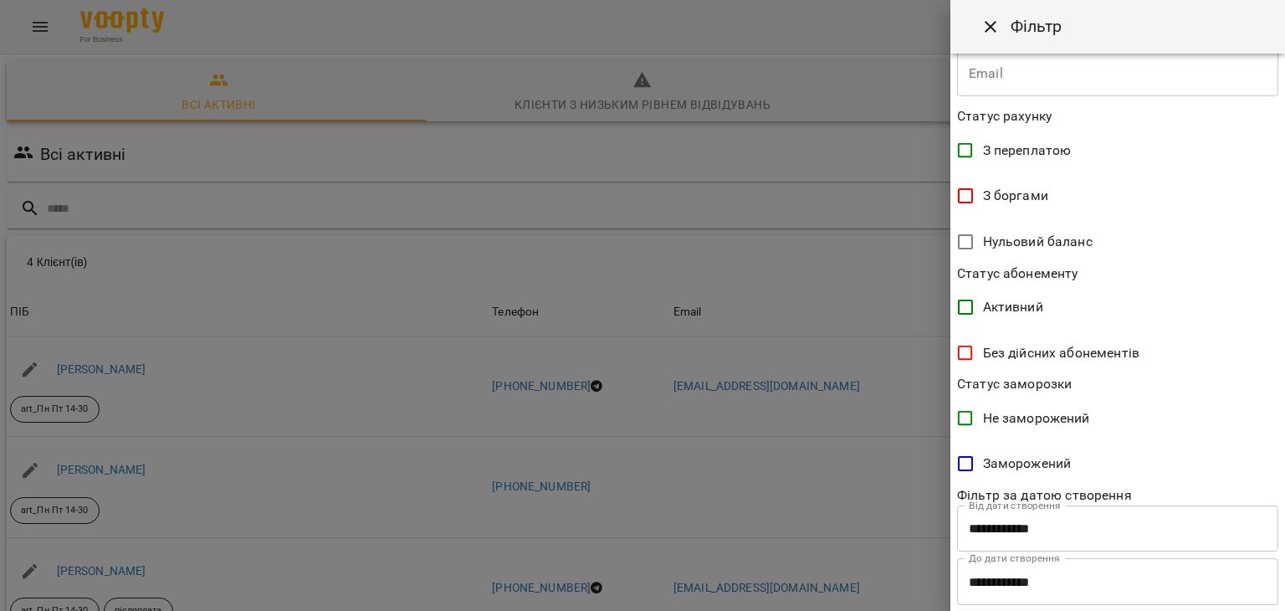
scroll to position [332, 0]
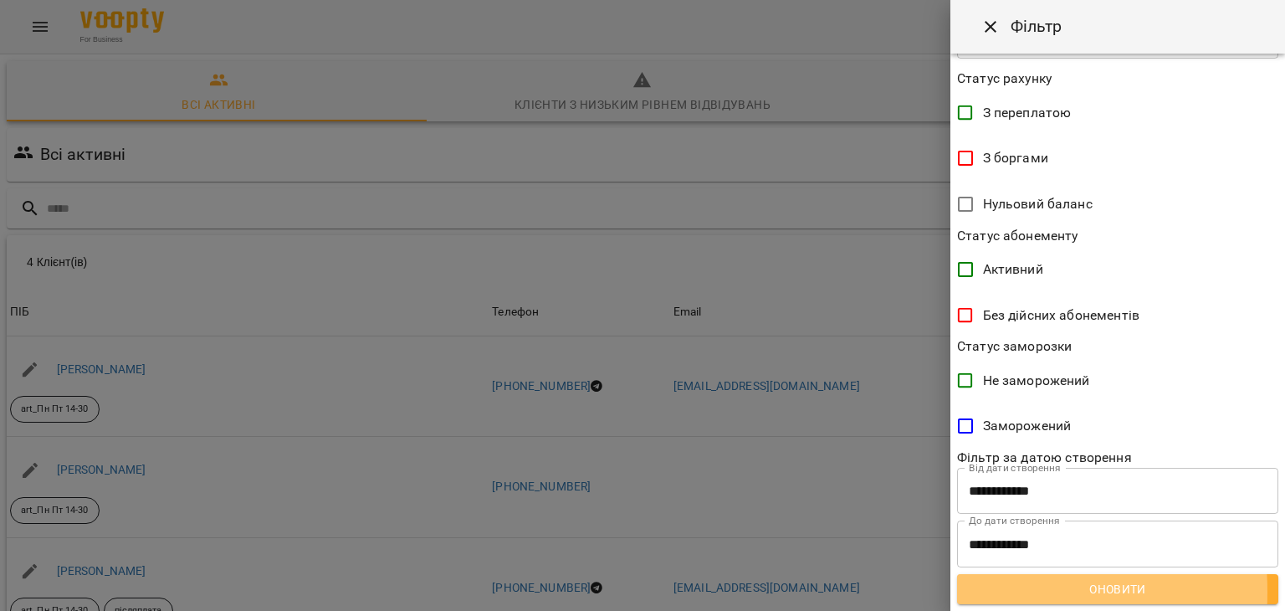
click at [974, 591] on span "Оновити" at bounding box center [1117, 589] width 294 height 20
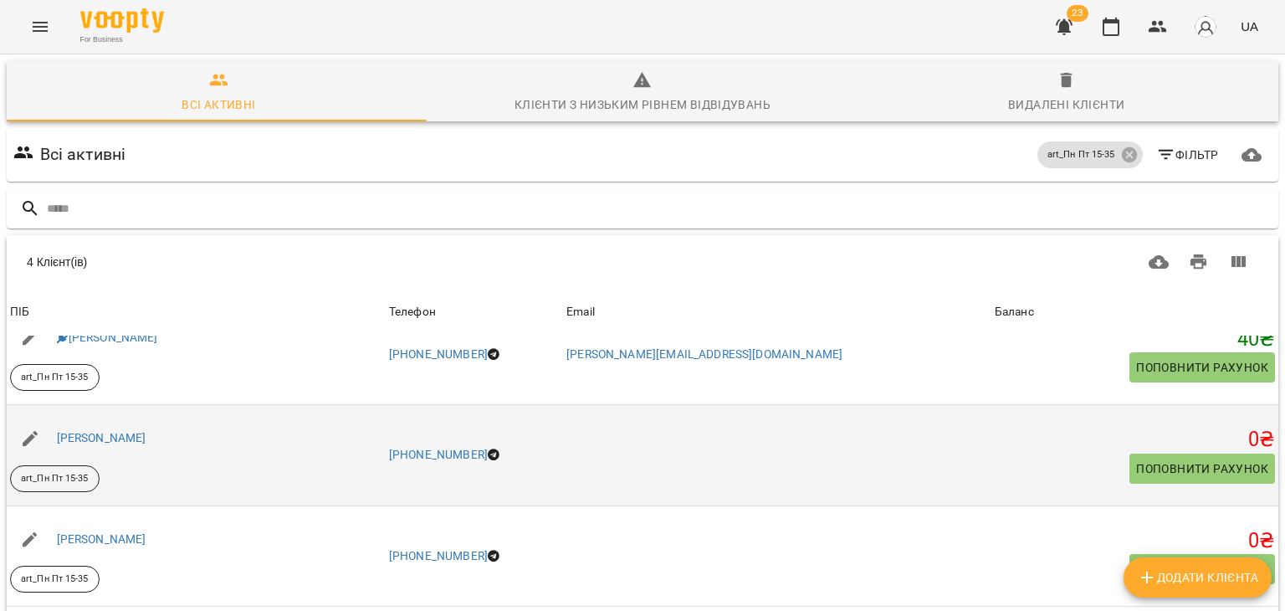
scroll to position [84, 0]
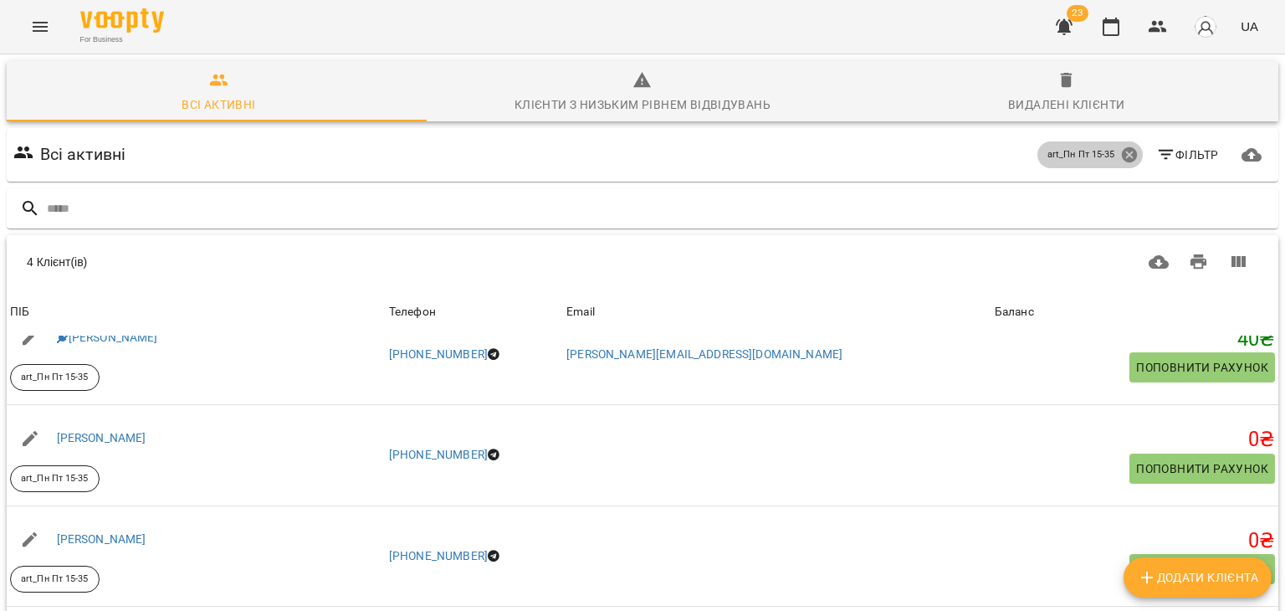
click at [1120, 146] on icon at bounding box center [1129, 155] width 18 height 18
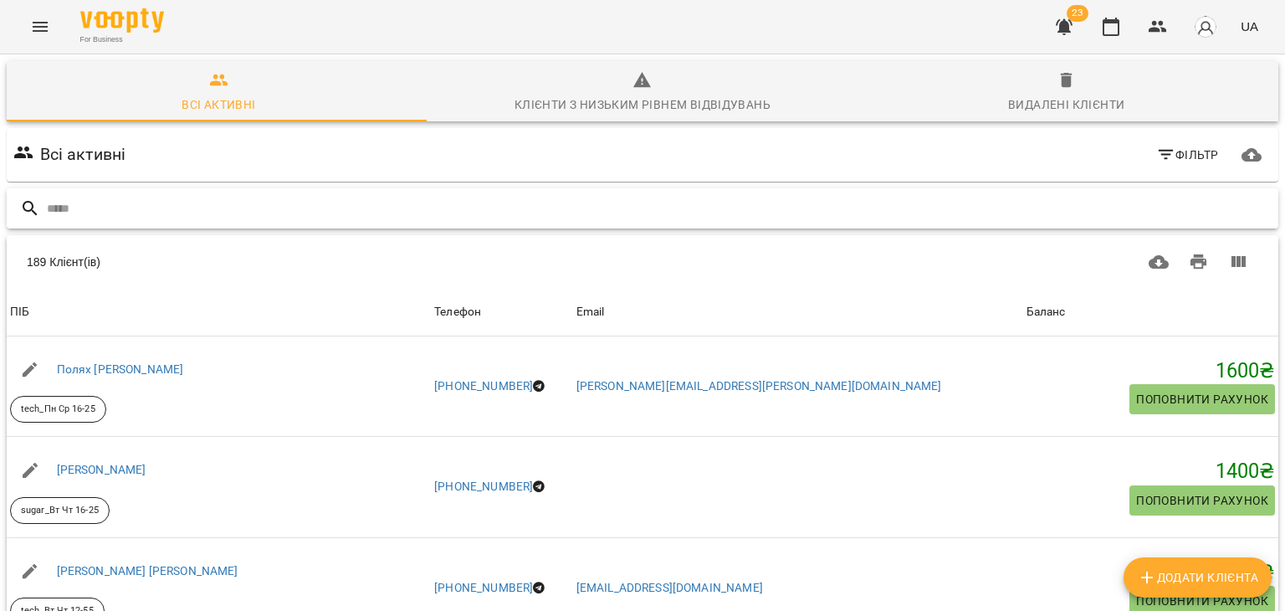
click at [750, 195] on input "text" at bounding box center [659, 209] width 1225 height 28
paste input "**********"
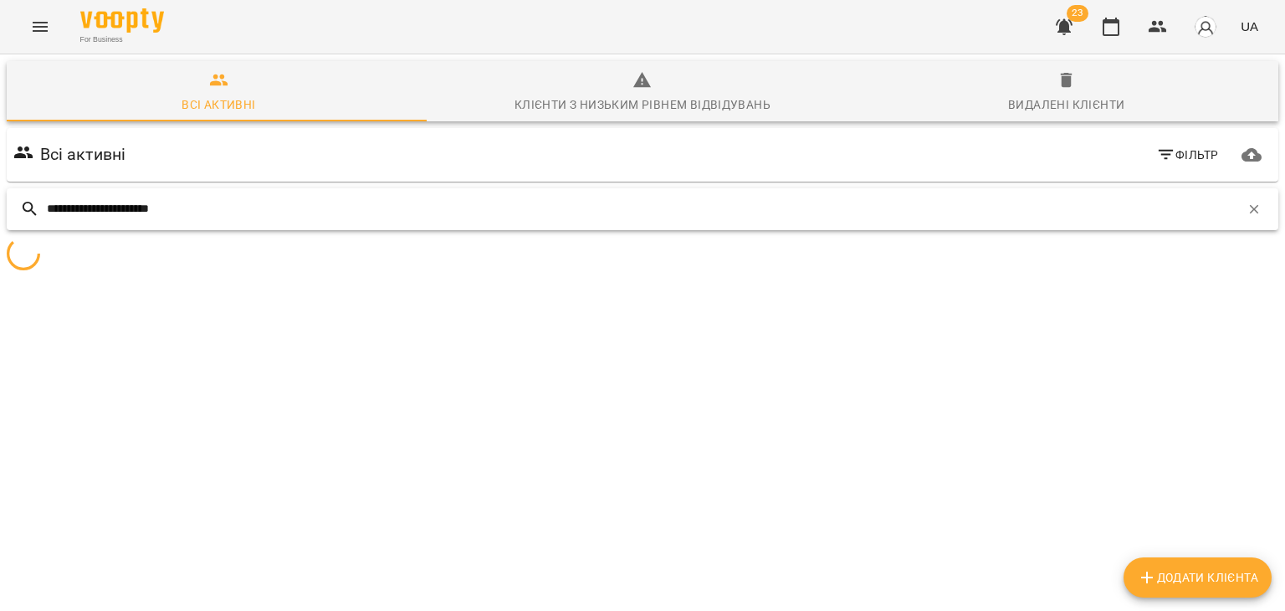
scroll to position [74, 0]
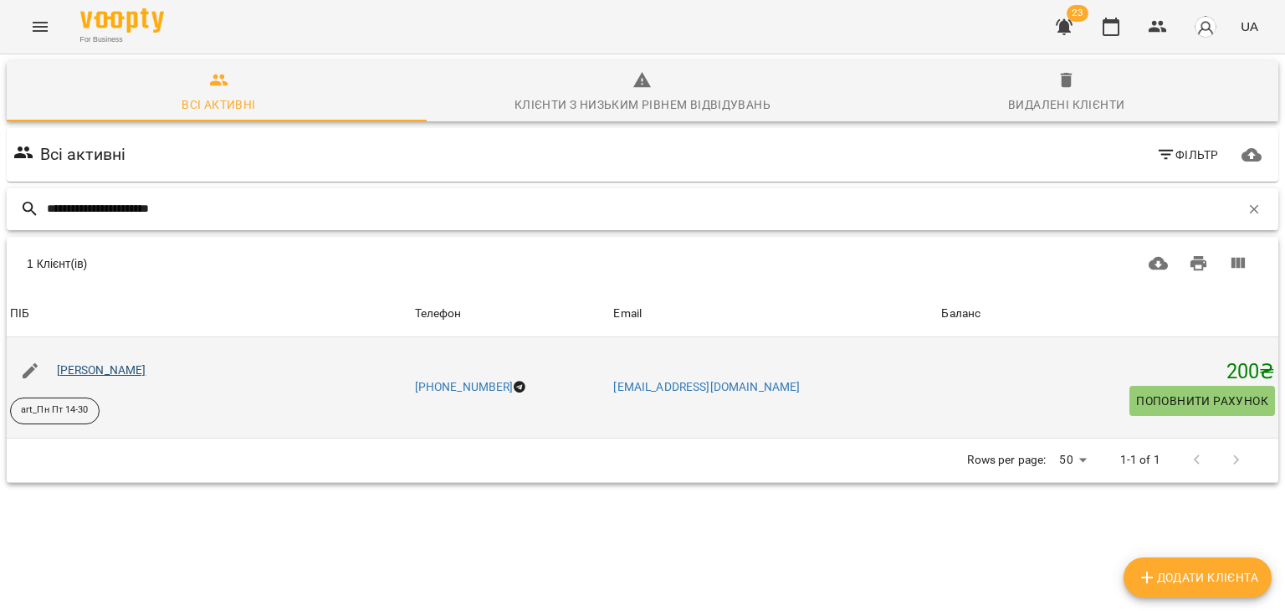
type input "**********"
click at [114, 363] on link "Масляник Артем Дмитрович" at bounding box center [101, 369] width 89 height 13
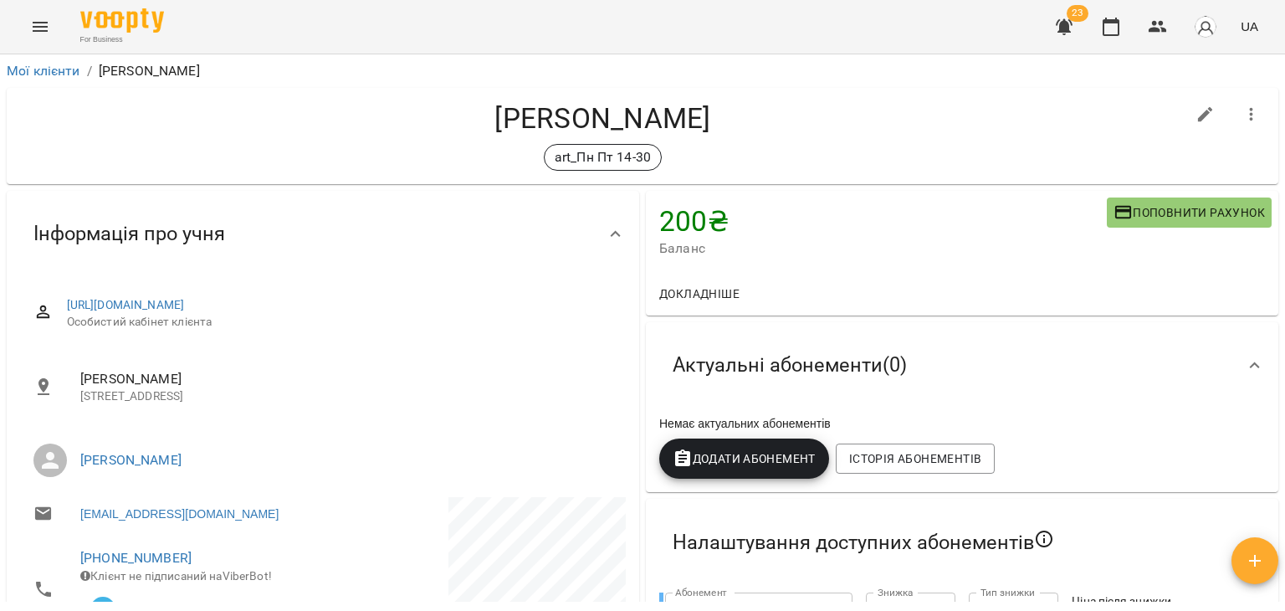
drag, startPoint x: 706, startPoint y: 215, endPoint x: 646, endPoint y: 219, distance: 60.4
click at [646, 219] on div "200 ₴ Баланс Поповнити рахунок" at bounding box center [962, 231] width 632 height 81
click at [1143, 206] on span "Поповнити рахунок" at bounding box center [1188, 212] width 151 height 20
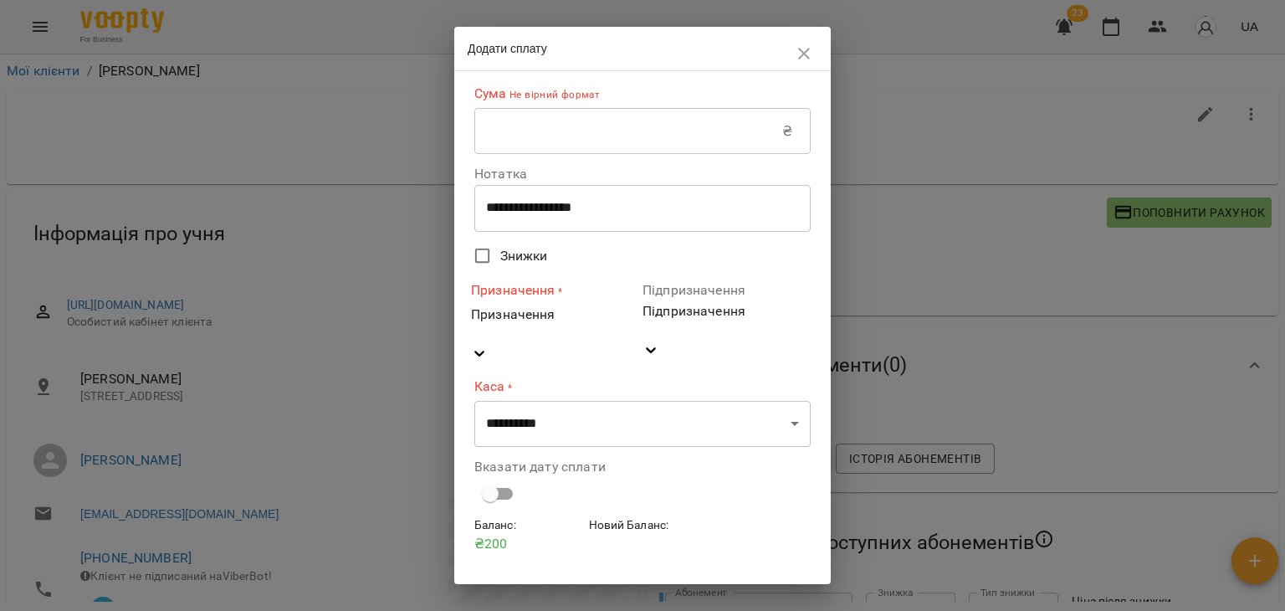
click at [805, 55] on icon "button" at bounding box center [804, 53] width 20 height 20
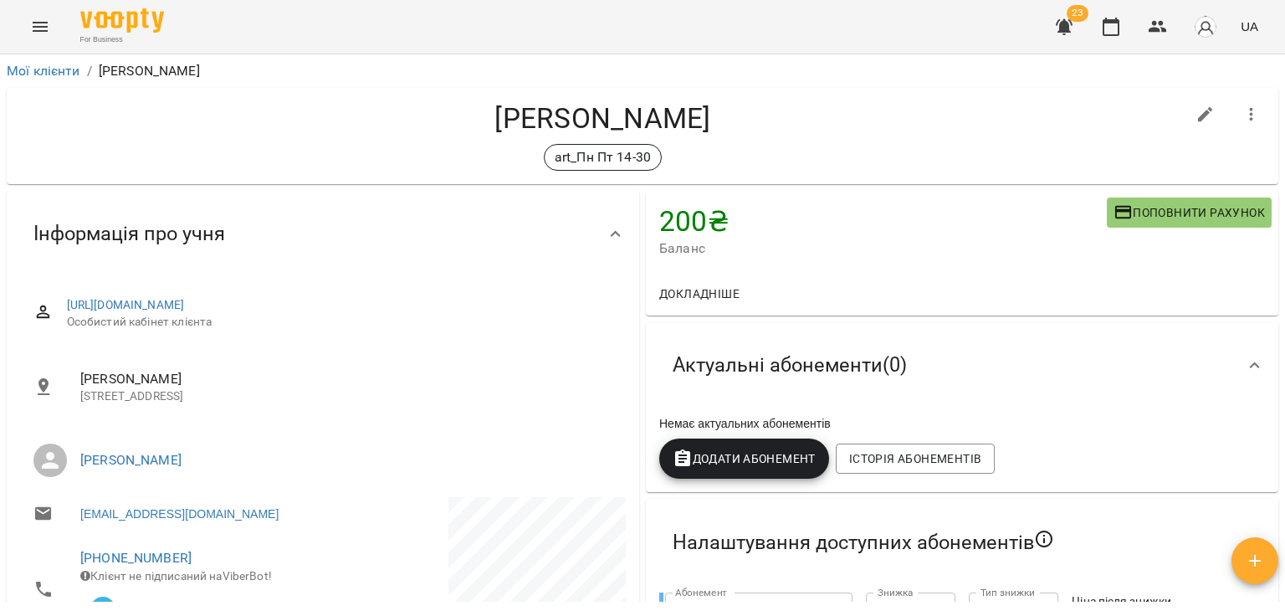
click at [800, 165] on div "art_Пн Пт 14-30" at bounding box center [602, 157] width 1165 height 27
click at [57, 74] on link "Мої клієнти" at bounding box center [44, 71] width 74 height 16
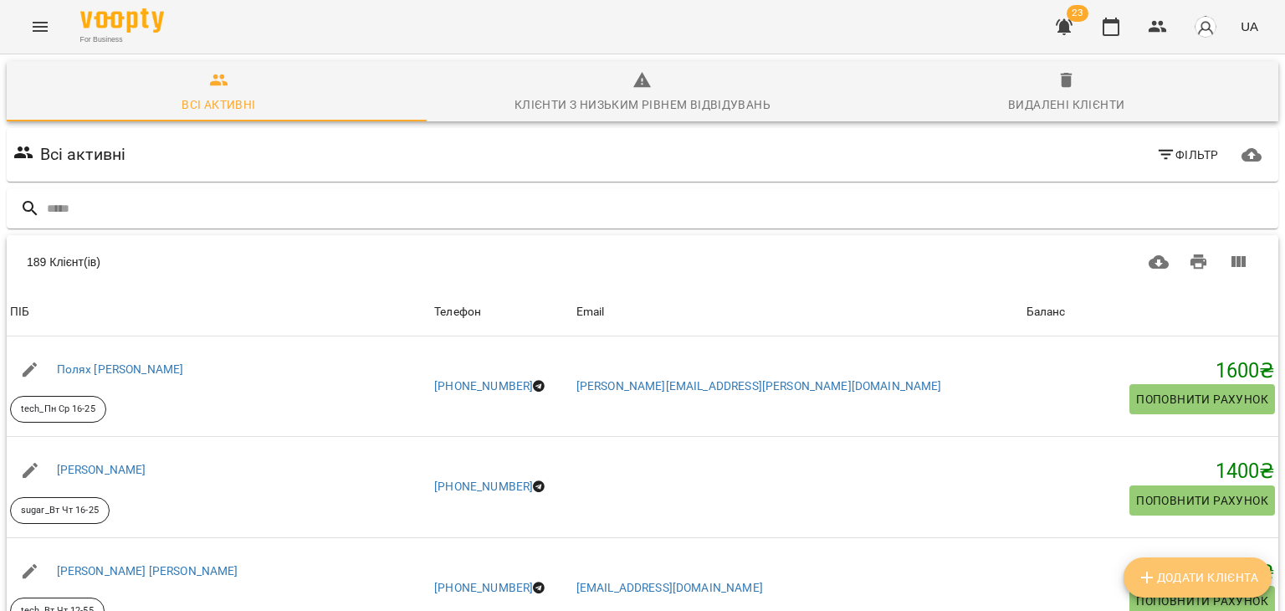
click at [1209, 581] on span "Додати клієнта" at bounding box center [1197, 577] width 121 height 20
select select "**"
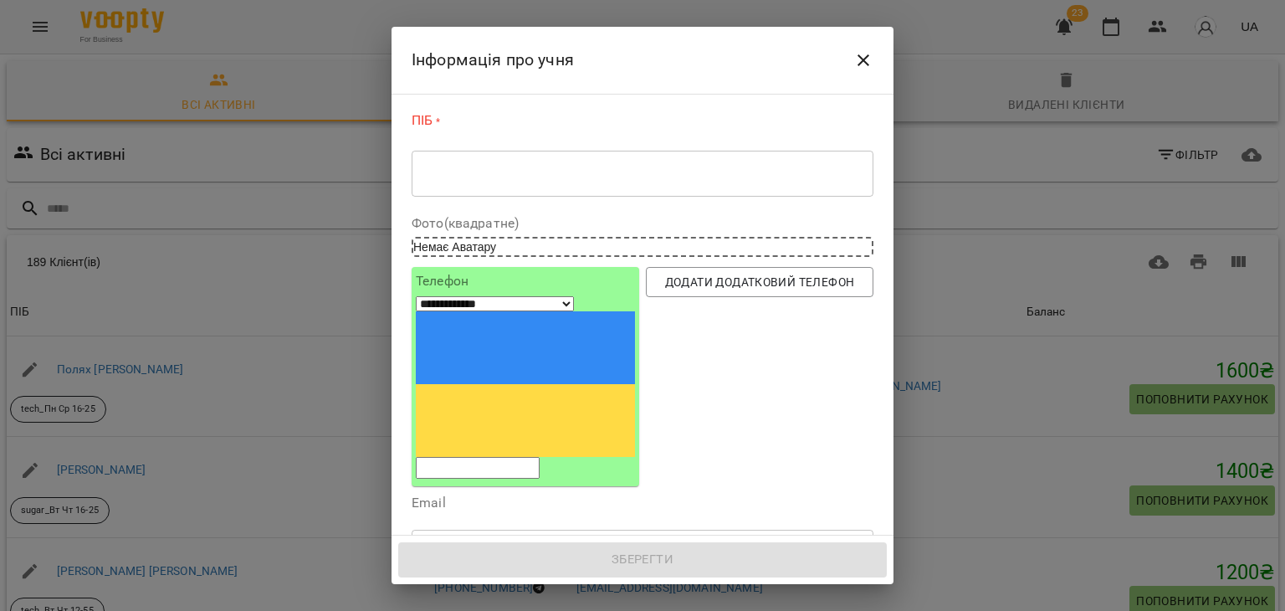
click at [851, 61] on button "Close" at bounding box center [863, 60] width 40 height 40
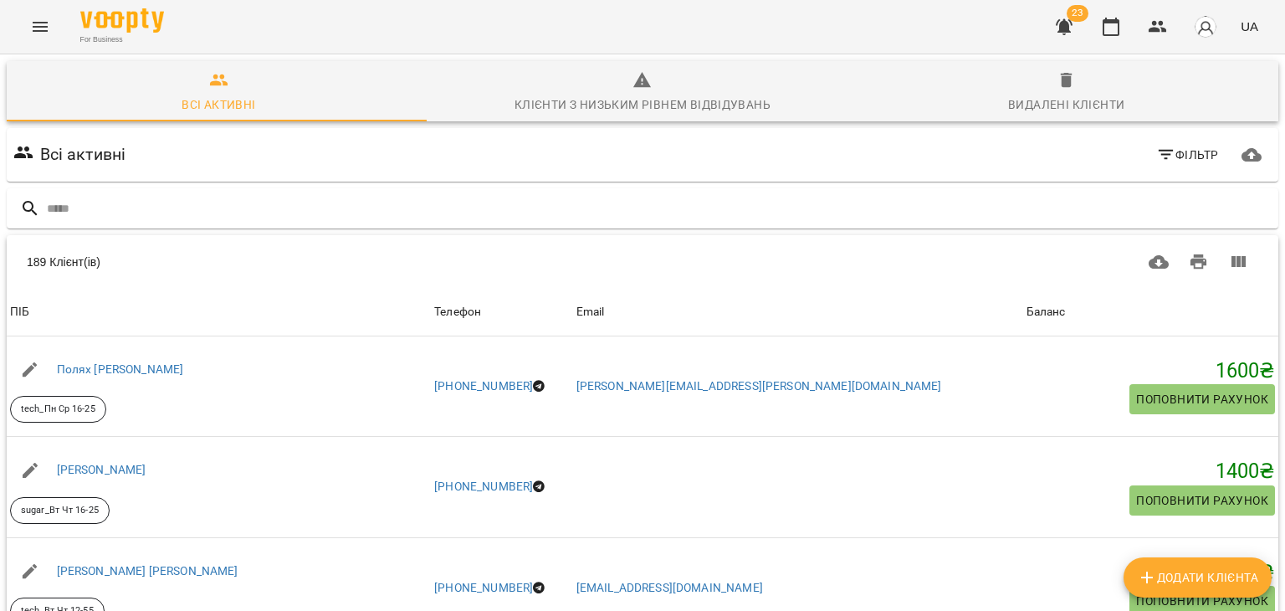
click at [1178, 570] on span "Додати клієнта" at bounding box center [1197, 577] width 121 height 20
select select "**"
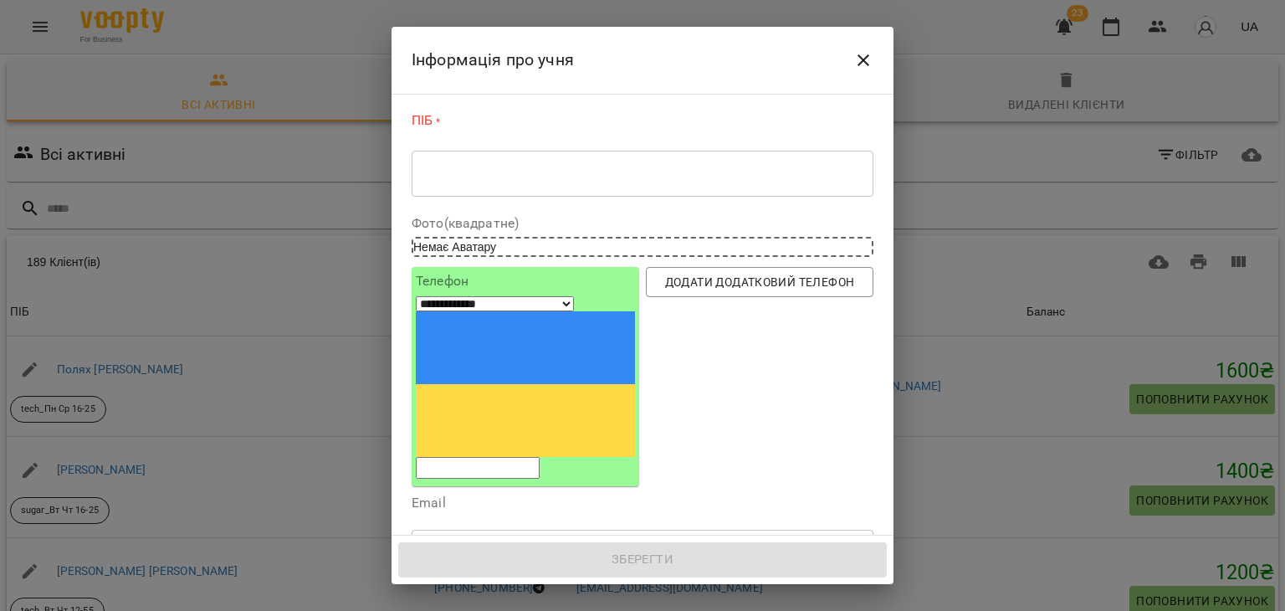
click at [555, 150] on div "* ​" at bounding box center [643, 173] width 462 height 47
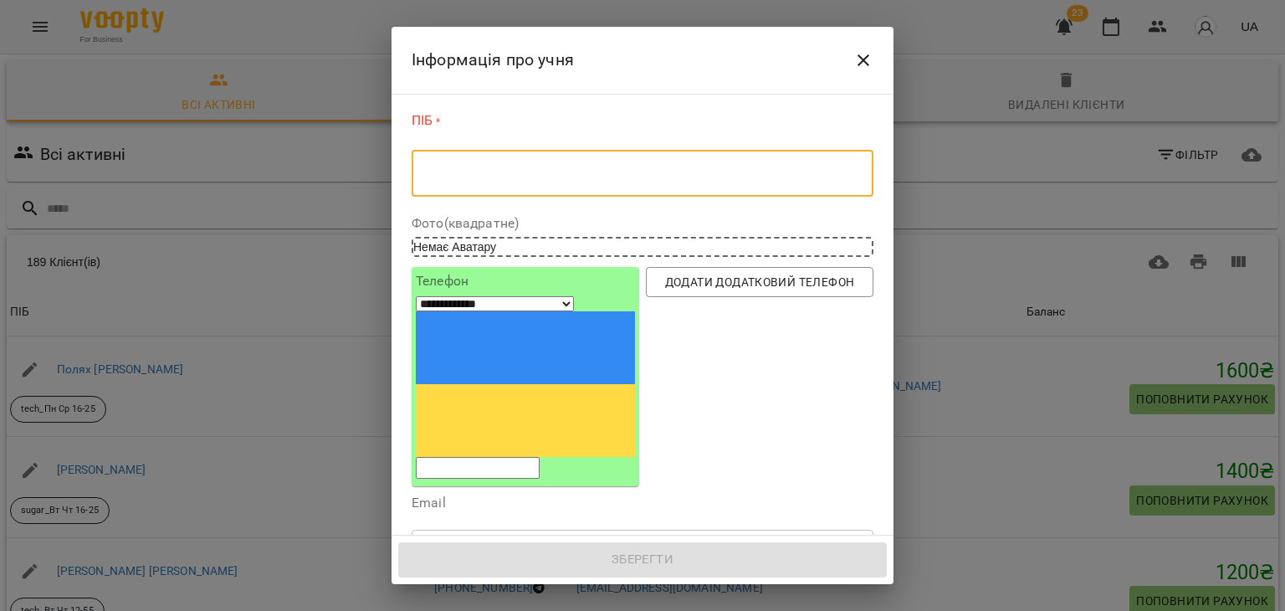
paste textarea "**********"
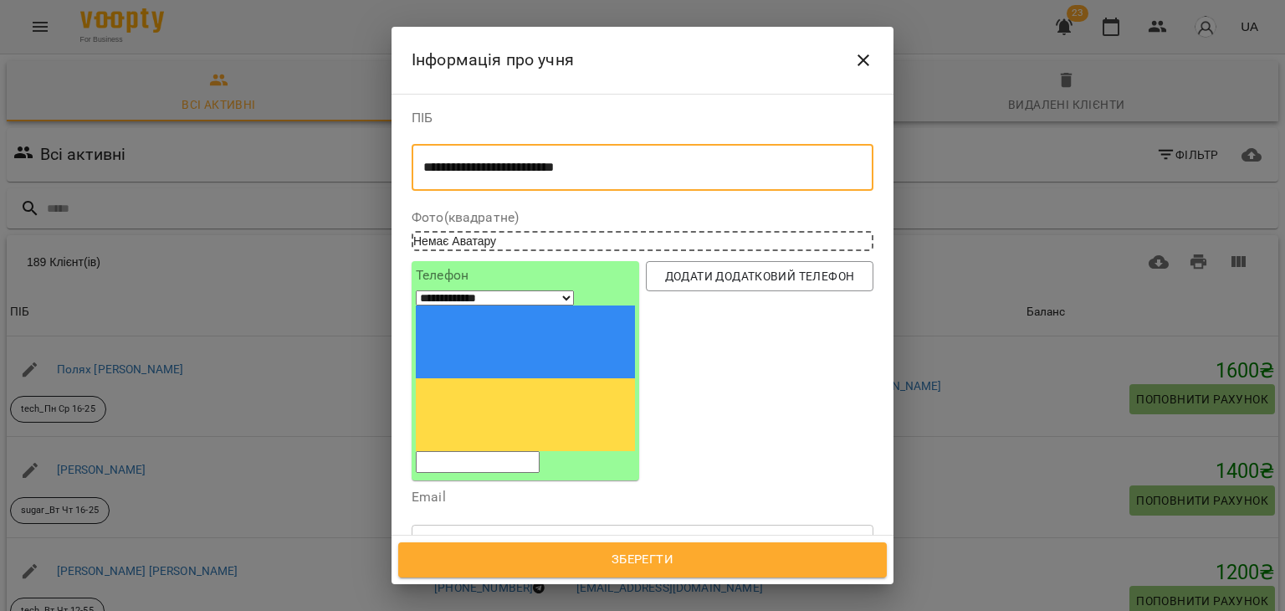
drag, startPoint x: 626, startPoint y: 166, endPoint x: 447, endPoint y: 161, distance: 178.2
click at [448, 161] on textarea "**********" at bounding box center [636, 168] width 426 height 16
click at [428, 161] on textarea "**********" at bounding box center [636, 168] width 426 height 16
drag, startPoint x: 617, startPoint y: 162, endPoint x: 467, endPoint y: 164, distance: 150.6
click at [404, 162] on div "**********" at bounding box center [642, 315] width 502 height 442
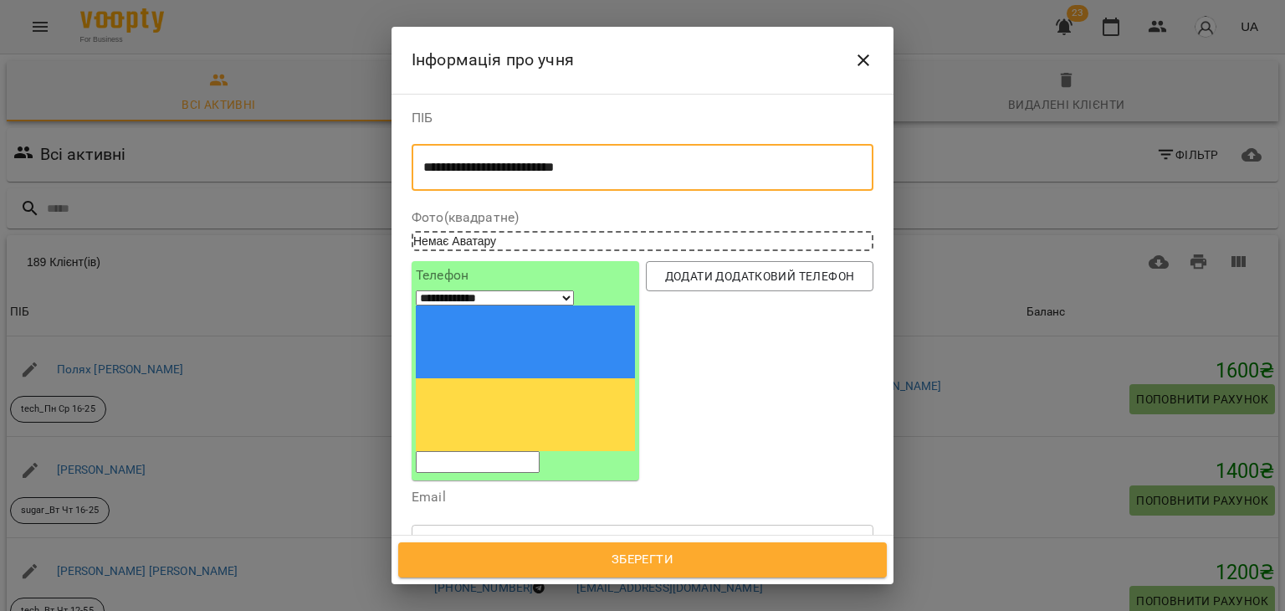
click at [462, 171] on textarea "**********" at bounding box center [636, 168] width 426 height 16
drag, startPoint x: 642, startPoint y: 164, endPoint x: 582, endPoint y: 166, distance: 60.3
click at [582, 166] on textarea "**********" at bounding box center [636, 168] width 426 height 16
click at [588, 165] on textarea "**********" at bounding box center [636, 168] width 426 height 16
click at [592, 169] on textarea "**********" at bounding box center [636, 168] width 426 height 16
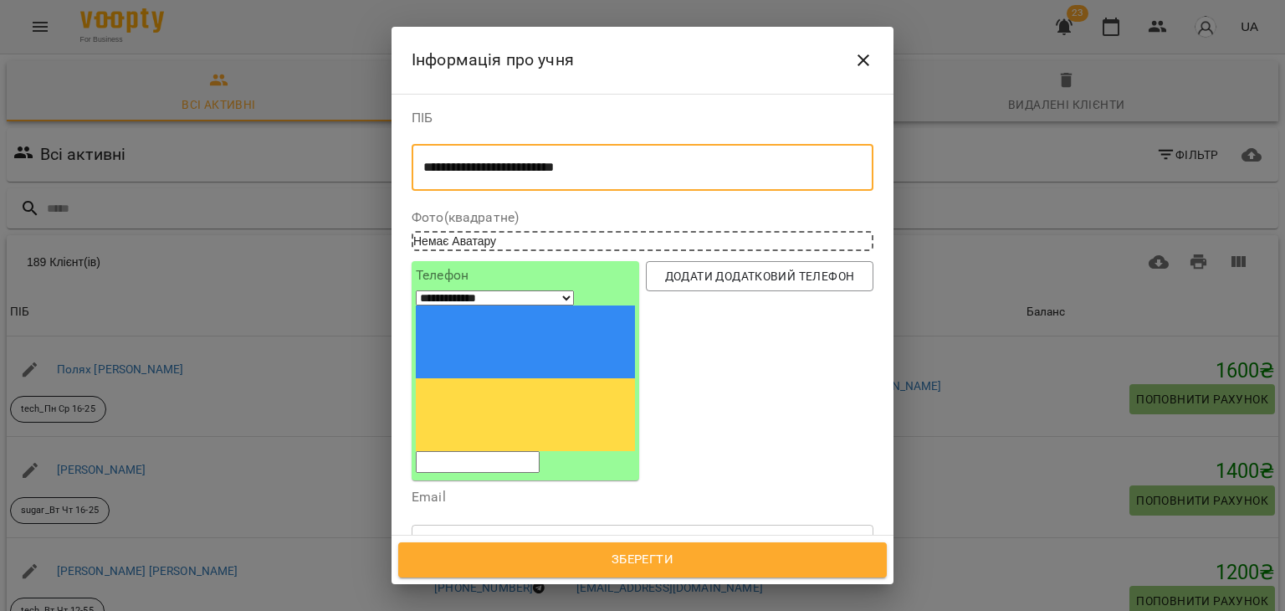
drag, startPoint x: 470, startPoint y: 167, endPoint x: 413, endPoint y: 168, distance: 56.9
click at [413, 168] on div "**********" at bounding box center [643, 167] width 462 height 47
click at [495, 169] on textarea "**********" at bounding box center [636, 168] width 426 height 16
drag, startPoint x: 463, startPoint y: 170, endPoint x: 425, endPoint y: 171, distance: 38.5
click at [425, 171] on textarea "**********" at bounding box center [636, 168] width 426 height 16
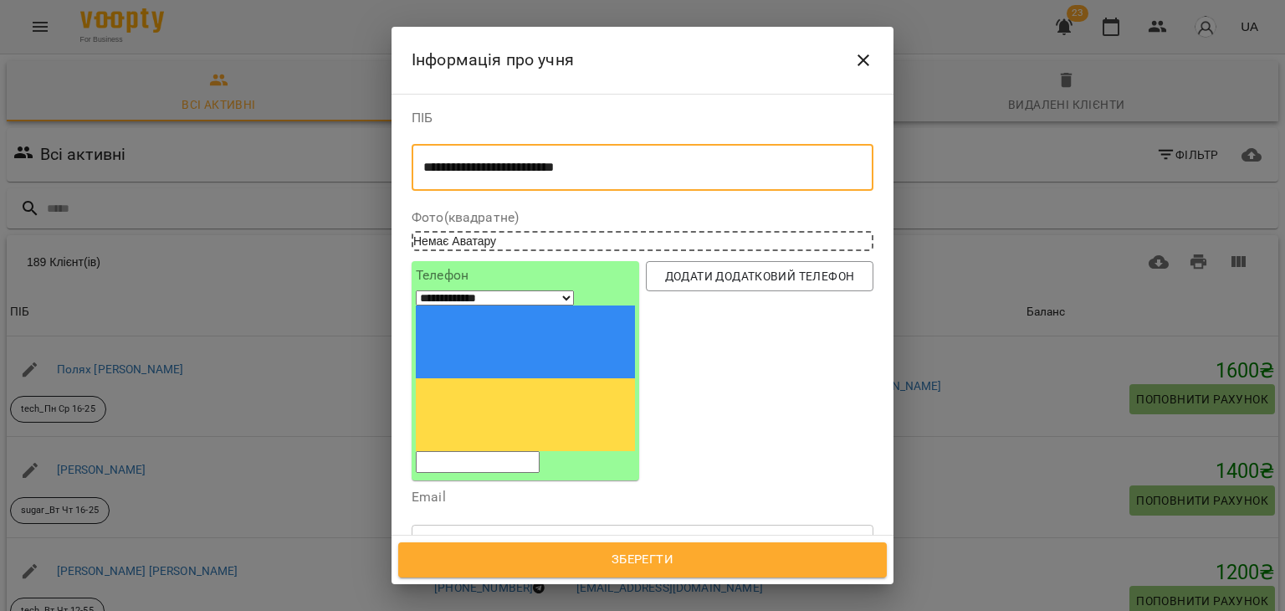
type textarea "**********"
click at [494, 451] on input "tel" at bounding box center [478, 462] width 124 height 22
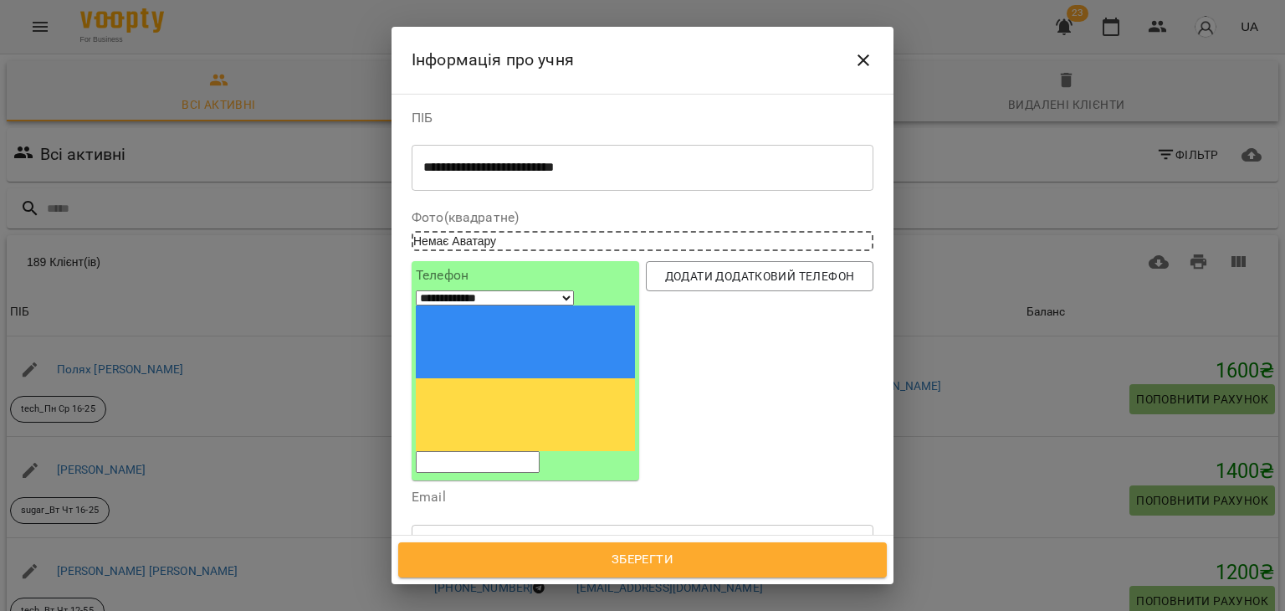
paste input "**********"
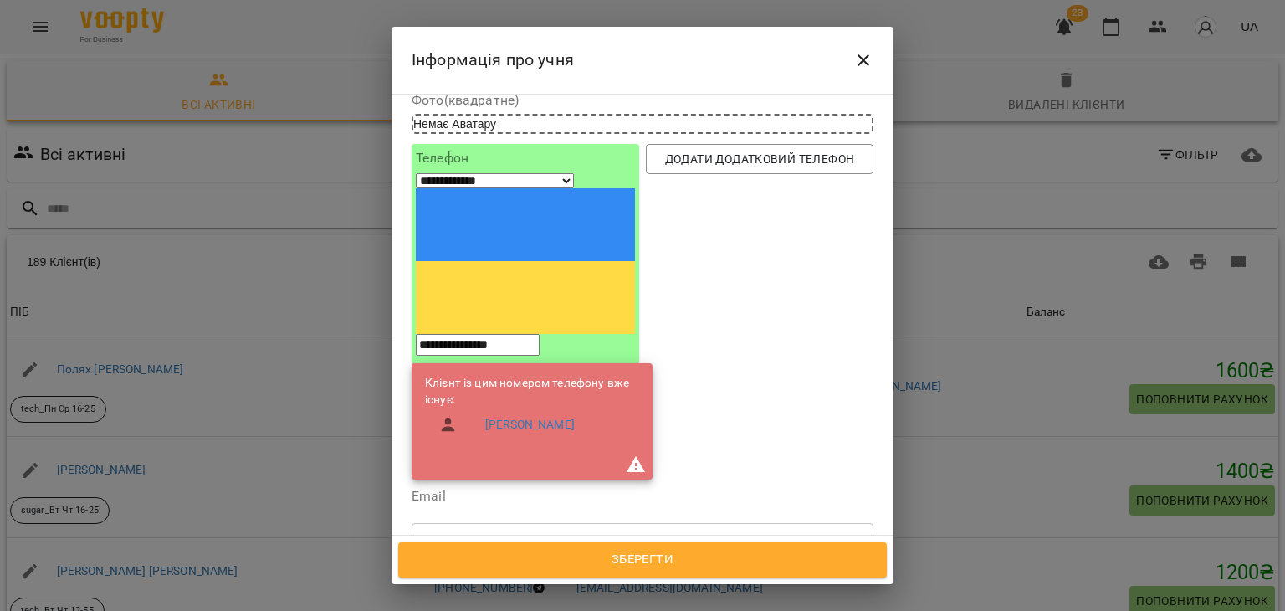
scroll to position [167, 0]
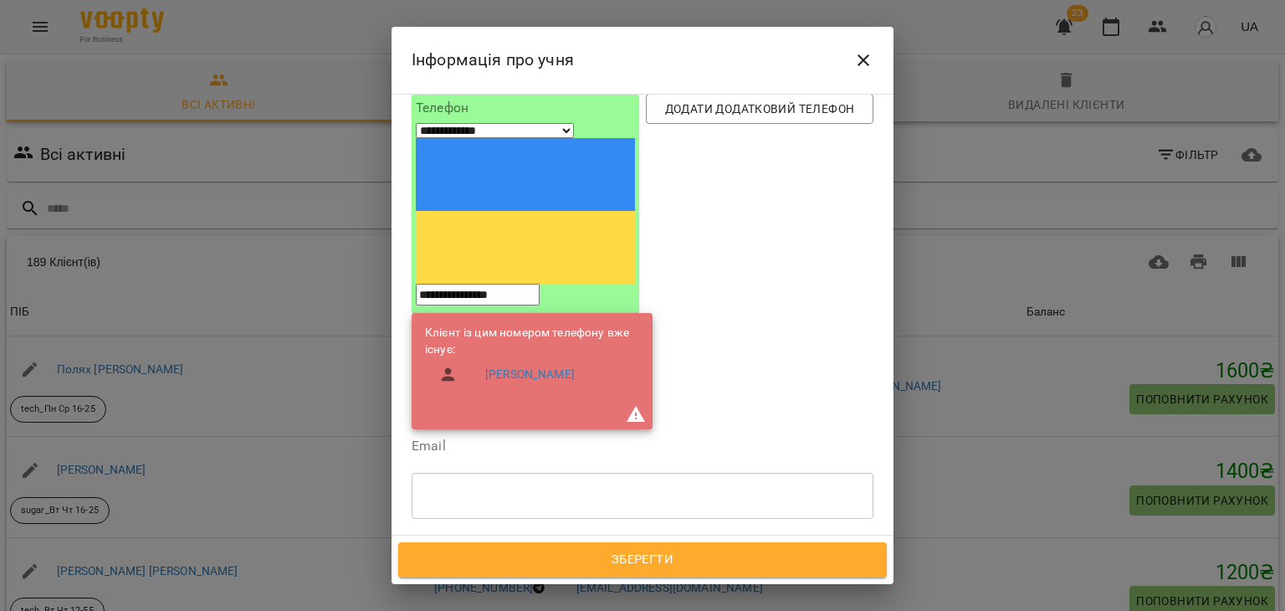
type input "**********"
type input "**"
type input "*****"
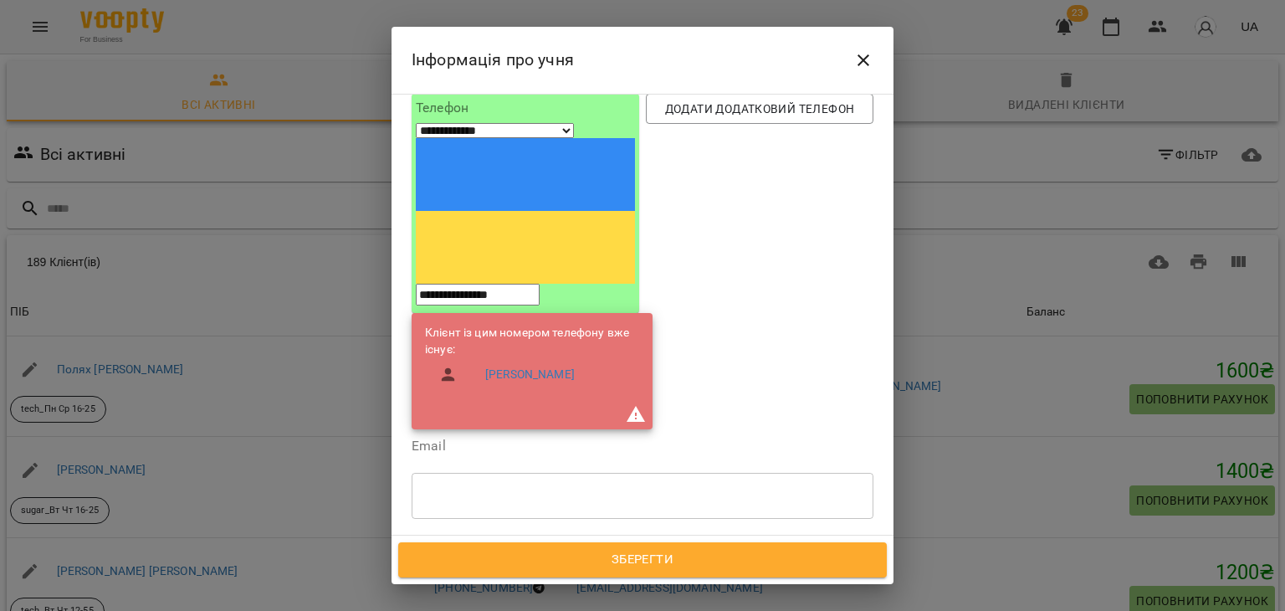
scroll to position [84, 0]
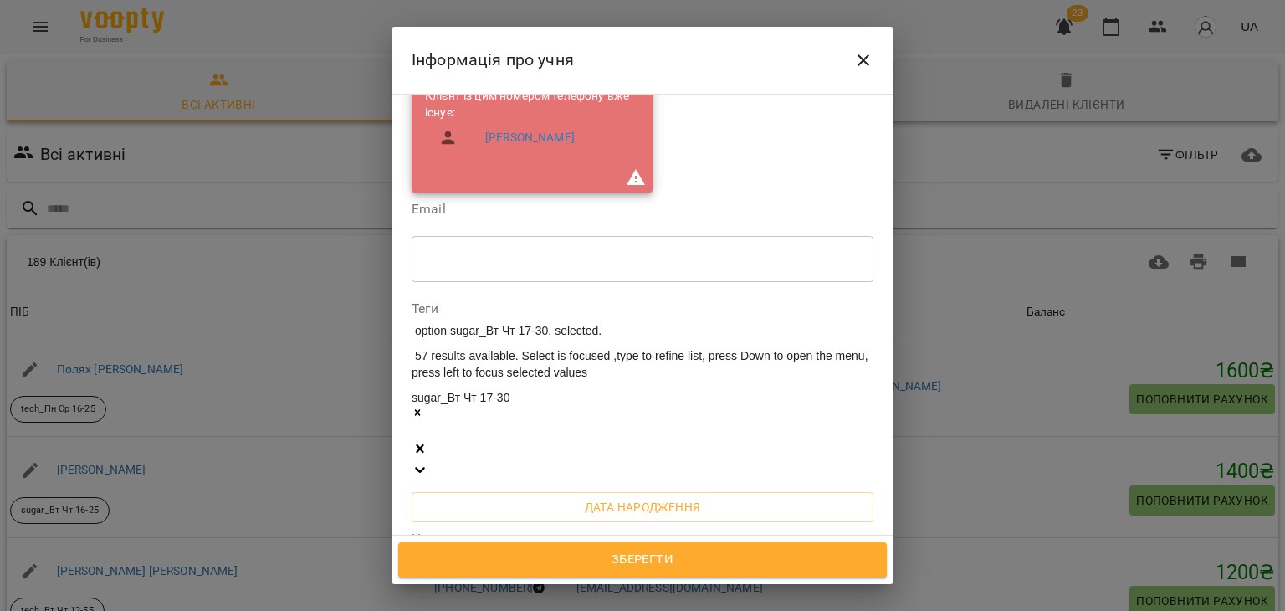
scroll to position [418, 0]
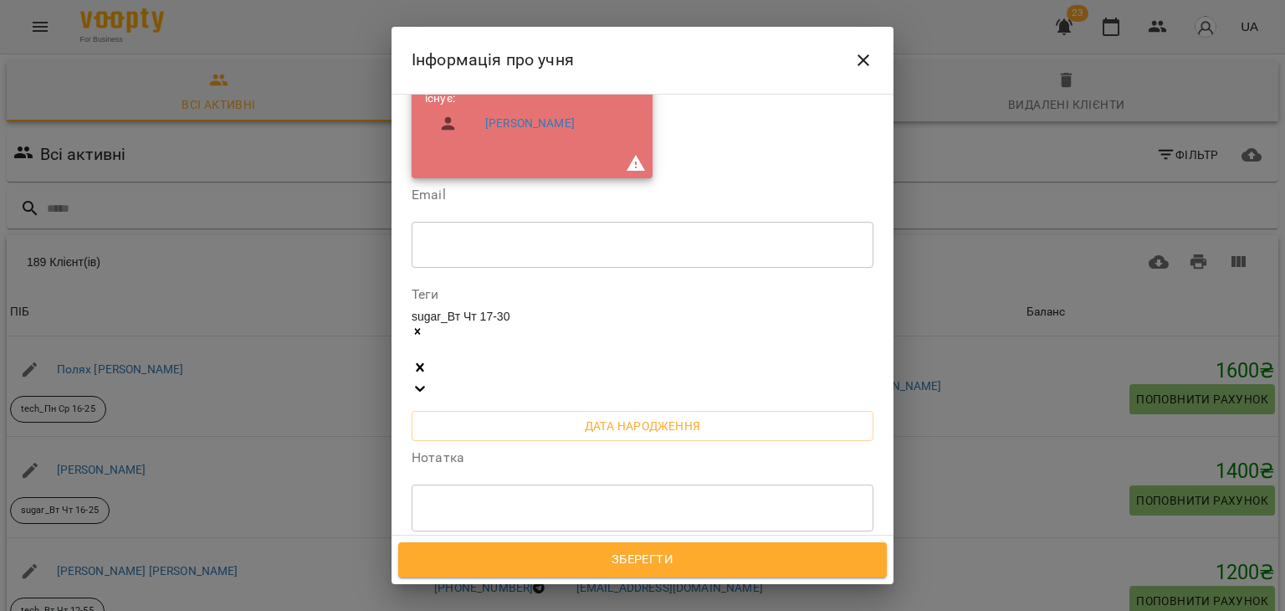
click at [466, 570] on span "Усі філії" at bounding box center [461, 580] width 49 height 20
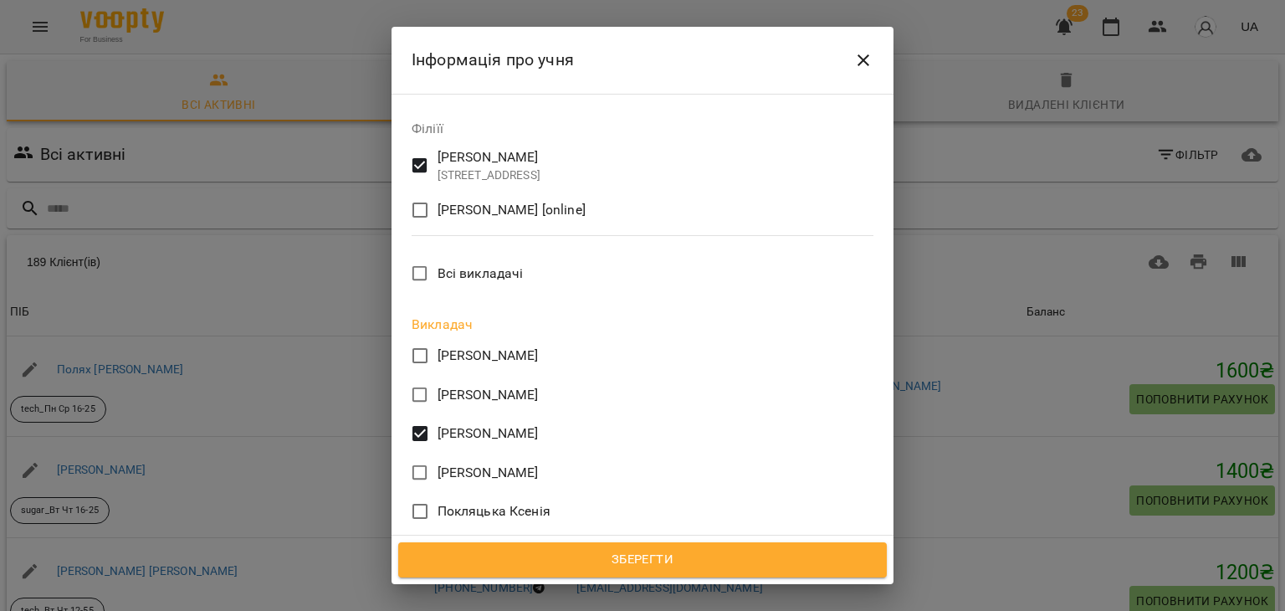
scroll to position [922, 0]
click at [662, 555] on span "Зберегти" at bounding box center [643, 560] width 452 height 22
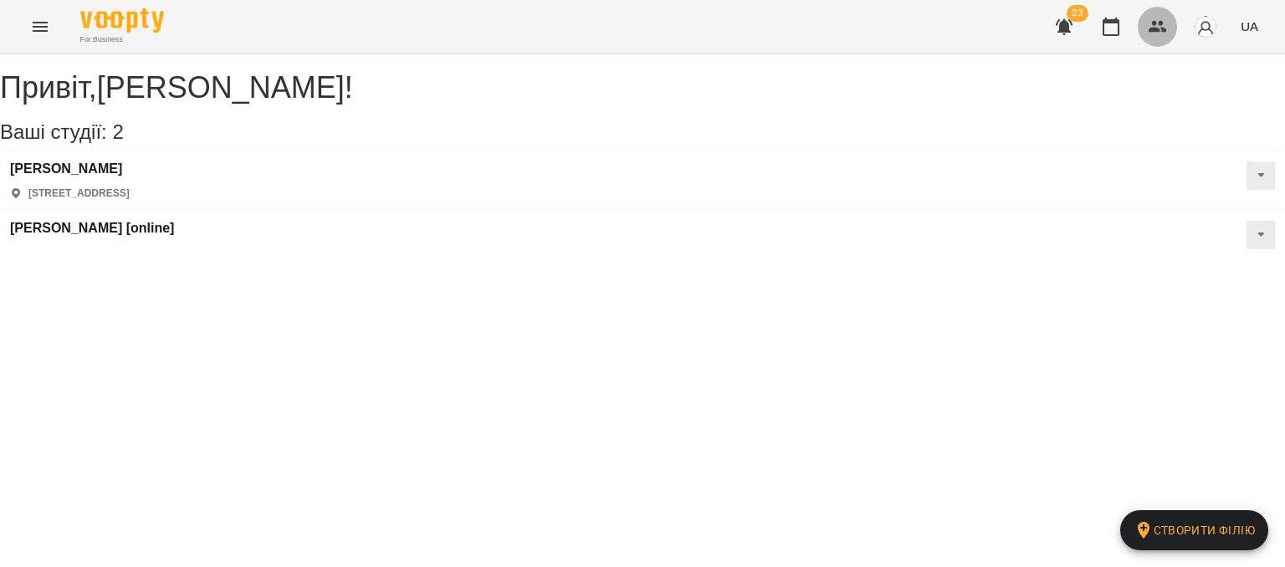
click at [1144, 30] on button "button" at bounding box center [1158, 27] width 40 height 40
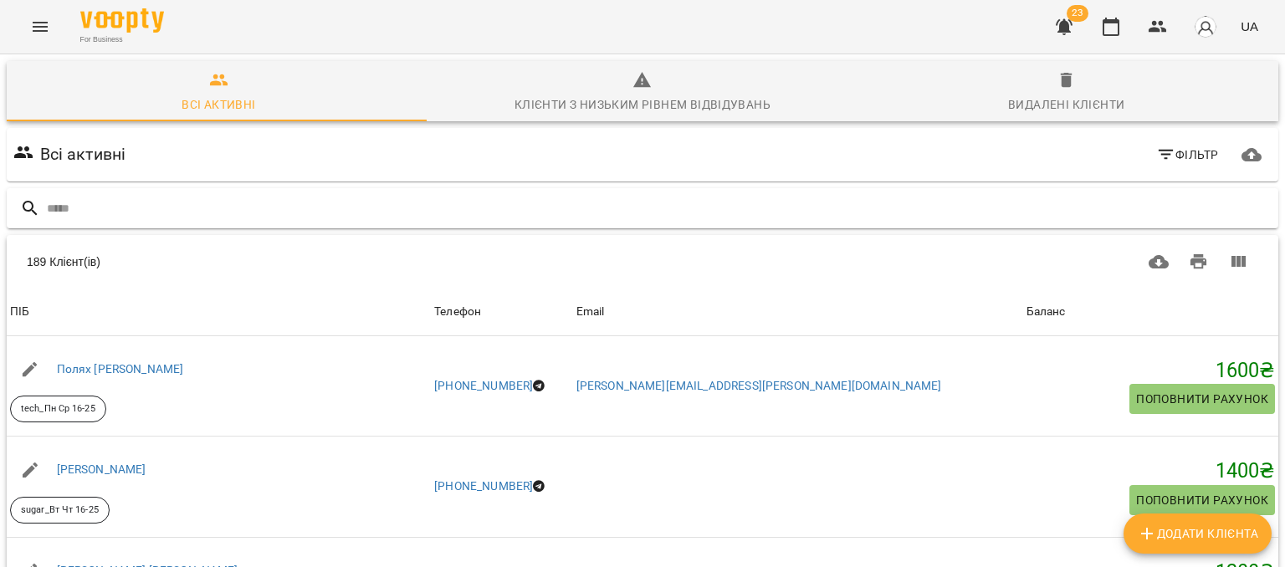
click at [565, 204] on input "text" at bounding box center [659, 209] width 1225 height 28
type input "*"
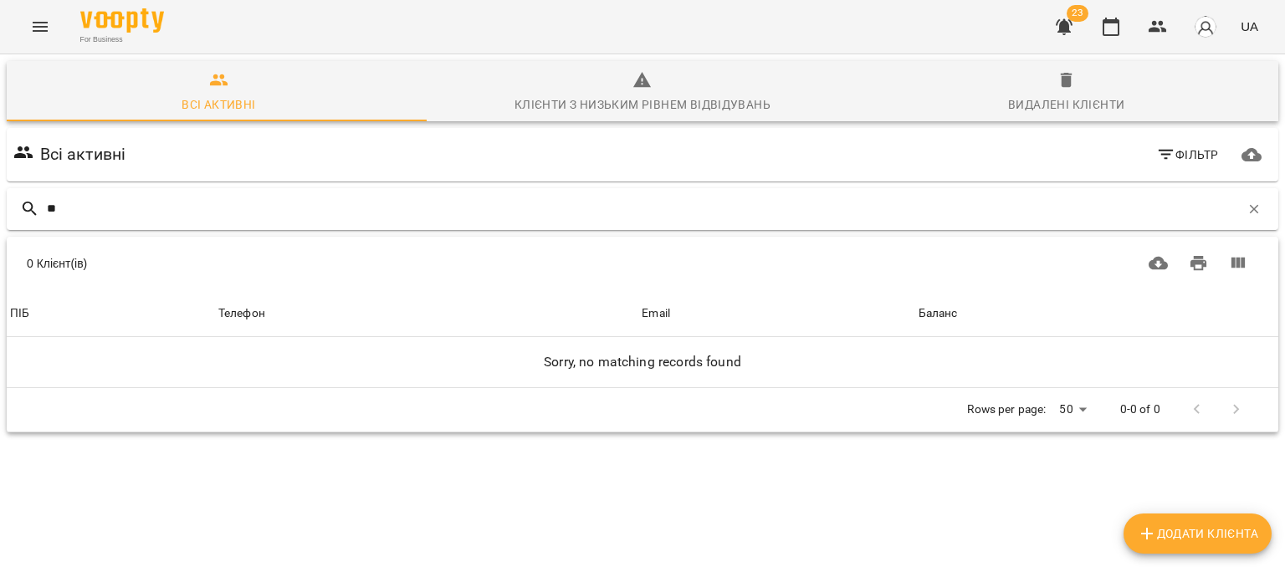
type input "*"
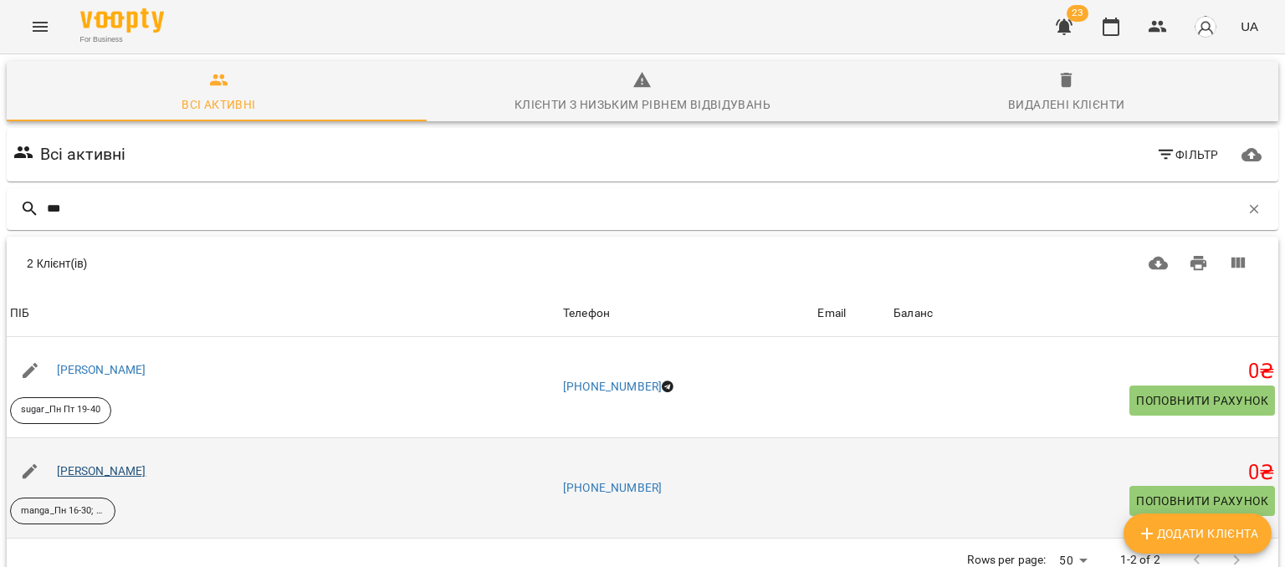
type input "***"
click at [136, 473] on link "Ісаєнко Макар Максимович" at bounding box center [101, 470] width 89 height 13
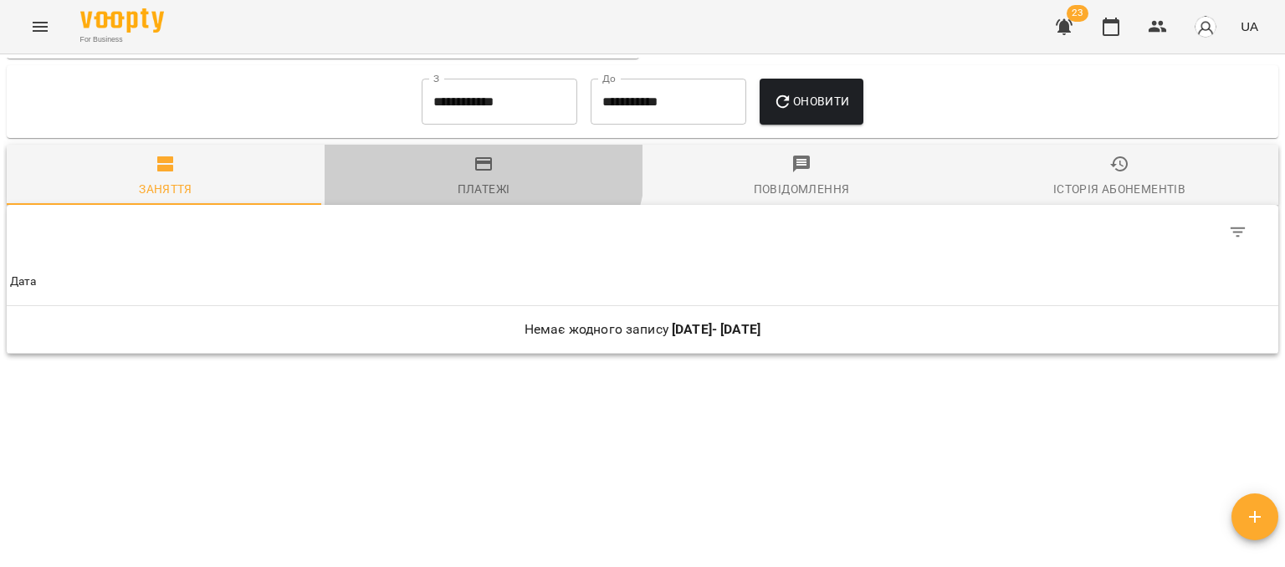
click at [475, 162] on icon "button" at bounding box center [483, 163] width 17 height 13
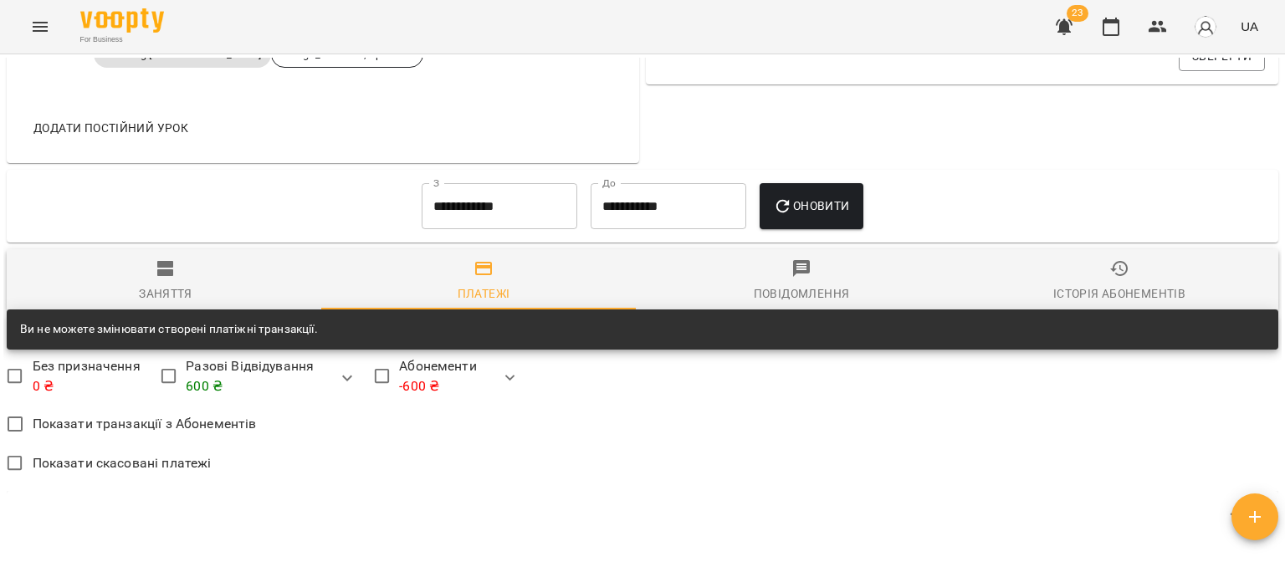
scroll to position [1080, 0]
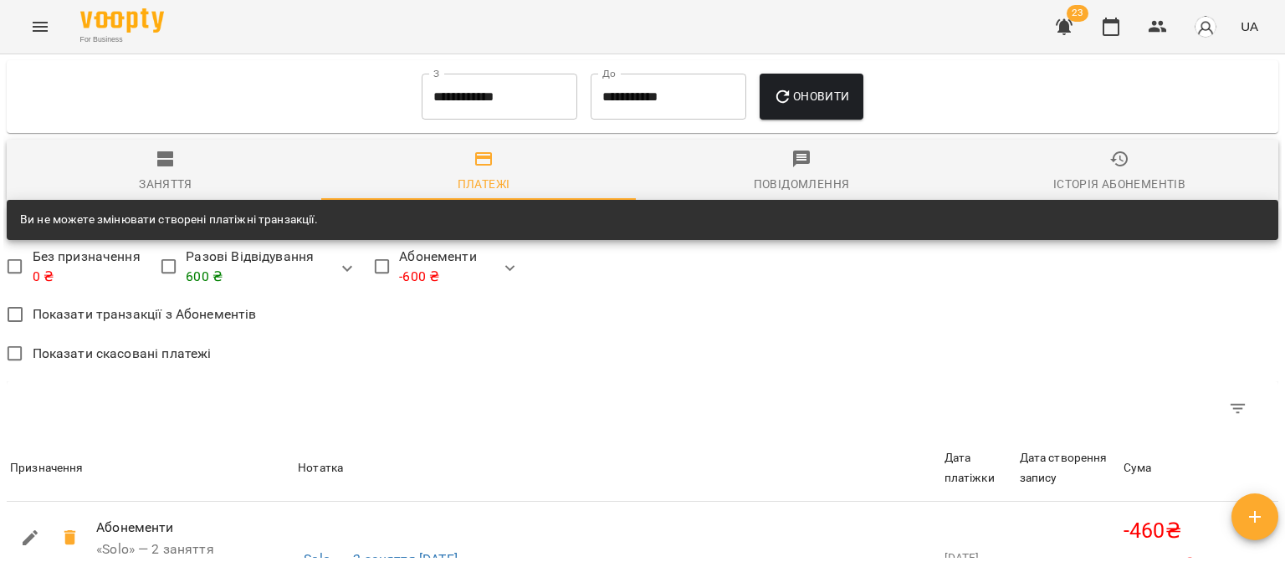
click at [483, 100] on input "**********" at bounding box center [500, 97] width 156 height 47
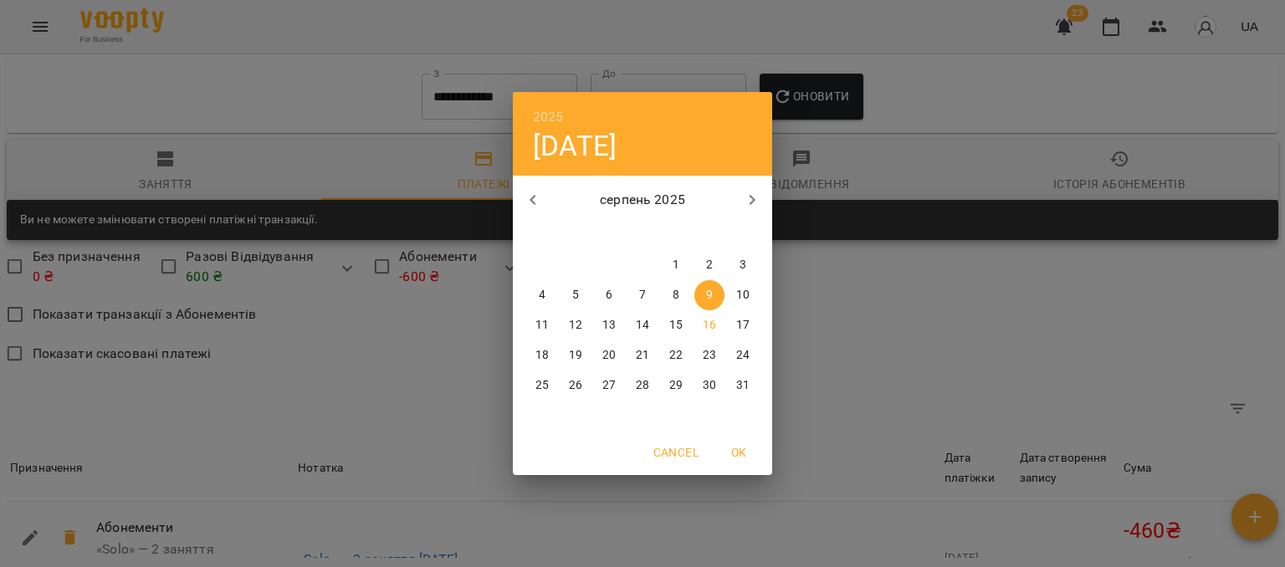
click at [541, 202] on icon "button" at bounding box center [533, 200] width 20 height 20
click at [534, 194] on icon "button" at bounding box center [533, 200] width 20 height 20
click at [545, 355] on p "16" at bounding box center [541, 355] width 13 height 17
type input "**********"
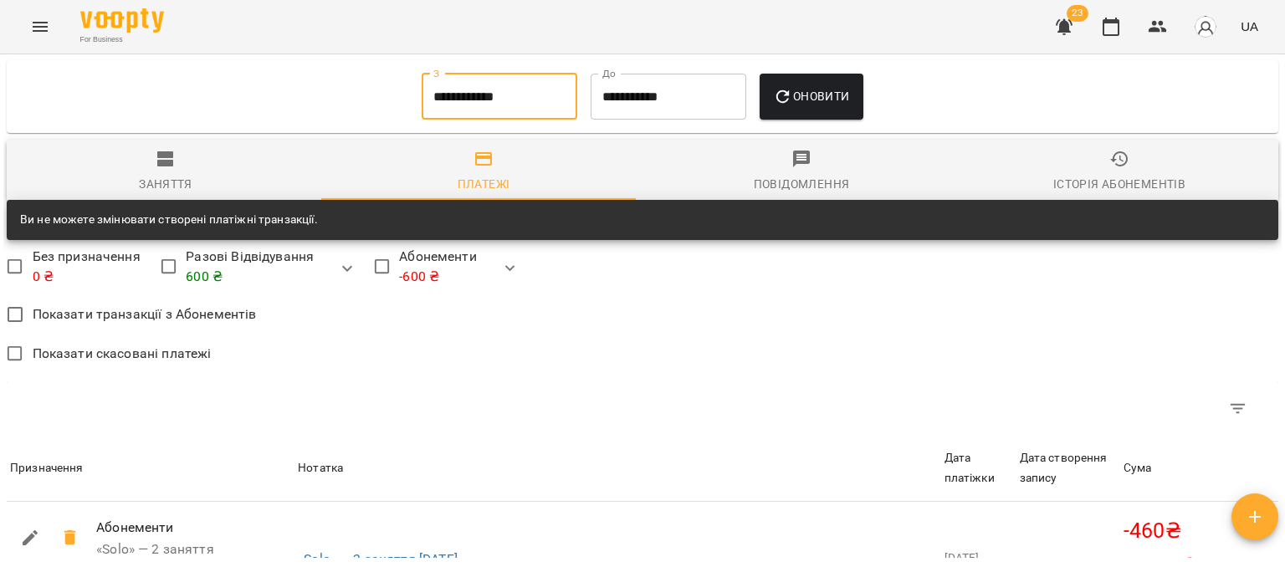
click at [857, 82] on button "Оновити" at bounding box center [810, 97] width 103 height 47
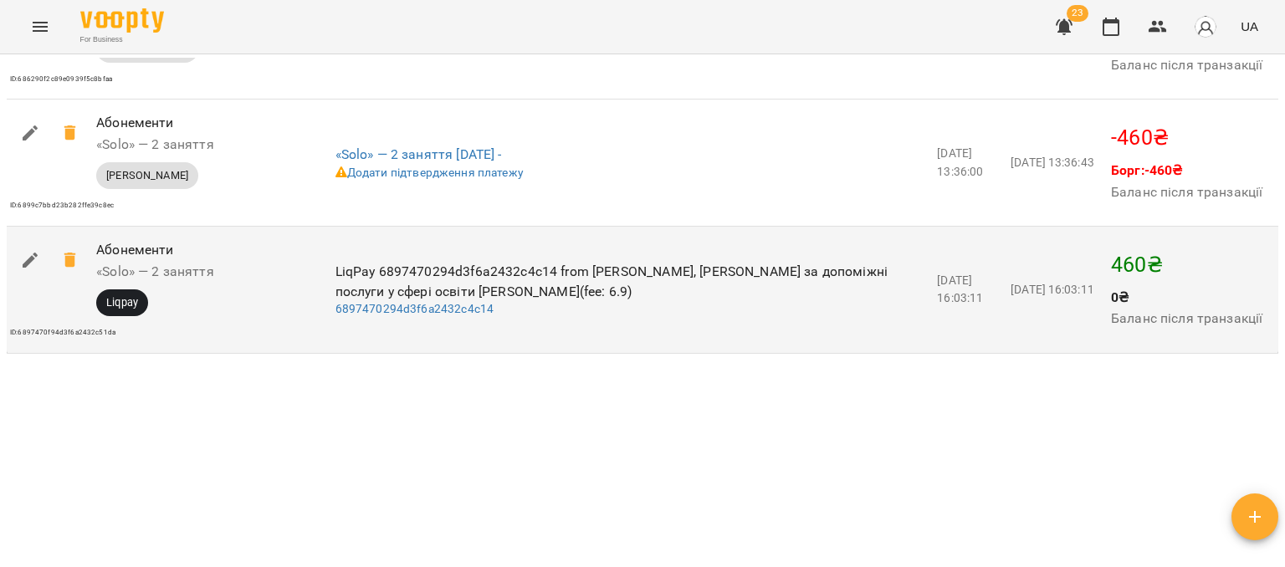
scroll to position [2021, 0]
drag, startPoint x: 1117, startPoint y: 253, endPoint x: 1151, endPoint y: 252, distance: 33.5
click at [1151, 252] on p "460 ₴" at bounding box center [1193, 265] width 164 height 32
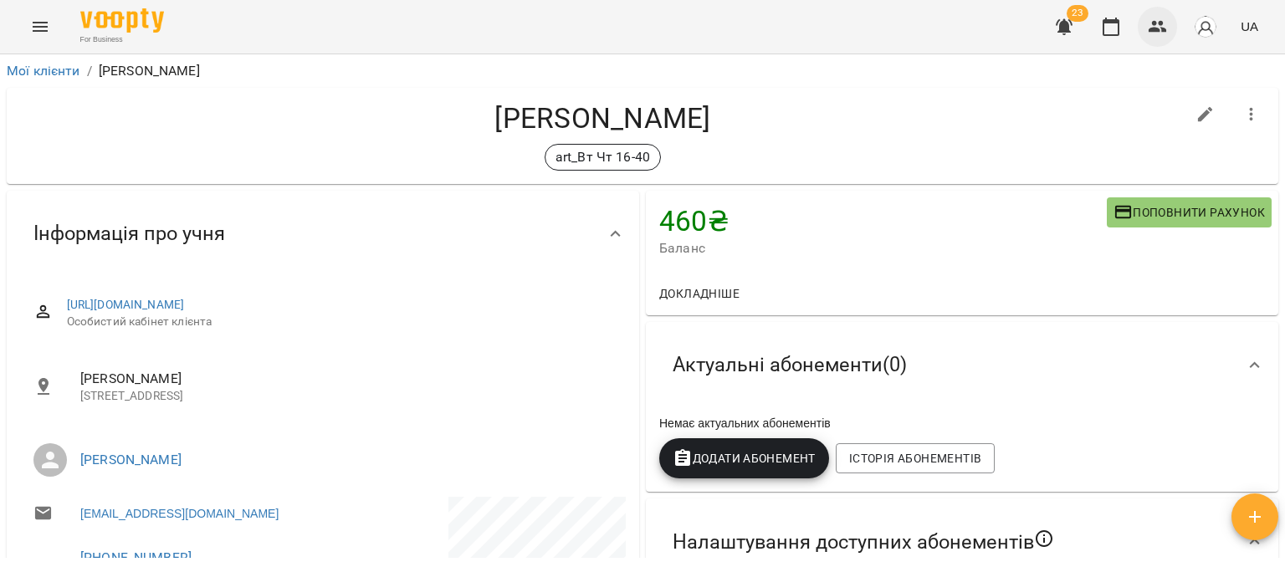
click at [1168, 24] on button "button" at bounding box center [1158, 27] width 40 height 40
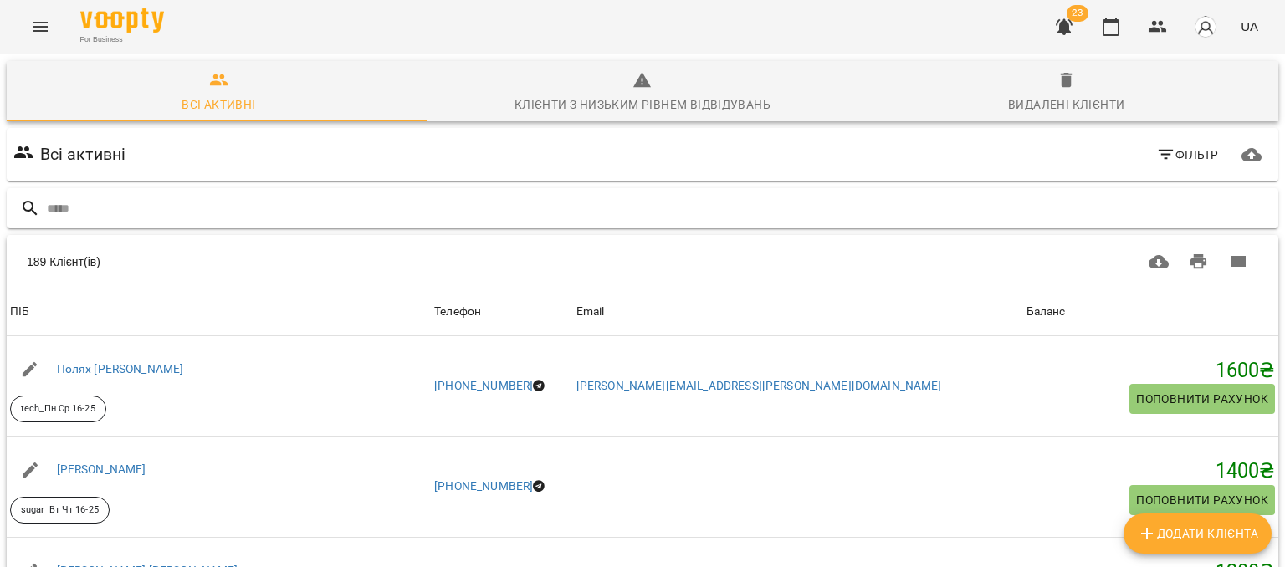
click at [221, 217] on input "text" at bounding box center [659, 209] width 1225 height 28
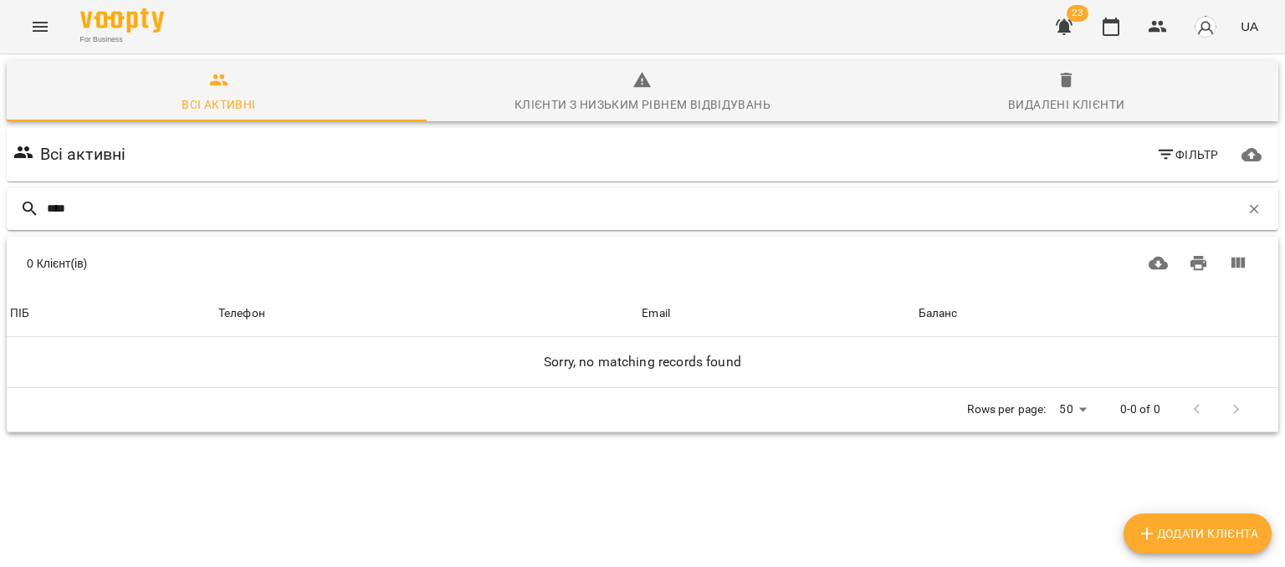
drag, startPoint x: 83, startPoint y: 217, endPoint x: 31, endPoint y: 206, distance: 53.0
click at [31, 206] on div "****" at bounding box center [642, 209] width 1271 height 42
type input "****"
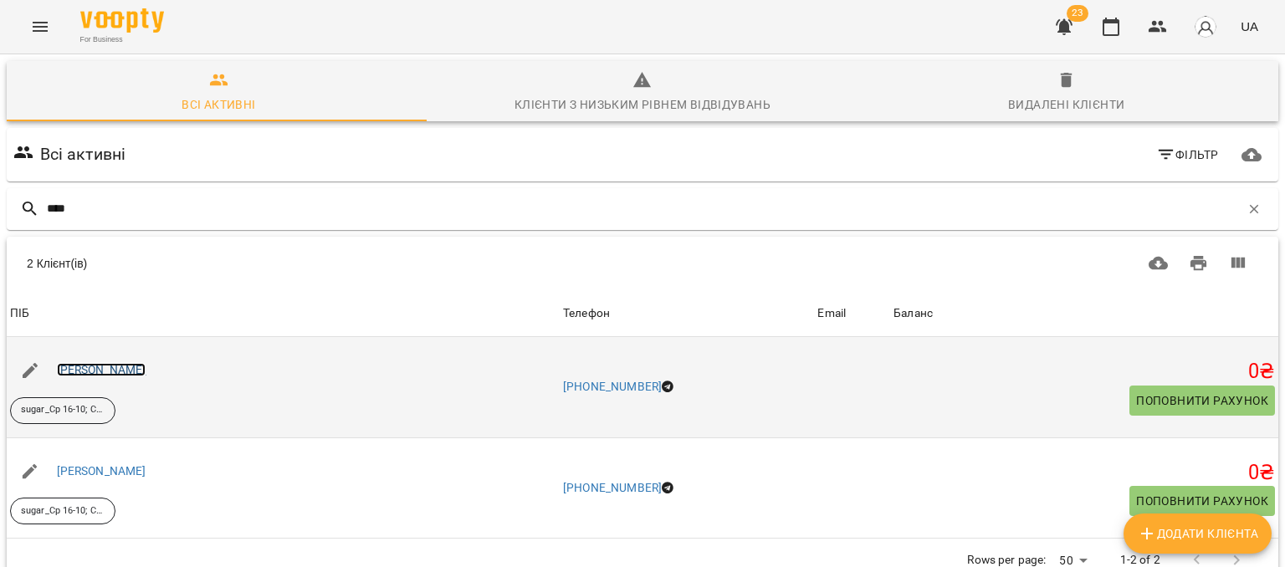
click at [101, 368] on link "Овчаренко Дар'я Владиславівна" at bounding box center [101, 369] width 89 height 13
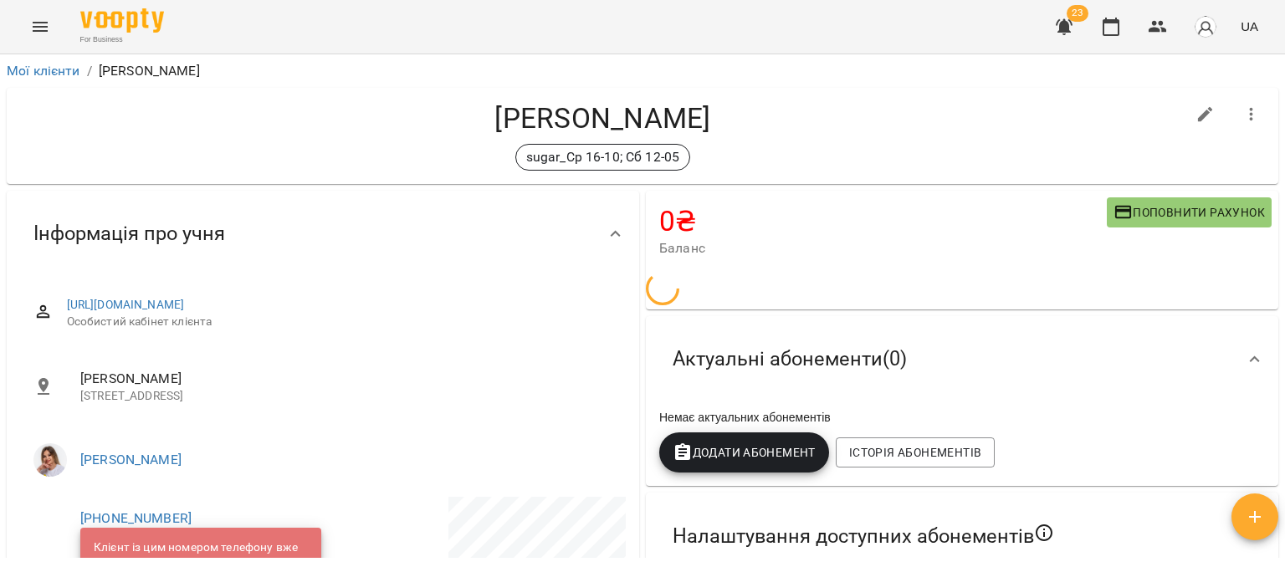
scroll to position [251, 0]
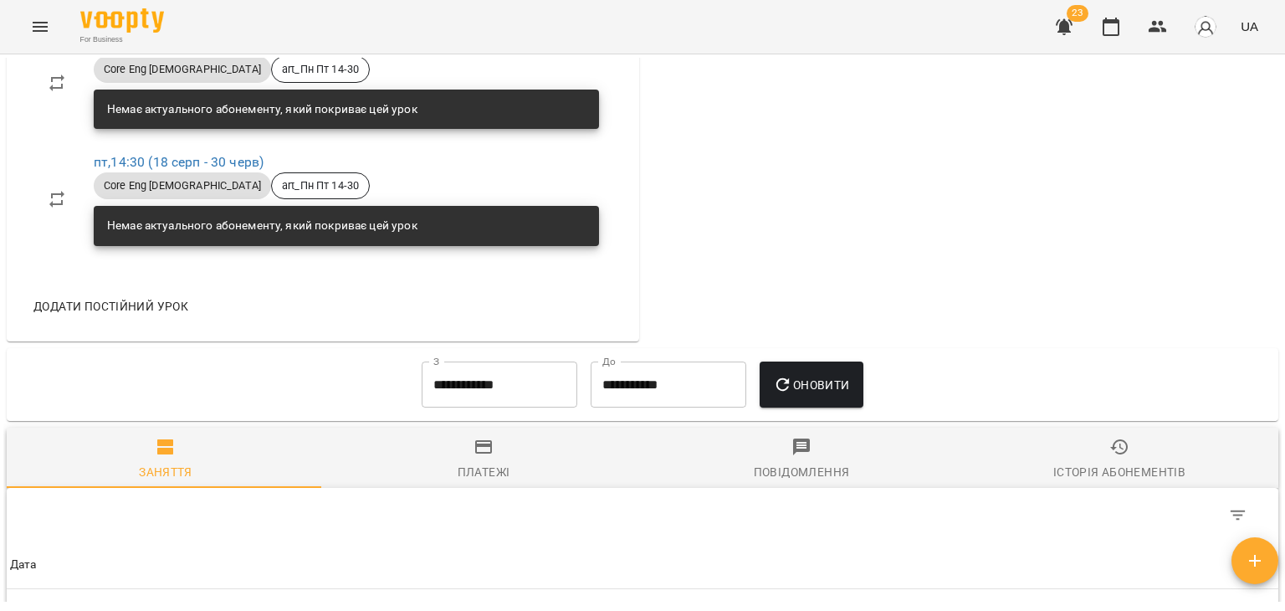
scroll to position [1211, 0]
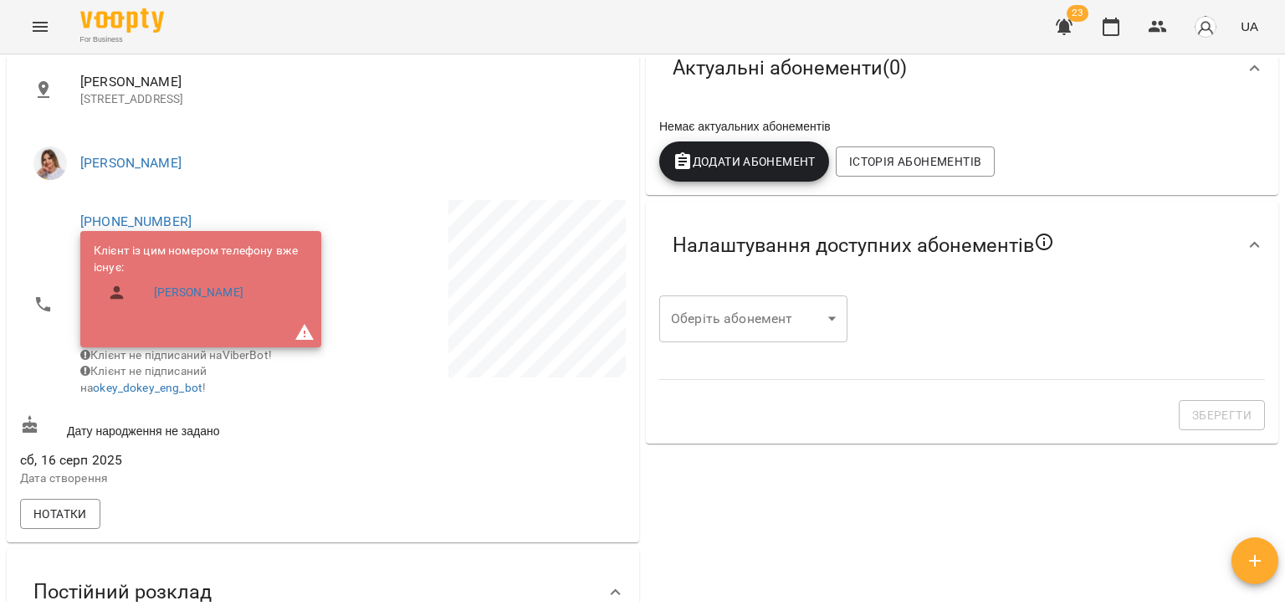
scroll to position [335, 0]
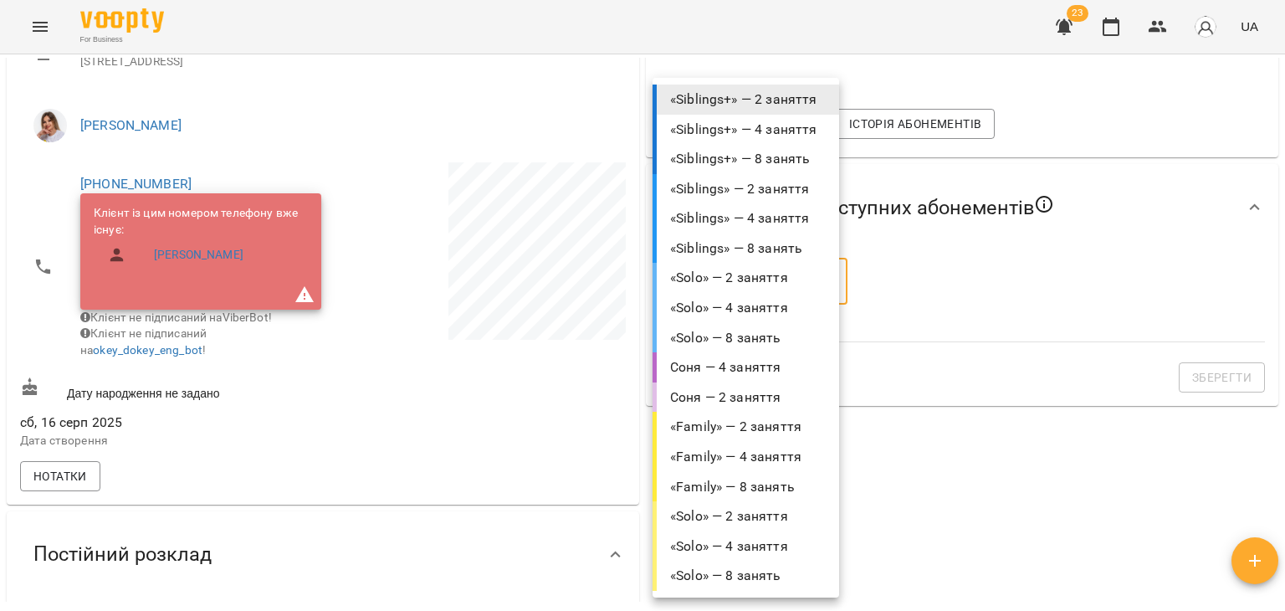
click at [759, 278] on body "For Business 23 UA Мої клієнти / [PERSON_NAME] [PERSON_NAME] sugar_Вт Чт 17-30 …" at bounding box center [642, 332] width 1285 height 665
click at [744, 192] on li "«Siblings» — 2 заняття" at bounding box center [745, 189] width 187 height 30
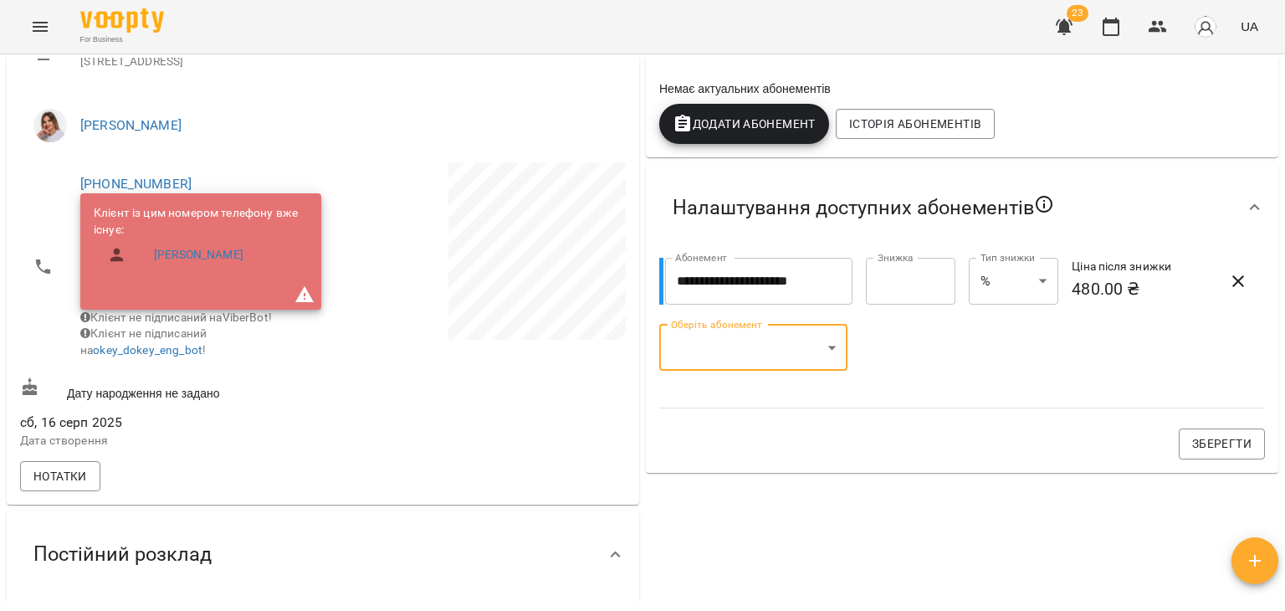
click at [726, 347] on body "**********" at bounding box center [642, 332] width 1285 height 665
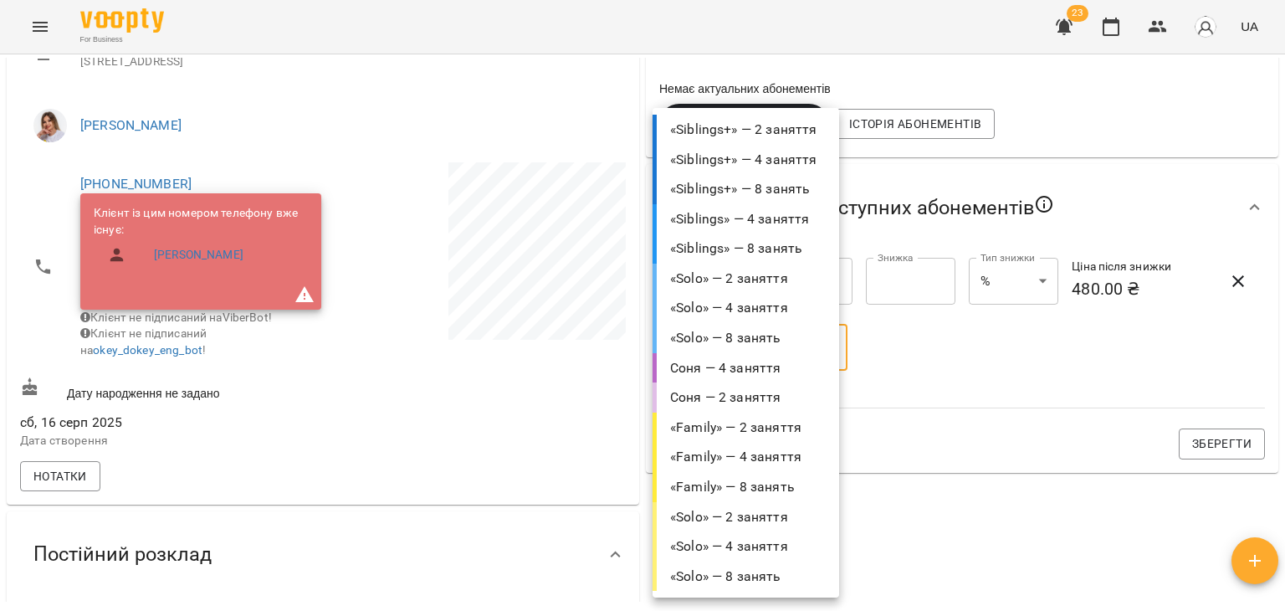
click at [749, 222] on li "«Siblings» — 4 заняття" at bounding box center [745, 219] width 187 height 30
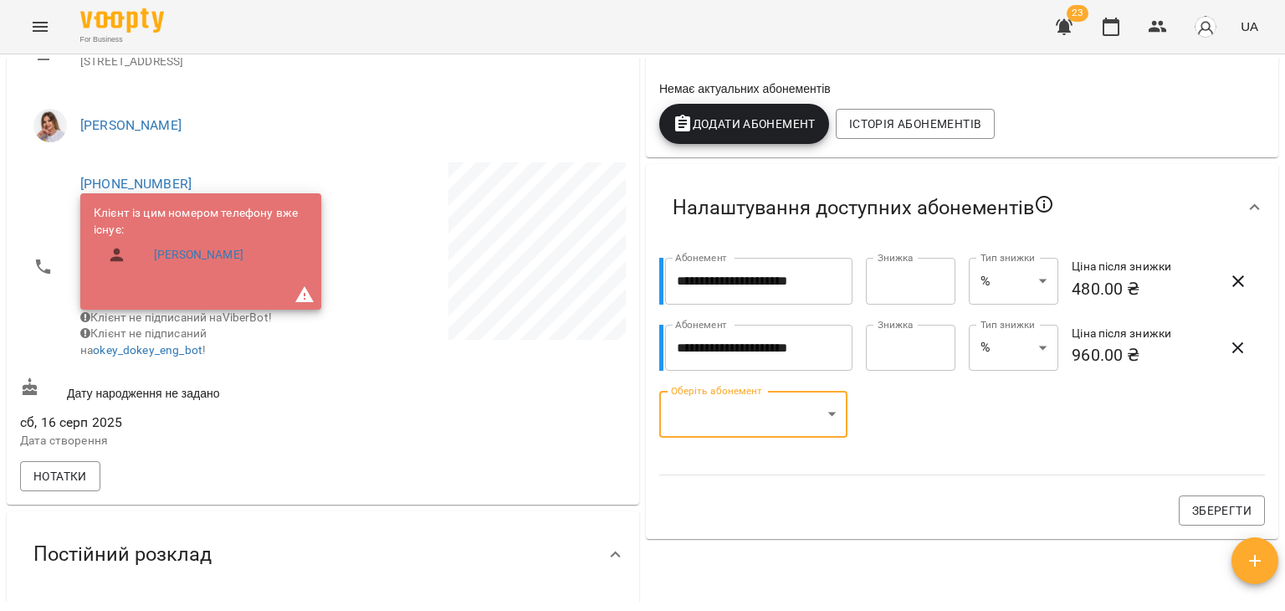
click at [710, 428] on body "**********" at bounding box center [642, 332] width 1285 height 665
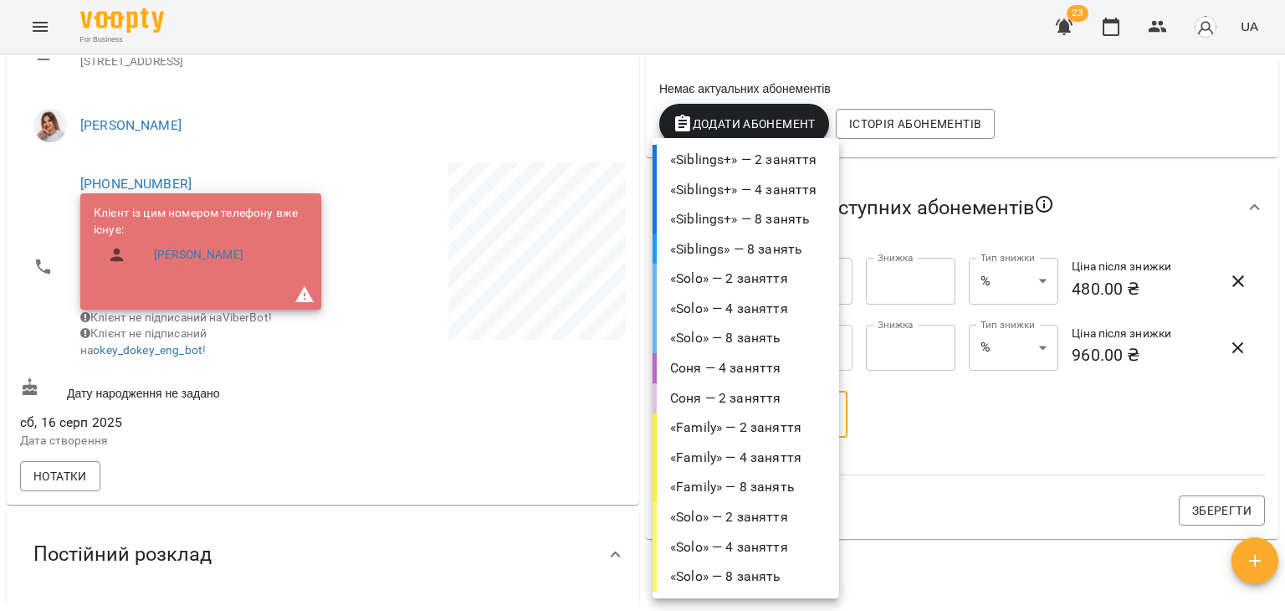
click at [748, 242] on li "«Siblings» — 8 занять" at bounding box center [745, 249] width 187 height 30
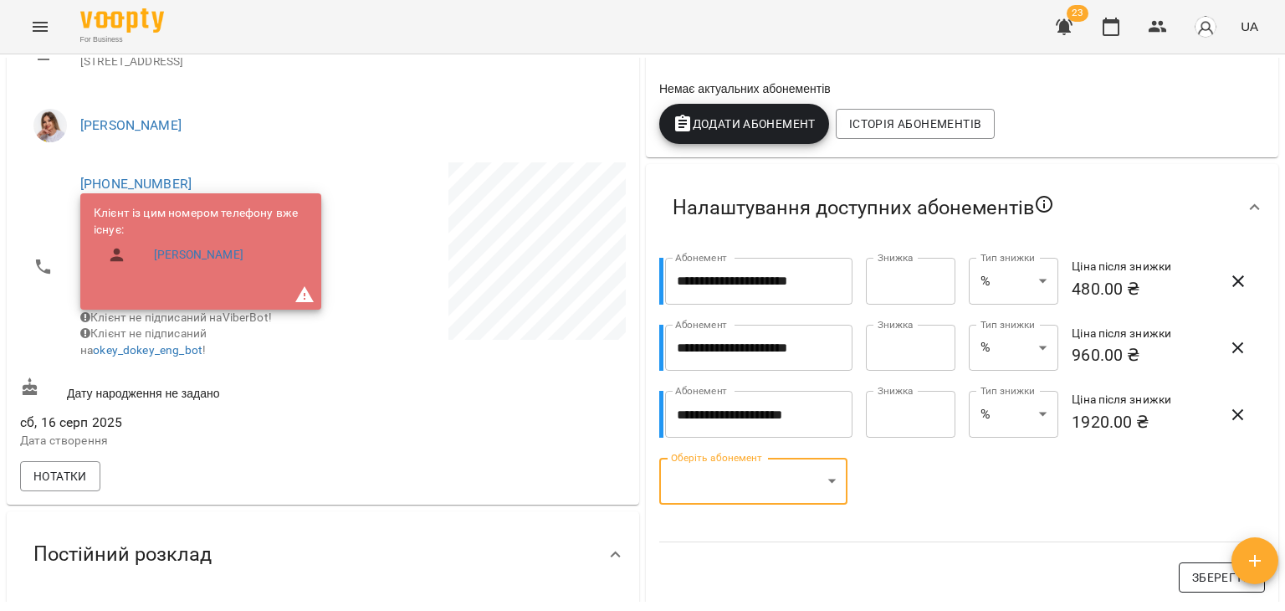
click at [1208, 583] on span "Зберегти" at bounding box center [1221, 577] width 59 height 20
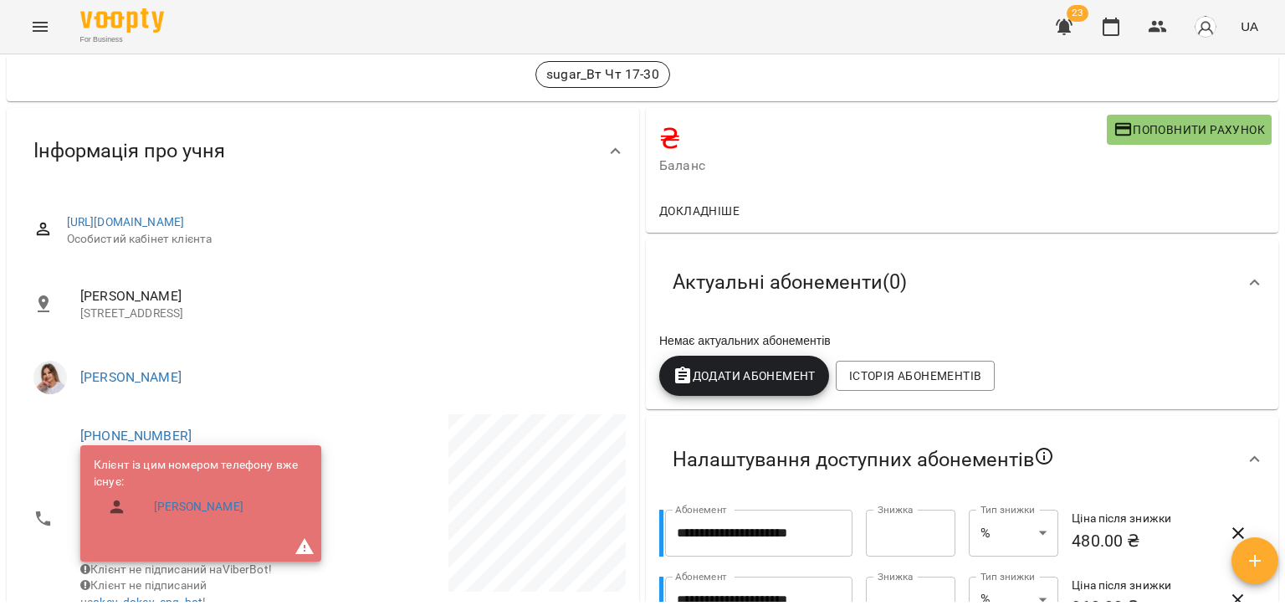
scroll to position [251, 0]
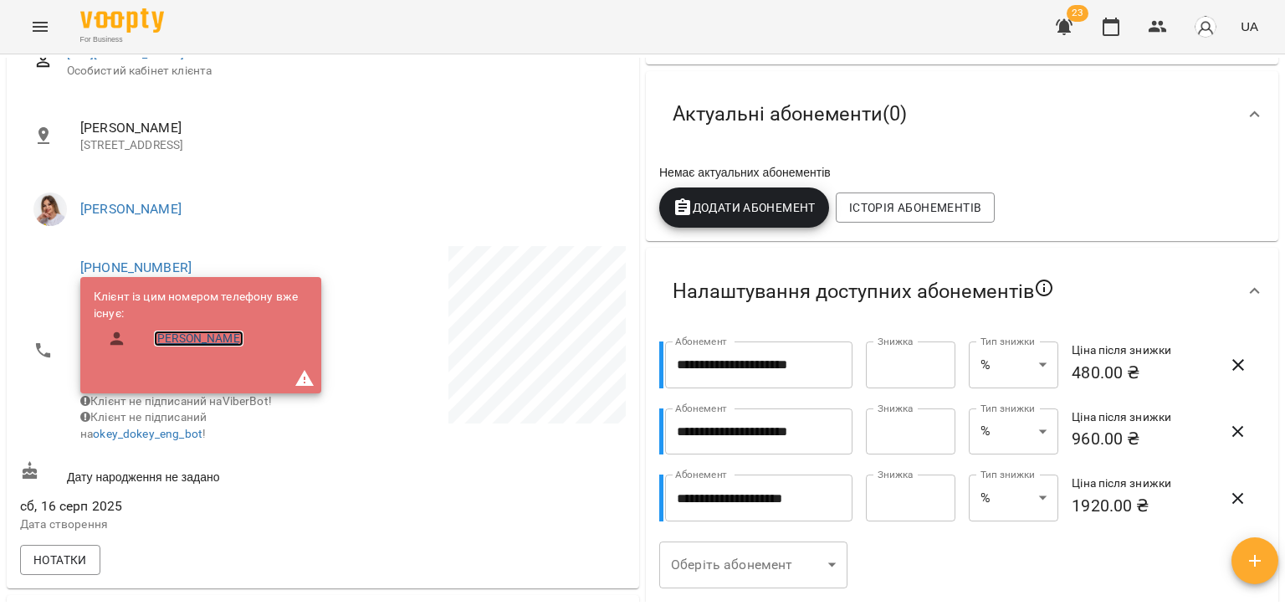
click at [225, 347] on link "Кутицький Данило Олександрович" at bounding box center [198, 338] width 89 height 17
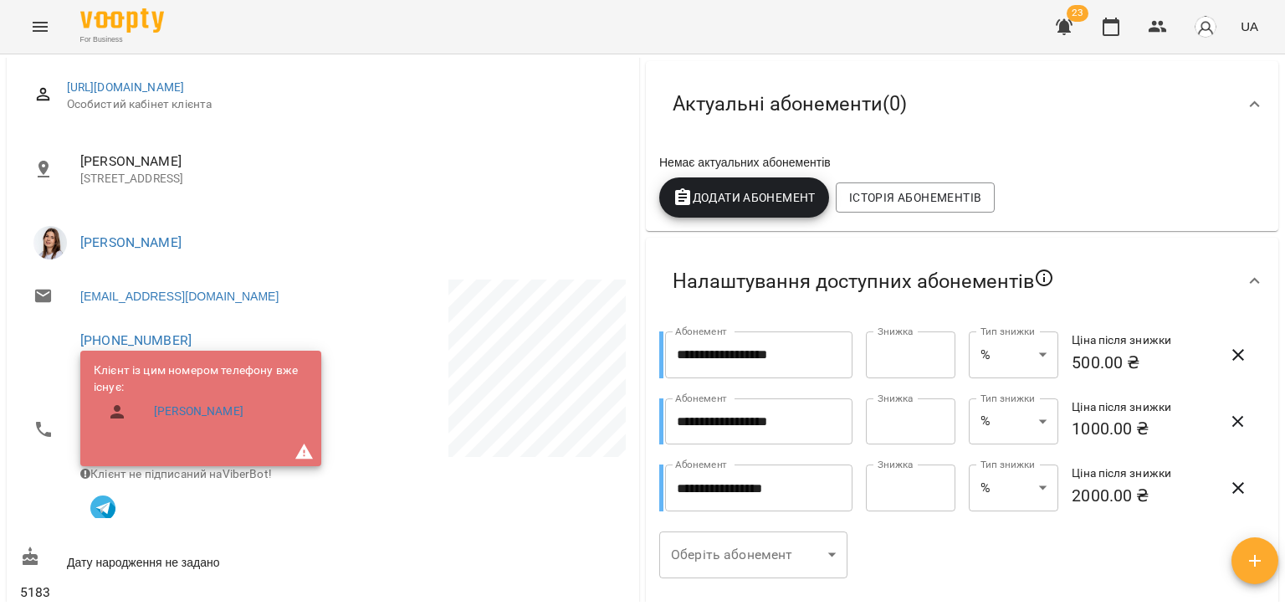
scroll to position [251, 0]
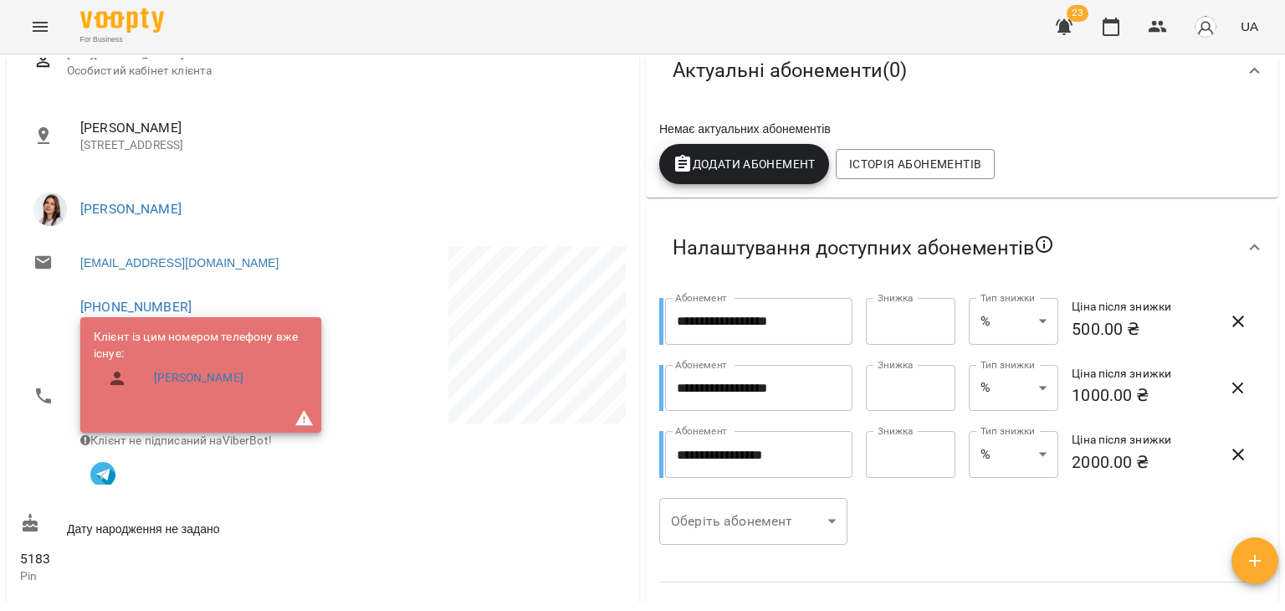
click at [1228, 319] on icon "button" at bounding box center [1238, 321] width 20 height 20
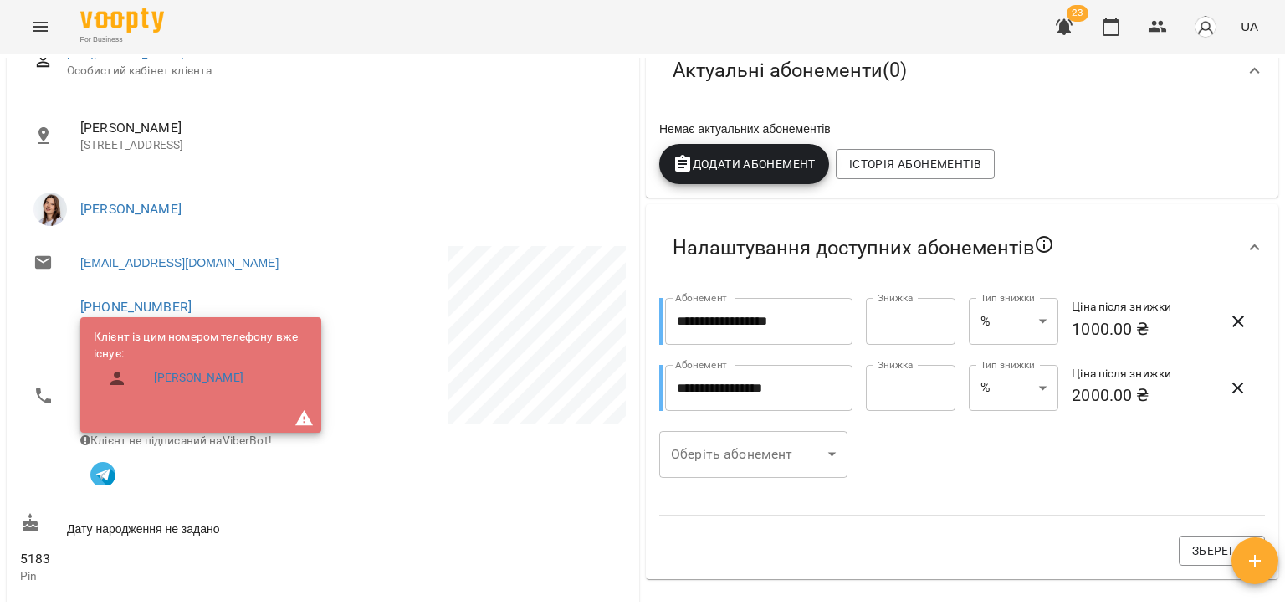
click at [1228, 320] on icon "button" at bounding box center [1238, 321] width 20 height 20
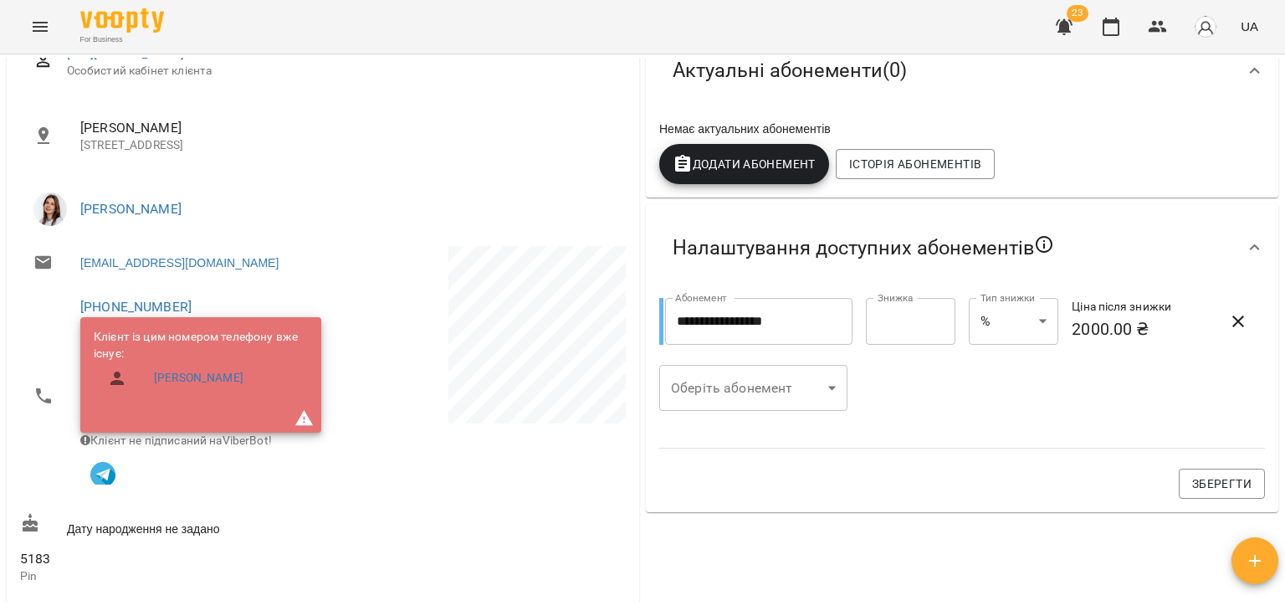
click at [1232, 320] on icon "button" at bounding box center [1238, 321] width 12 height 12
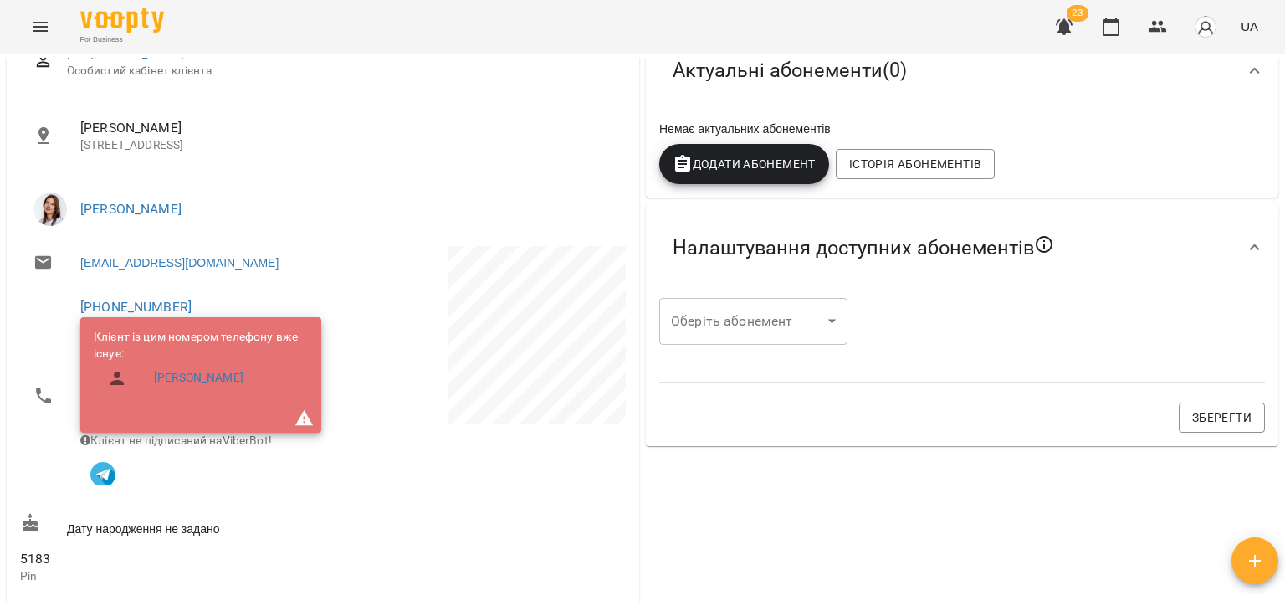
click at [753, 311] on body "For Business 23 UA Мої клієнти / Кутицький Данило Олександрович Кутицький Данил…" at bounding box center [642, 332] width 1285 height 665
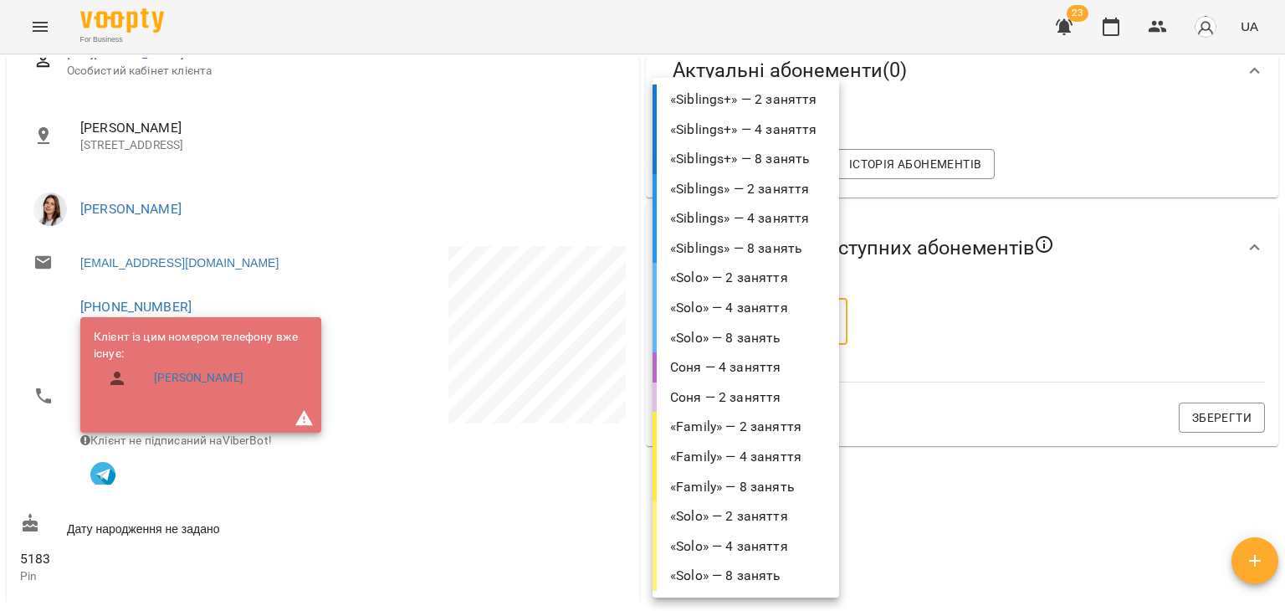
click at [713, 182] on li "«Siblings» — 2 заняття" at bounding box center [745, 189] width 187 height 30
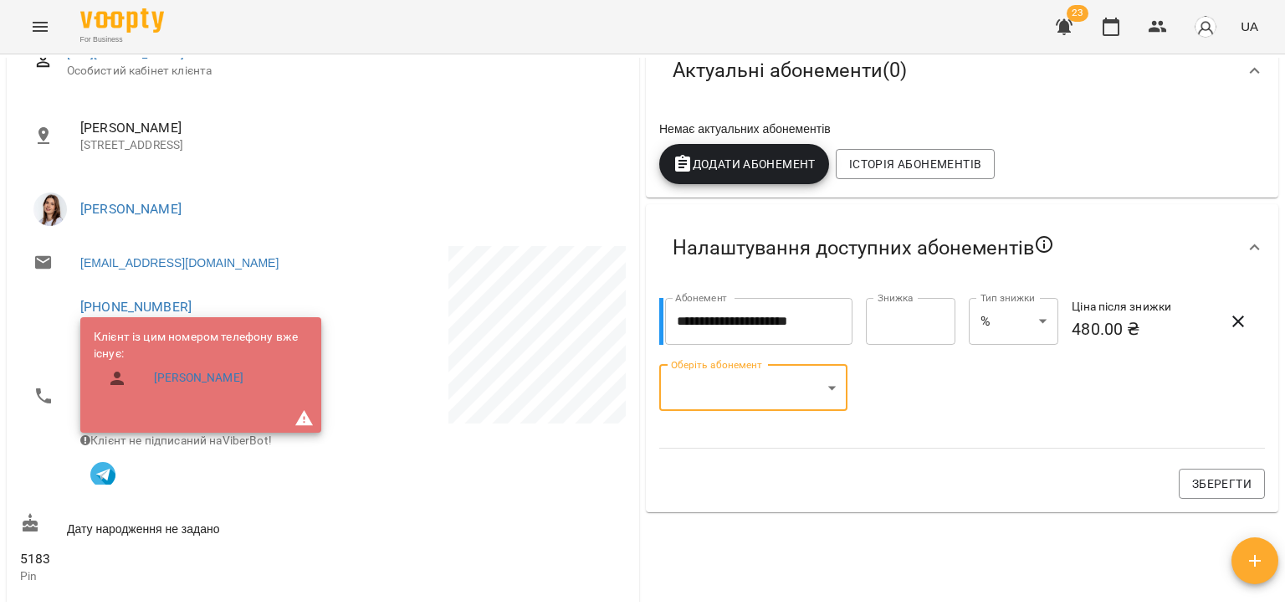
click at [757, 382] on body "**********" at bounding box center [642, 332] width 1285 height 665
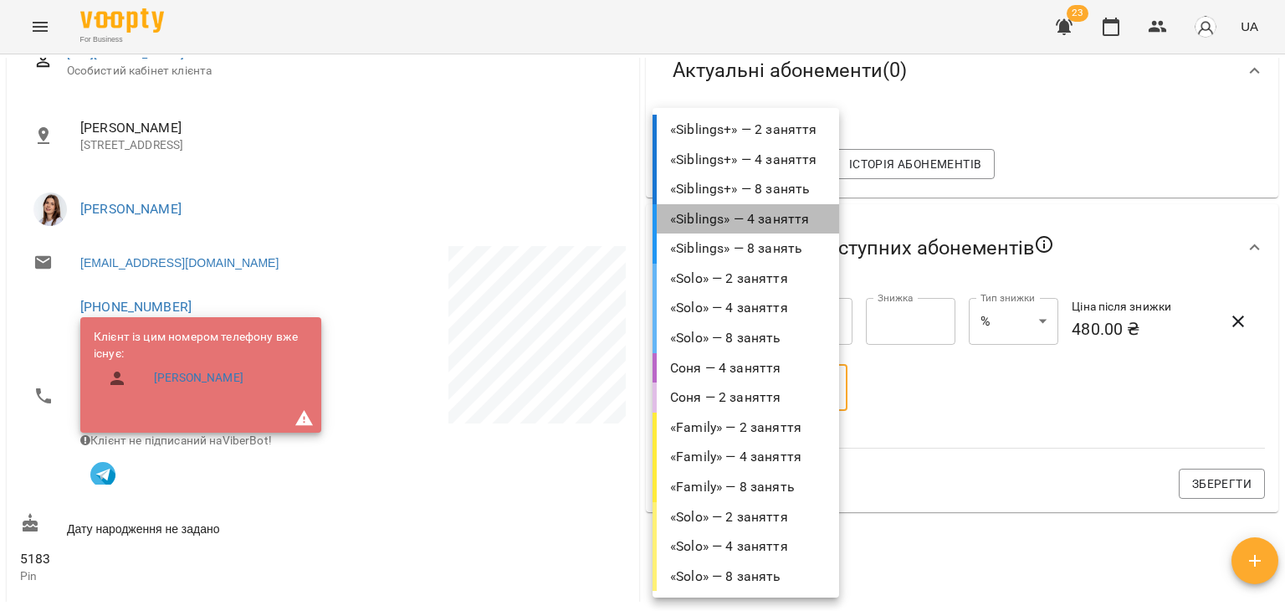
click at [744, 218] on li "«Siblings» — 4 заняття" at bounding box center [745, 219] width 187 height 30
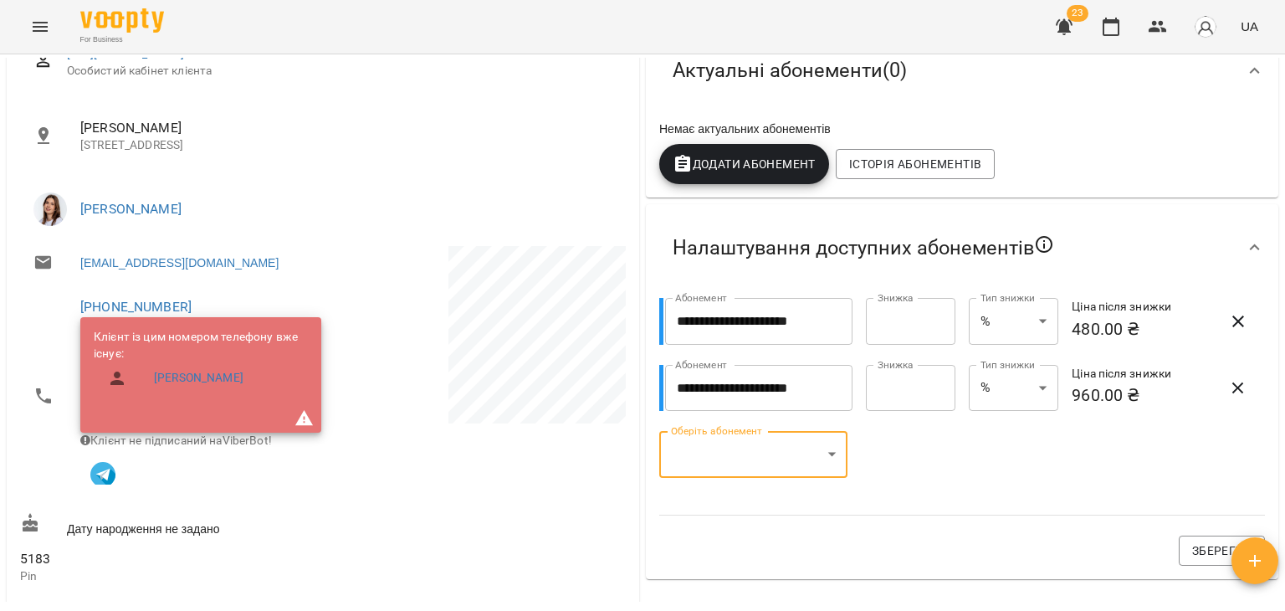
click at [725, 451] on body "**********" at bounding box center [642, 332] width 1285 height 665
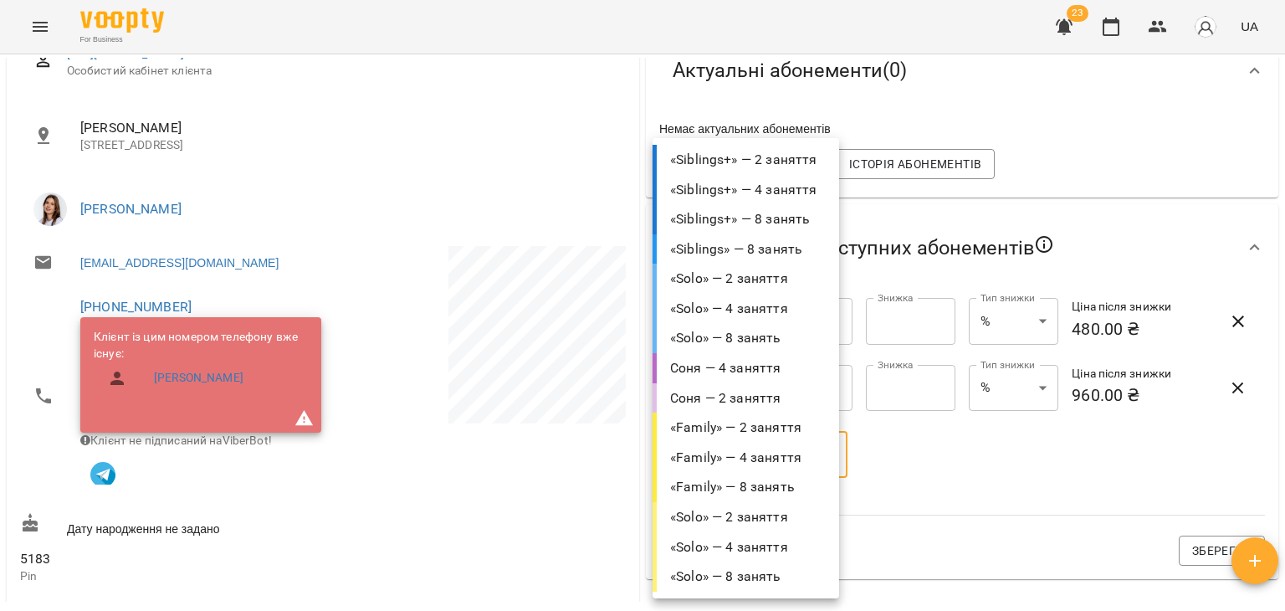
click at [739, 253] on li "«Siblings» — 8 занять" at bounding box center [745, 249] width 187 height 30
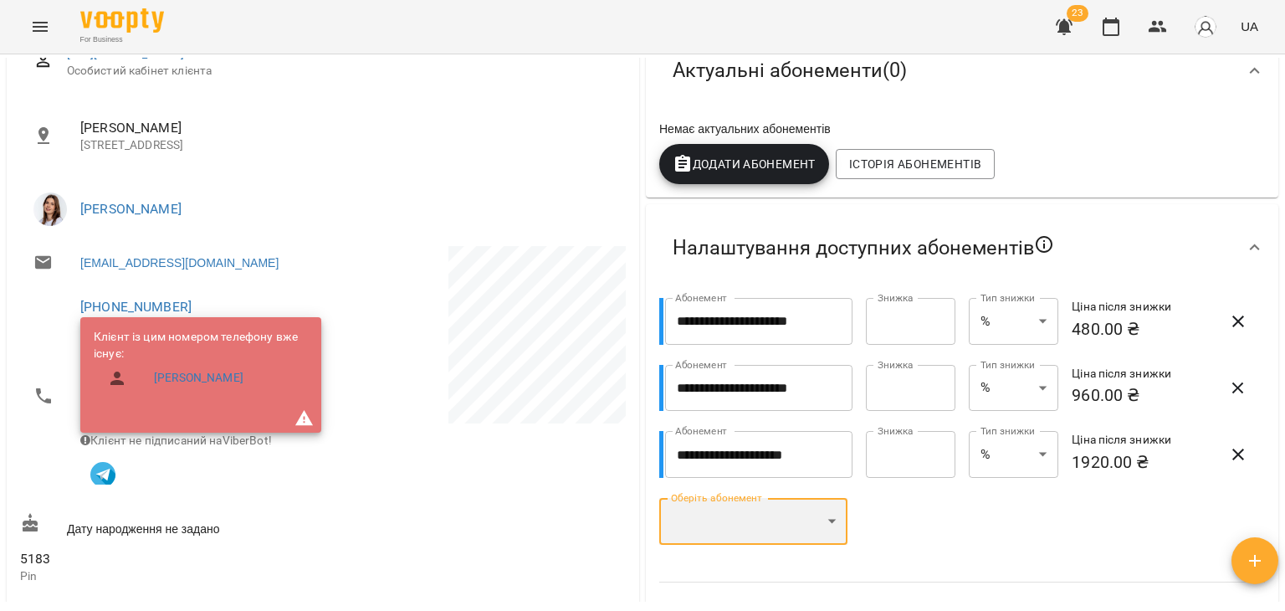
scroll to position [335, 0]
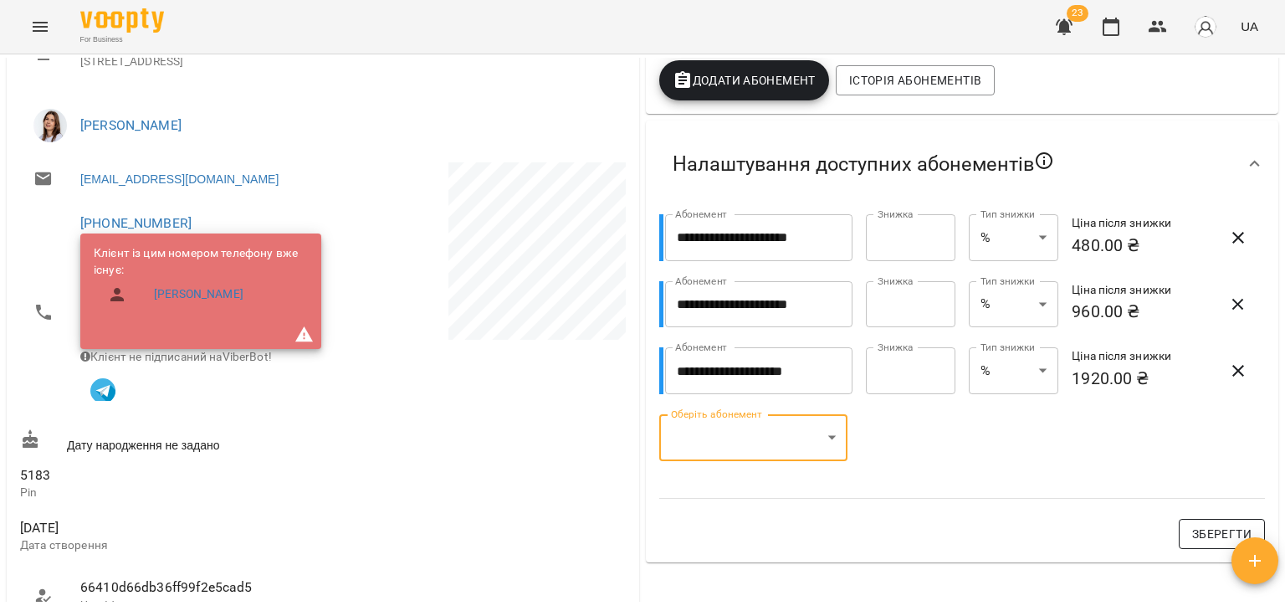
click at [1179, 529] on button "Зберегти" at bounding box center [1222, 534] width 86 height 30
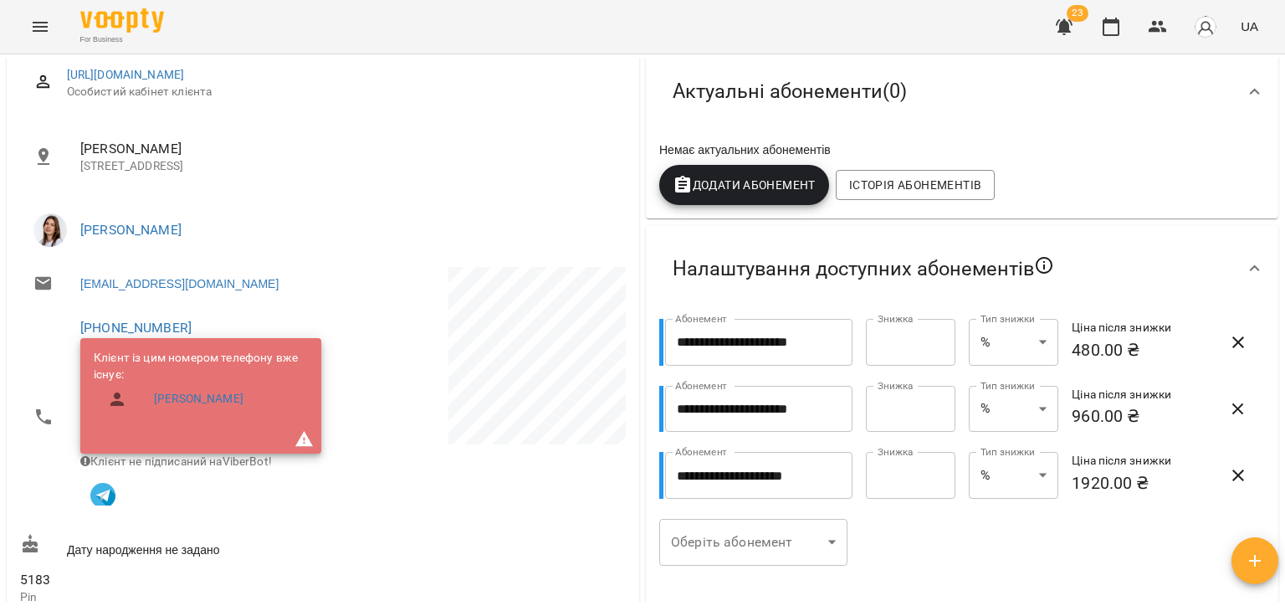
scroll to position [251, 0]
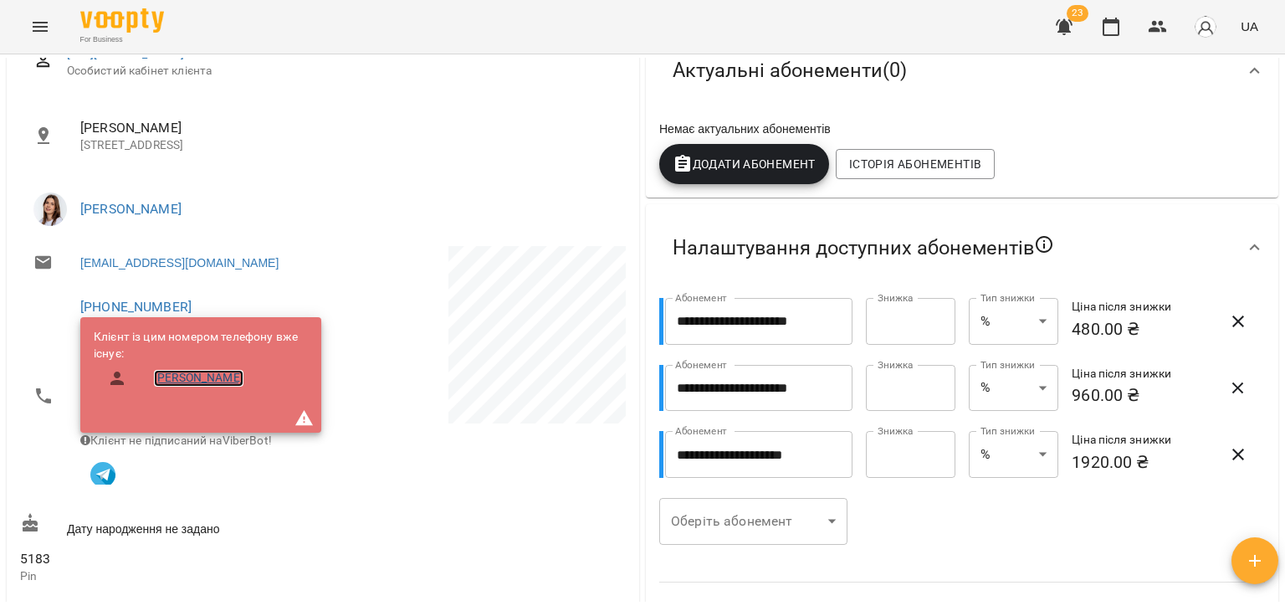
click at [196, 379] on link "Снегур Мирослава Романівна" at bounding box center [198, 378] width 89 height 17
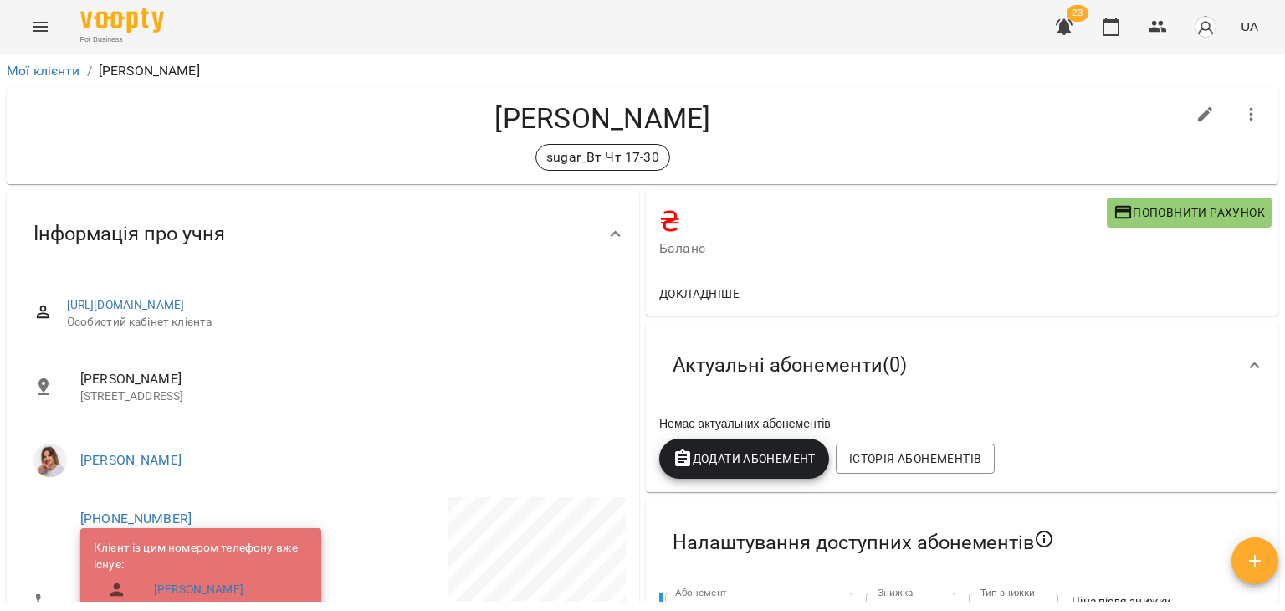
click at [1068, 41] on button "button" at bounding box center [1064, 27] width 40 height 40
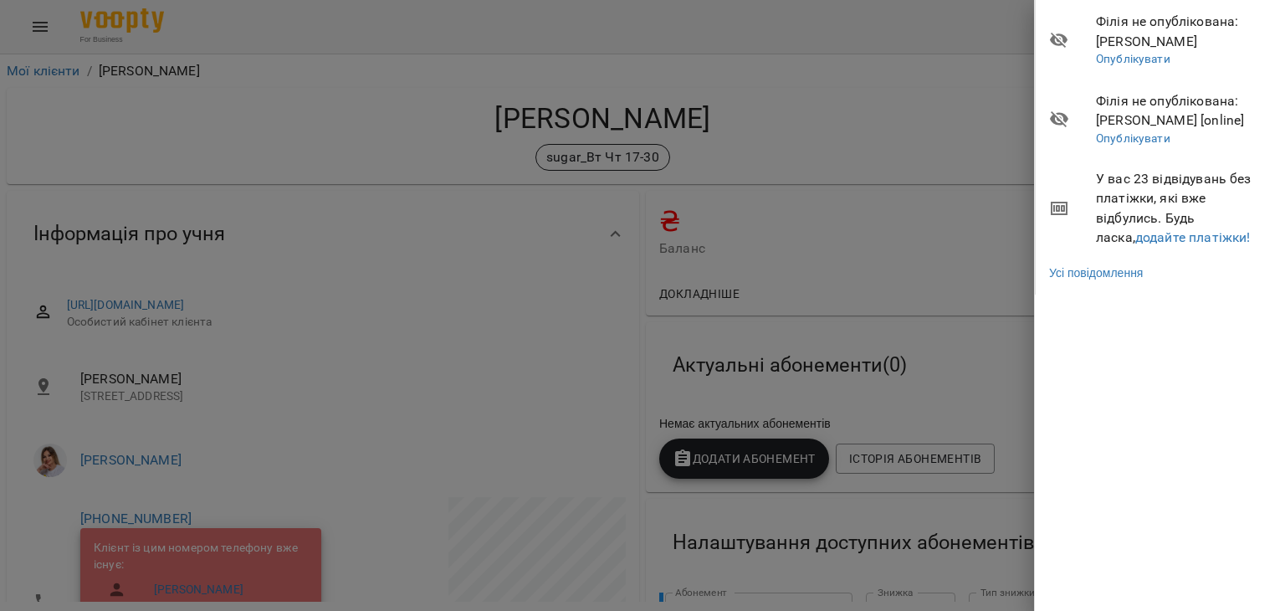
click at [933, 110] on div at bounding box center [642, 305] width 1285 height 611
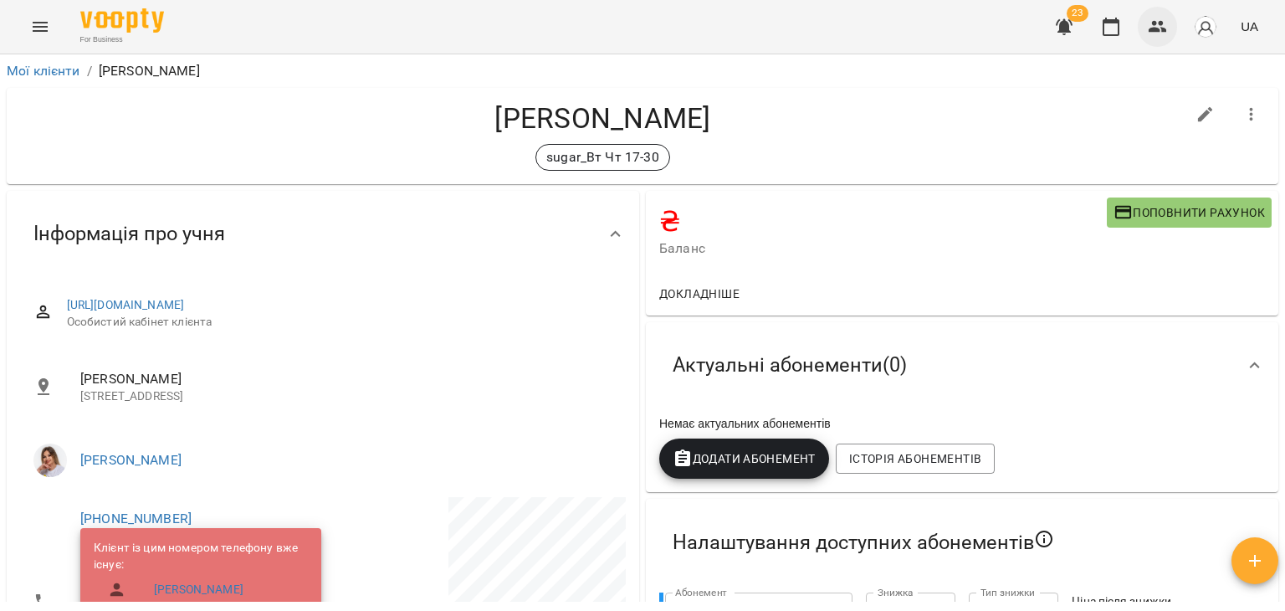
click at [1171, 23] on button "button" at bounding box center [1158, 27] width 40 height 40
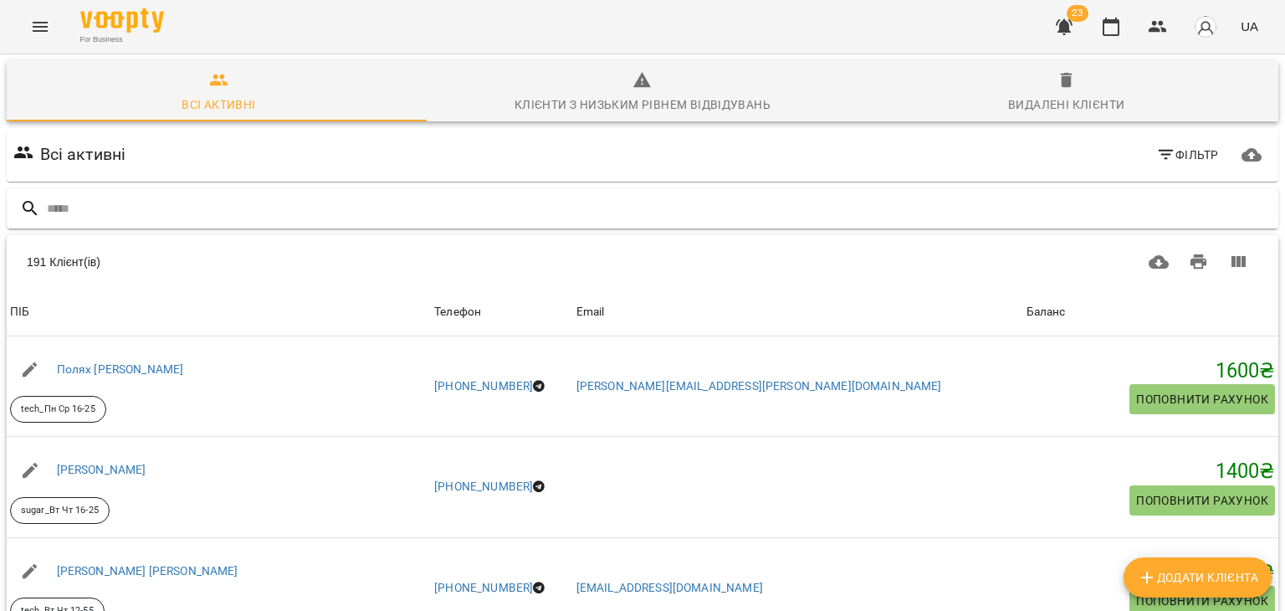
click at [170, 210] on input "text" at bounding box center [659, 209] width 1225 height 28
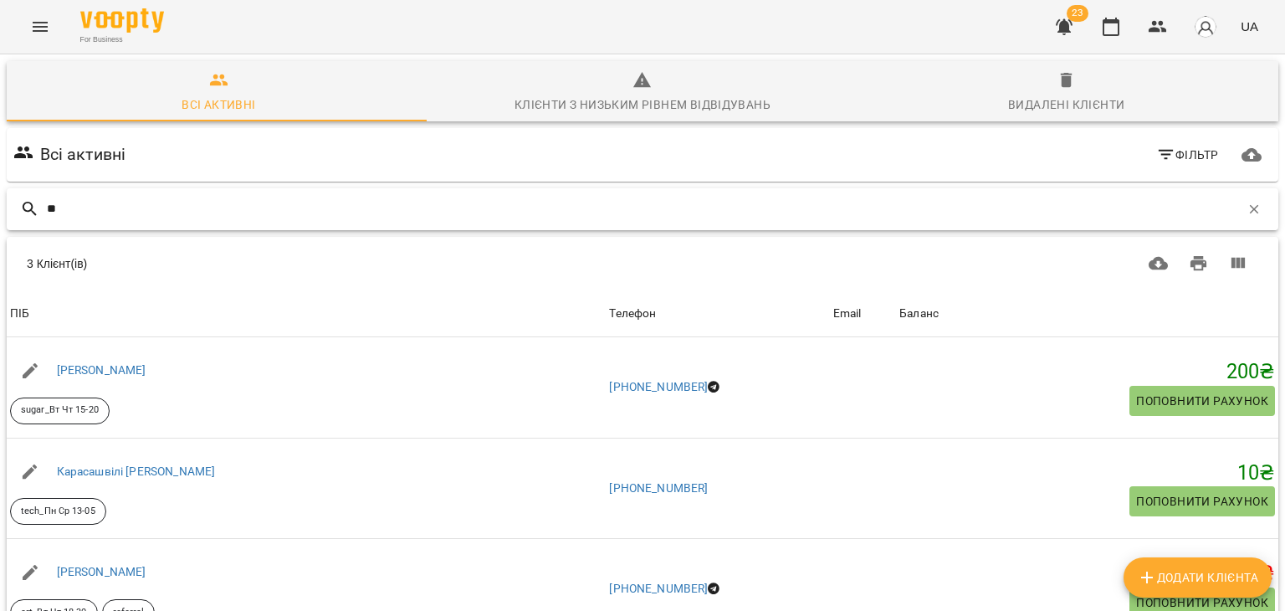
drag, startPoint x: 116, startPoint y: 207, endPoint x: 34, endPoint y: 192, distance: 83.3
click at [34, 192] on div "**" at bounding box center [642, 209] width 1271 height 42
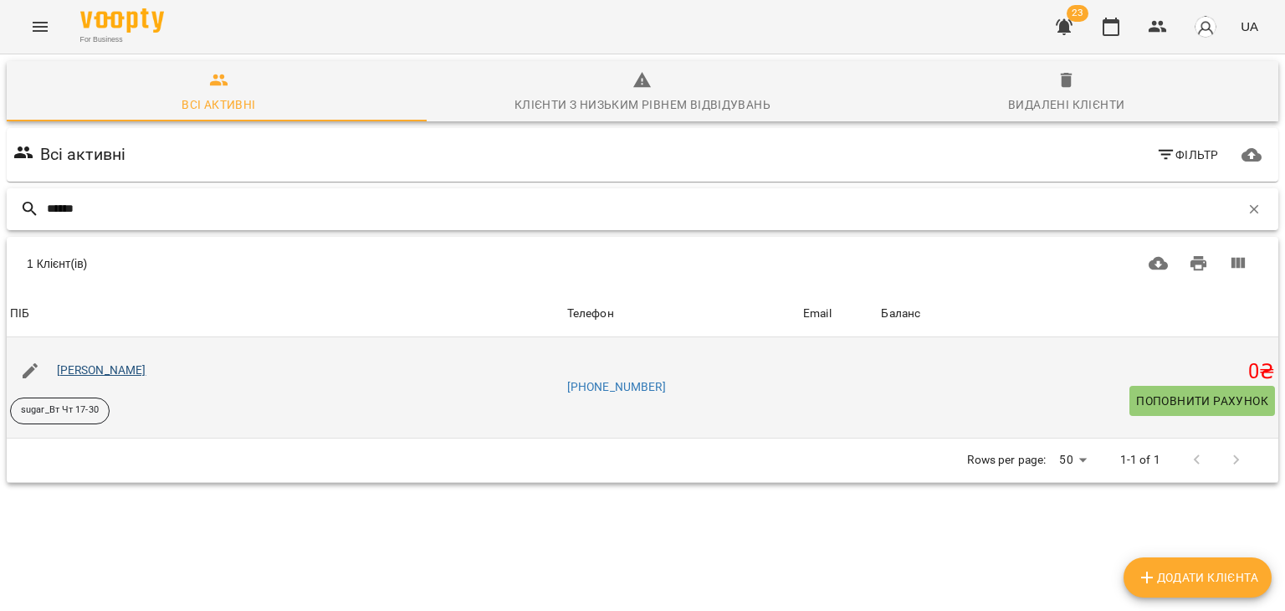
type input "******"
click at [120, 371] on link "Жуланов Гліб Константинович" at bounding box center [101, 369] width 89 height 13
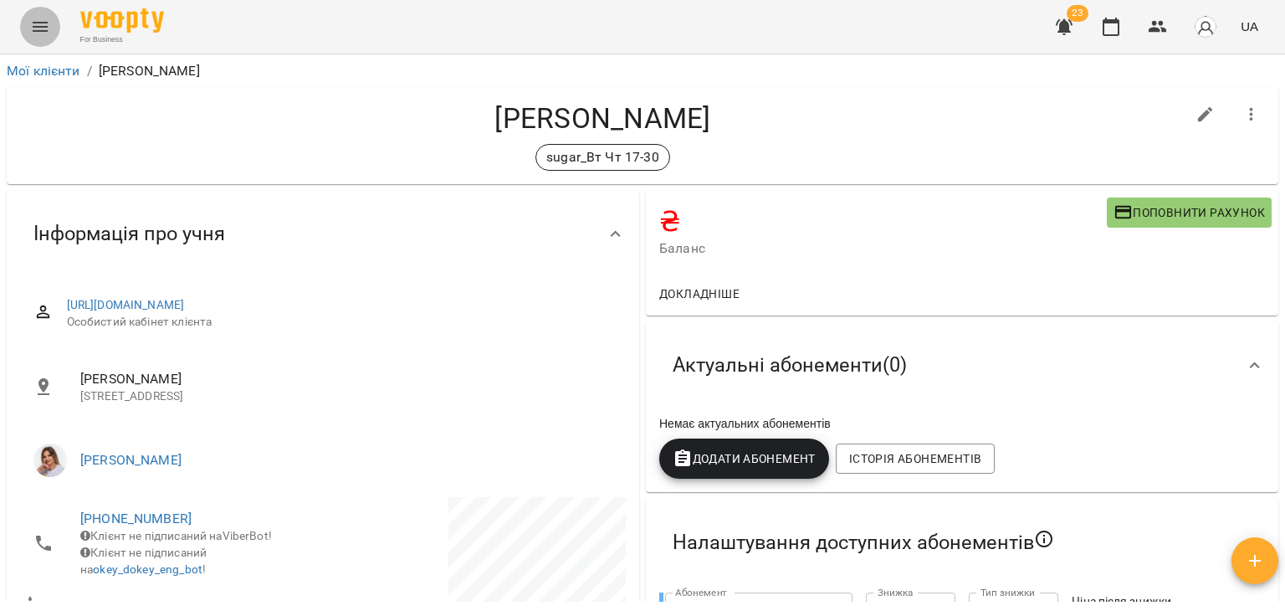
click at [32, 23] on icon "Menu" at bounding box center [40, 27] width 20 height 20
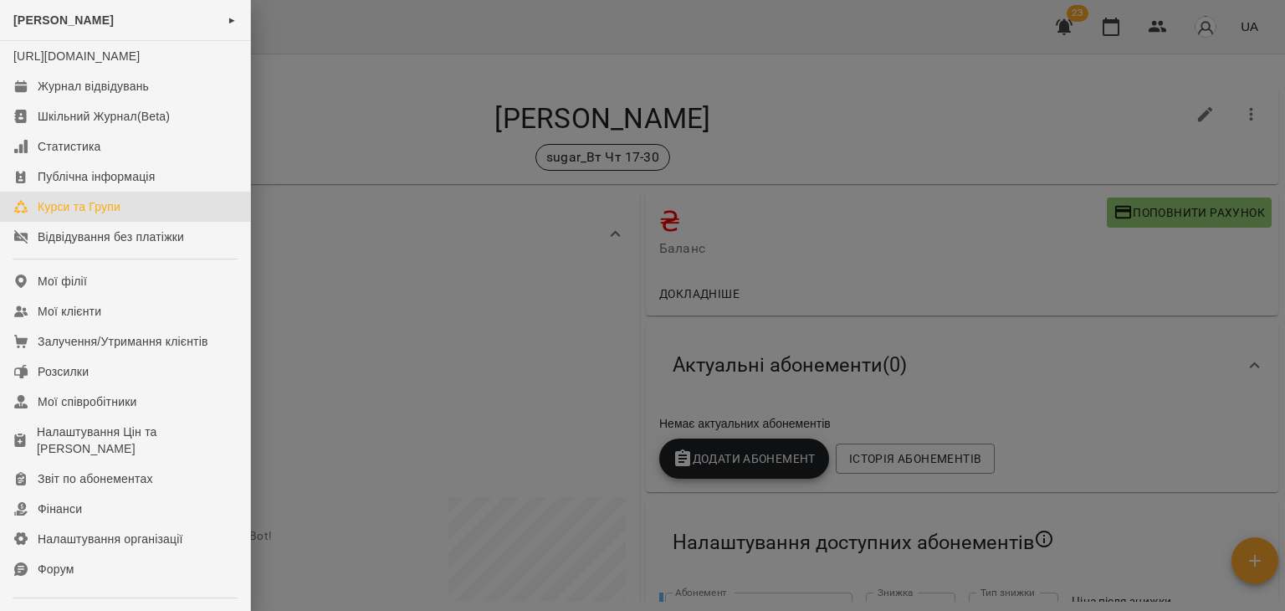
click at [104, 215] on div "Курси та Групи" at bounding box center [79, 206] width 83 height 17
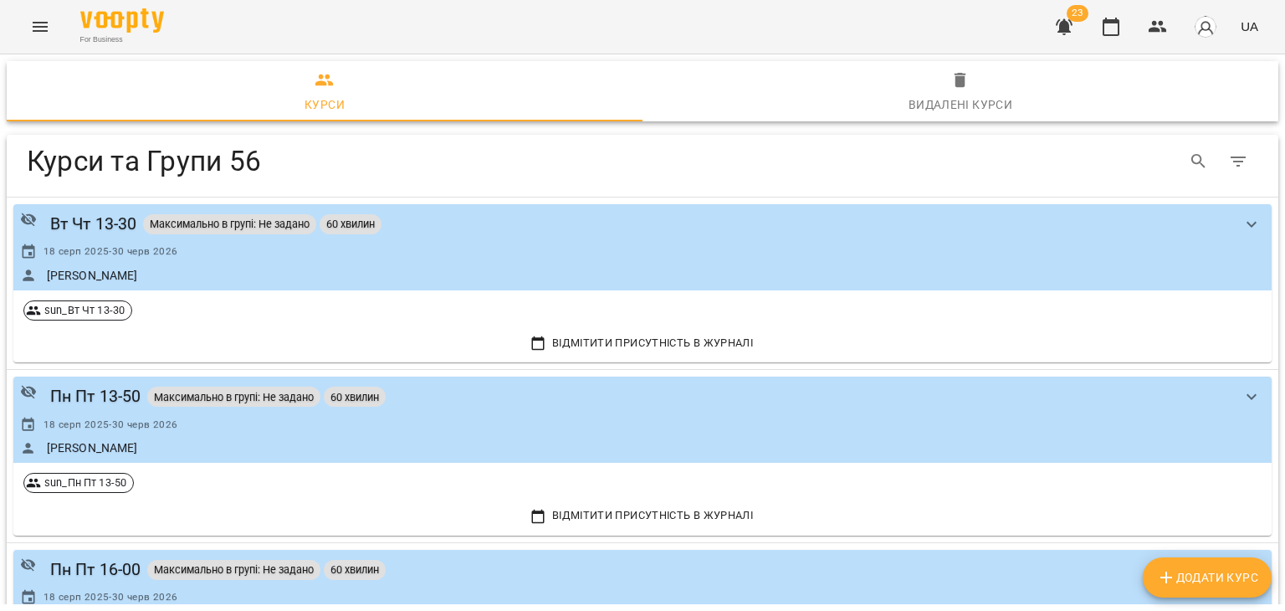
click at [54, 35] on button "Menu" at bounding box center [40, 27] width 40 height 40
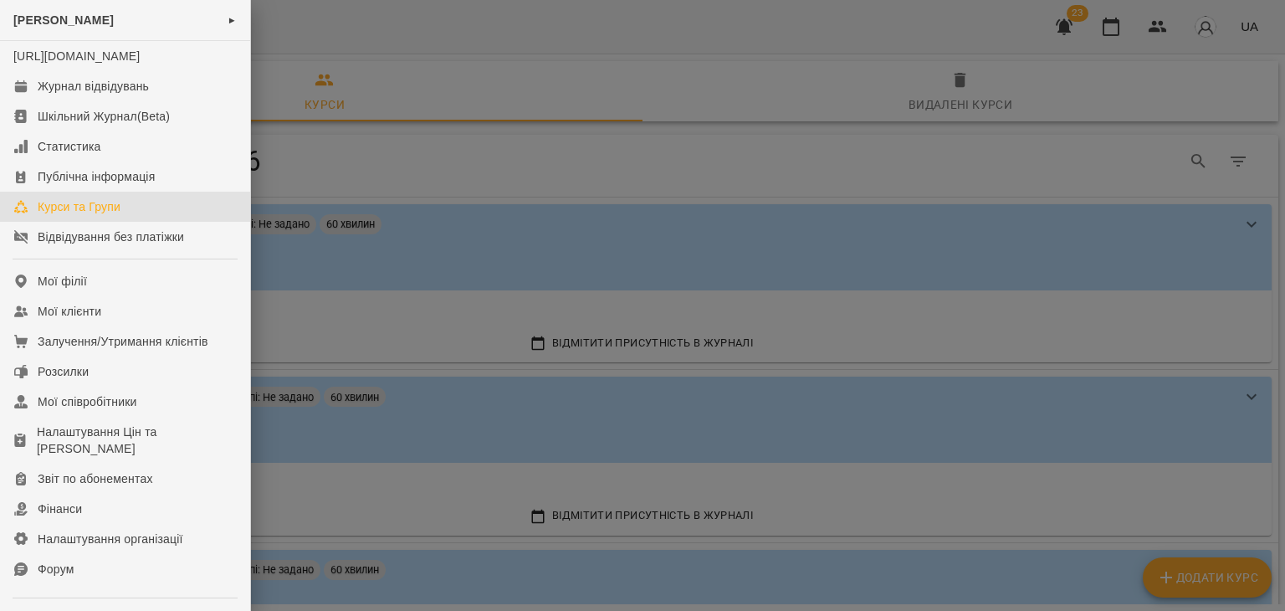
click at [414, 110] on div at bounding box center [642, 305] width 1285 height 611
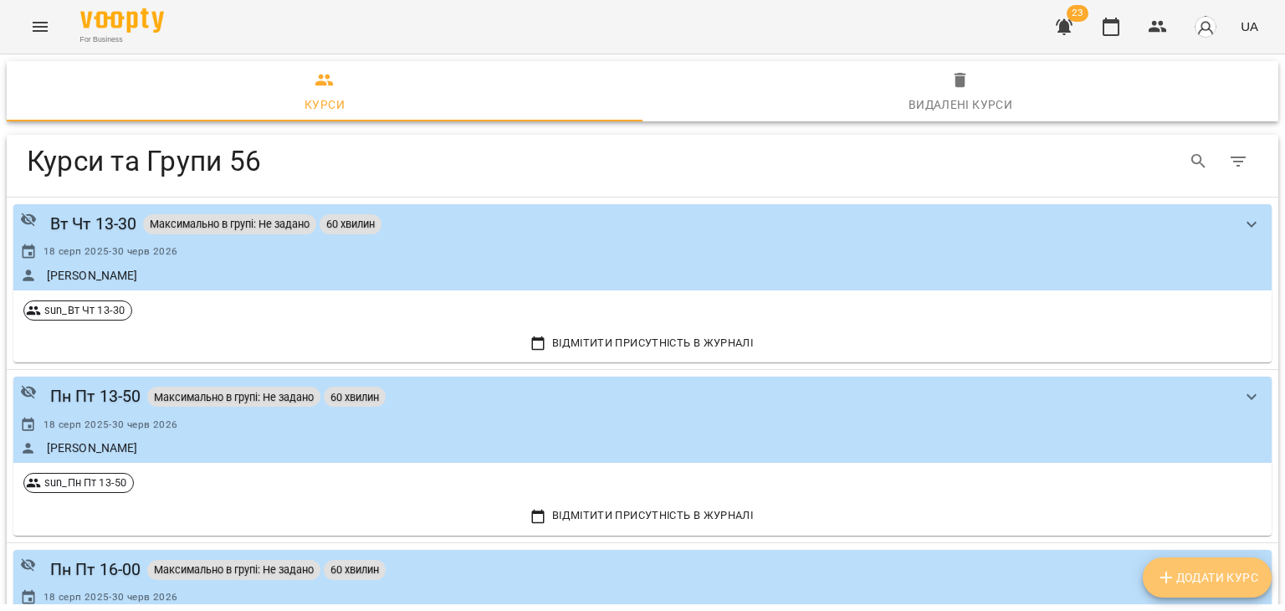
click at [1195, 580] on span "Додати Курс" at bounding box center [1207, 577] width 102 height 20
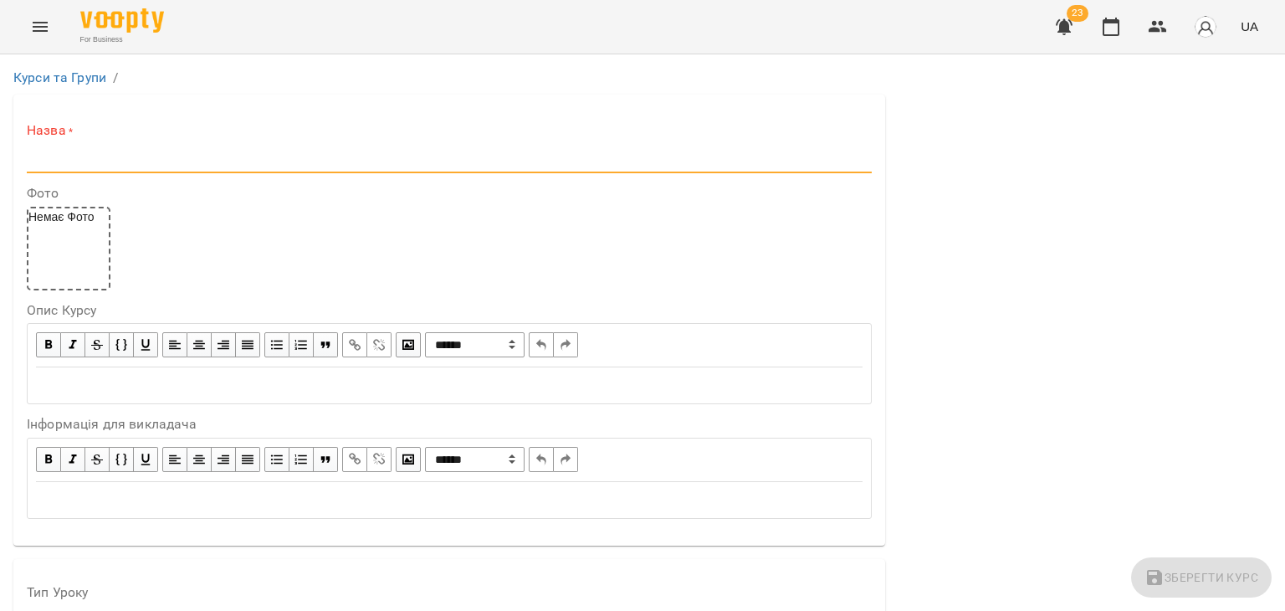
click at [84, 157] on input "text" at bounding box center [449, 159] width 845 height 27
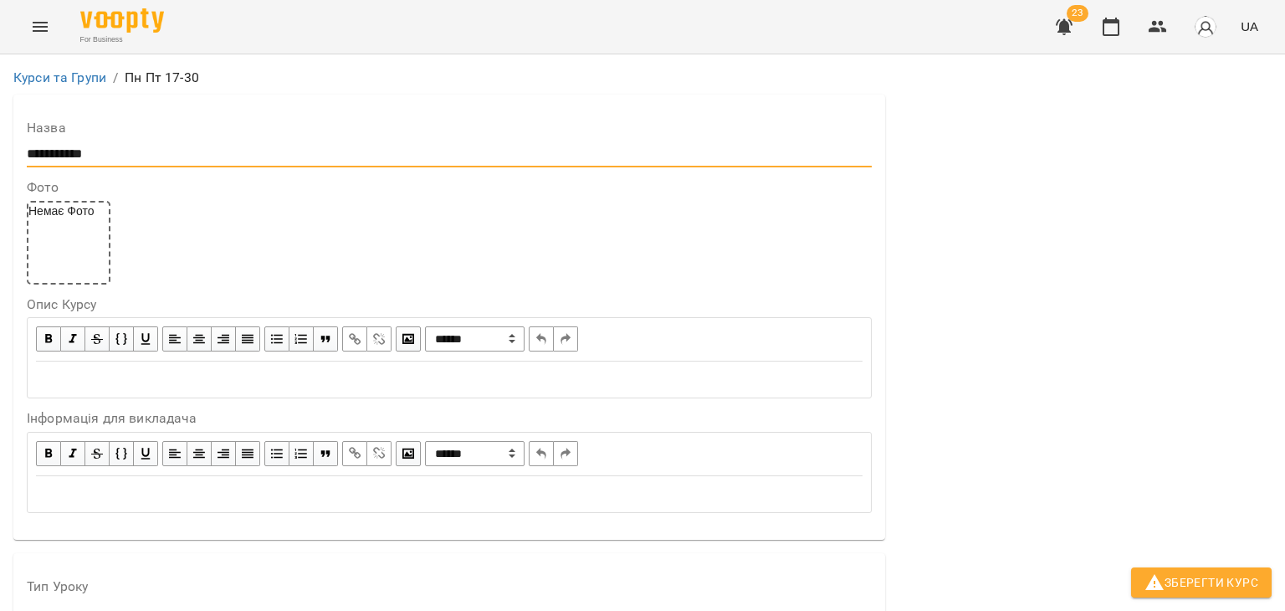
scroll to position [84, 0]
click at [48, 141] on input "**********" at bounding box center [449, 154] width 845 height 27
type input "**********"
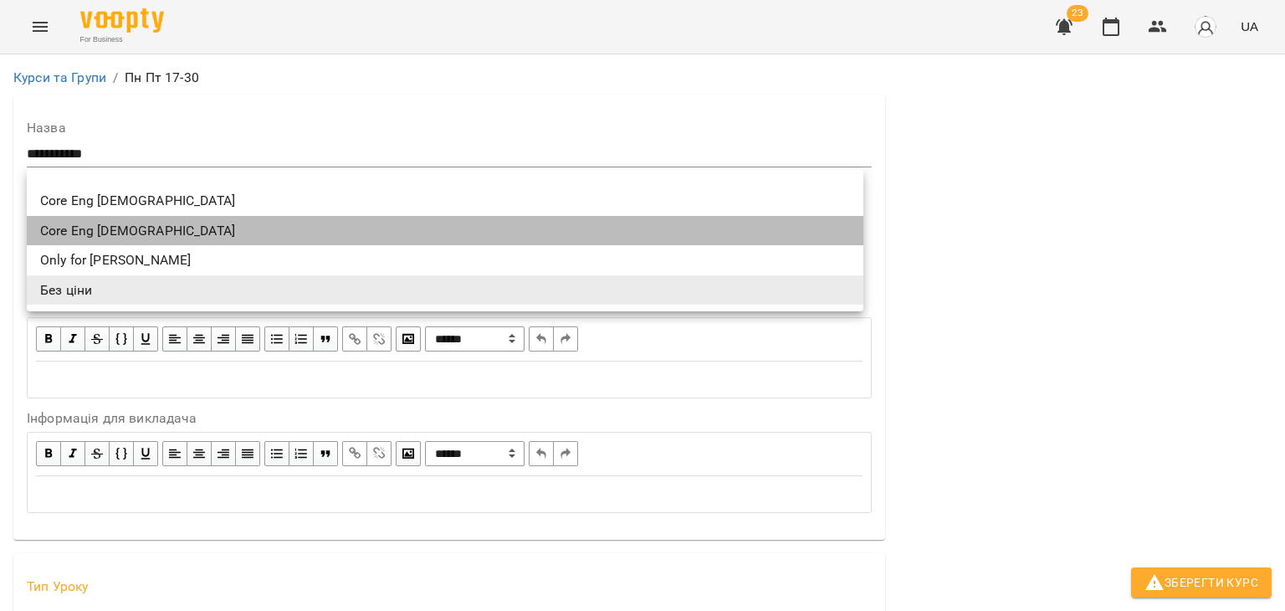
click at [129, 223] on li "Core Eng [DEMOGRAPHIC_DATA]" at bounding box center [445, 231] width 836 height 30
type input "**********"
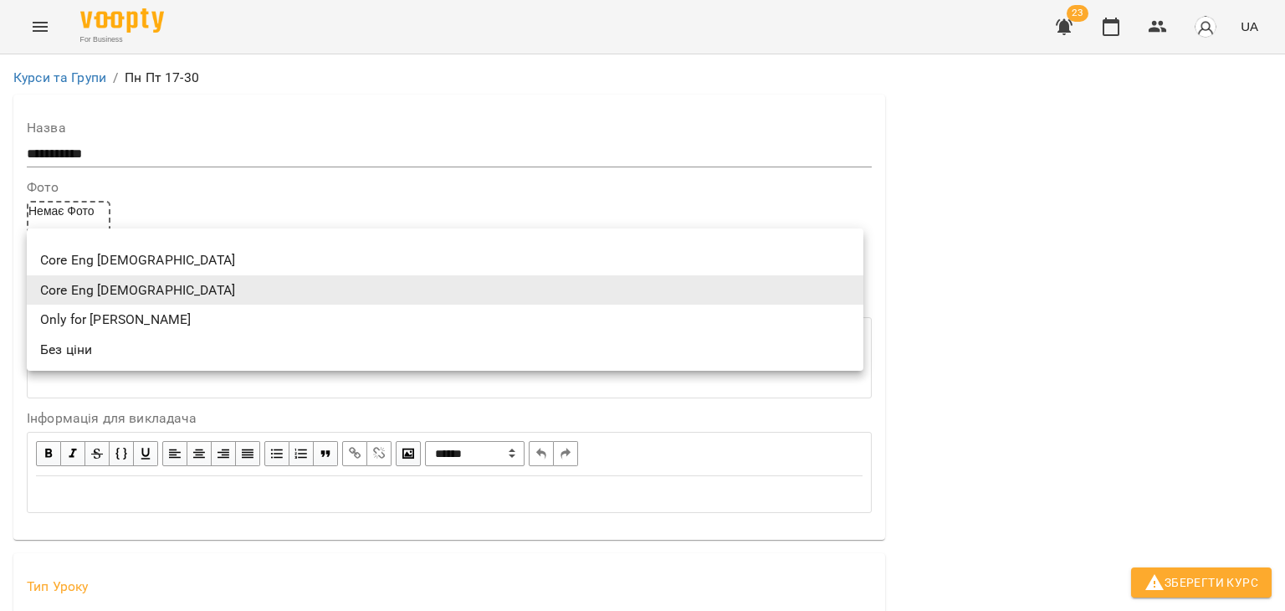
click at [27, 217] on div at bounding box center [642, 305] width 1285 height 611
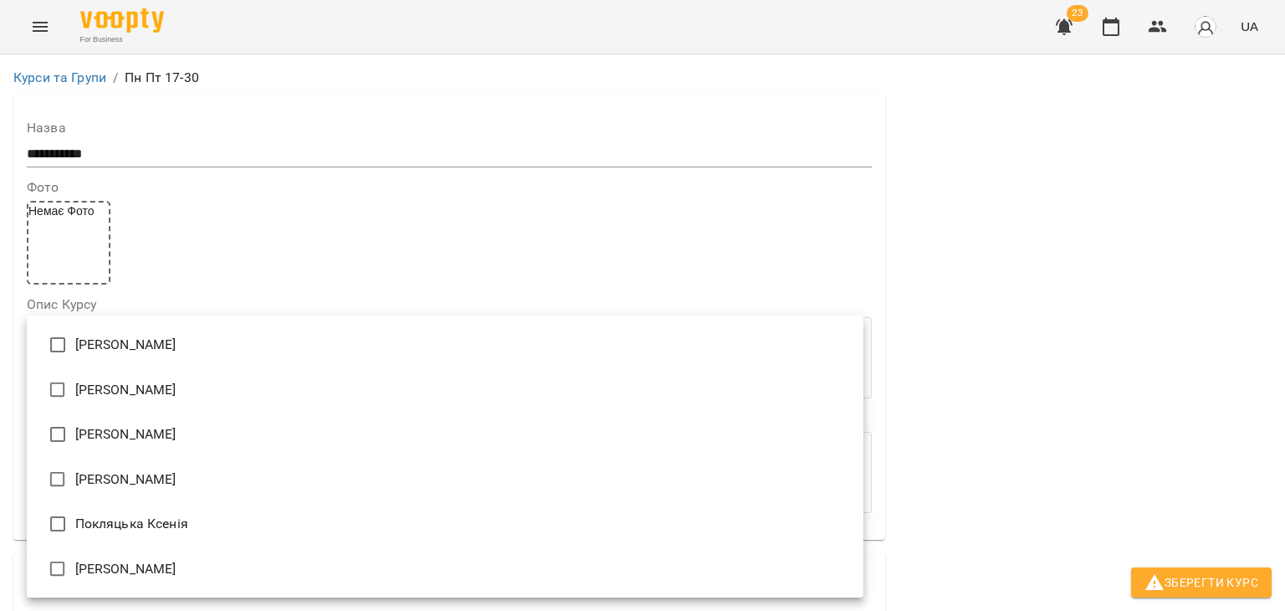
click at [83, 431] on li "[PERSON_NAME]" at bounding box center [445, 434] width 836 height 45
type input "**********"
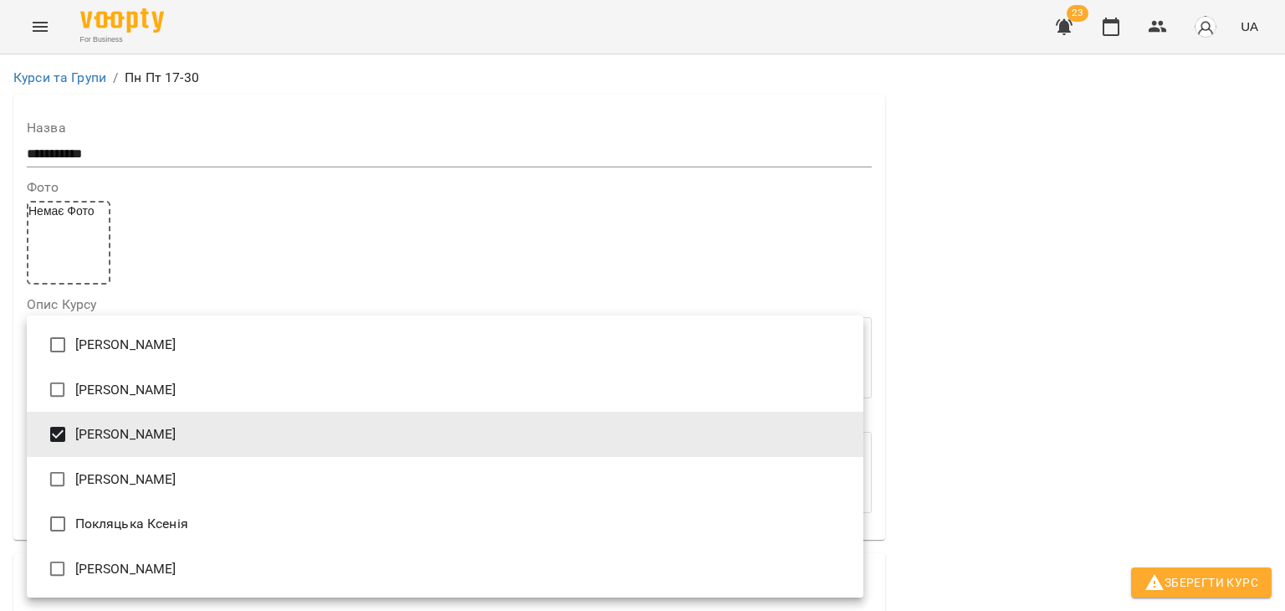
click at [957, 371] on div at bounding box center [642, 305] width 1285 height 611
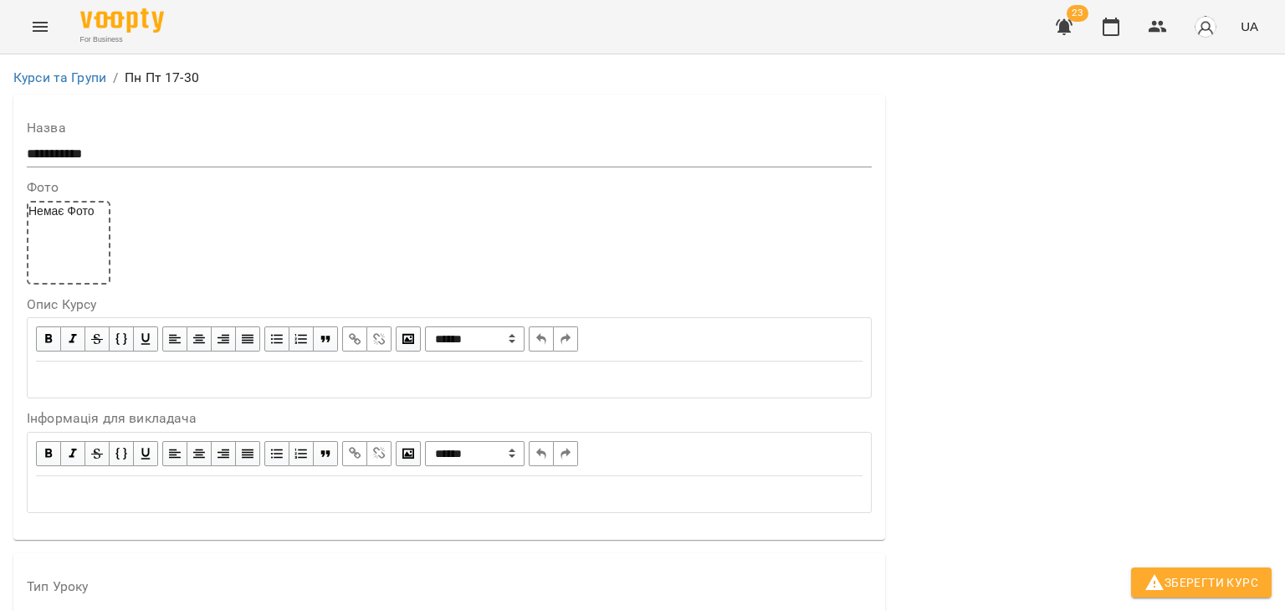
scroll to position [920, 0]
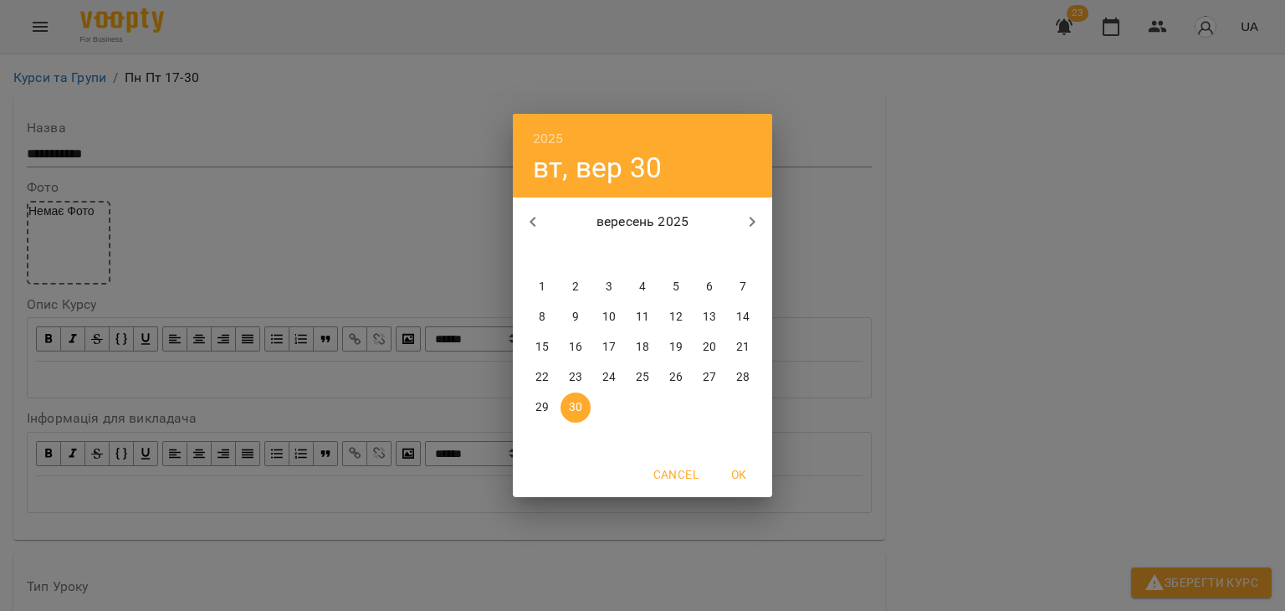
click at [750, 222] on icon "button" at bounding box center [752, 222] width 20 height 20
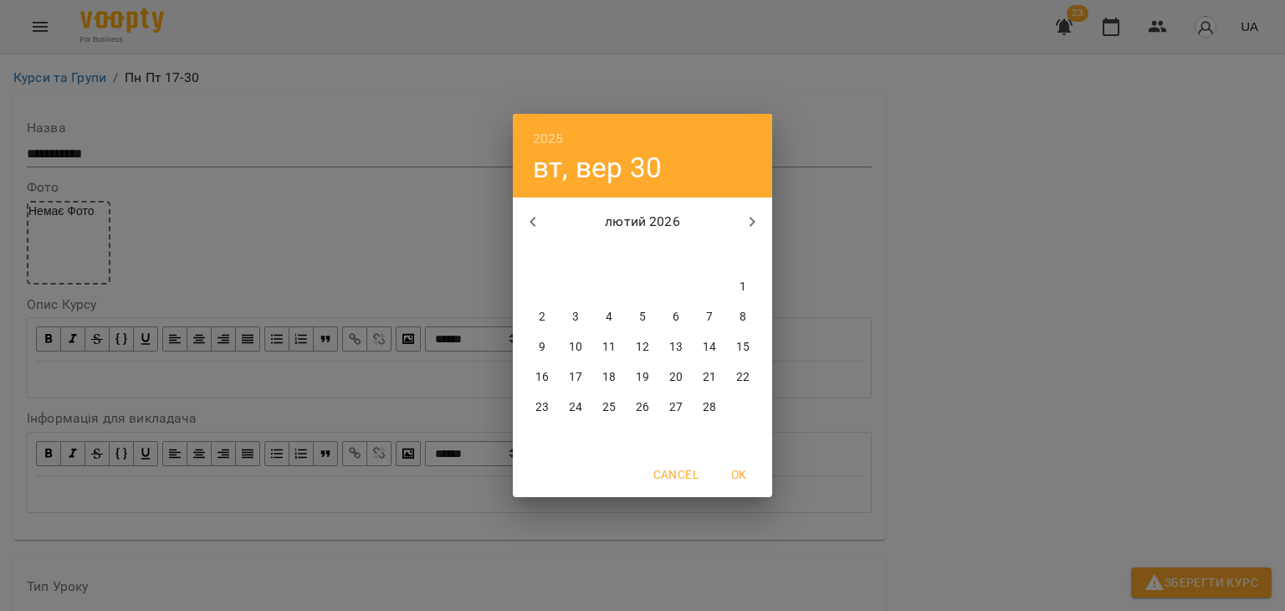
click at [744, 222] on icon "button" at bounding box center [752, 222] width 20 height 20
click at [749, 222] on icon "button" at bounding box center [752, 222] width 20 height 20
click at [534, 135] on h6 "2025" at bounding box center [548, 138] width 31 height 23
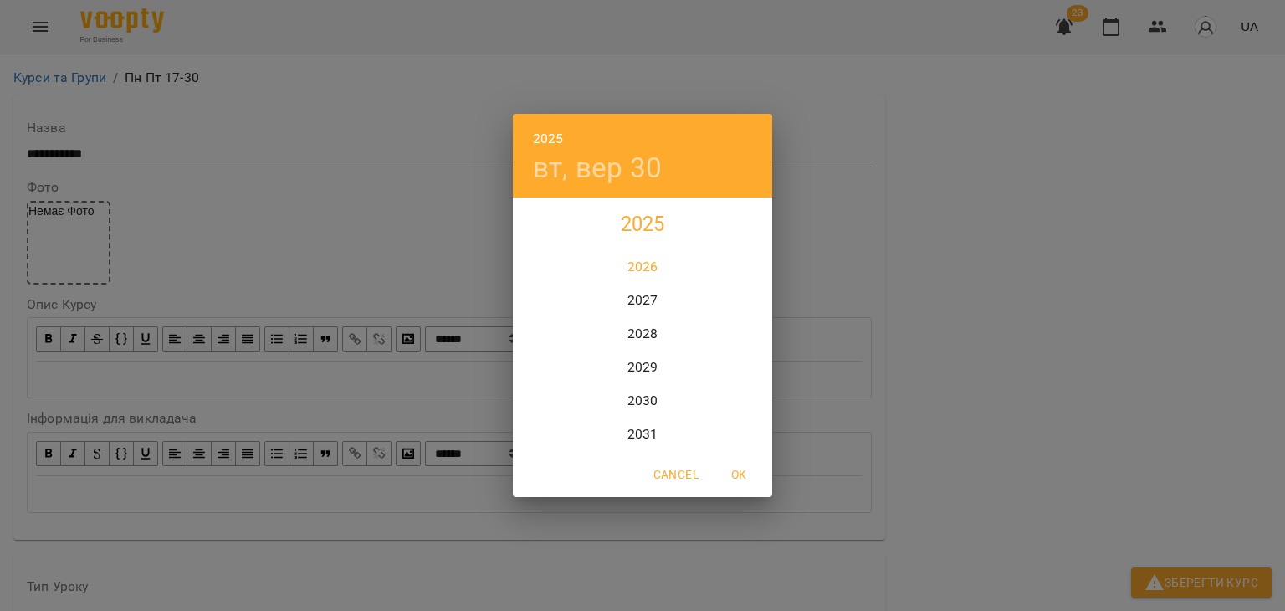
click at [639, 256] on div "2026" at bounding box center [642, 266] width 259 height 33
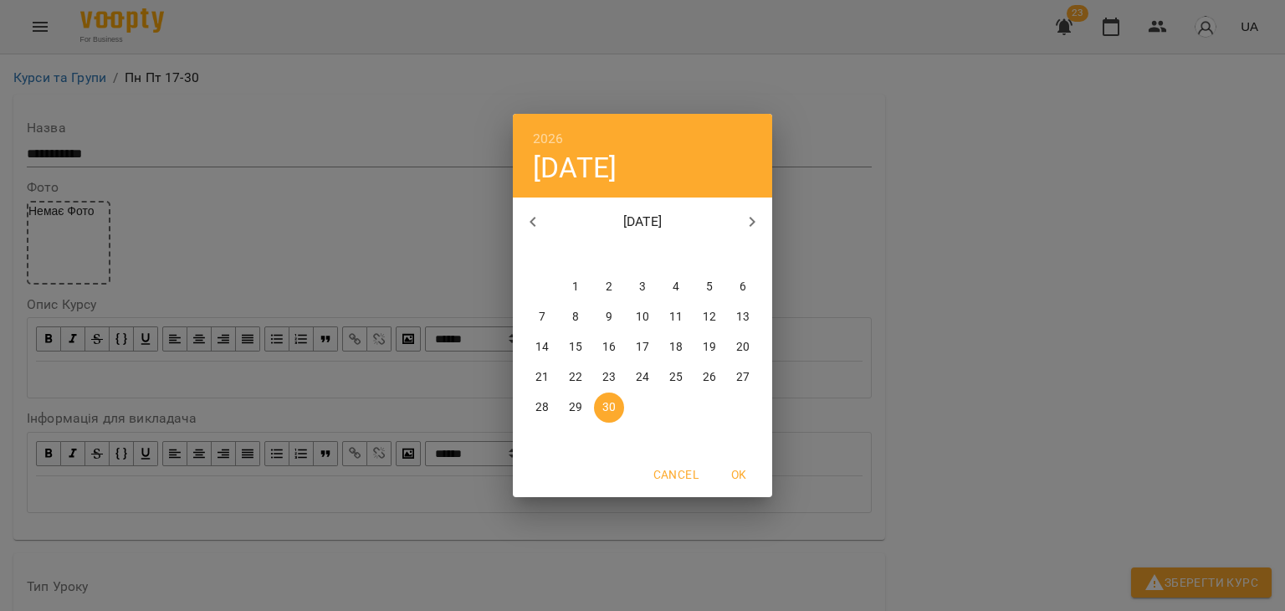
click at [585, 165] on h4 "ср, вер 30" at bounding box center [575, 168] width 84 height 34
click at [534, 217] on icon "button" at bounding box center [532, 222] width 6 height 10
click at [519, 217] on button "button" at bounding box center [533, 222] width 40 height 40
click at [525, 216] on icon "button" at bounding box center [533, 222] width 20 height 20
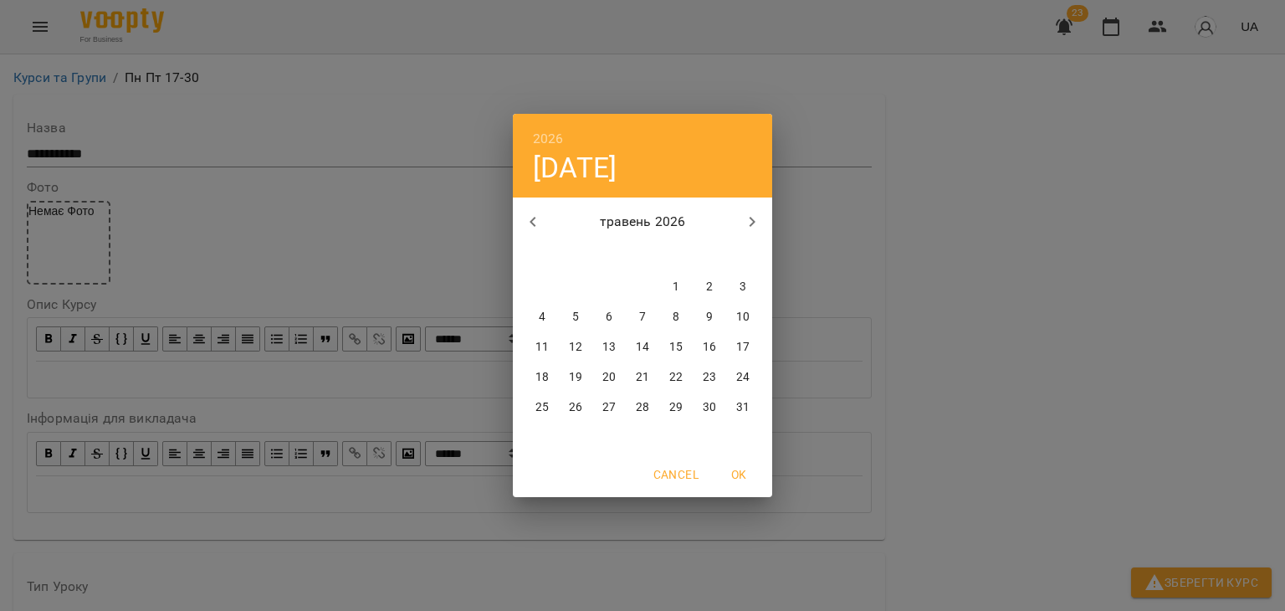
click at [757, 222] on icon "button" at bounding box center [752, 222] width 20 height 20
click at [571, 416] on button "30" at bounding box center [575, 407] width 30 height 30
type input "**********"
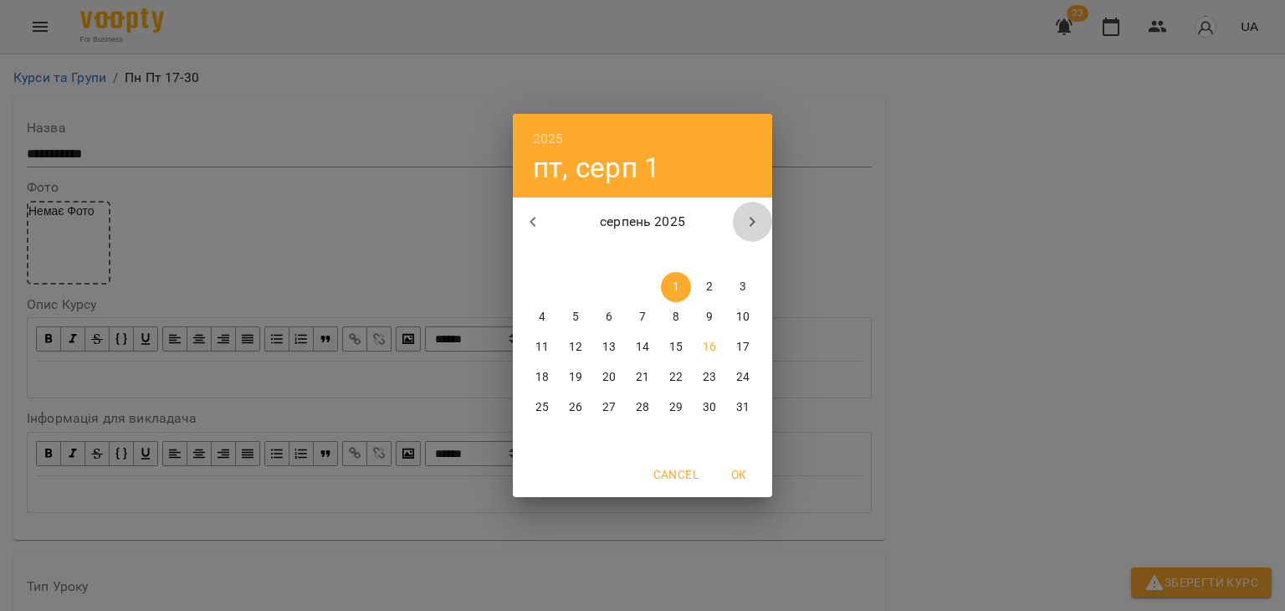
click at [743, 217] on icon "button" at bounding box center [752, 222] width 20 height 20
click at [713, 281] on span "1" at bounding box center [709, 287] width 30 height 17
type input "**********"
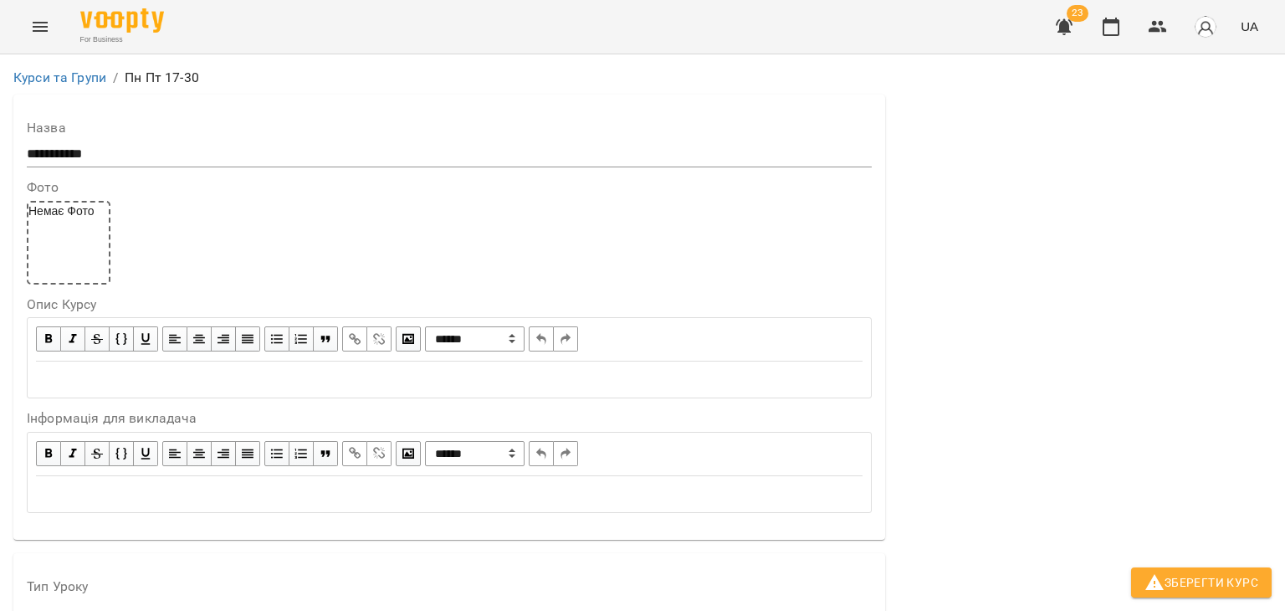
scroll to position [0, 0]
click at [63, 80] on link "Курси та Групи" at bounding box center [59, 77] width 93 height 16
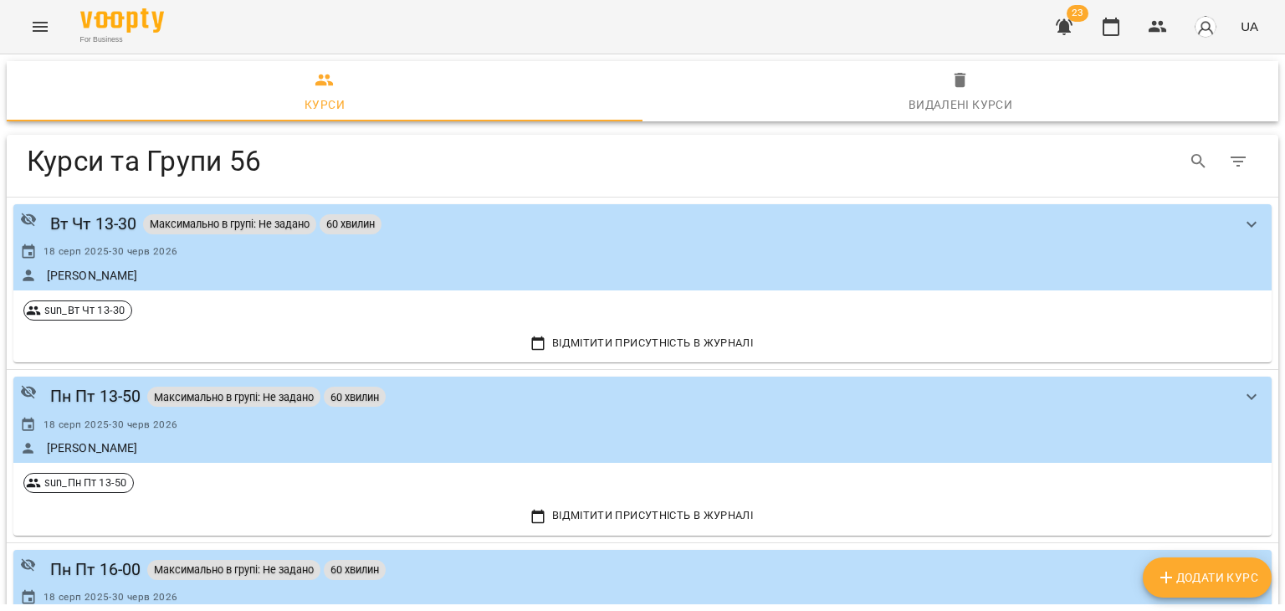
click at [23, 31] on button "Menu" at bounding box center [40, 27] width 40 height 40
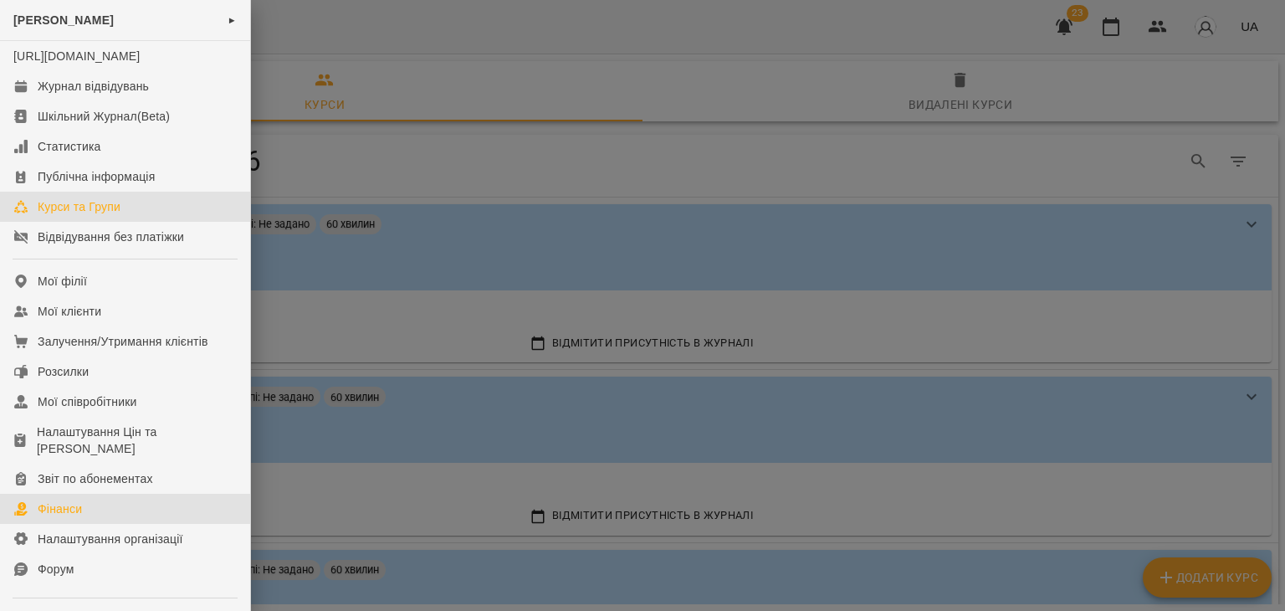
click at [54, 517] on div "Фінанси" at bounding box center [60, 508] width 44 height 17
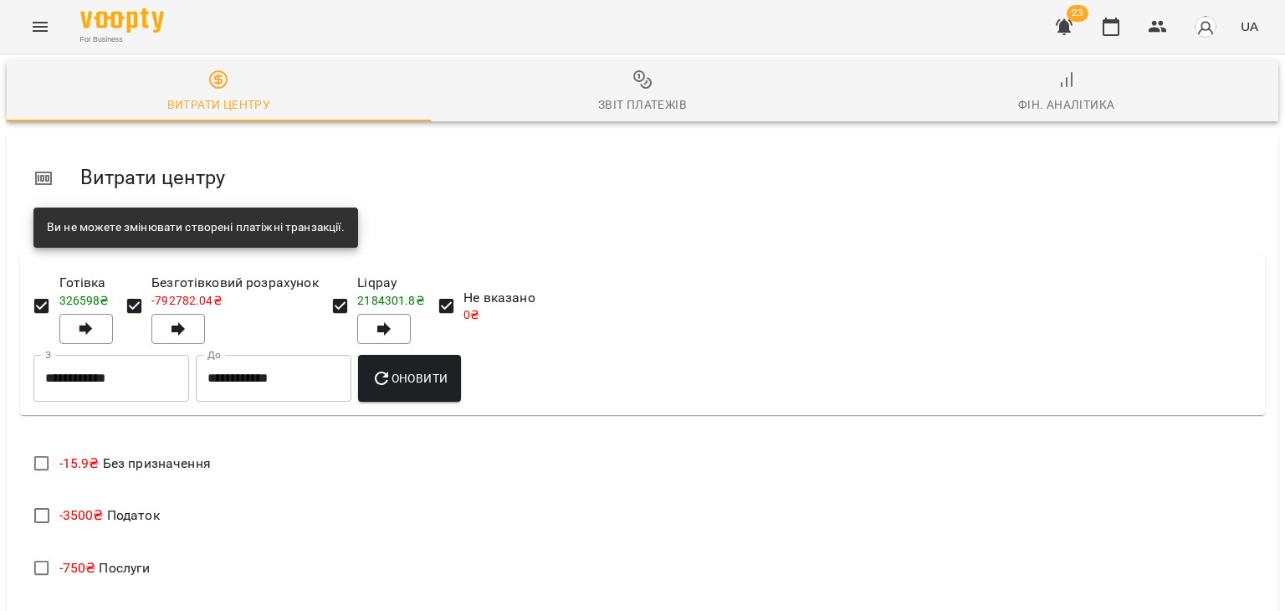
click at [599, 100] on div "Звіт платежів" at bounding box center [642, 105] width 89 height 20
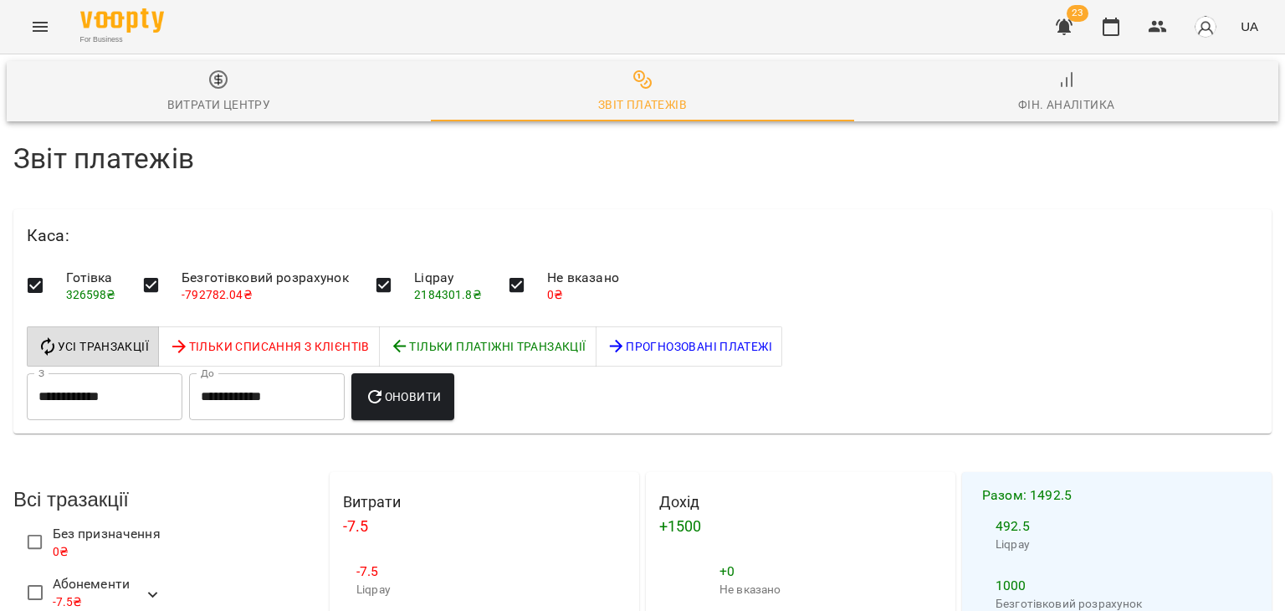
scroll to position [167, 0]
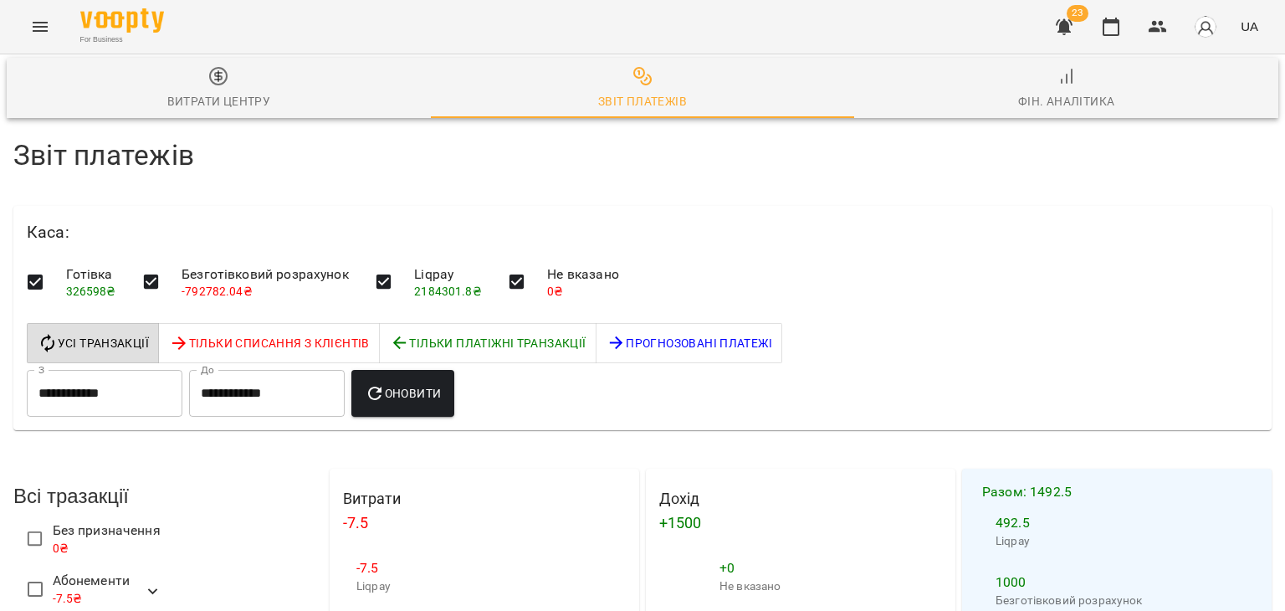
click at [158, 370] on input "**********" at bounding box center [105, 393] width 156 height 47
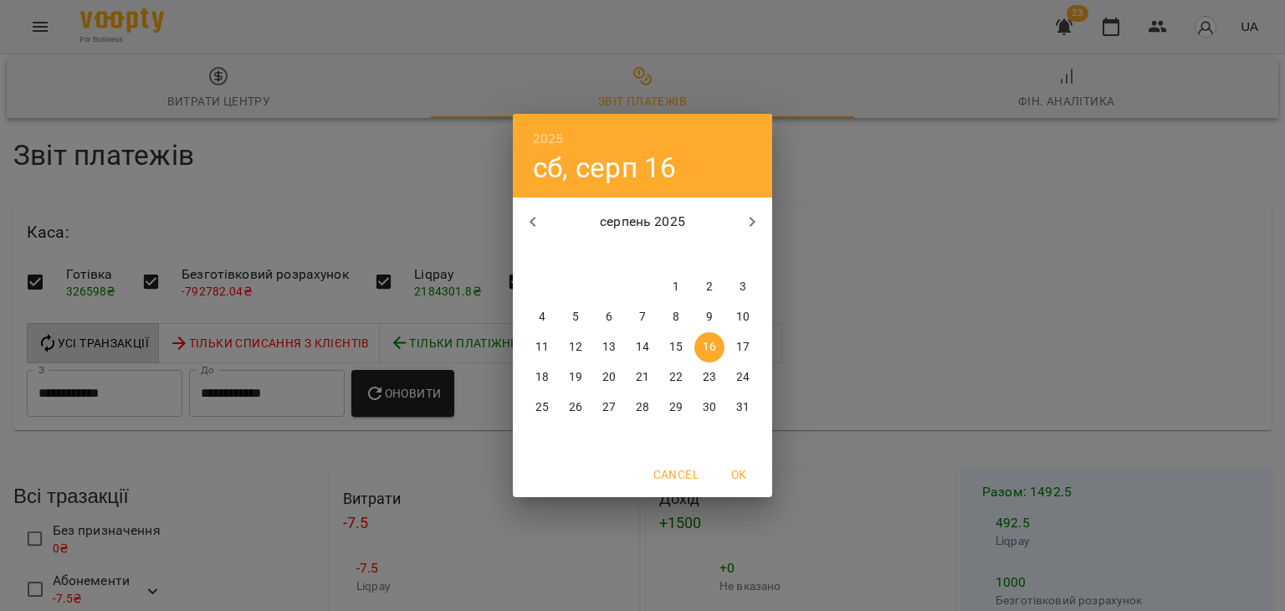
click at [684, 349] on span "15" at bounding box center [676, 347] width 30 height 17
type input "**********"
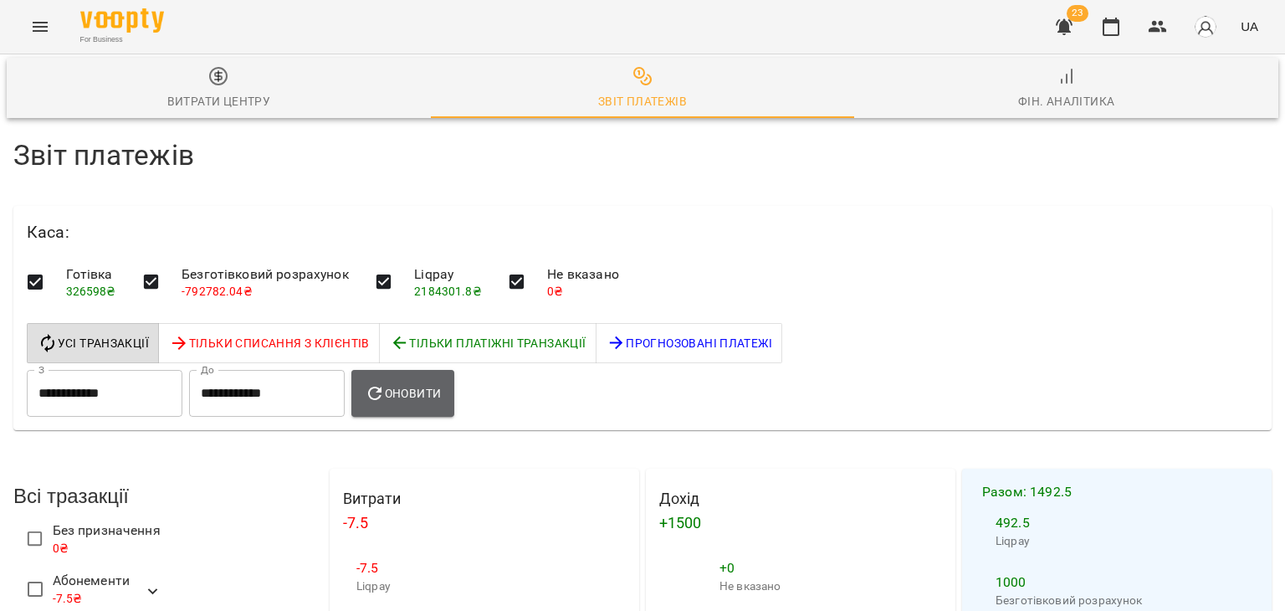
click at [441, 383] on span "Оновити" at bounding box center [403, 393] width 76 height 20
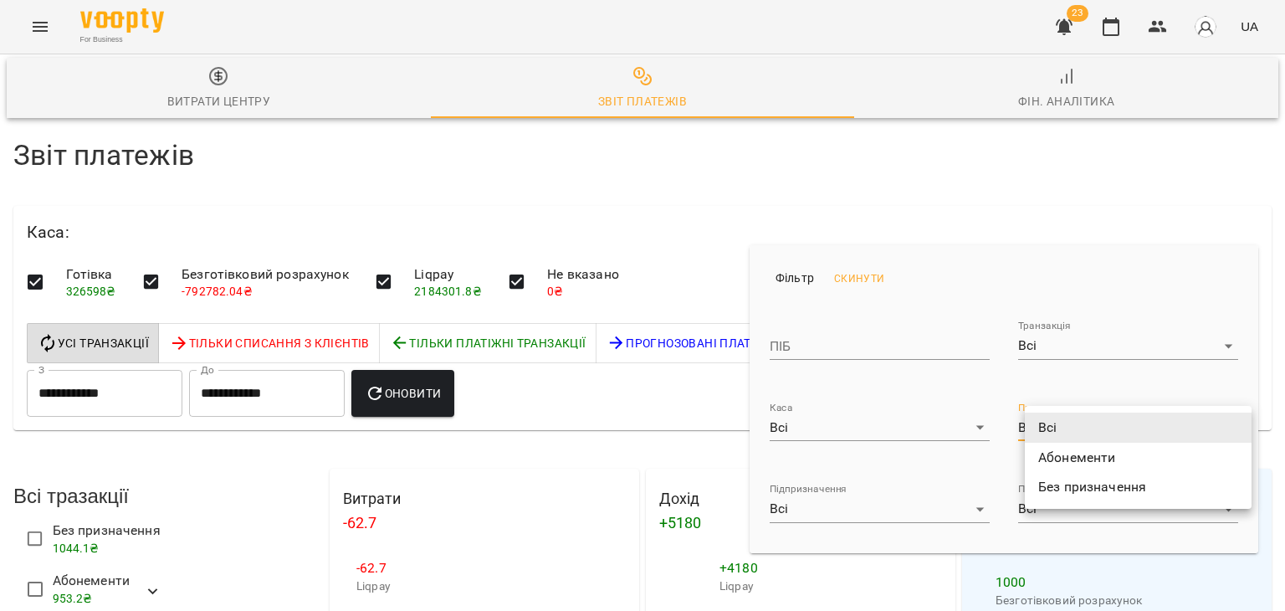
click at [1084, 487] on li "Без призначення" at bounding box center [1138, 487] width 227 height 30
type input "**********"
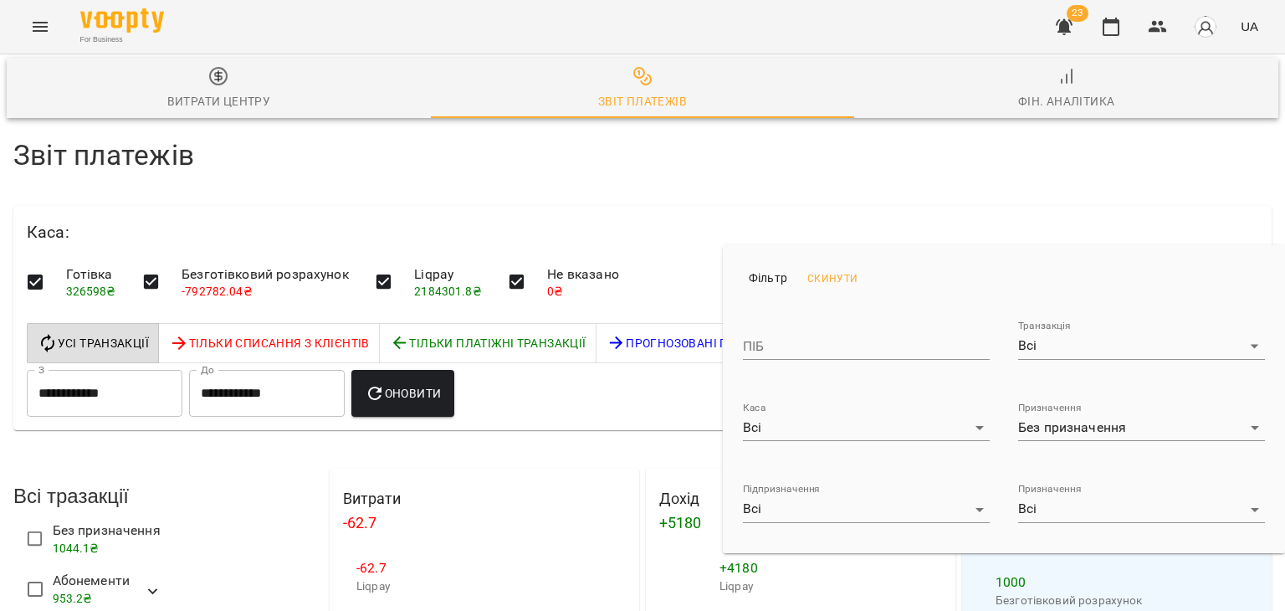
click at [299, 305] on div at bounding box center [642, 305] width 1285 height 611
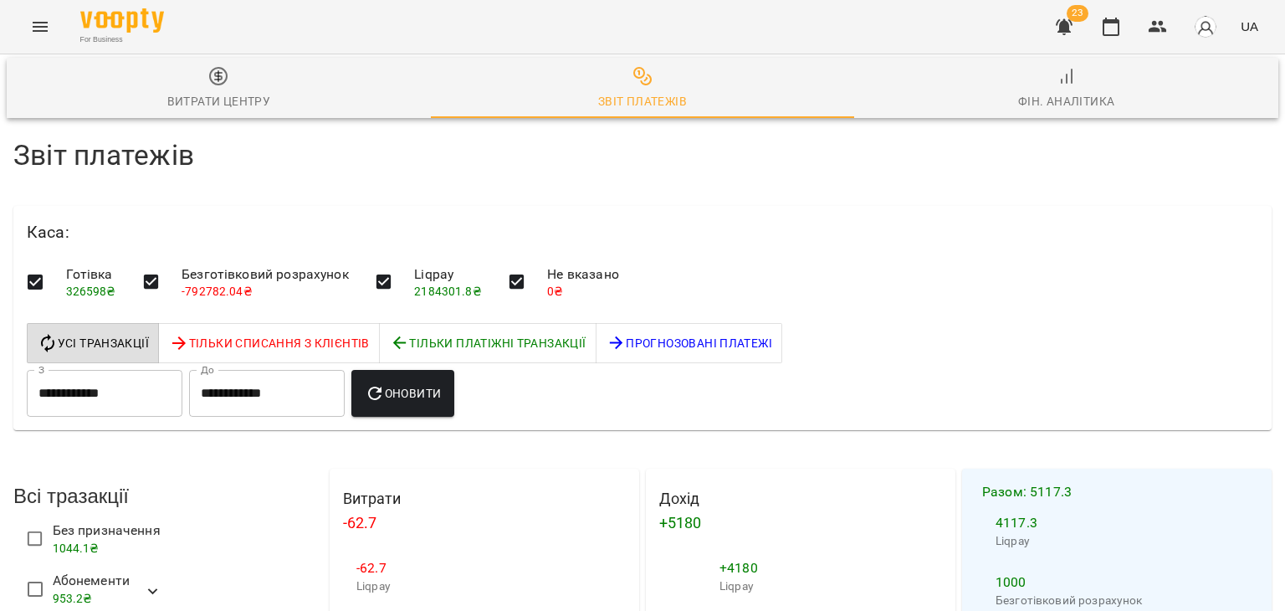
scroll to position [933, 0]
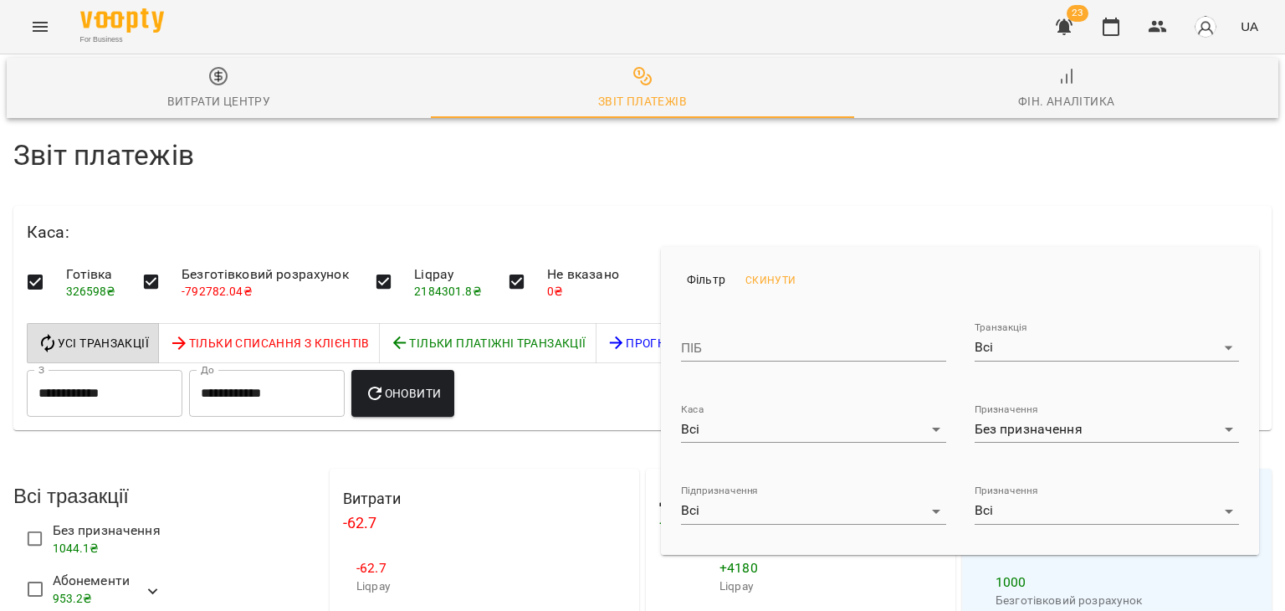
click at [368, 300] on div at bounding box center [642, 305] width 1285 height 611
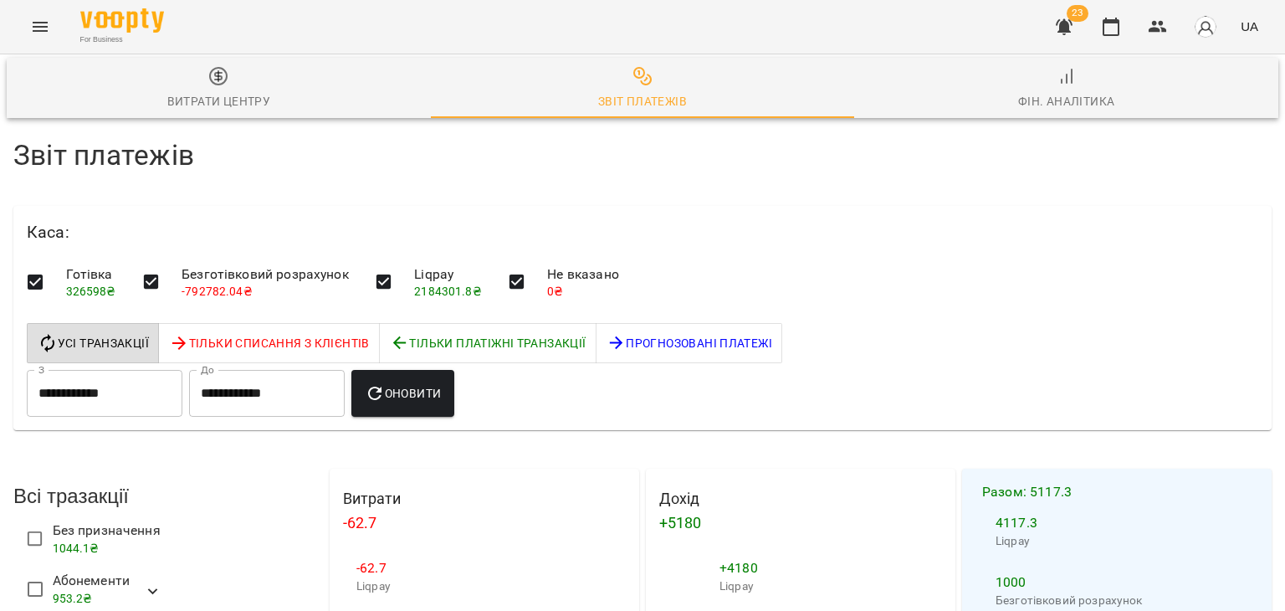
drag, startPoint x: 100, startPoint y: 422, endPoint x: 40, endPoint y: 431, distance: 60.8
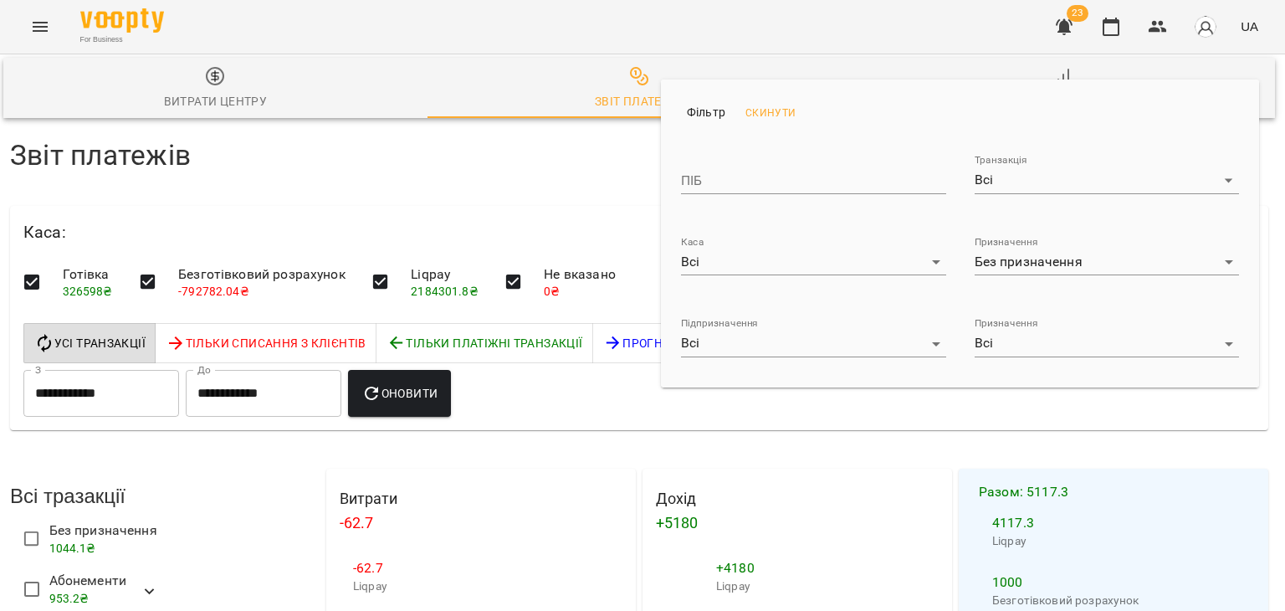
click at [34, 22] on div at bounding box center [642, 305] width 1285 height 611
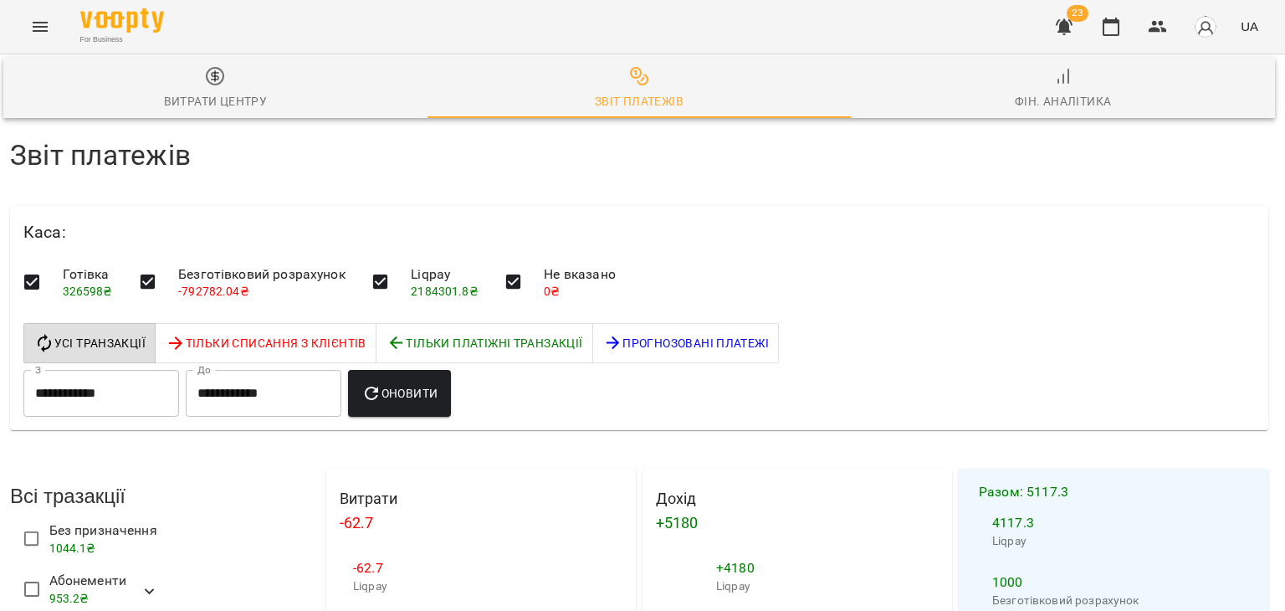
scroll to position [1100, 3]
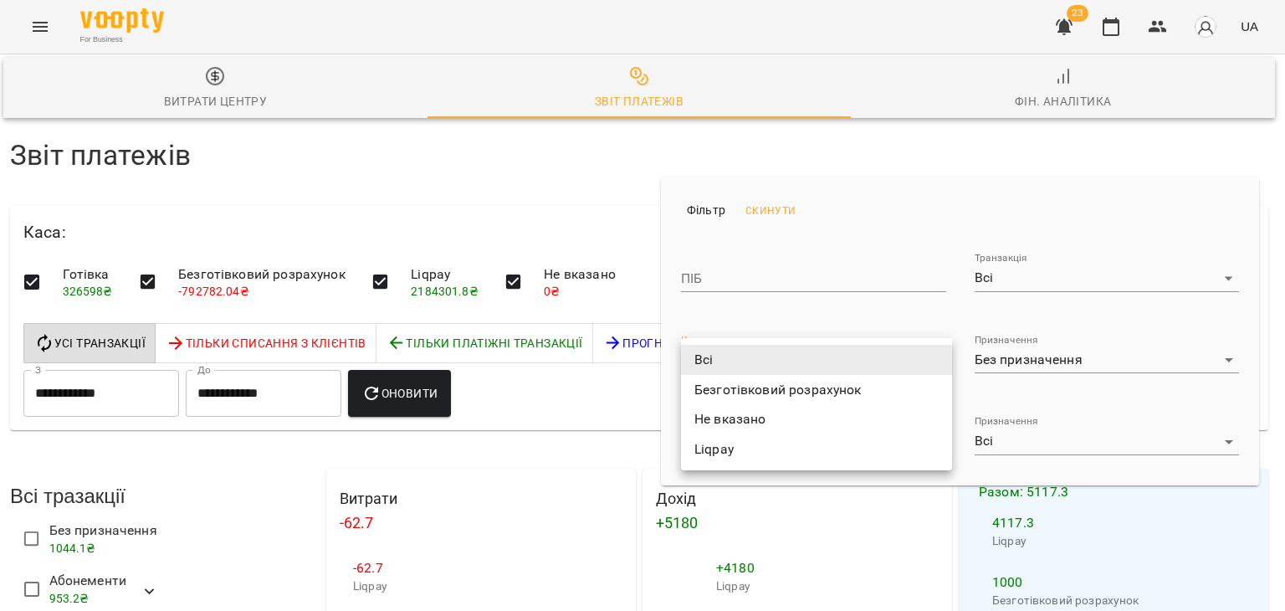
click at [936, 222] on div at bounding box center [642, 305] width 1285 height 611
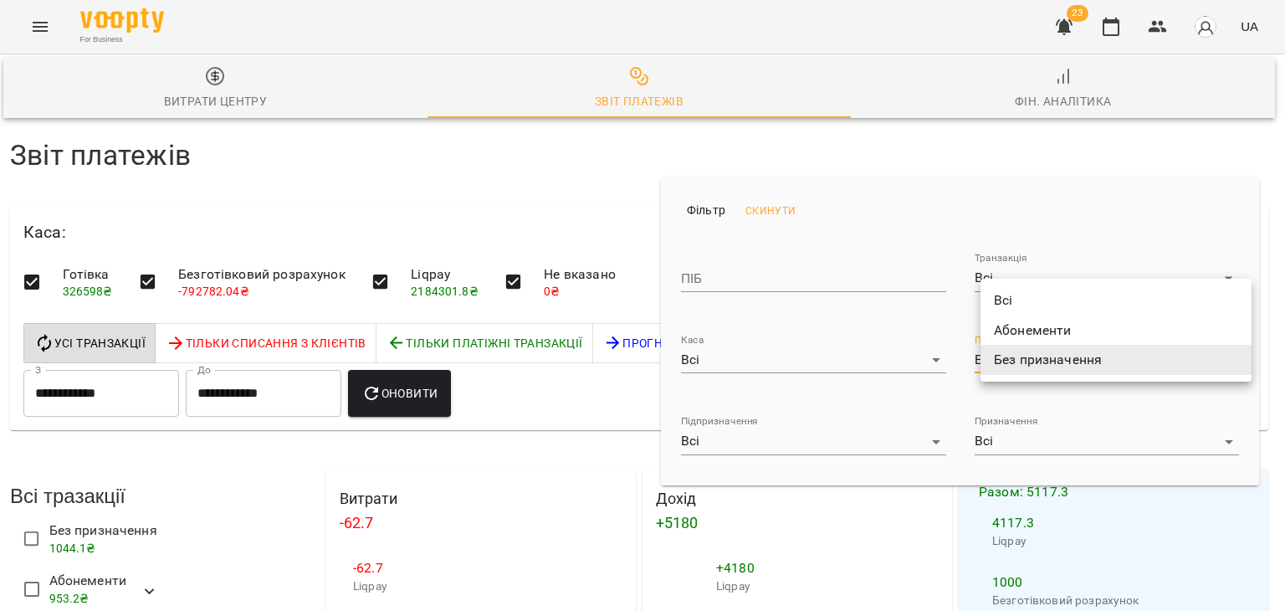
click at [908, 238] on div at bounding box center [642, 305] width 1285 height 611
click at [1035, 299] on li "Всі" at bounding box center [1115, 300] width 271 height 30
type input "***"
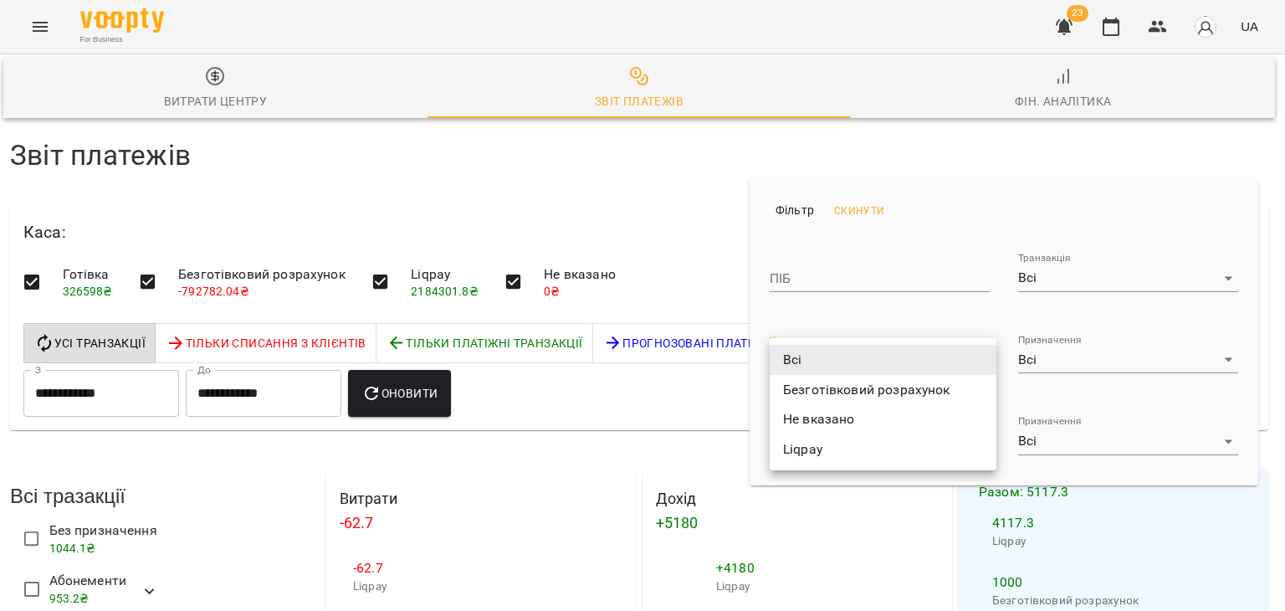
click at [516, 238] on div at bounding box center [642, 305] width 1285 height 611
click at [676, 289] on div at bounding box center [642, 305] width 1285 height 611
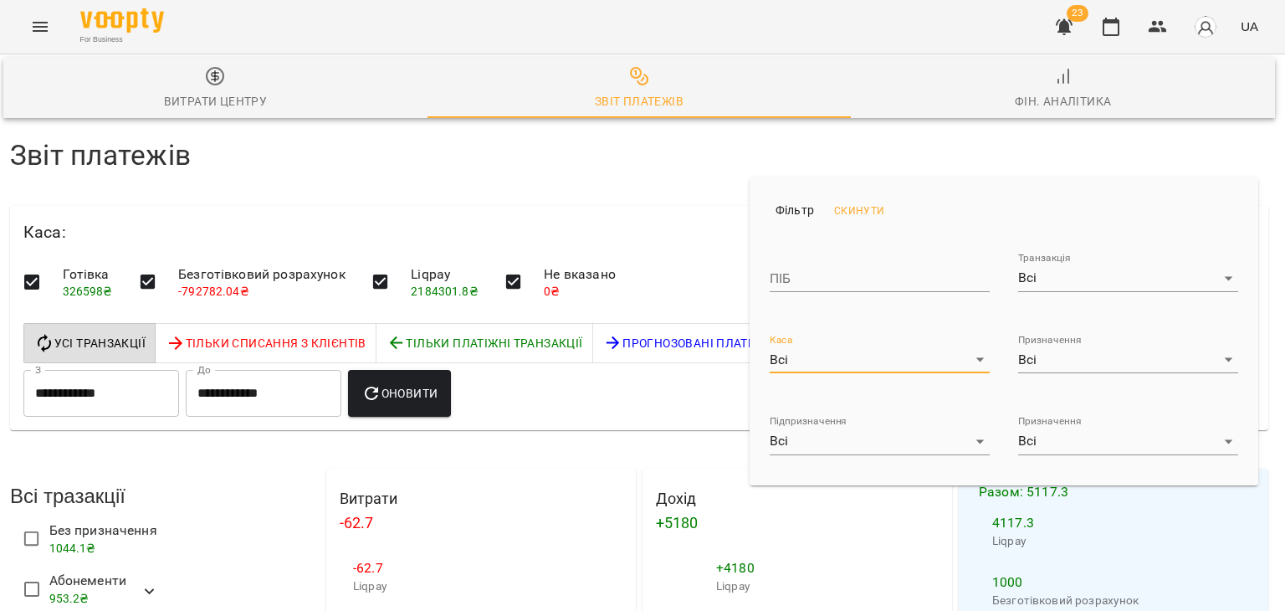
click at [560, 274] on div at bounding box center [642, 305] width 1285 height 611
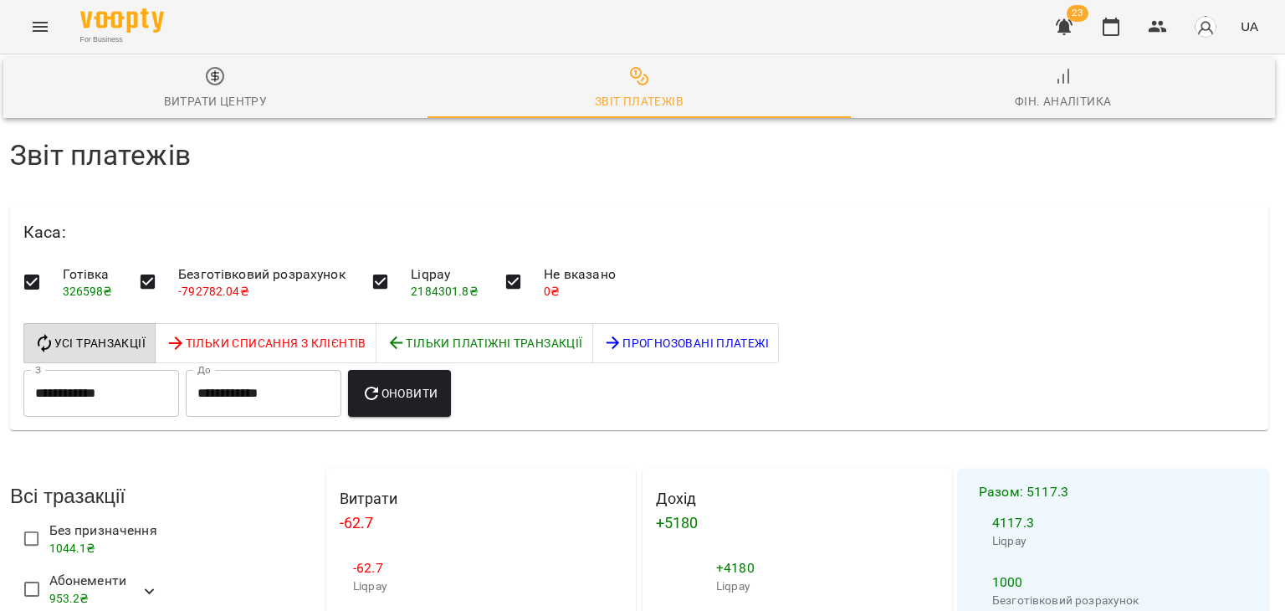
scroll to position [836, 3]
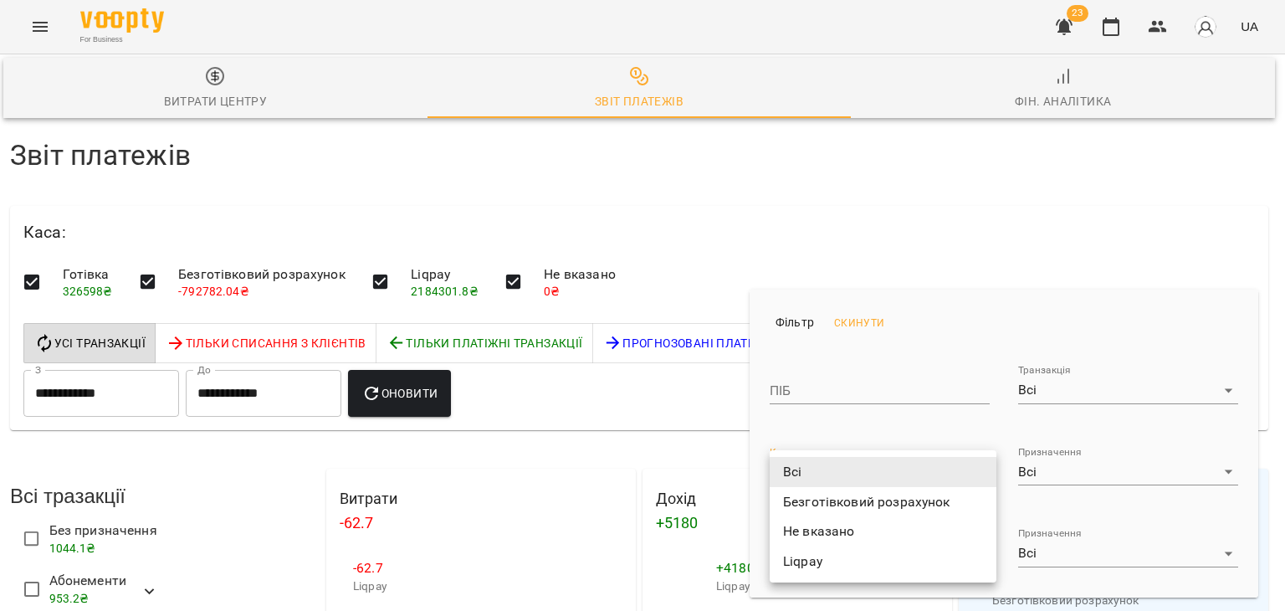
click at [519, 386] on div at bounding box center [642, 305] width 1285 height 611
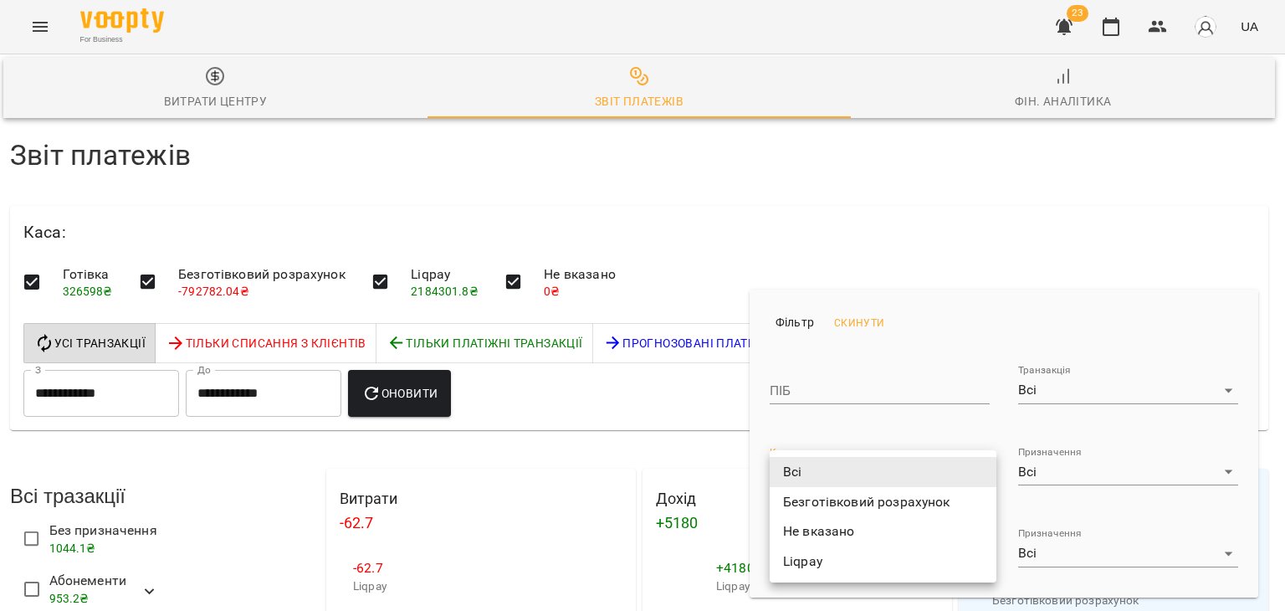
click at [735, 414] on div at bounding box center [642, 305] width 1285 height 611
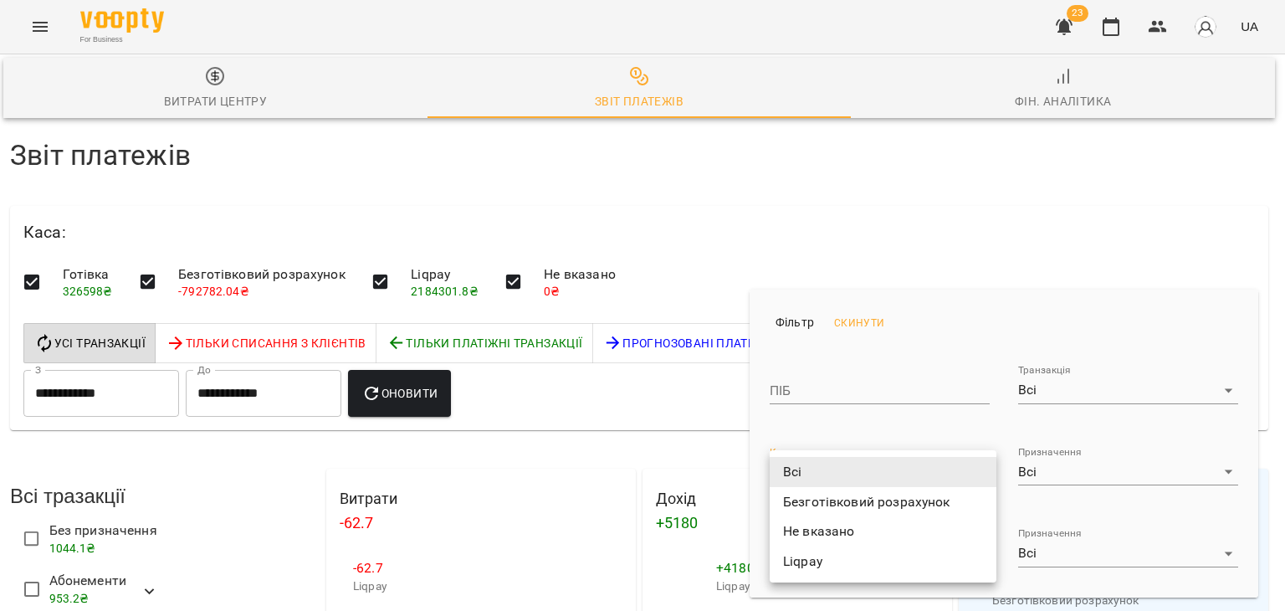
click at [1081, 469] on div at bounding box center [642, 305] width 1285 height 611
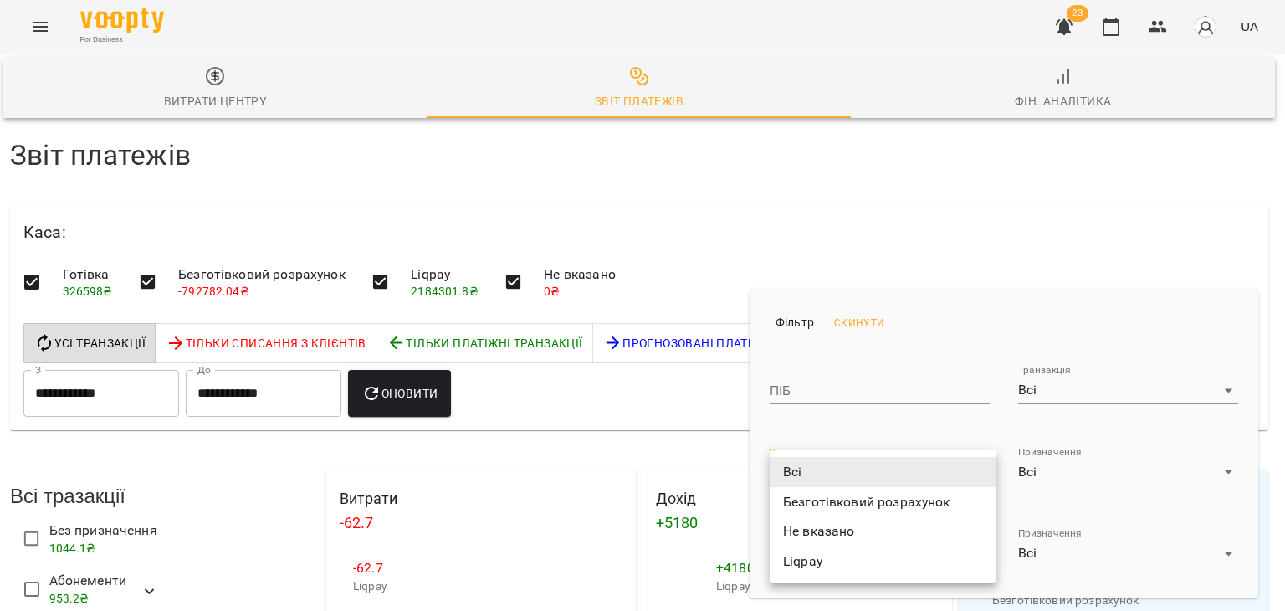
click at [234, 284] on div at bounding box center [642, 305] width 1285 height 611
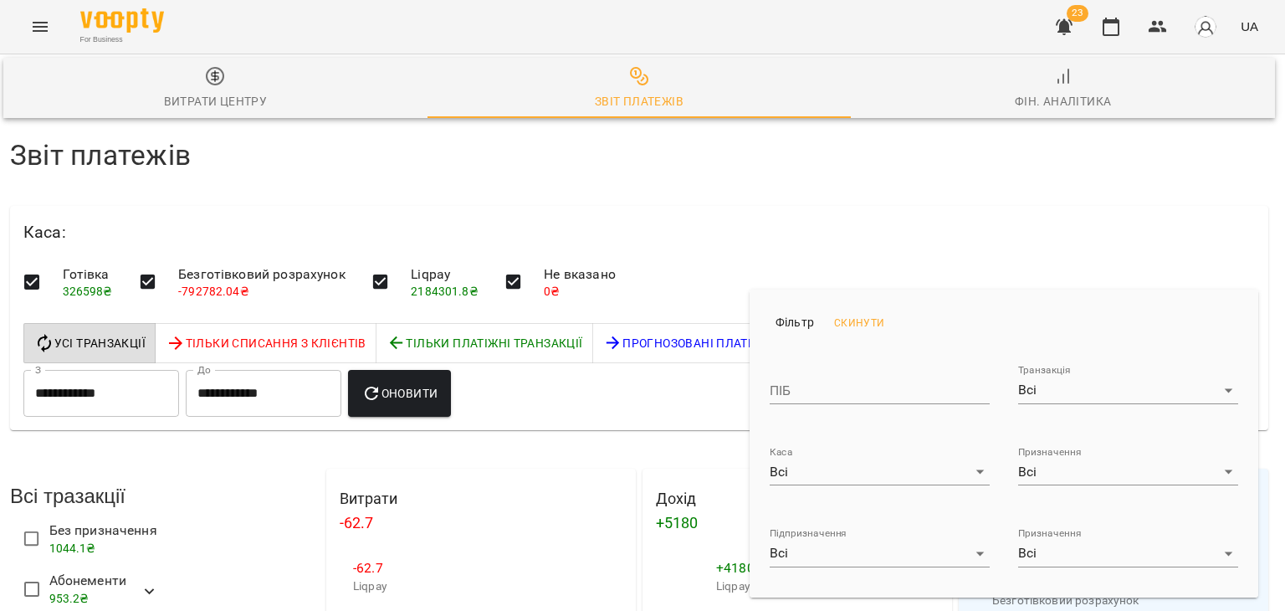
click at [625, 348] on div at bounding box center [642, 305] width 1285 height 611
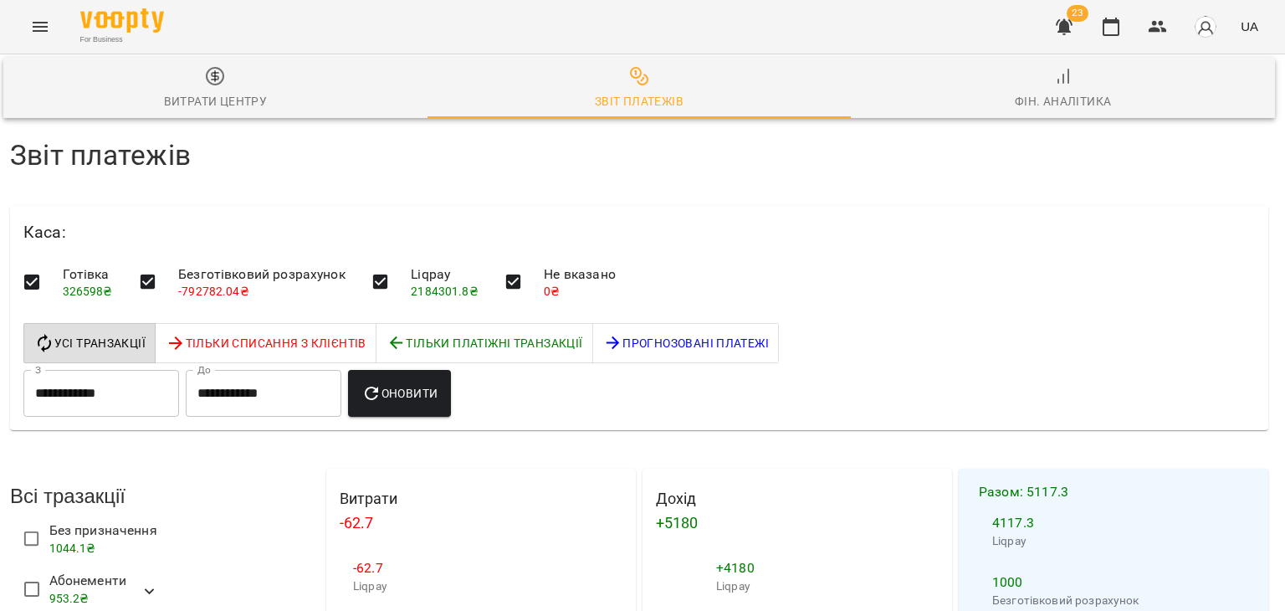
scroll to position [2357, 3]
click at [1232, 571] on div at bounding box center [642, 305] width 1285 height 611
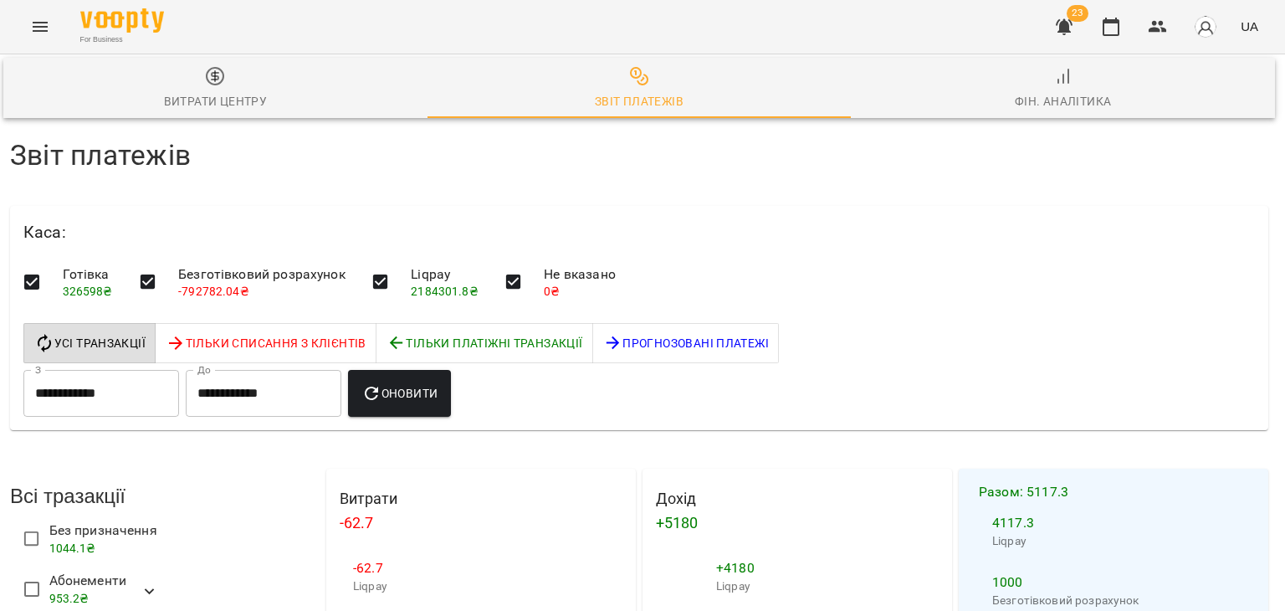
drag, startPoint x: 89, startPoint y: 325, endPoint x: 204, endPoint y: 327, distance: 115.4
drag, startPoint x: 1218, startPoint y: 489, endPoint x: 1265, endPoint y: 489, distance: 46.8
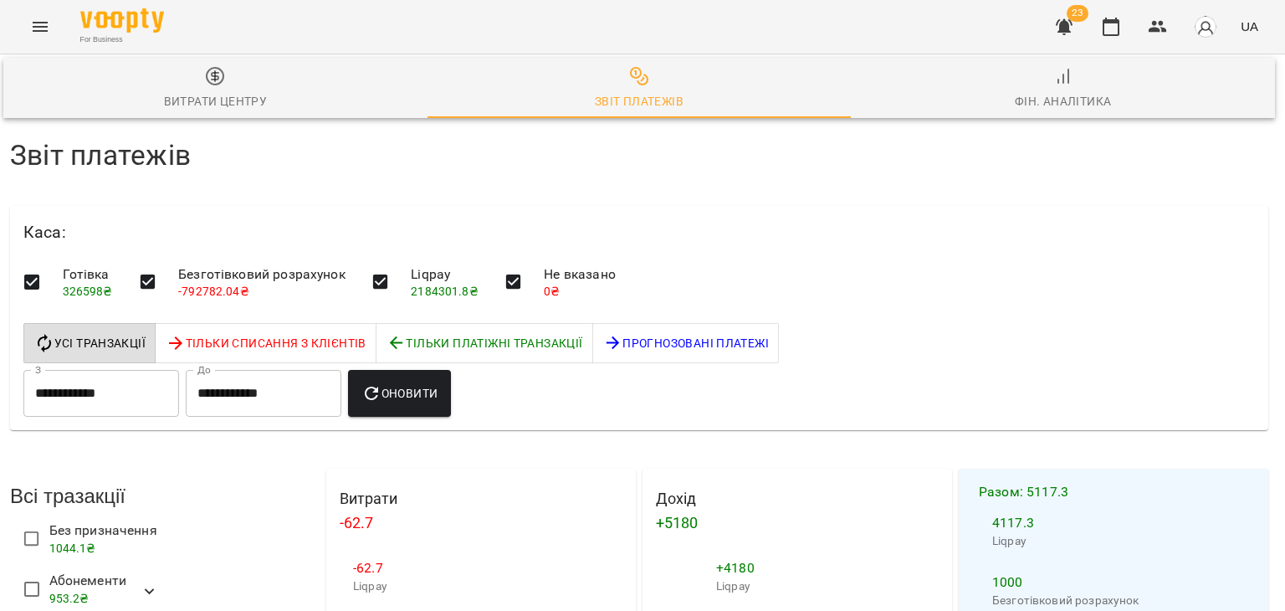
drag, startPoint x: 215, startPoint y: 502, endPoint x: 257, endPoint y: 488, distance: 44.2
drag, startPoint x: 1223, startPoint y: 484, endPoint x: 1250, endPoint y: 481, distance: 27.8
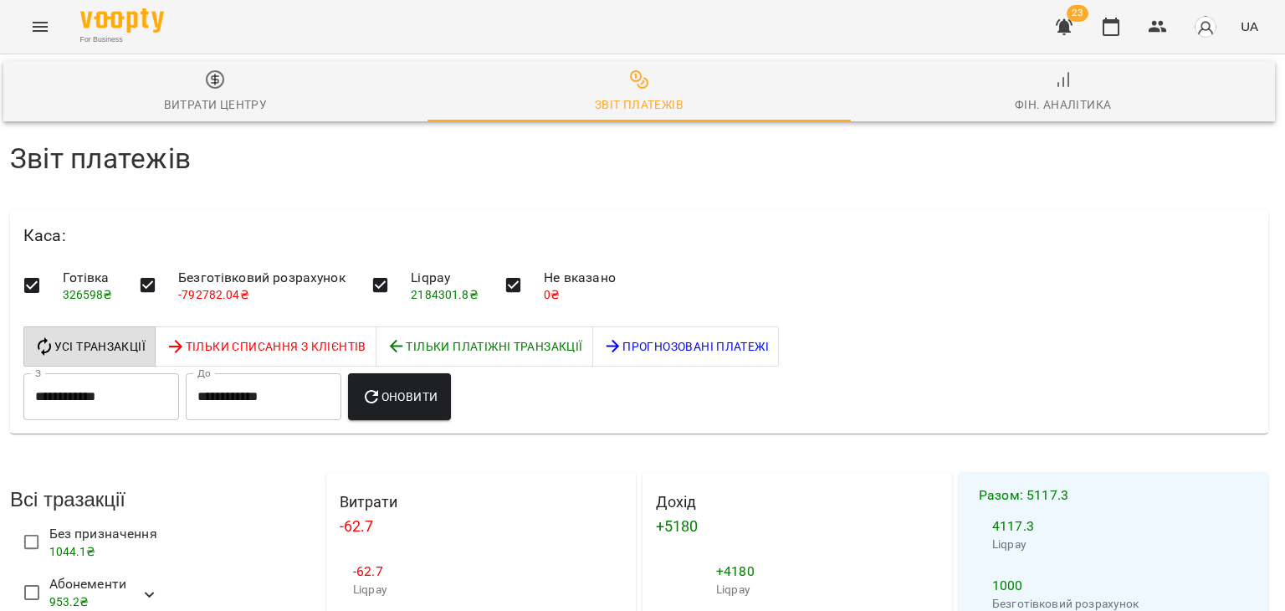
click at [118, 399] on input "**********" at bounding box center [101, 396] width 156 height 47
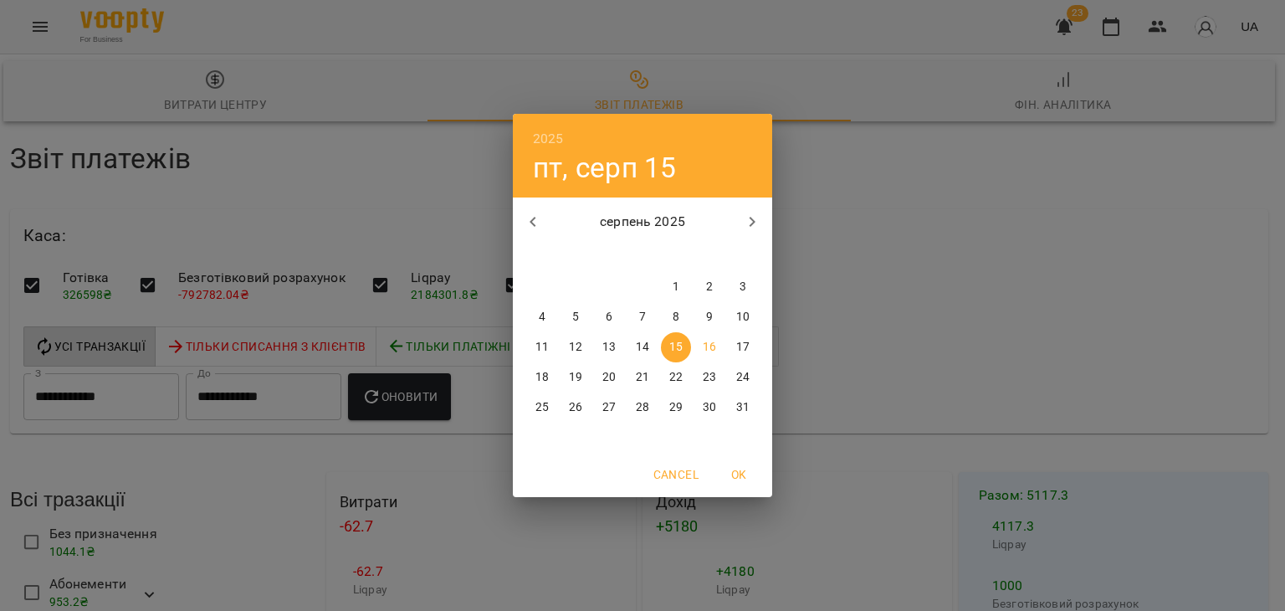
click at [295, 393] on div "2025 пт, серп 15 серпень 2025 пн вт ср чт пт сб нд 28 29 30 31 1 2 3 4 5 6 7 8 …" at bounding box center [642, 305] width 1285 height 611
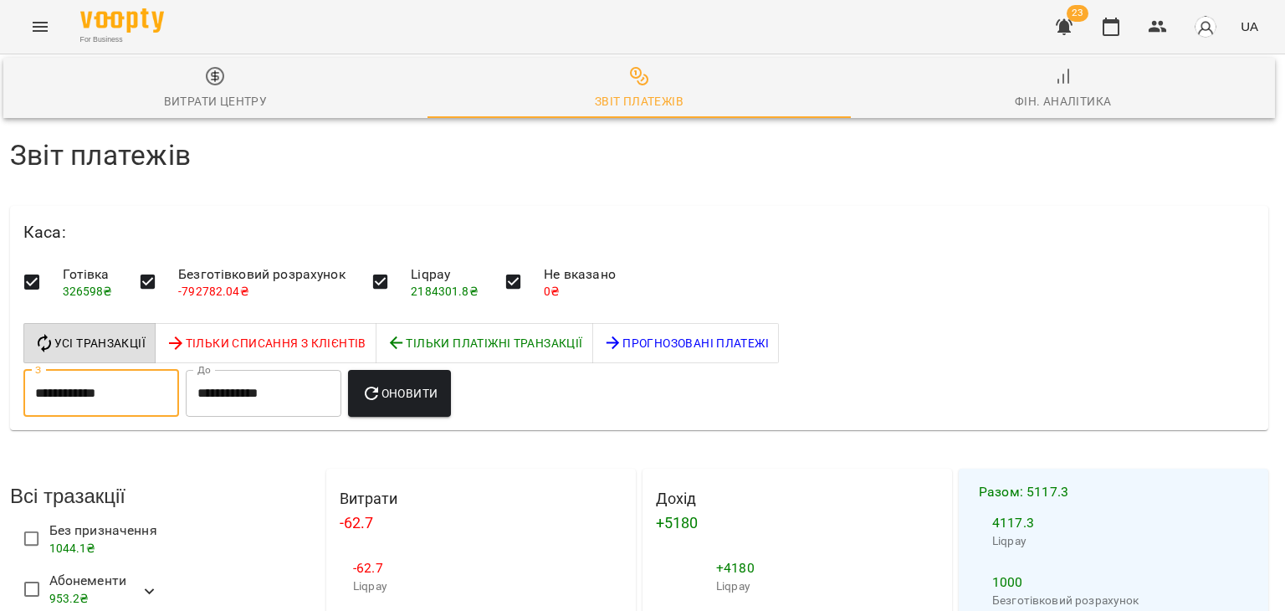
scroll to position [167, 3]
click at [268, 370] on input "**********" at bounding box center [264, 393] width 156 height 47
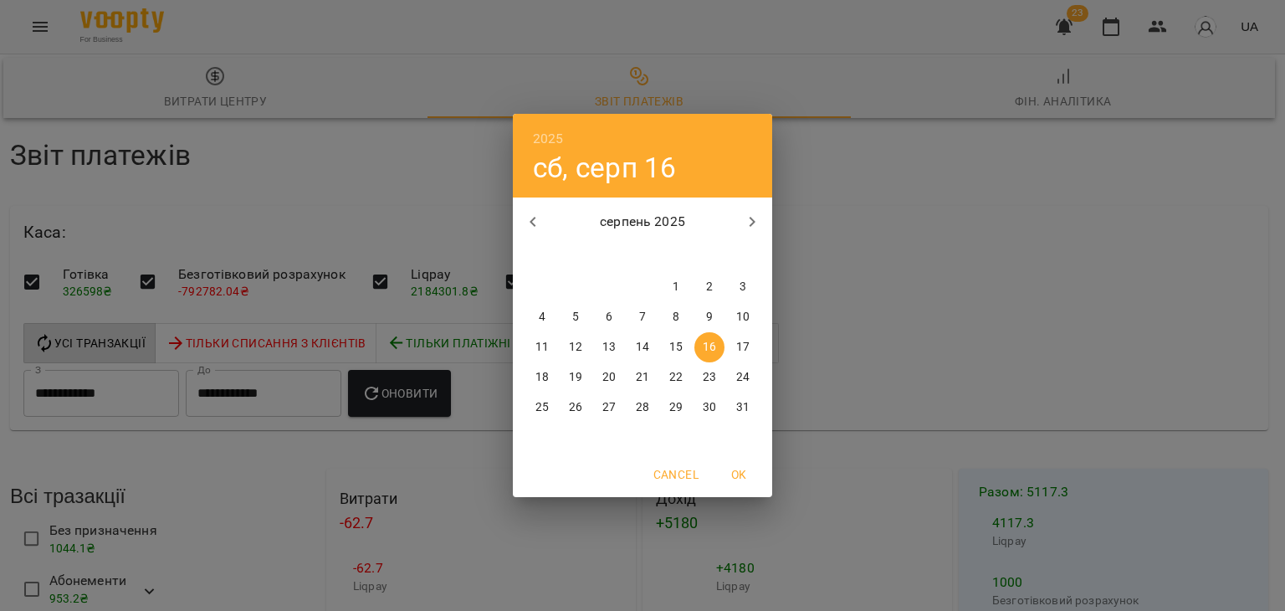
click at [304, 328] on div "2025 сб, серп 16 серпень 2025 пн вт ср чт пт сб нд 28 29 30 31 1 2 3 4 5 6 7 8 …" at bounding box center [642, 305] width 1285 height 611
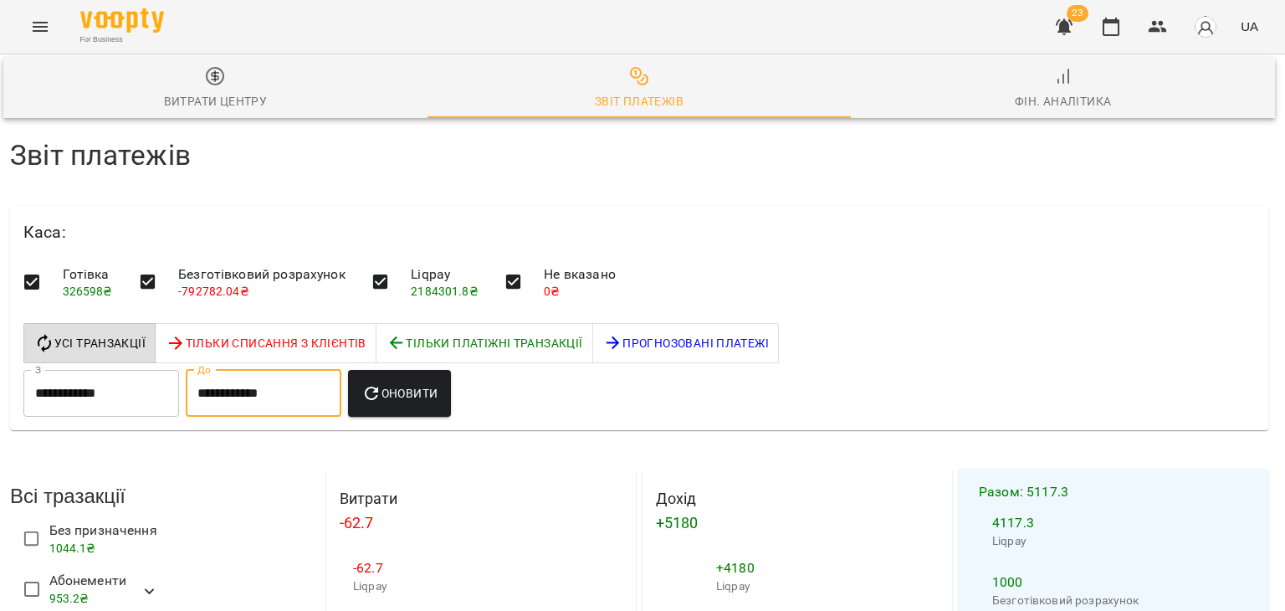
scroll to position [0, 3]
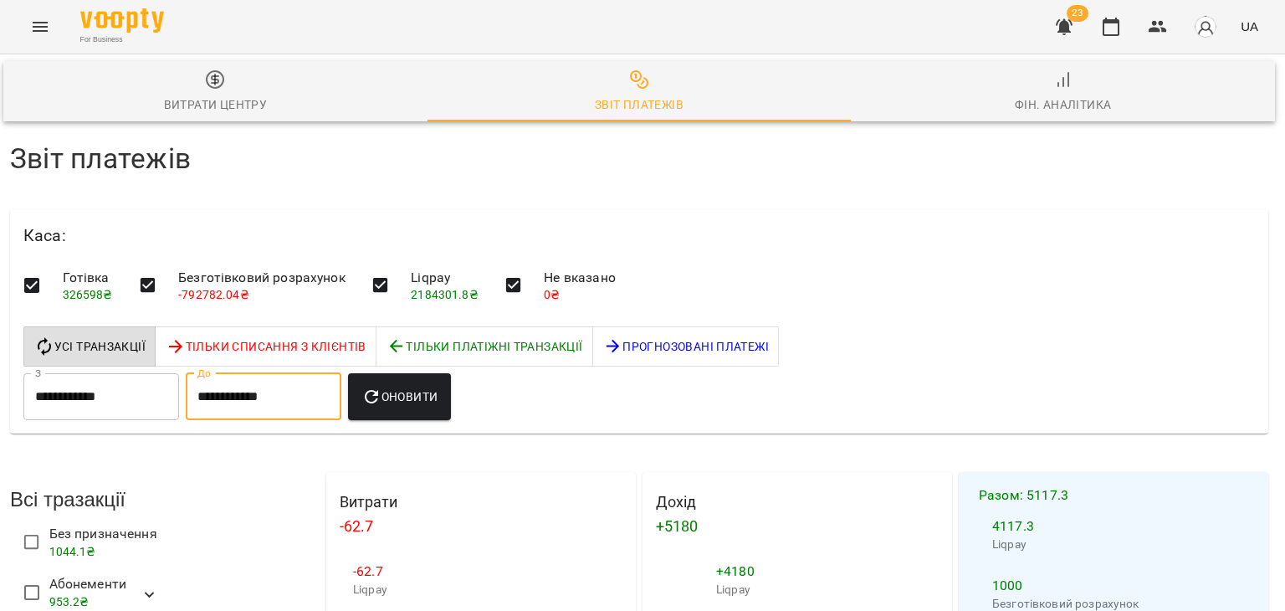
click at [251, 399] on input "**********" at bounding box center [264, 396] width 156 height 47
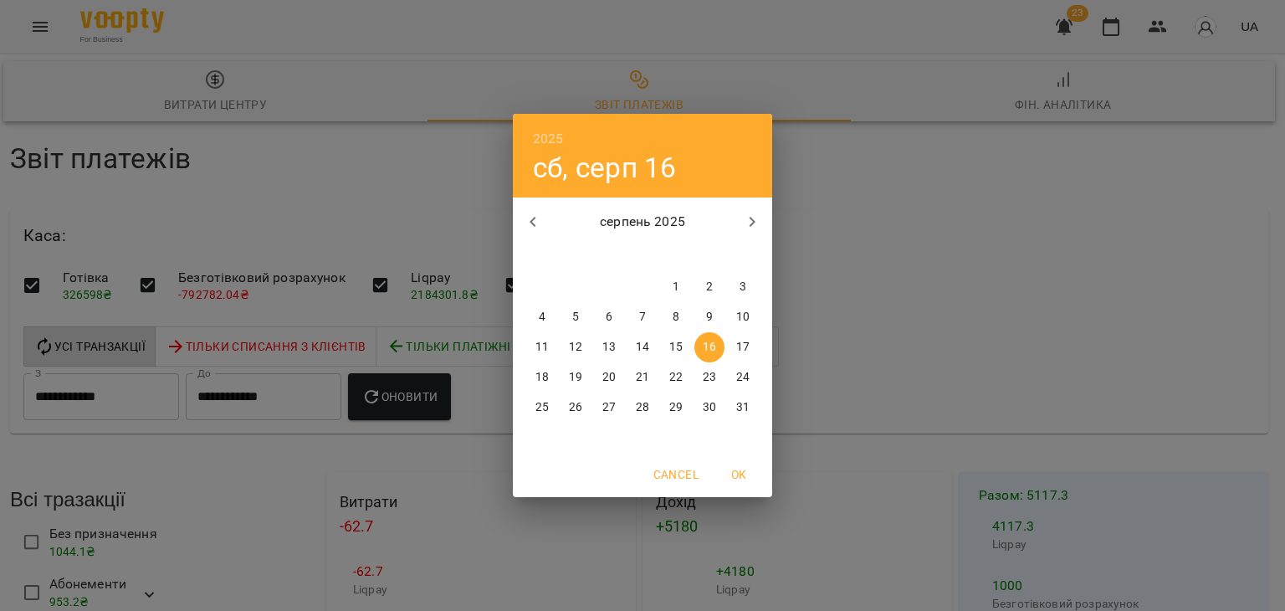
click at [172, 402] on div "2025 сб, серп 16 серпень 2025 пн вт ср чт пт сб нд 28 29 30 31 1 2 3 4 5 6 7 8 …" at bounding box center [642, 305] width 1285 height 611
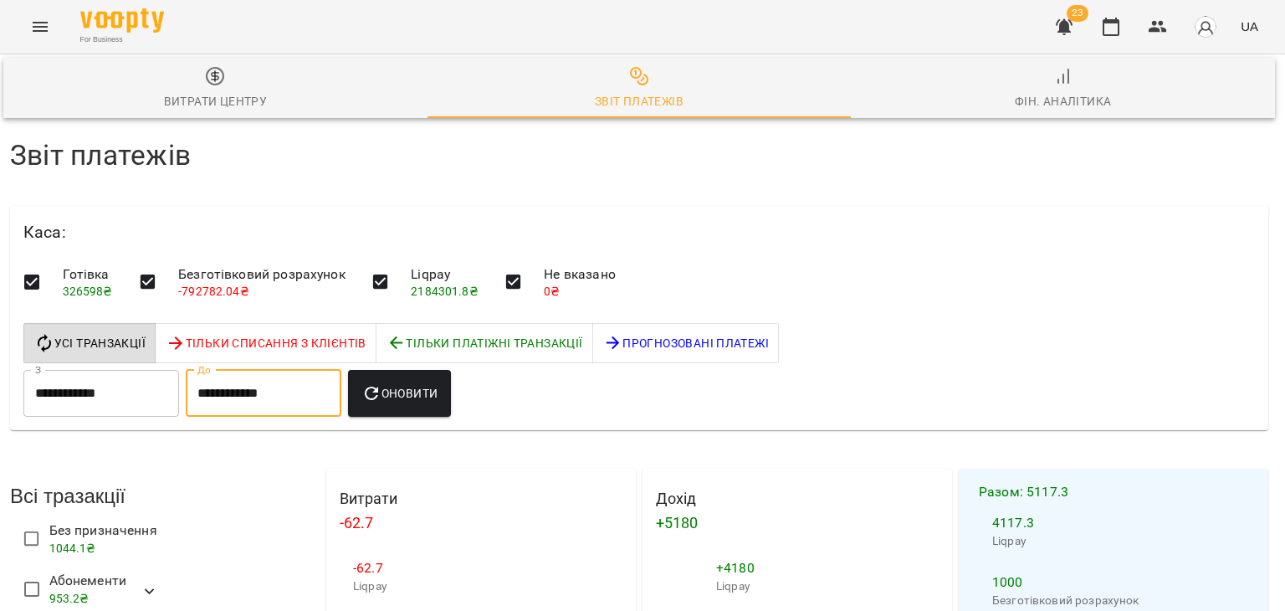
scroll to position [920, 3]
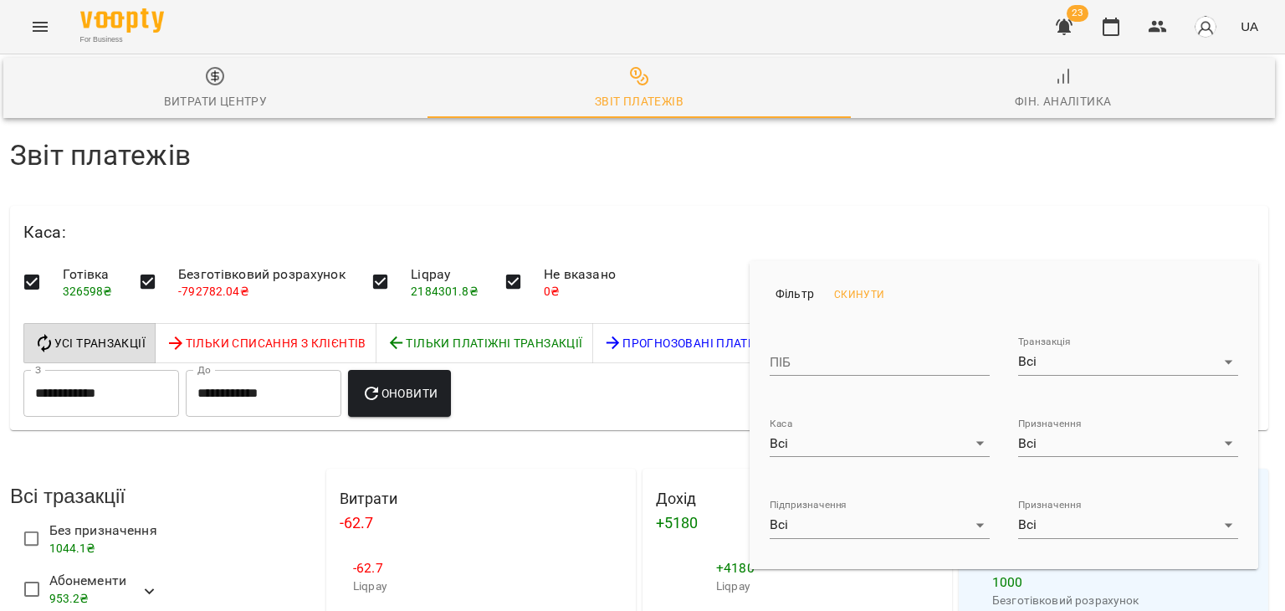
click at [917, 427] on div "Каса Всі ***" at bounding box center [880, 437] width 220 height 40
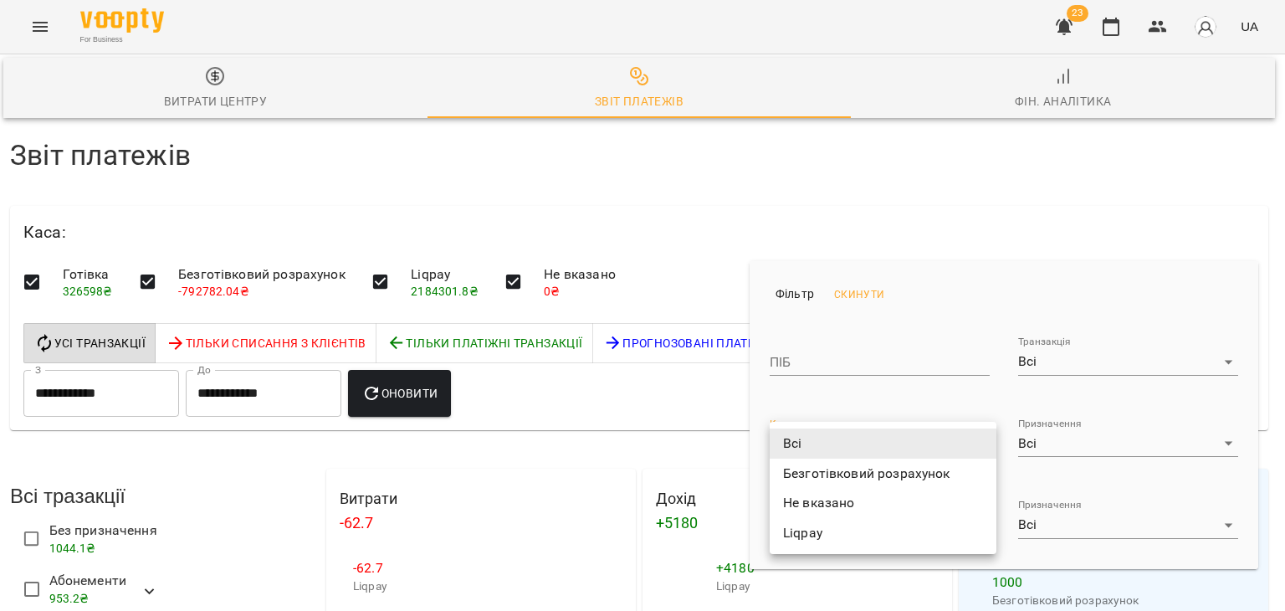
click at [610, 396] on div at bounding box center [642, 305] width 1285 height 611
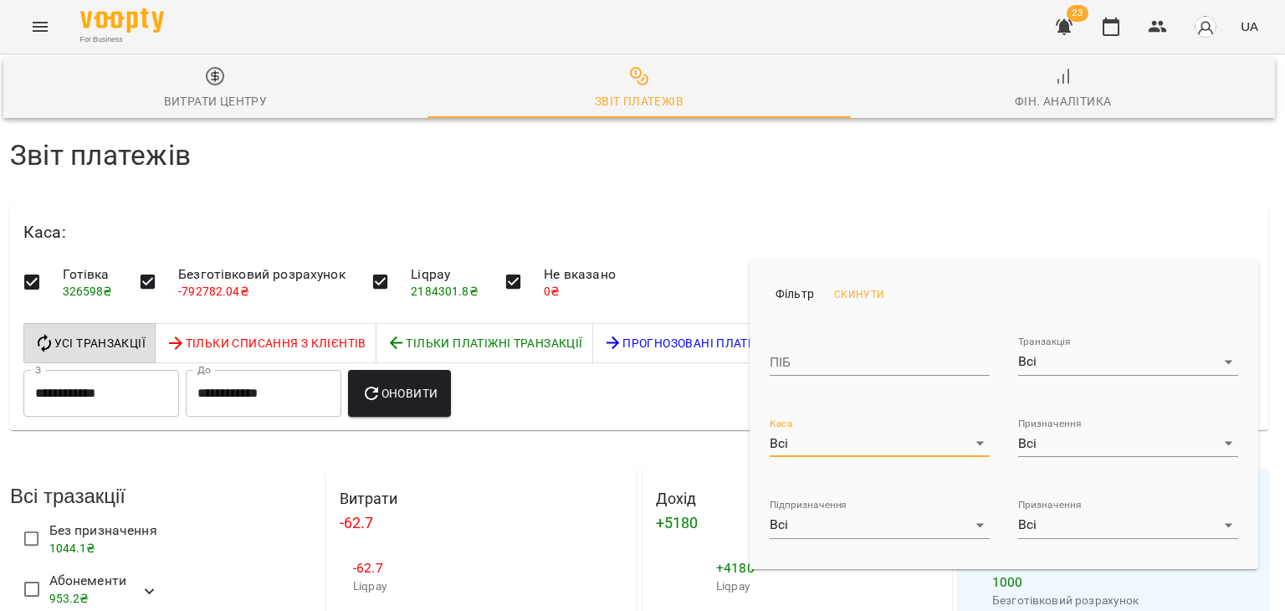
click at [618, 389] on div at bounding box center [642, 305] width 1285 height 611
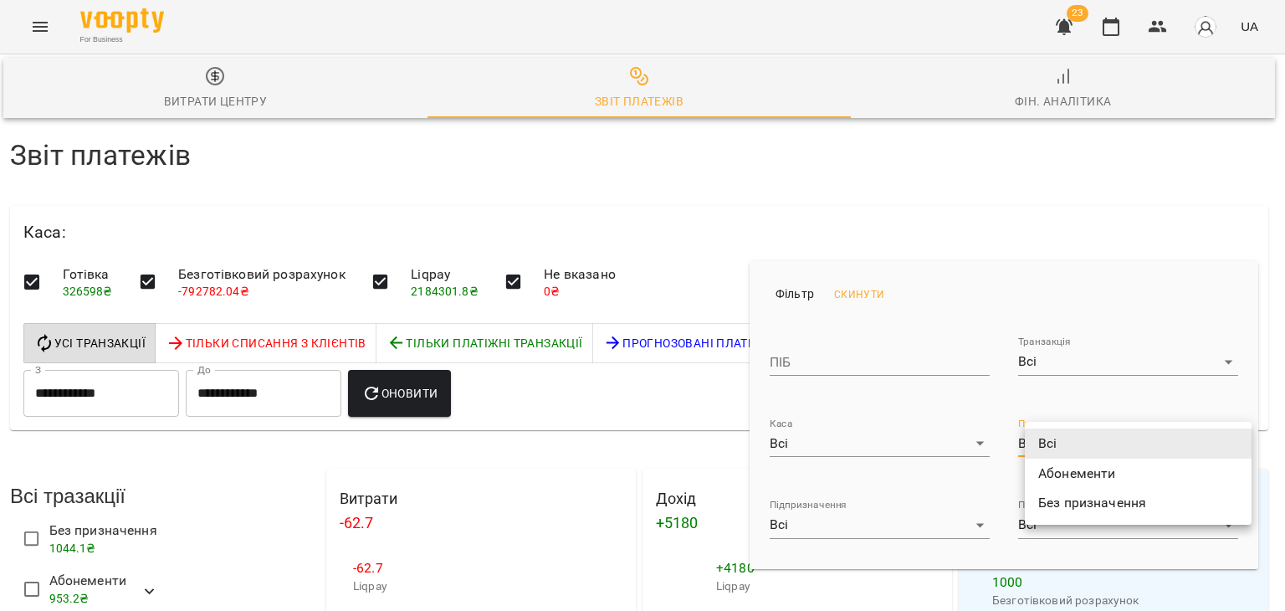
click at [1035, 409] on div at bounding box center [642, 305] width 1285 height 611
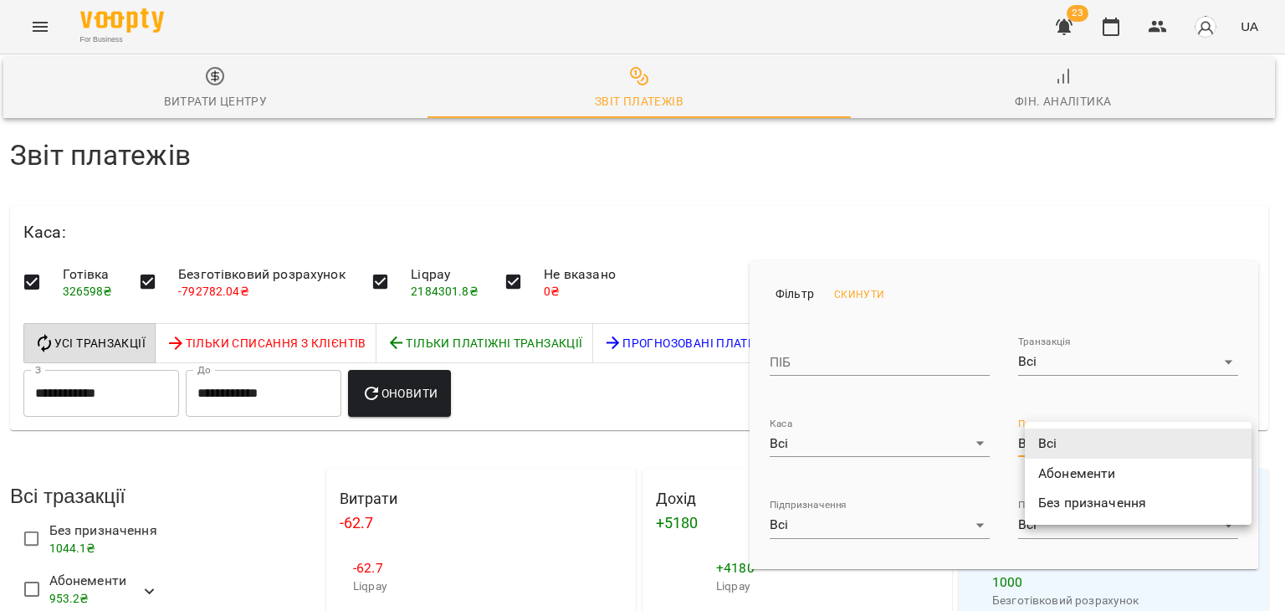
click at [590, 359] on div at bounding box center [642, 305] width 1285 height 611
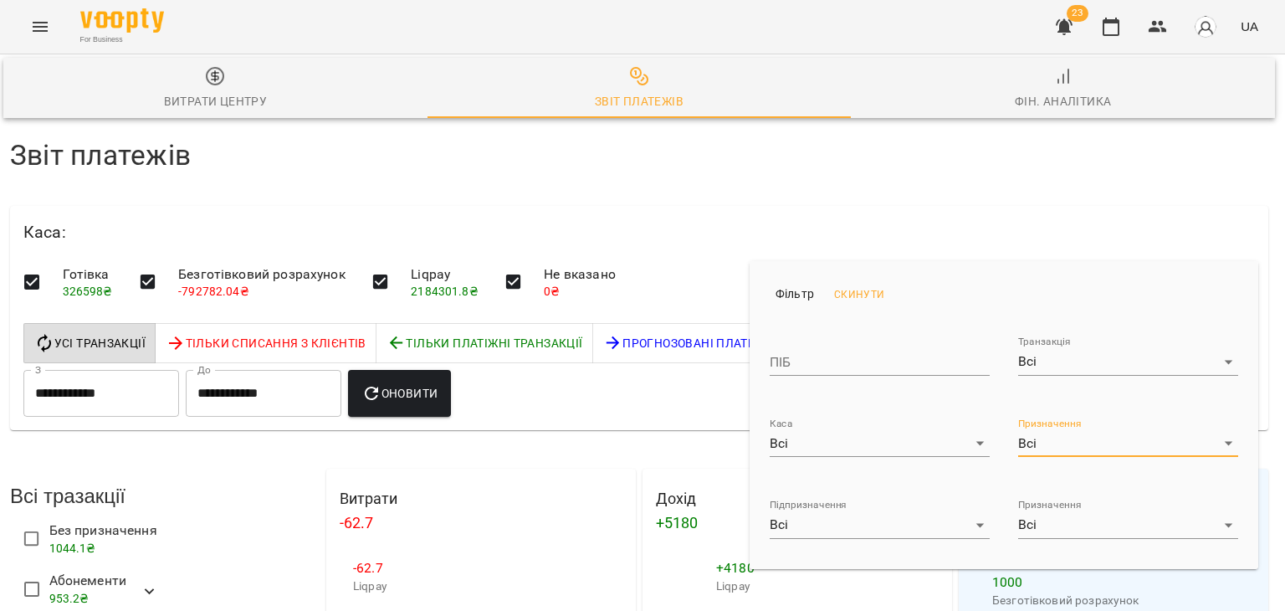
click at [1015, 202] on div at bounding box center [642, 305] width 1285 height 611
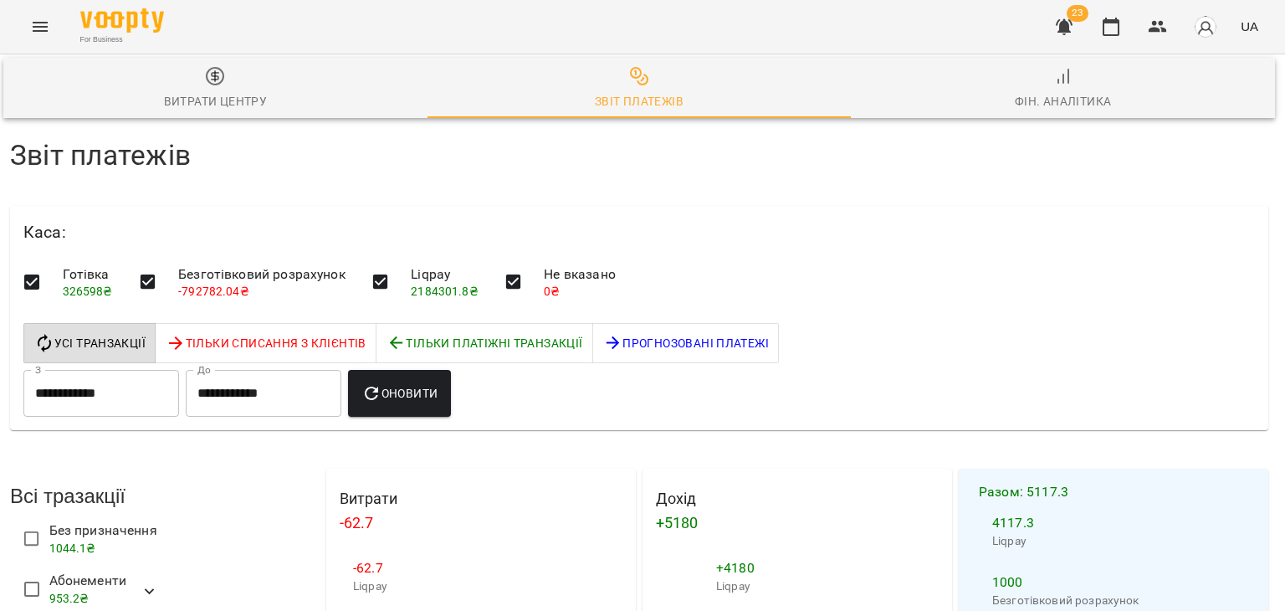
scroll to position [582, 3]
click at [1115, 28] on icon "button" at bounding box center [1111, 27] width 20 height 20
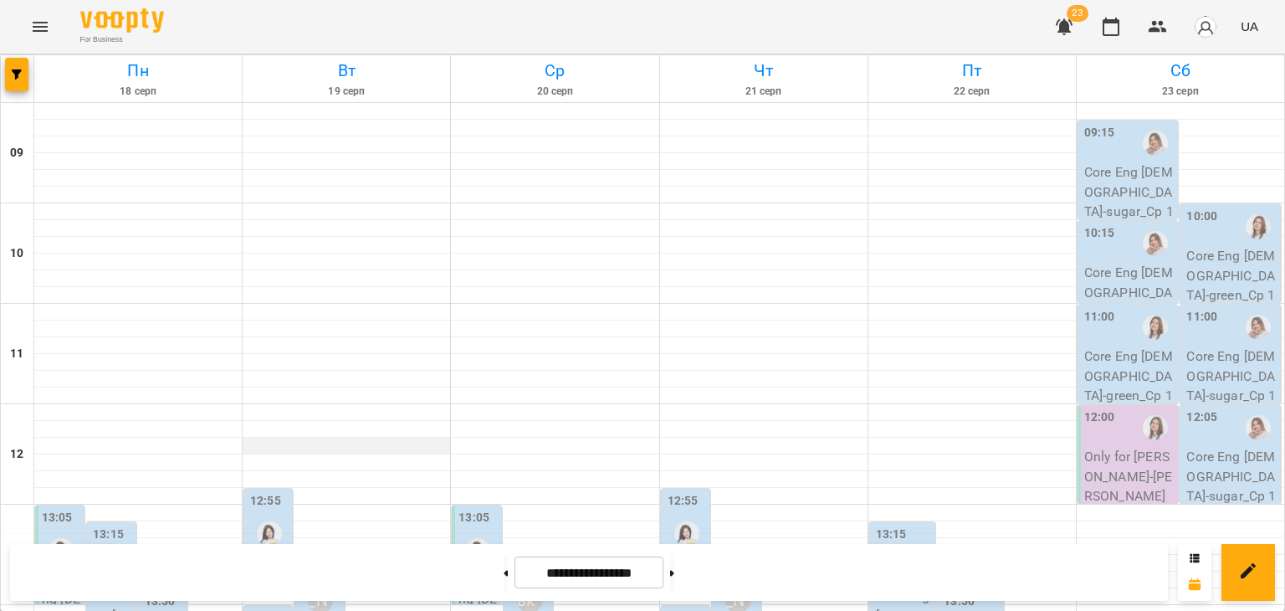
scroll to position [251, 0]
click at [504, 574] on button at bounding box center [506, 572] width 4 height 37
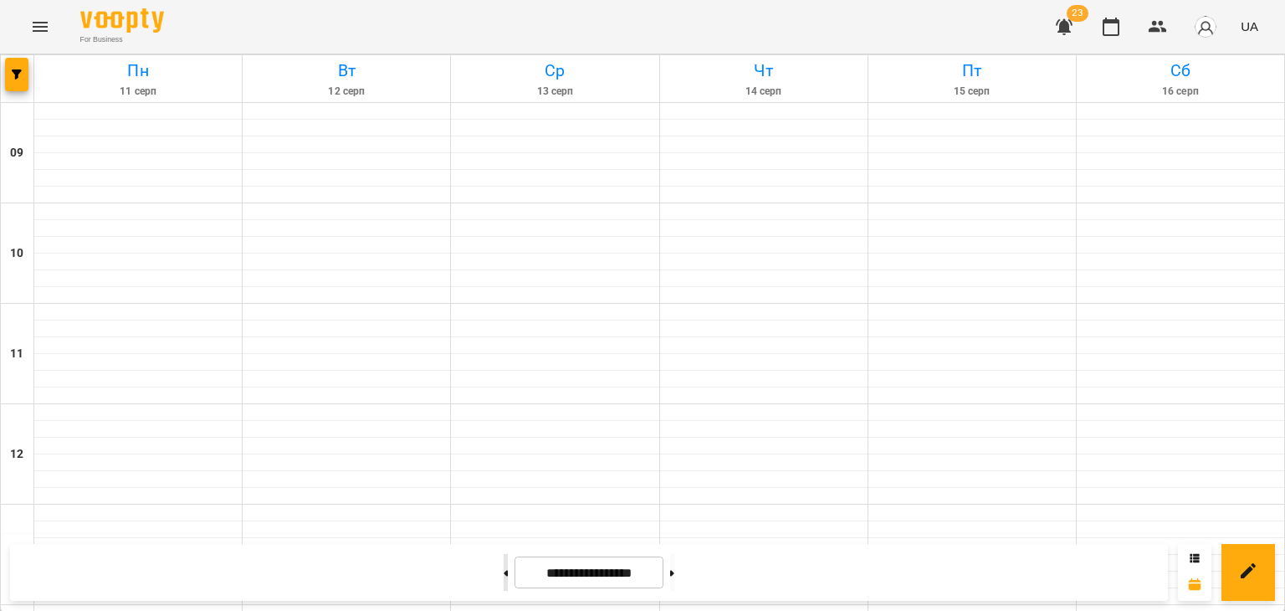
click at [504, 572] on button at bounding box center [506, 572] width 4 height 37
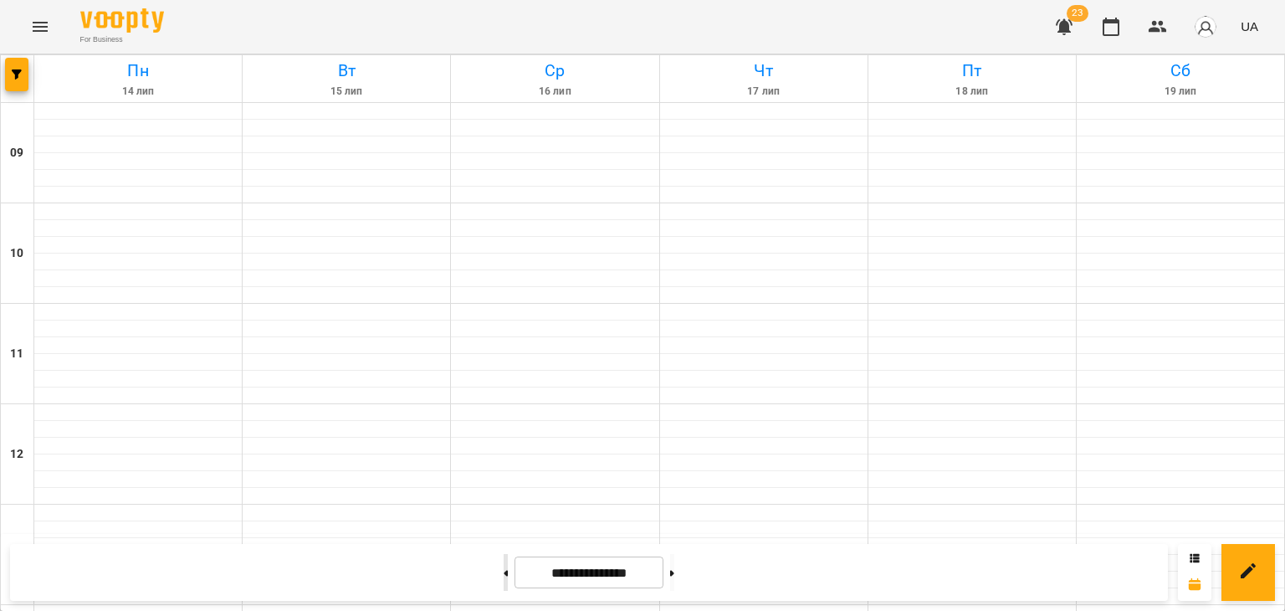
click at [504, 572] on button at bounding box center [506, 572] width 4 height 37
type input "**********"
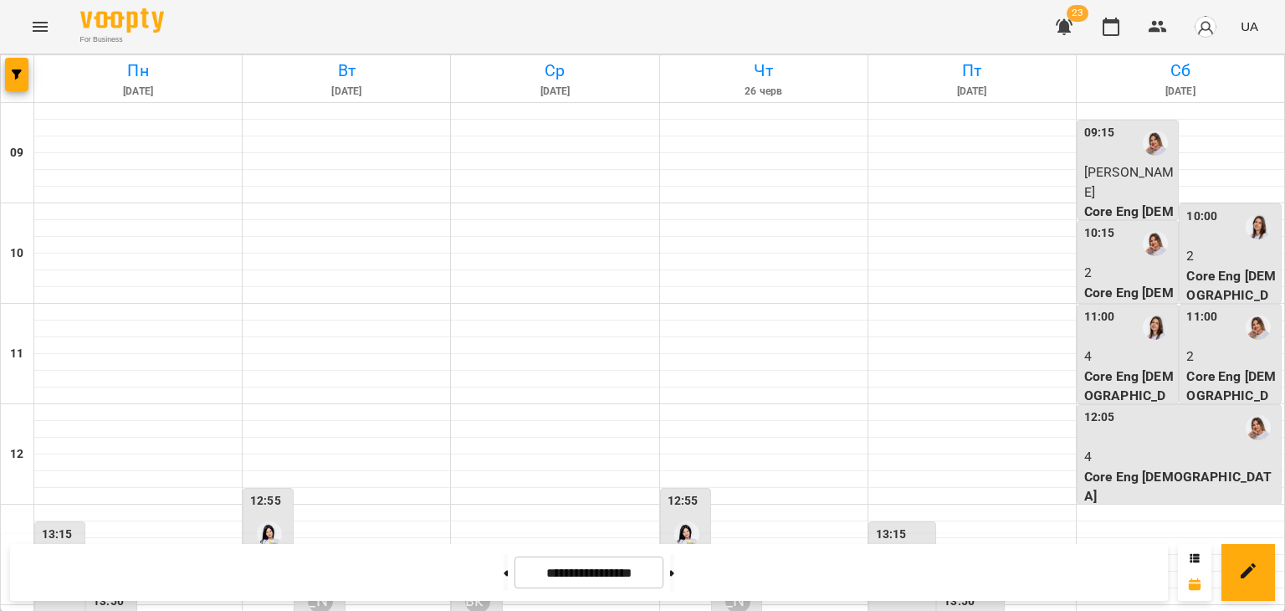
scroll to position [772, 0]
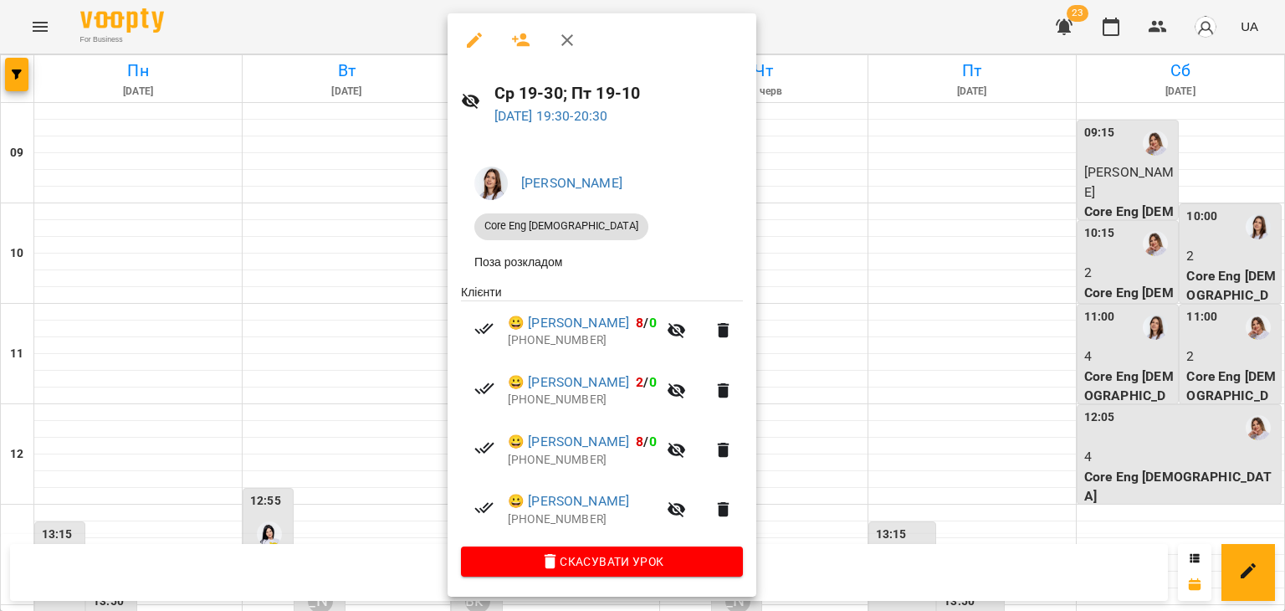
drag, startPoint x: 299, startPoint y: 493, endPoint x: 325, endPoint y: 488, distance: 25.4
click at [299, 493] on div at bounding box center [642, 305] width 1285 height 611
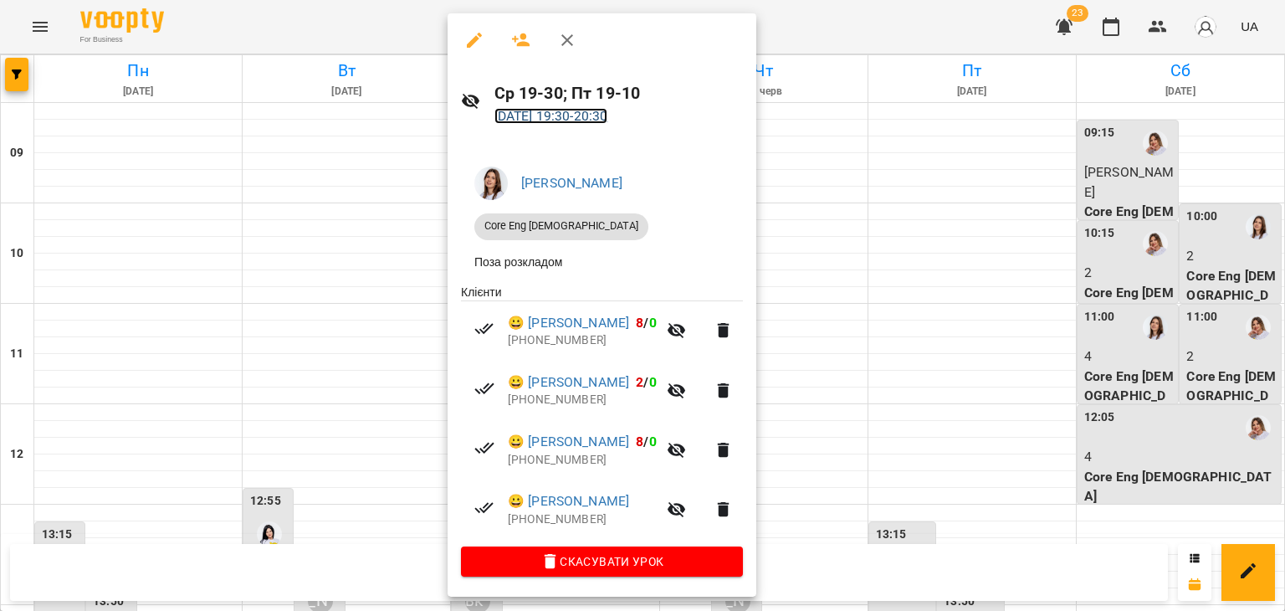
click at [545, 120] on link "25 черв 2025 19:30 - 20:30" at bounding box center [551, 116] width 114 height 16
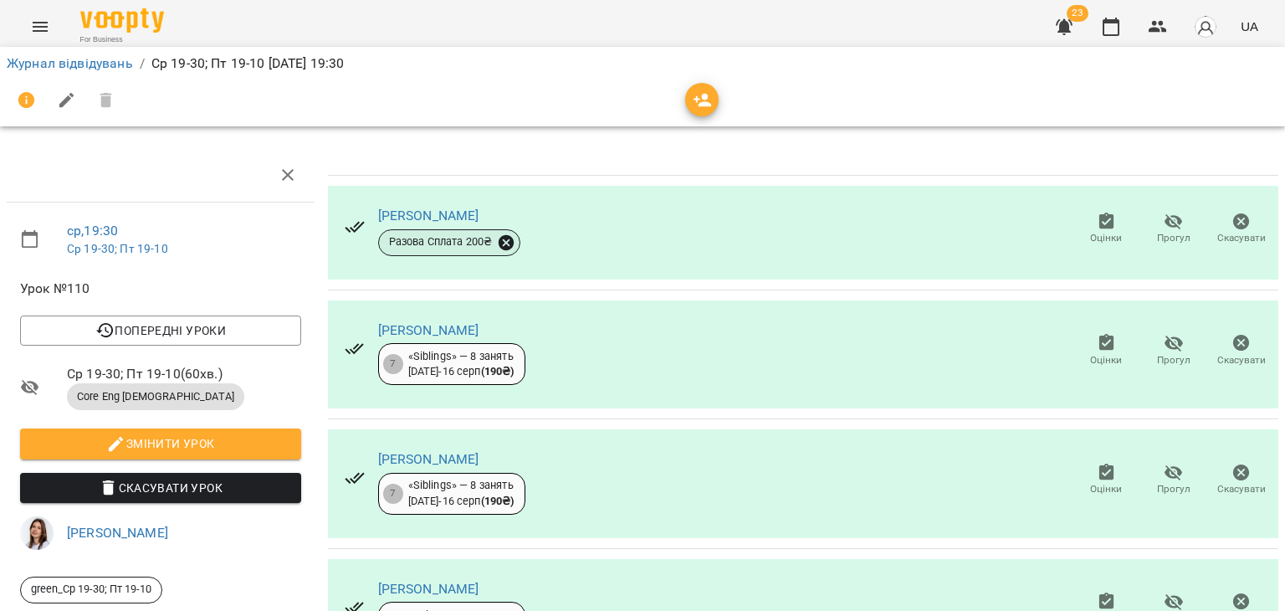
click at [509, 242] on icon at bounding box center [506, 241] width 15 height 15
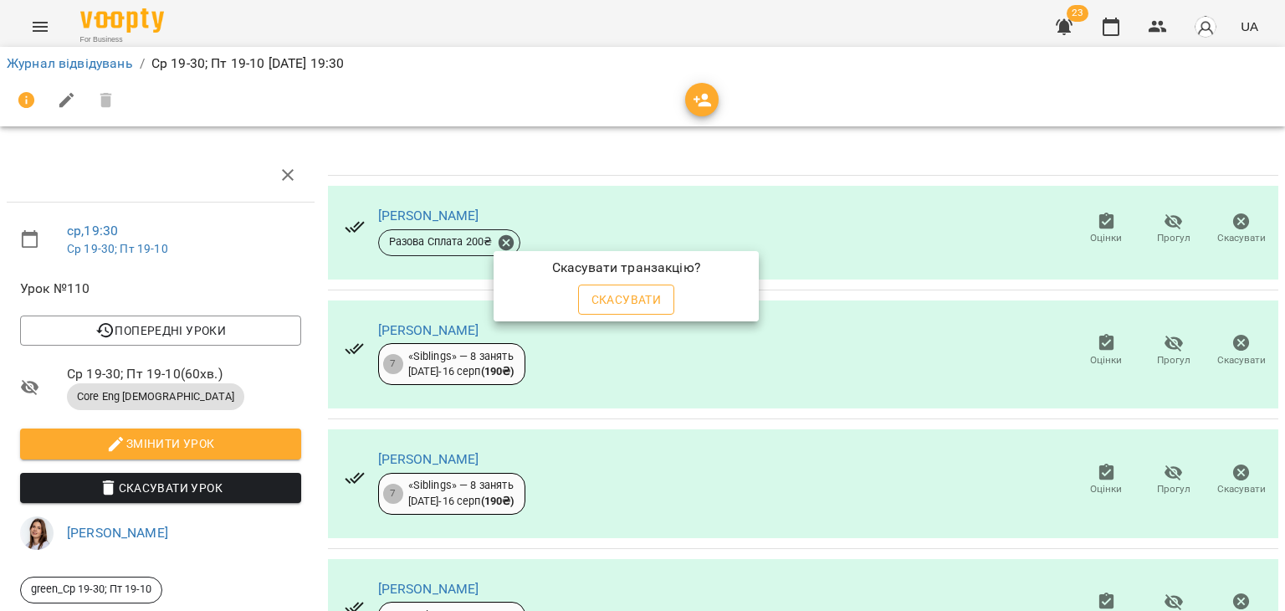
click at [635, 298] on span "Скасувати" at bounding box center [626, 299] width 70 height 20
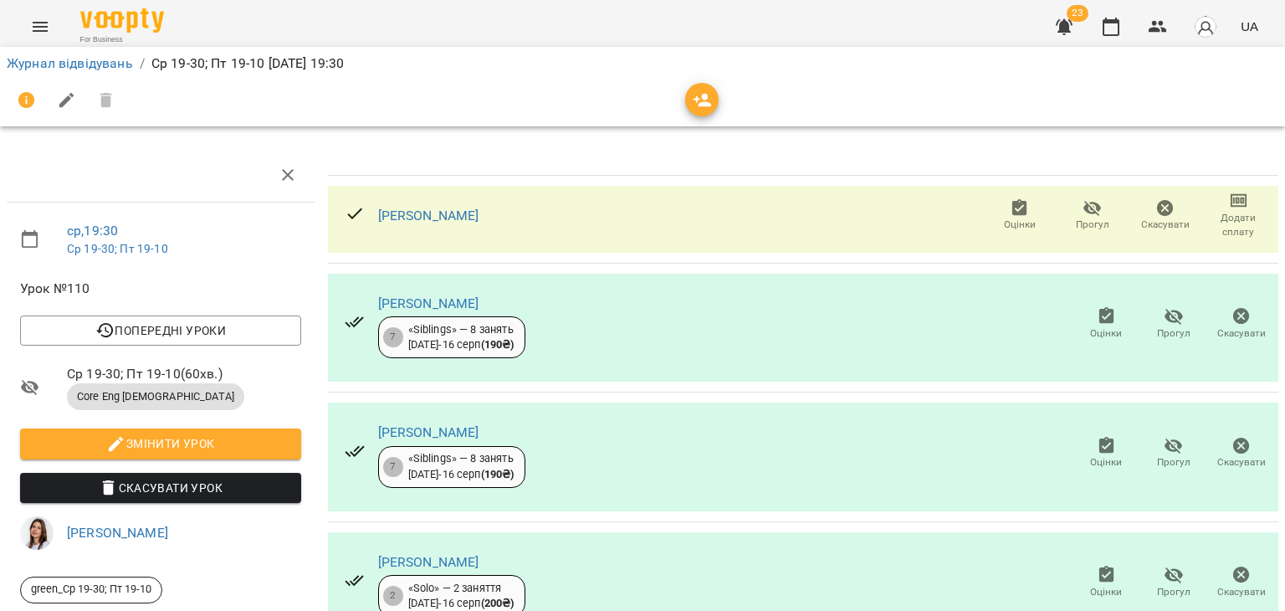
click at [1223, 221] on span "Додати сплату" at bounding box center [1238, 225] width 53 height 28
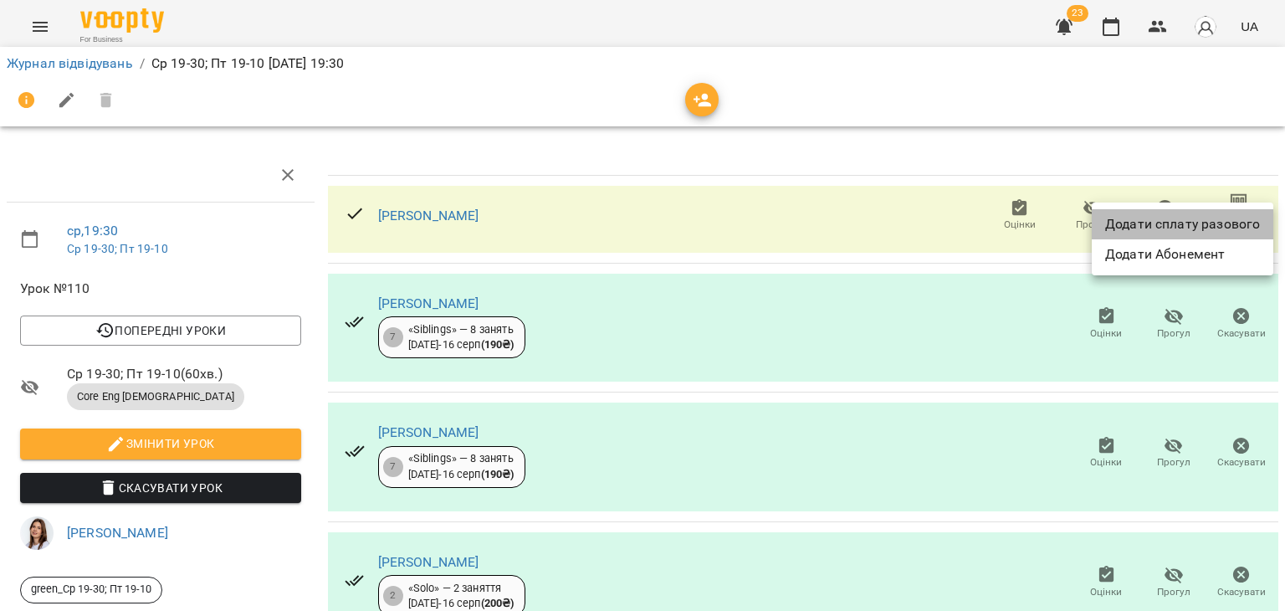
click at [1194, 222] on li "Додати сплату разового" at bounding box center [1183, 224] width 182 height 30
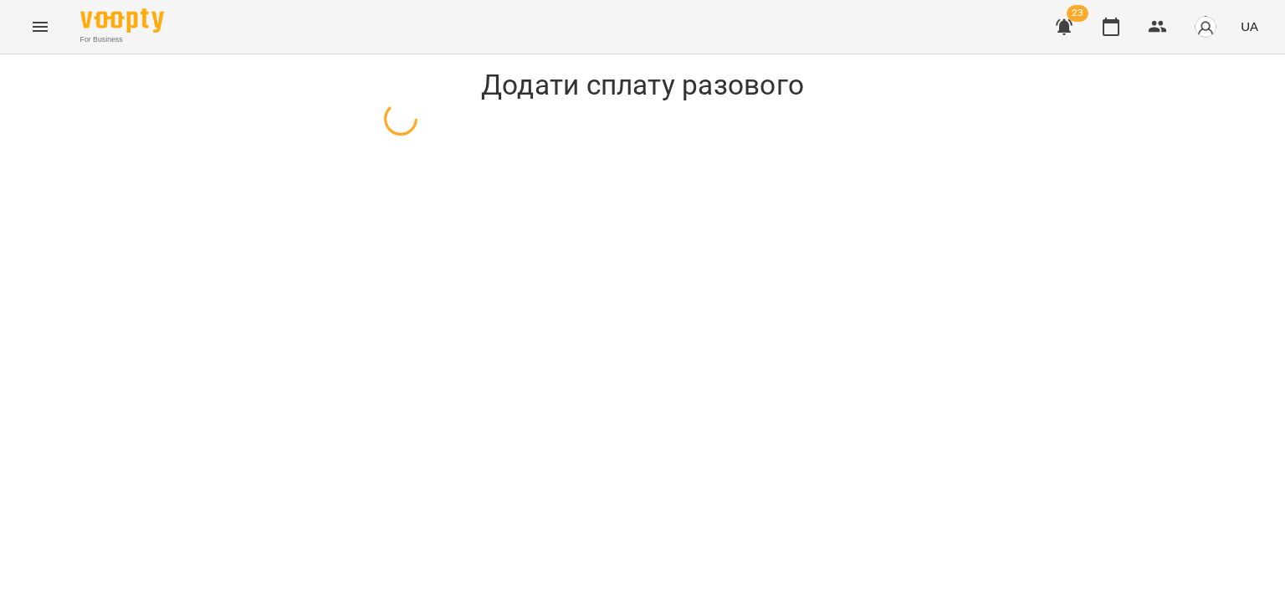
select select "**********"
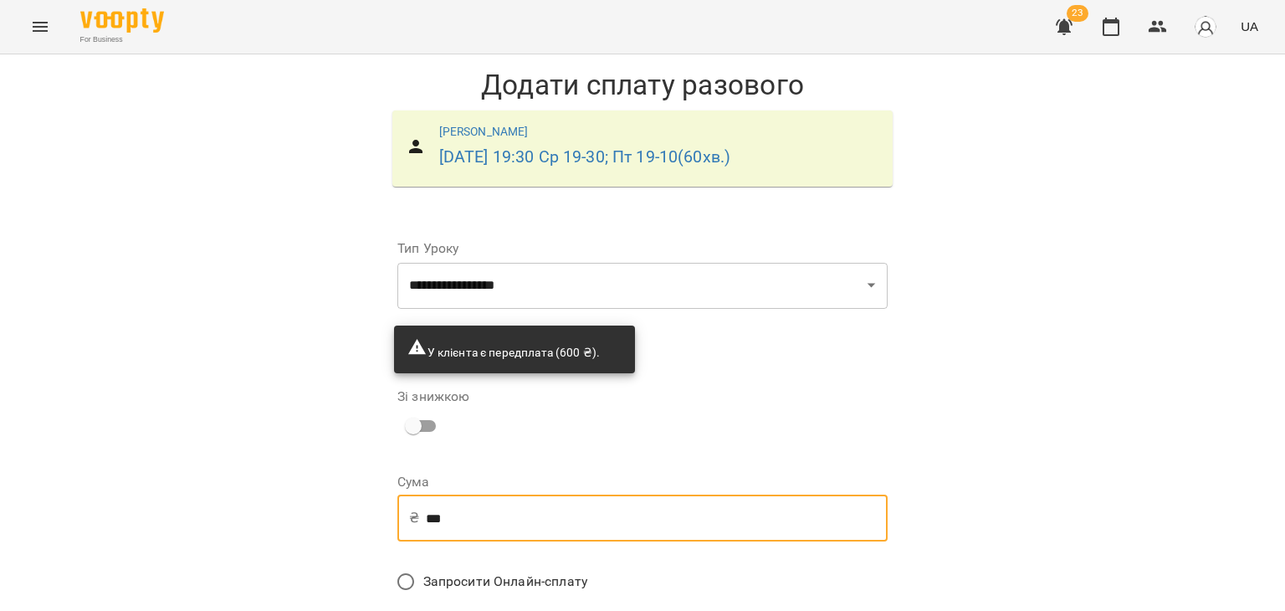
drag, startPoint x: 456, startPoint y: 519, endPoint x: 397, endPoint y: 508, distance: 59.6
click at [397, 508] on div "₴ *** ​" at bounding box center [642, 517] width 490 height 47
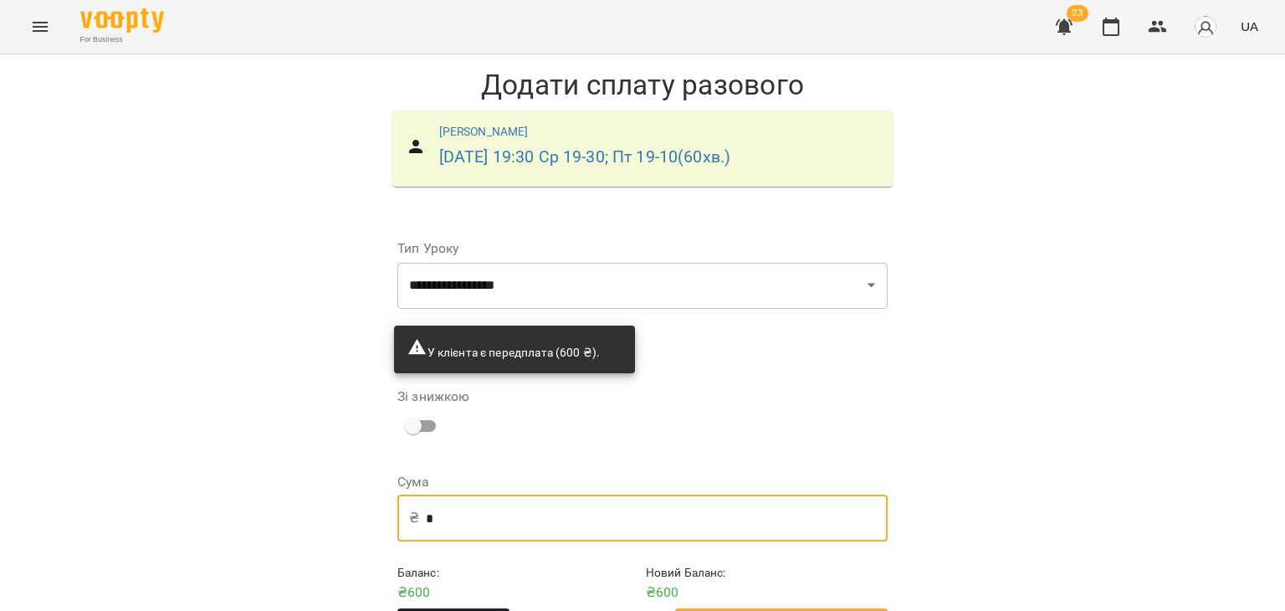
scroll to position [59, 0]
type input "*"
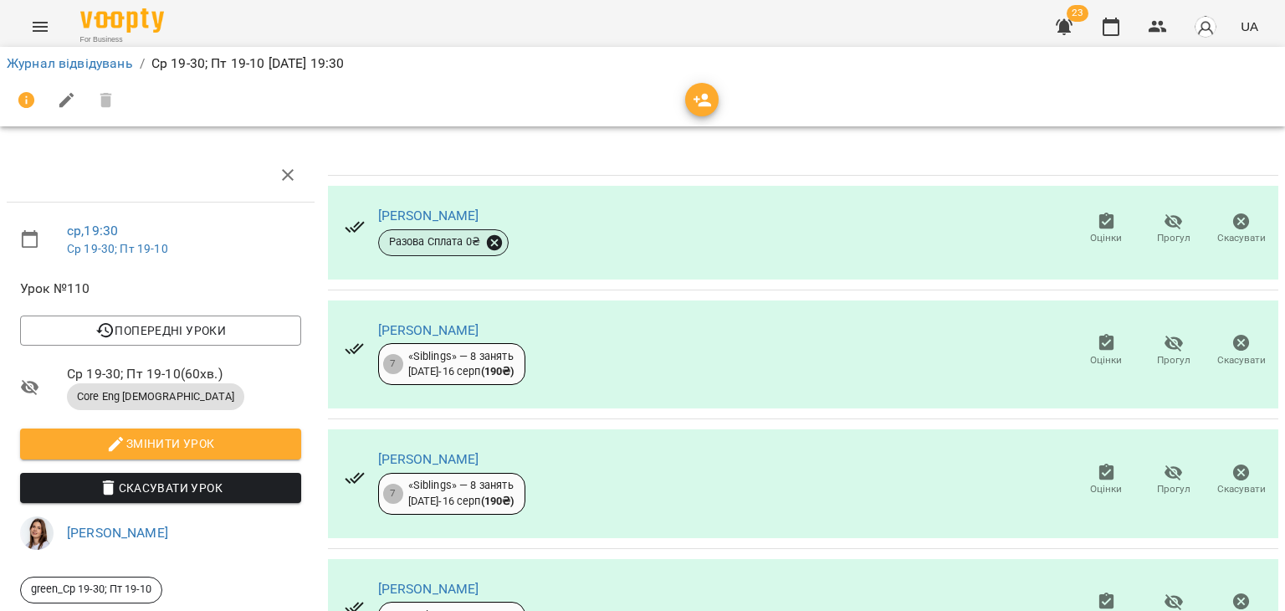
click at [490, 241] on icon at bounding box center [494, 242] width 18 height 18
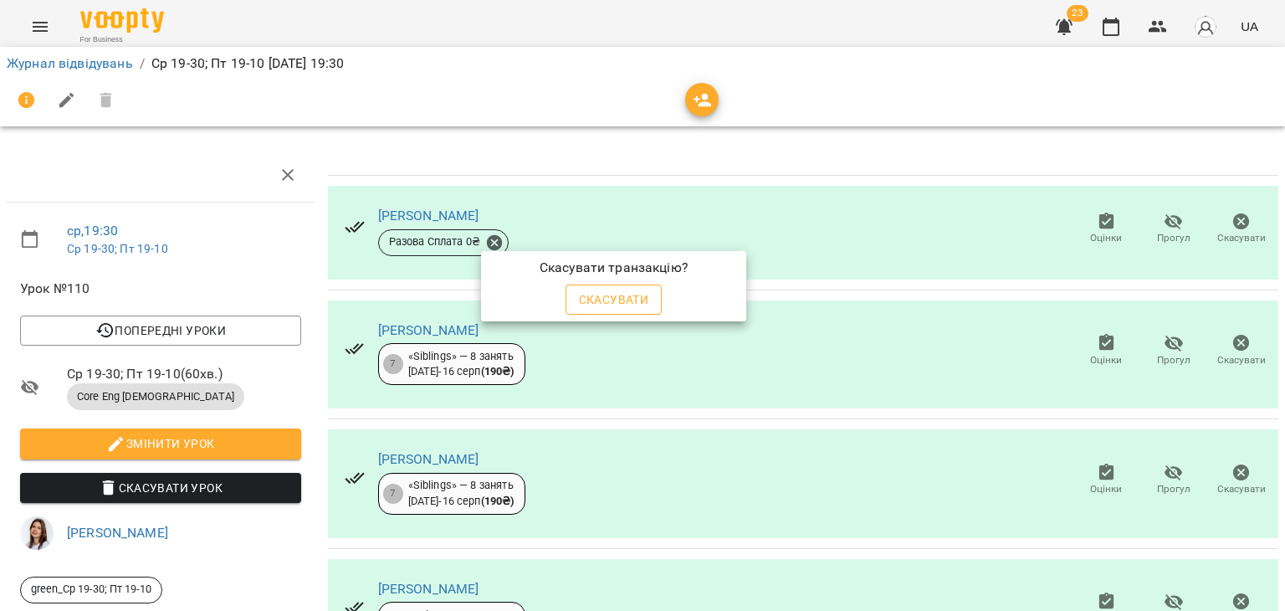
click at [586, 292] on span "Скасувати" at bounding box center [614, 299] width 70 height 20
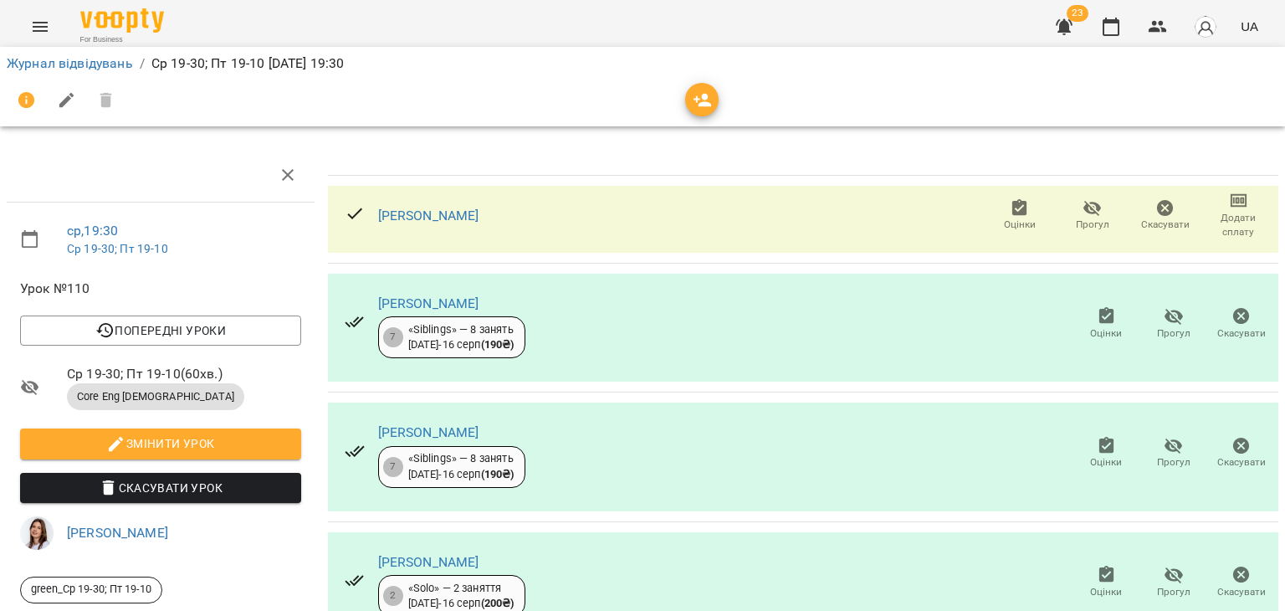
click at [1225, 213] on span "Додати сплату" at bounding box center [1238, 225] width 53 height 28
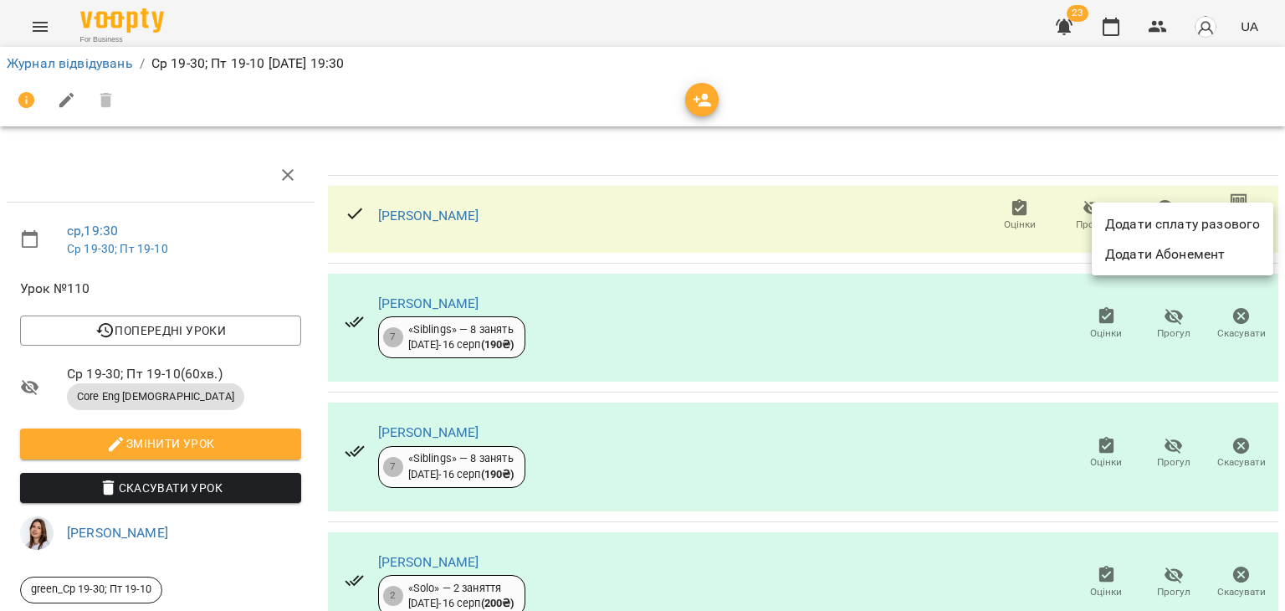
click at [869, 215] on div at bounding box center [642, 305] width 1285 height 611
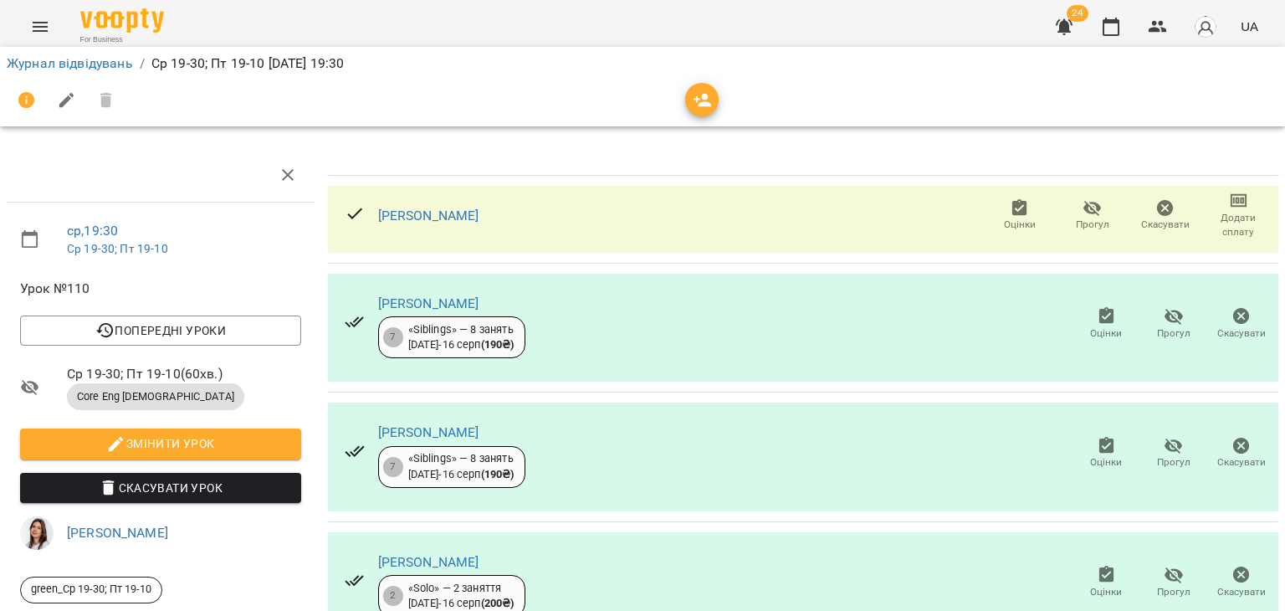
click at [1231, 213] on span "Додати сплату" at bounding box center [1238, 225] width 53 height 28
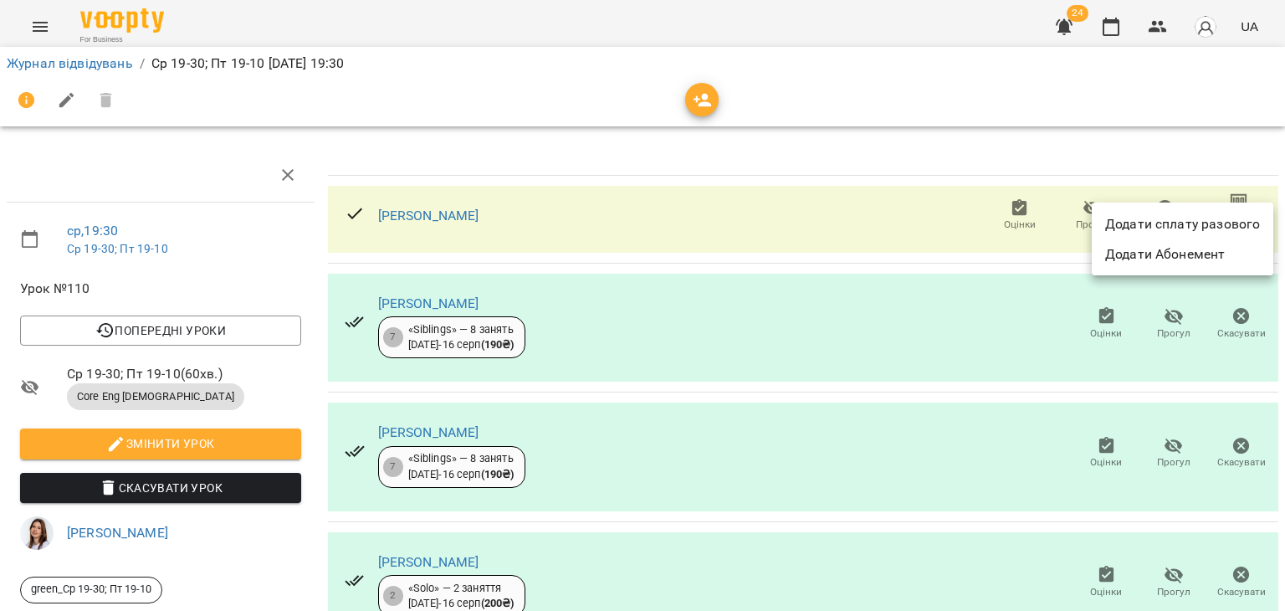
click at [1170, 223] on li "Додати сплату разового" at bounding box center [1183, 224] width 182 height 30
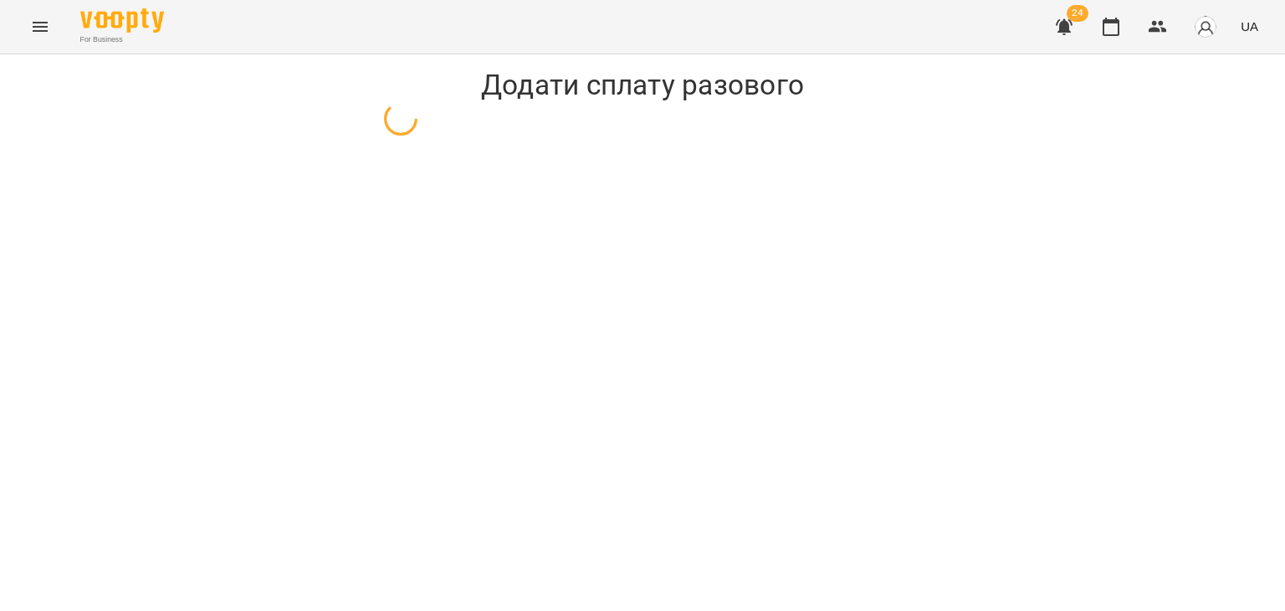
select select "**********"
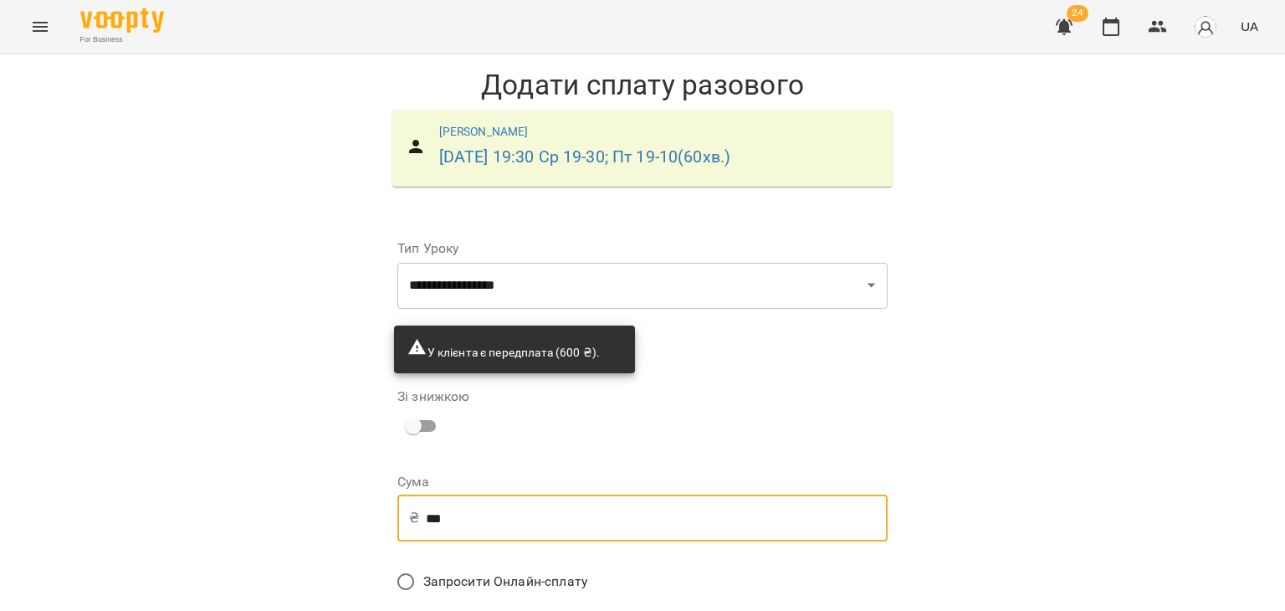
drag, startPoint x: 455, startPoint y: 530, endPoint x: 389, endPoint y: 511, distance: 68.8
click at [386, 518] on form "**********" at bounding box center [642, 478] width 517 height 526
type input "***"
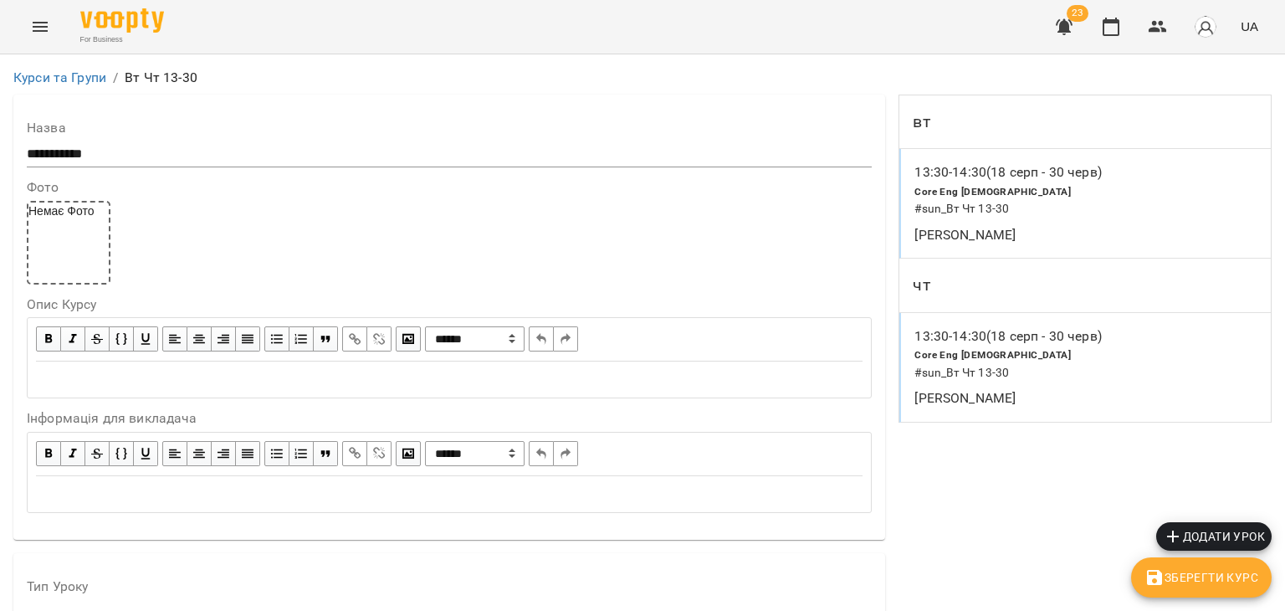
click at [991, 215] on h6 "# sun_Вт Чт 13-30" at bounding box center [1046, 209] width 264 height 18
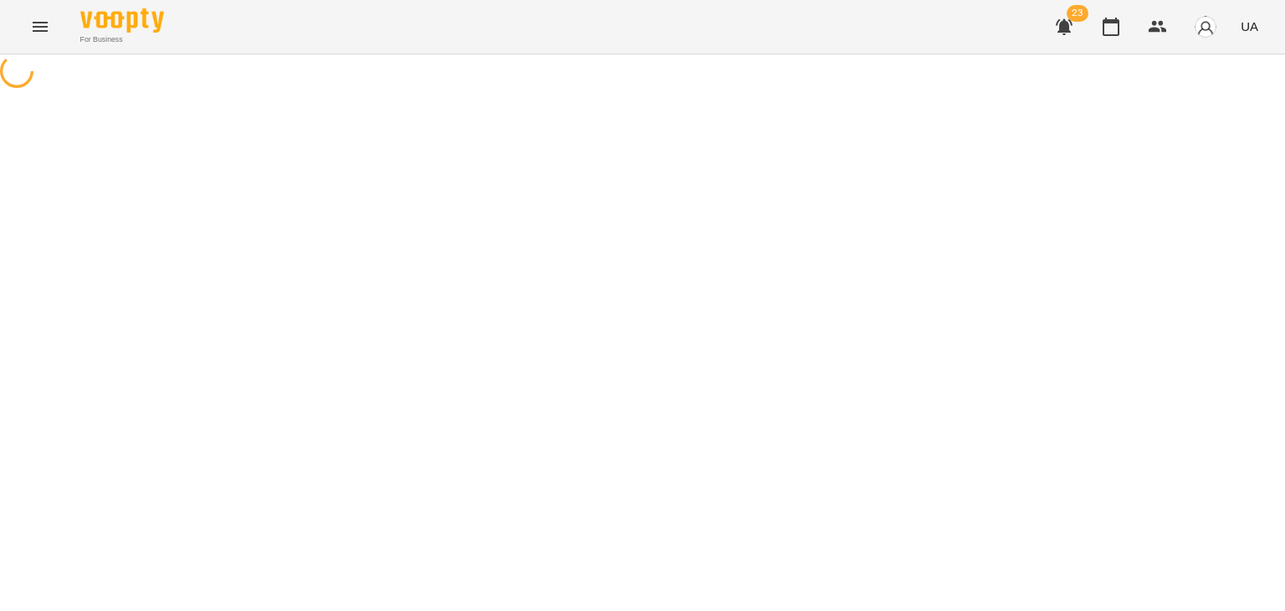
select select "*"
select select "**********"
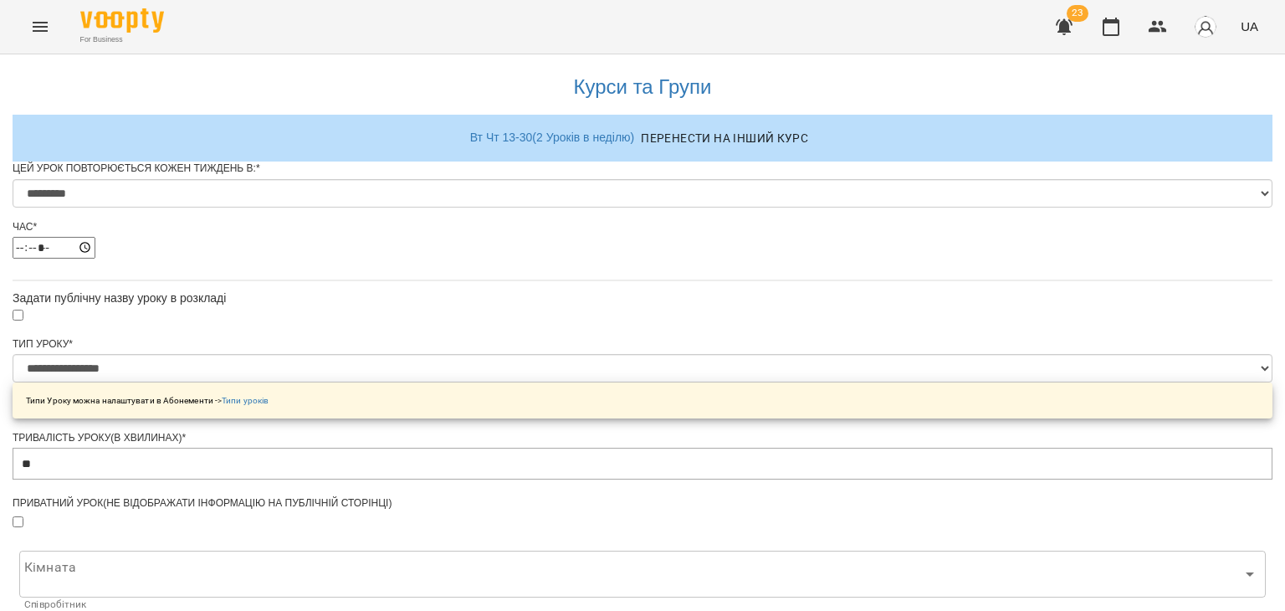
scroll to position [820, 0]
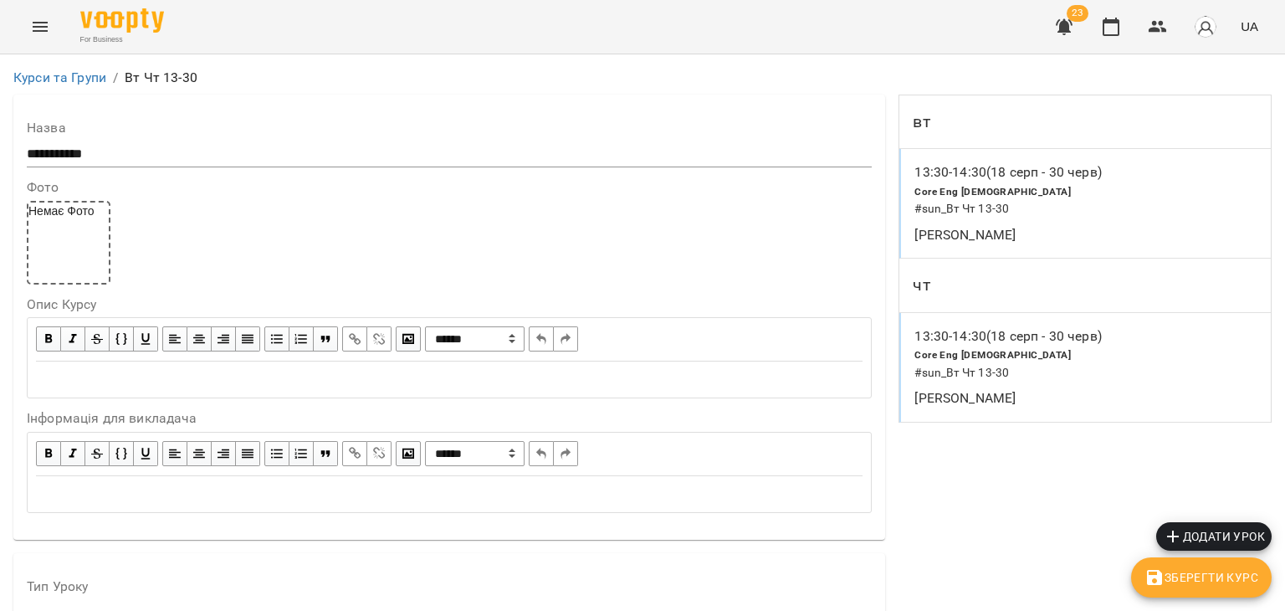
click at [1057, 360] on div "Core Eng [DEMOGRAPHIC_DATA] # sun_Вт Чт 13-30" at bounding box center [1046, 363] width 271 height 43
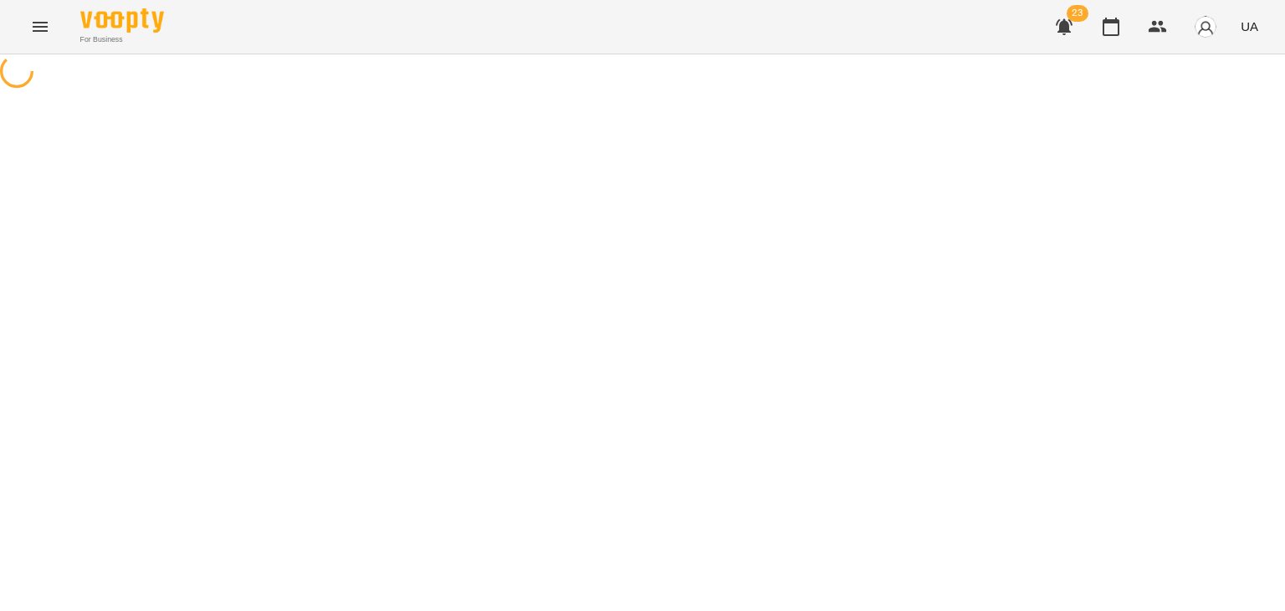
select select "*"
select select "**********"
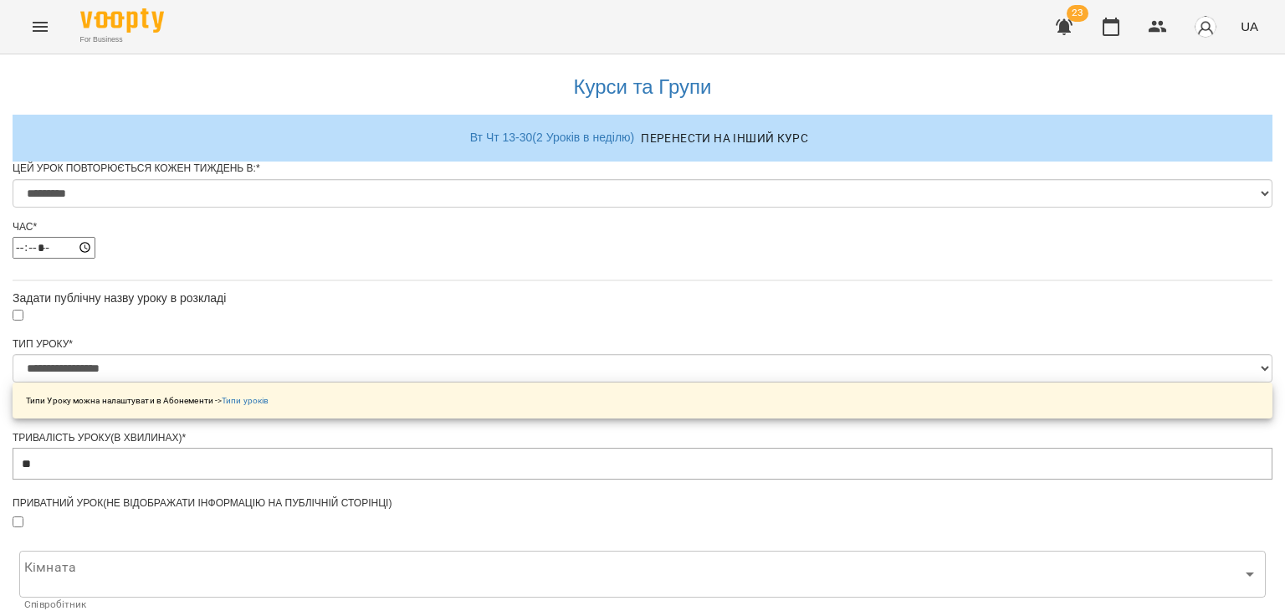
scroll to position [820, 0]
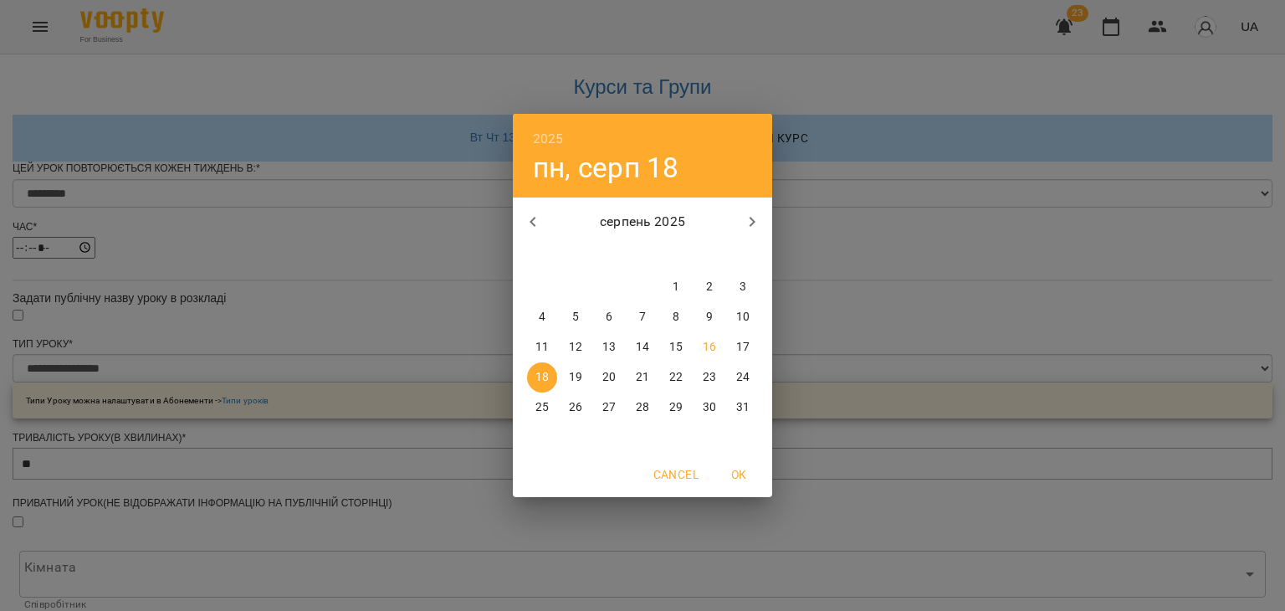
click at [918, 386] on div "2025 пн, серп 18 серпень 2025 пн вт ср чт пт сб нд 28 29 30 31 1 2 3 4 5 6 7 8 …" at bounding box center [642, 305] width 1285 height 611
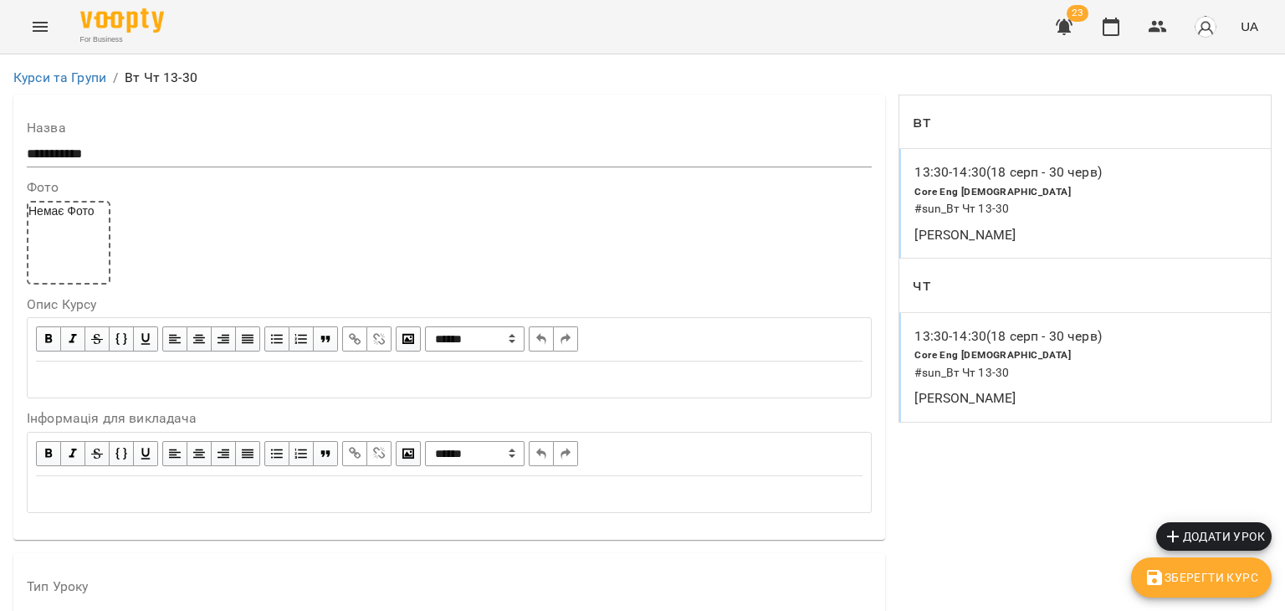
scroll to position [585, 0]
click at [1196, 577] on span "Зберегти Курс" at bounding box center [1201, 577] width 114 height 20
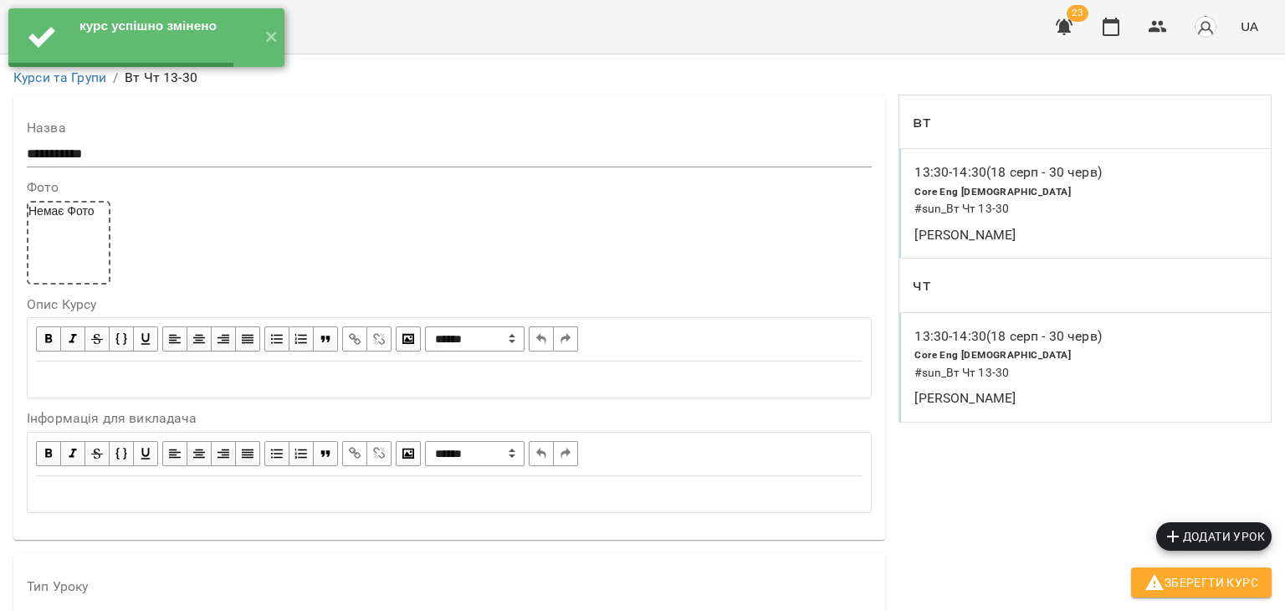
scroll to position [0, 0]
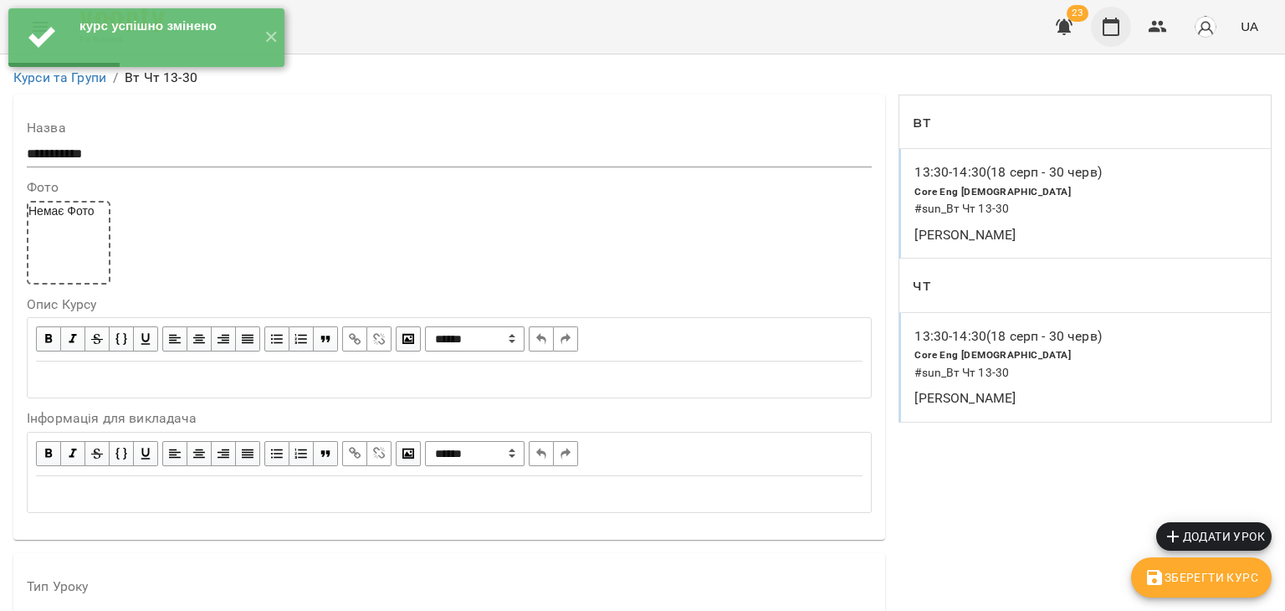
click at [1111, 37] on button "button" at bounding box center [1111, 27] width 40 height 40
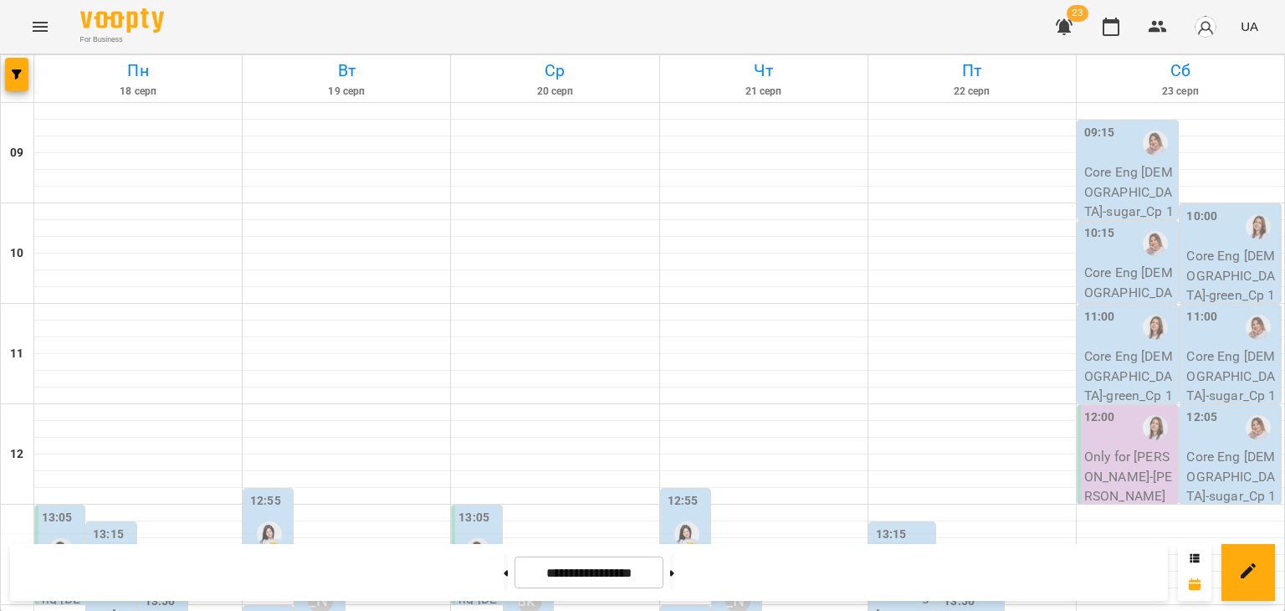
scroll to position [772, 0]
